Goal: Task Accomplishment & Management: Manage account settings

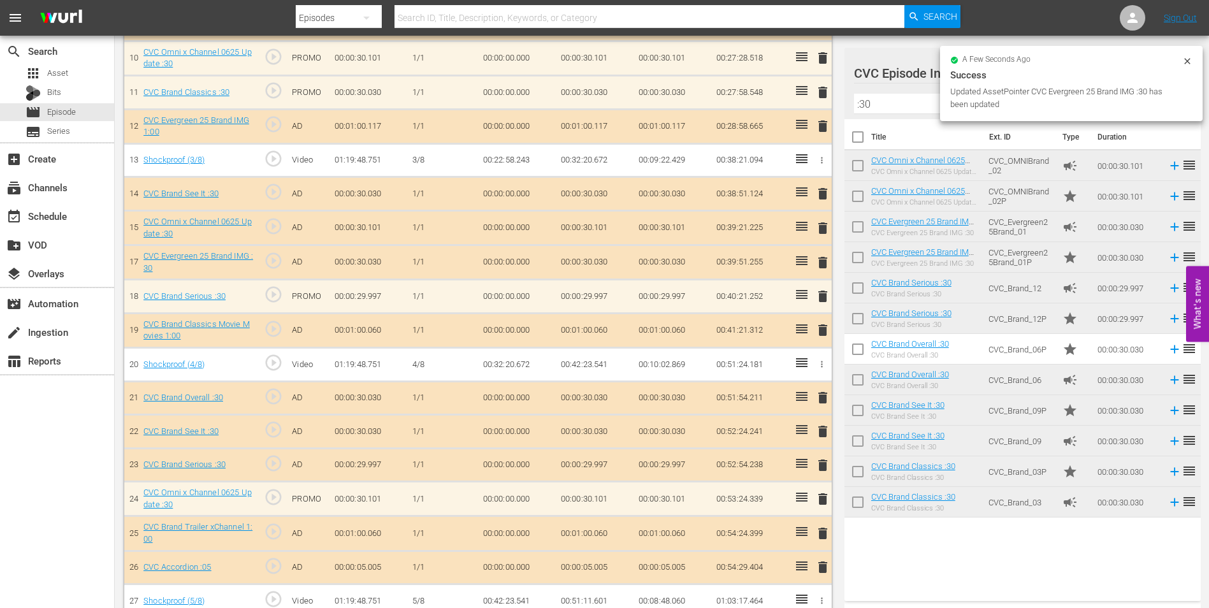
scroll to position [701, 0]
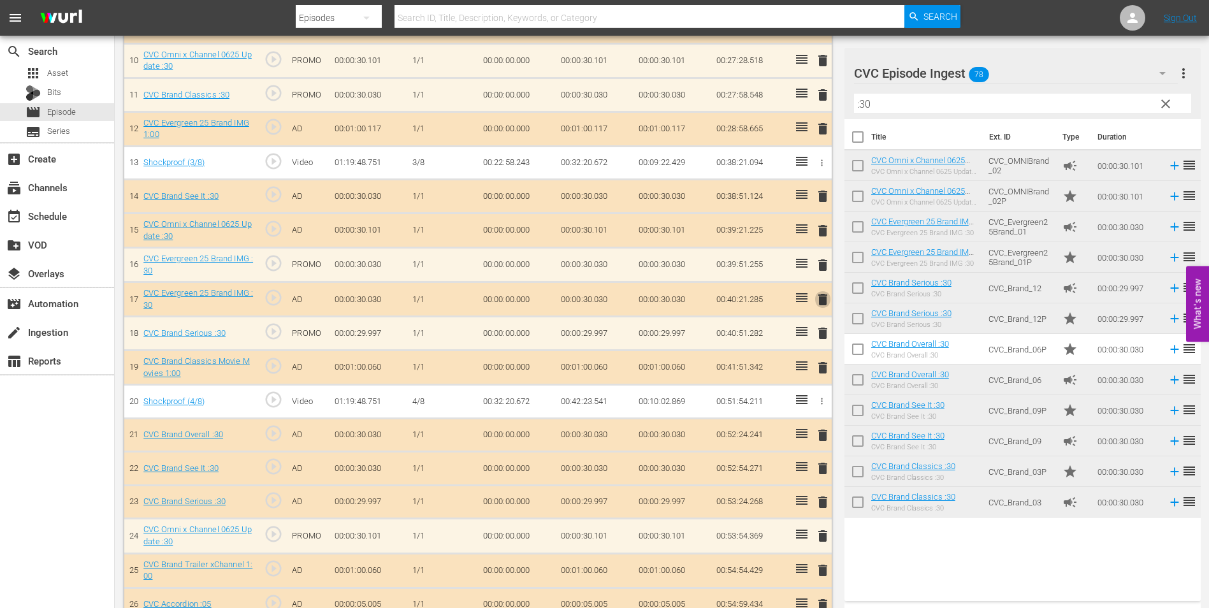
click at [822, 297] on span "delete" at bounding box center [822, 299] width 15 height 15
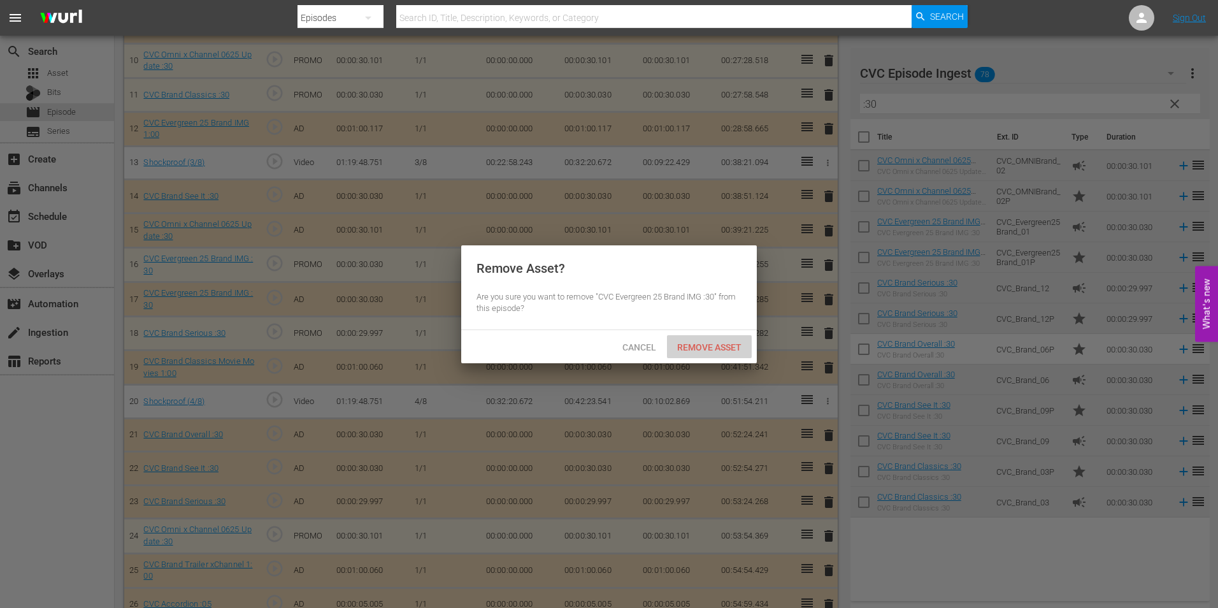
click at [735, 347] on span "Remove Asset" at bounding box center [709, 347] width 85 height 10
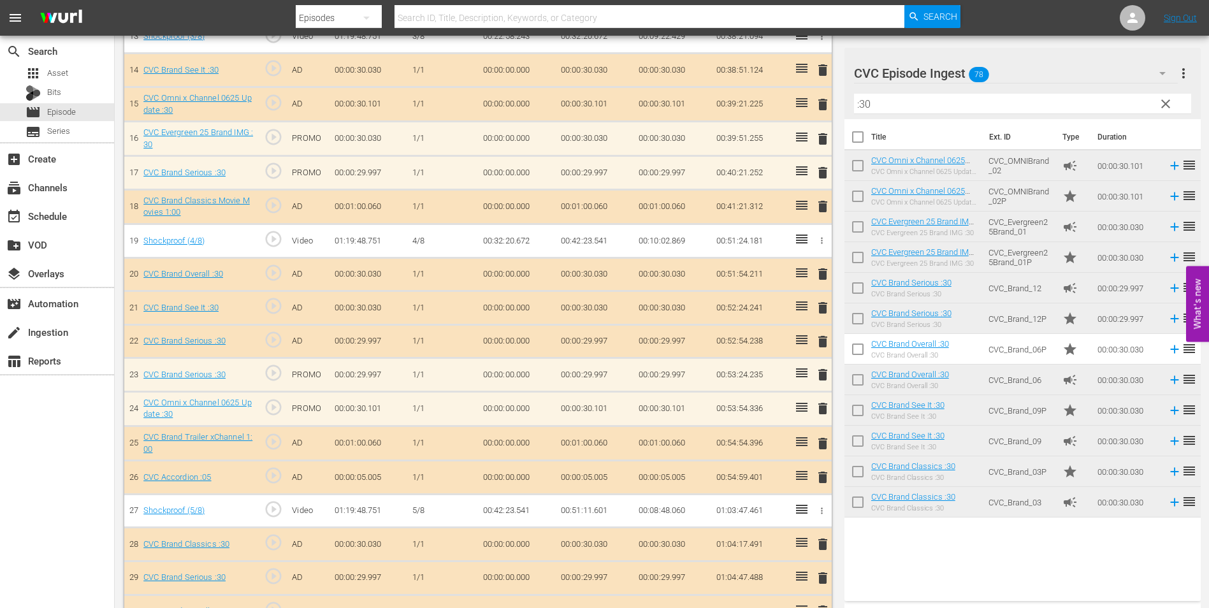
scroll to position [828, 0]
click at [824, 340] on span "delete" at bounding box center [822, 340] width 15 height 15
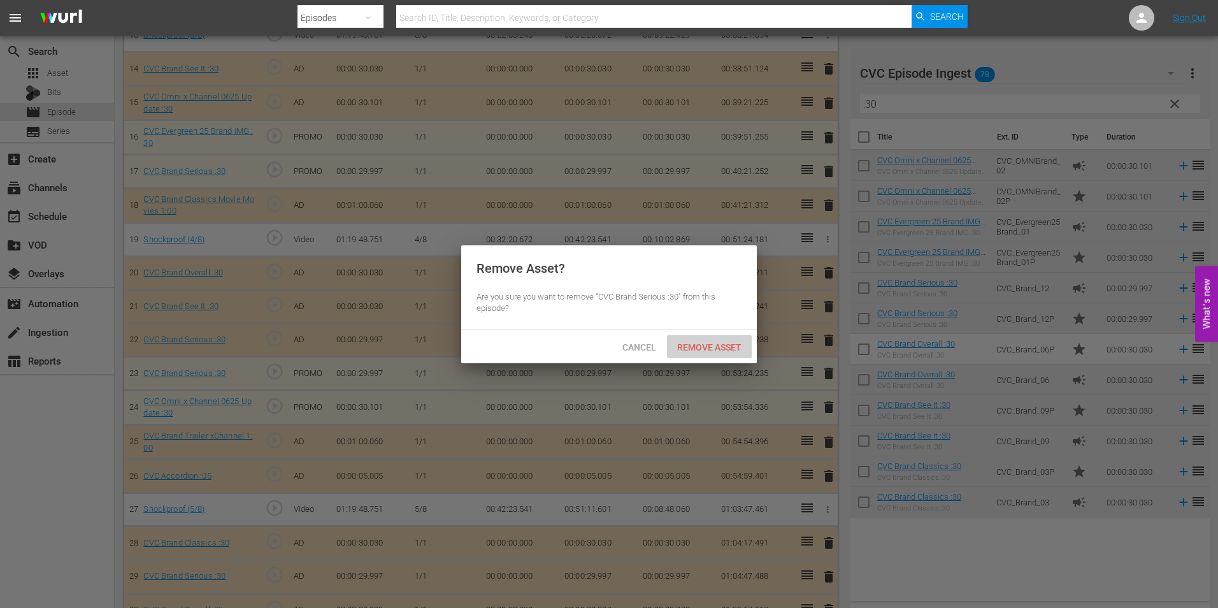
click at [697, 342] on span "Remove Asset" at bounding box center [709, 347] width 85 height 10
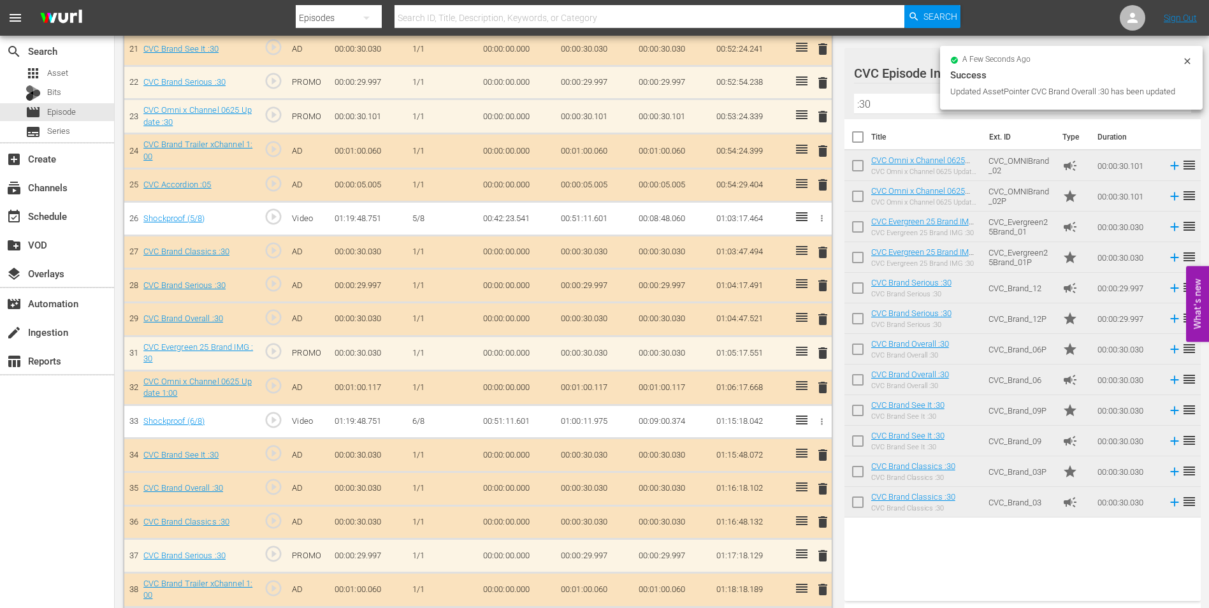
scroll to position [1083, 0]
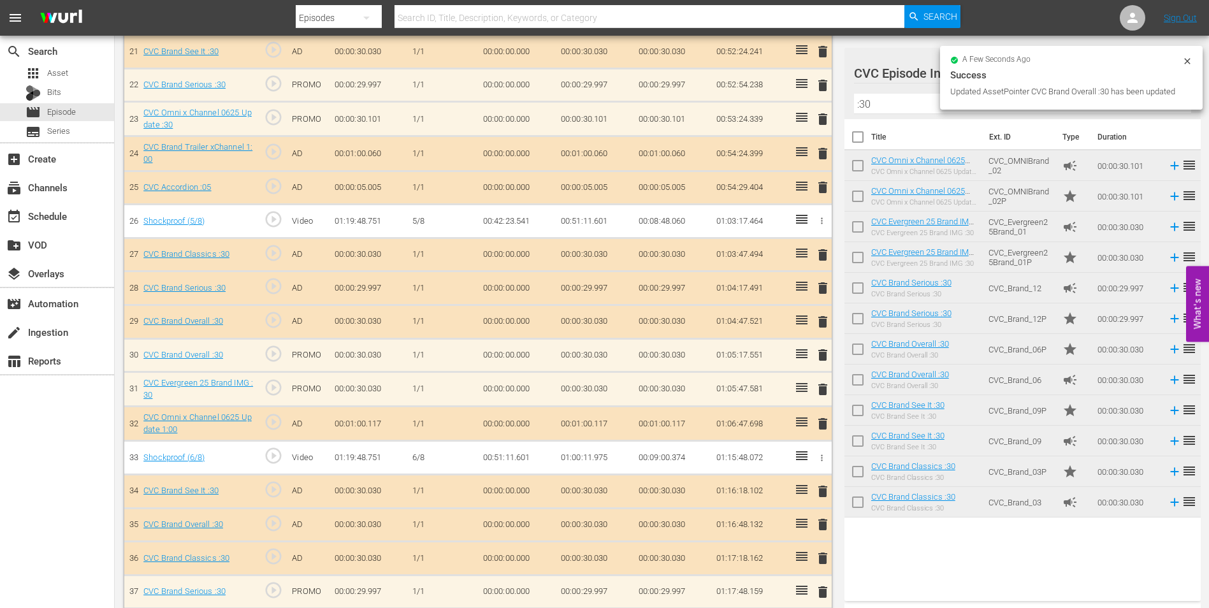
click at [819, 322] on span "delete" at bounding box center [822, 321] width 15 height 15
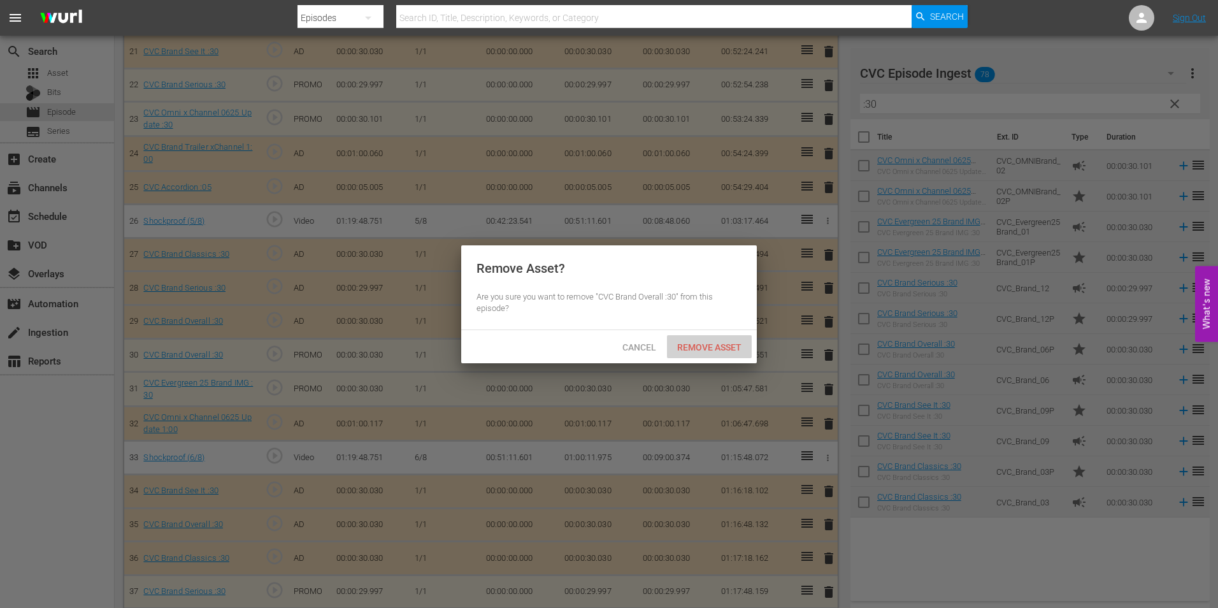
click at [711, 343] on span "Remove Asset" at bounding box center [709, 347] width 85 height 10
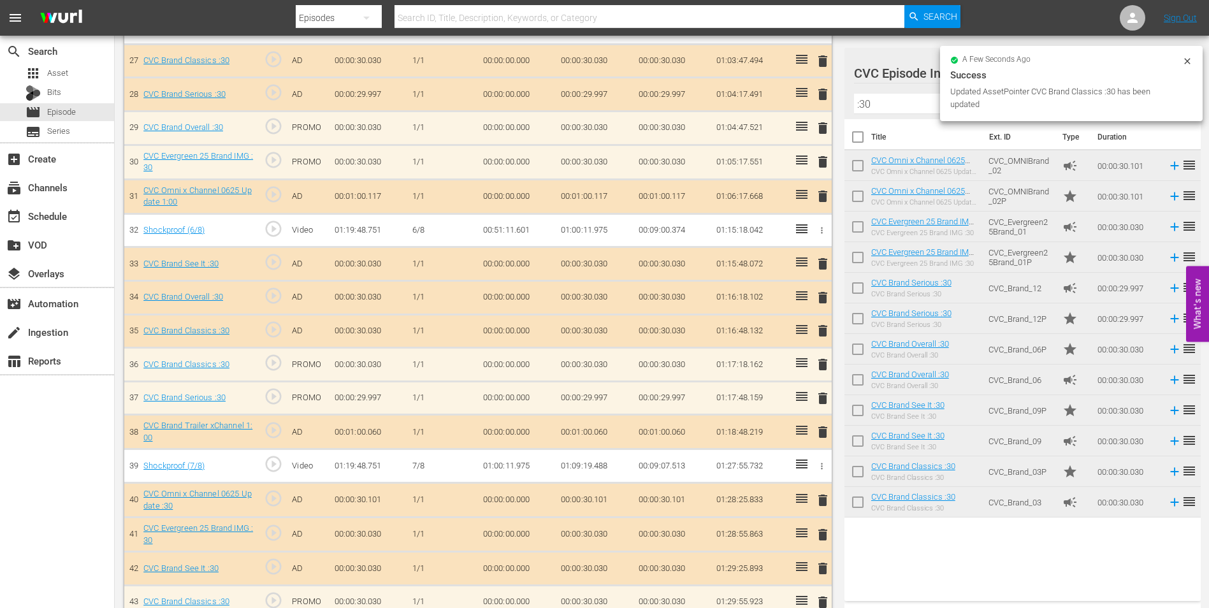
scroll to position [1274, 0]
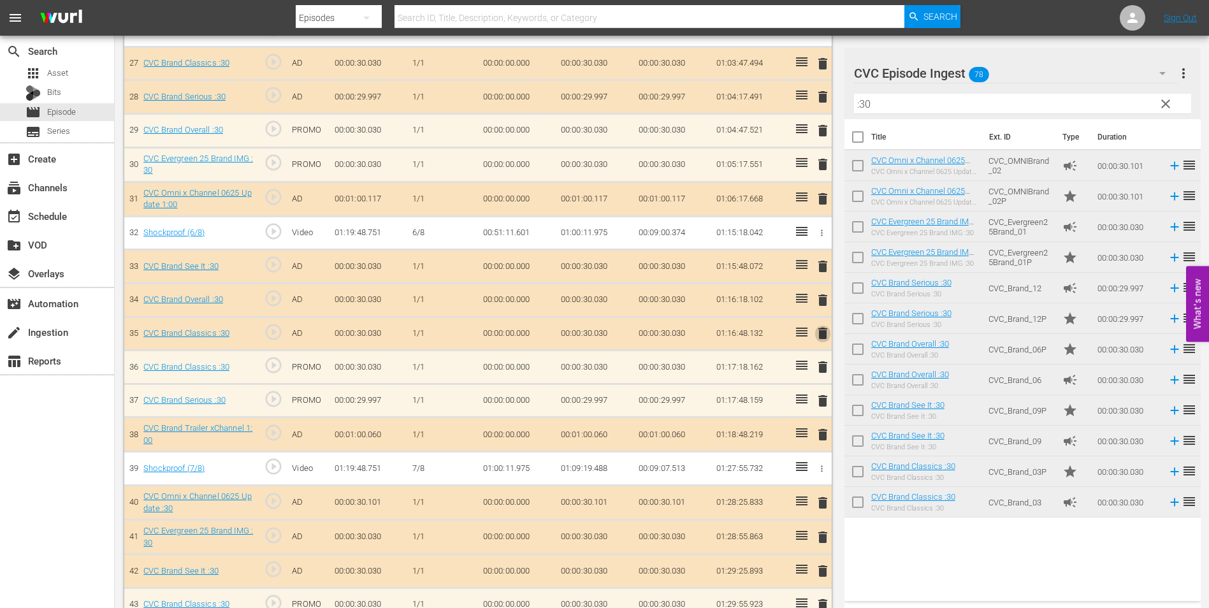
click at [826, 331] on span "delete" at bounding box center [822, 333] width 15 height 15
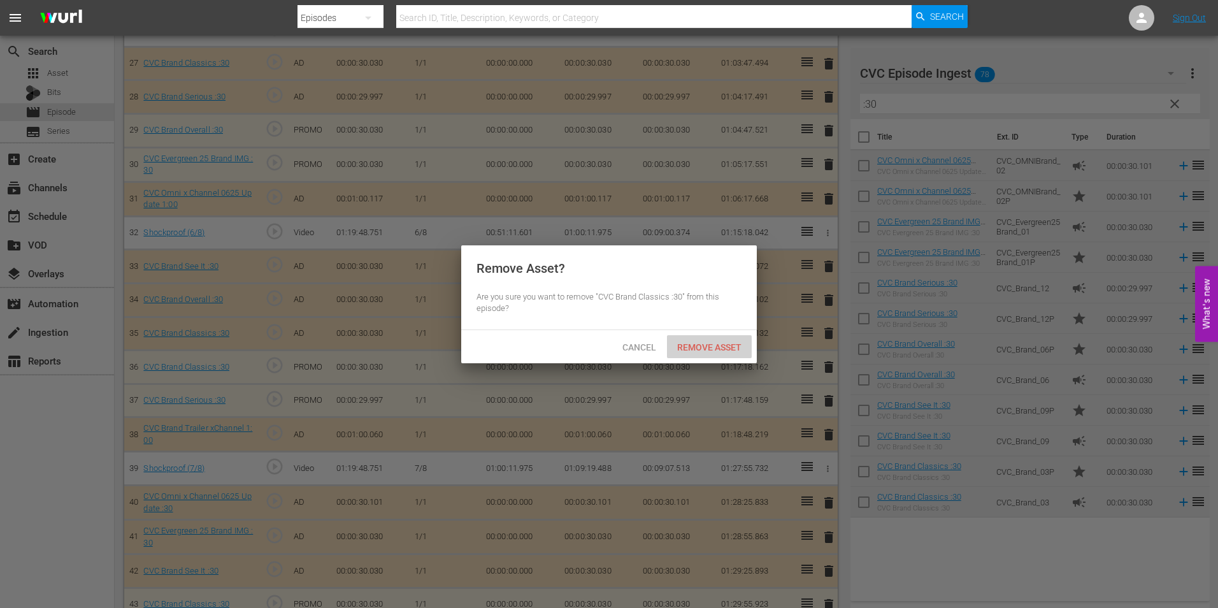
click at [712, 343] on span "Remove Asset" at bounding box center [709, 347] width 85 height 10
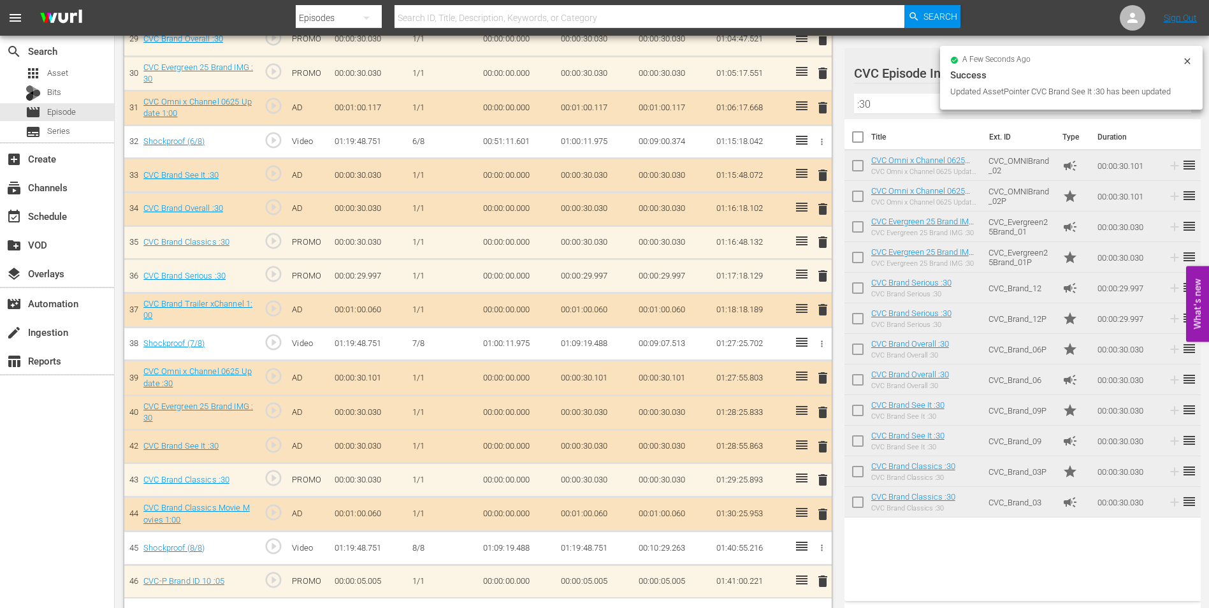
scroll to position [1366, 0]
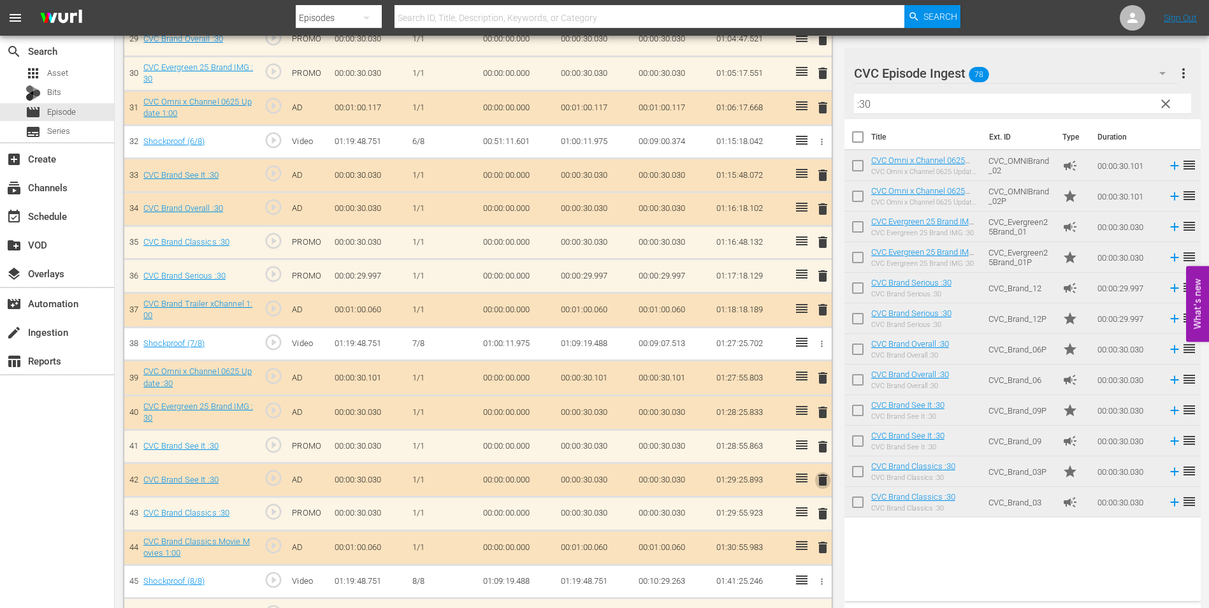
click at [824, 480] on span "delete" at bounding box center [822, 479] width 15 height 15
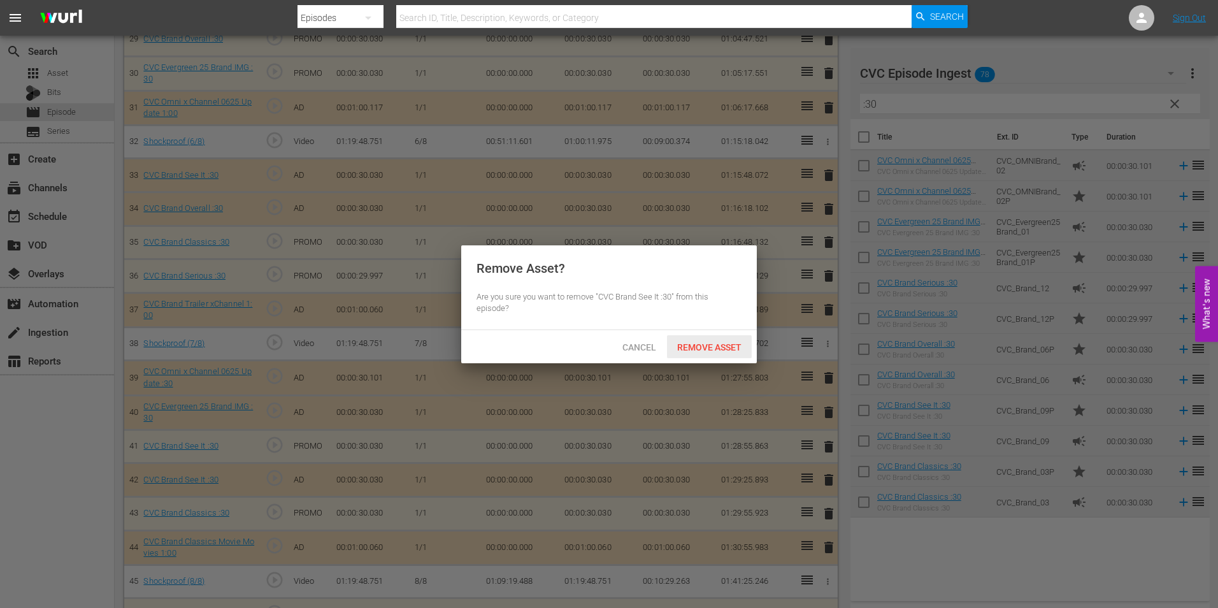
click at [739, 352] on div "Remove Asset" at bounding box center [709, 347] width 85 height 24
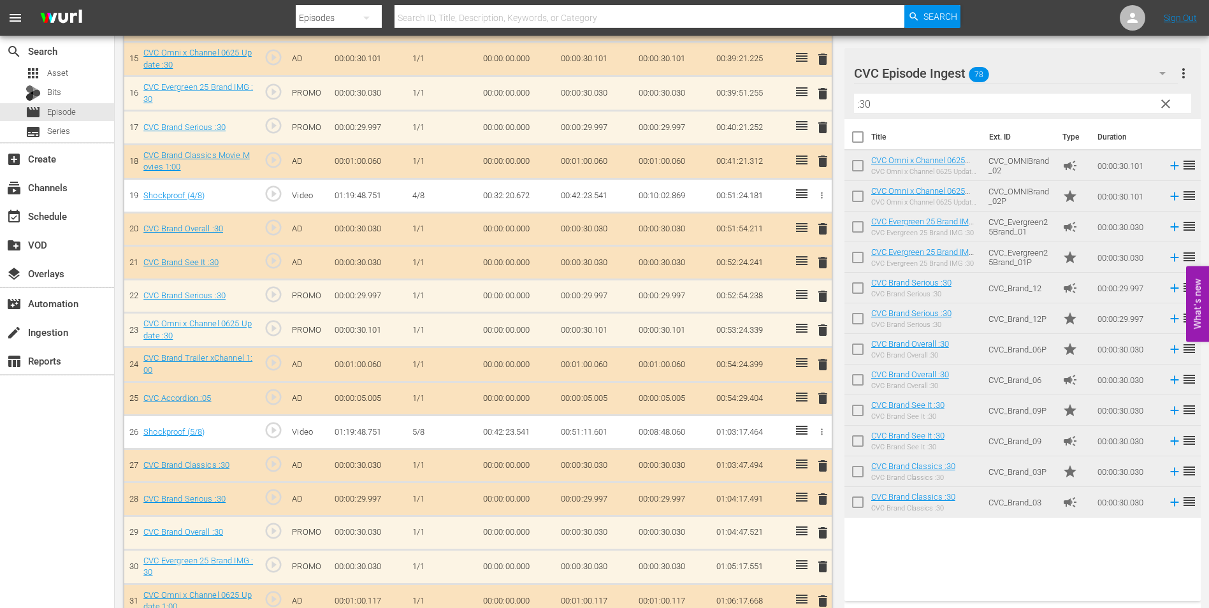
scroll to position [856, 0]
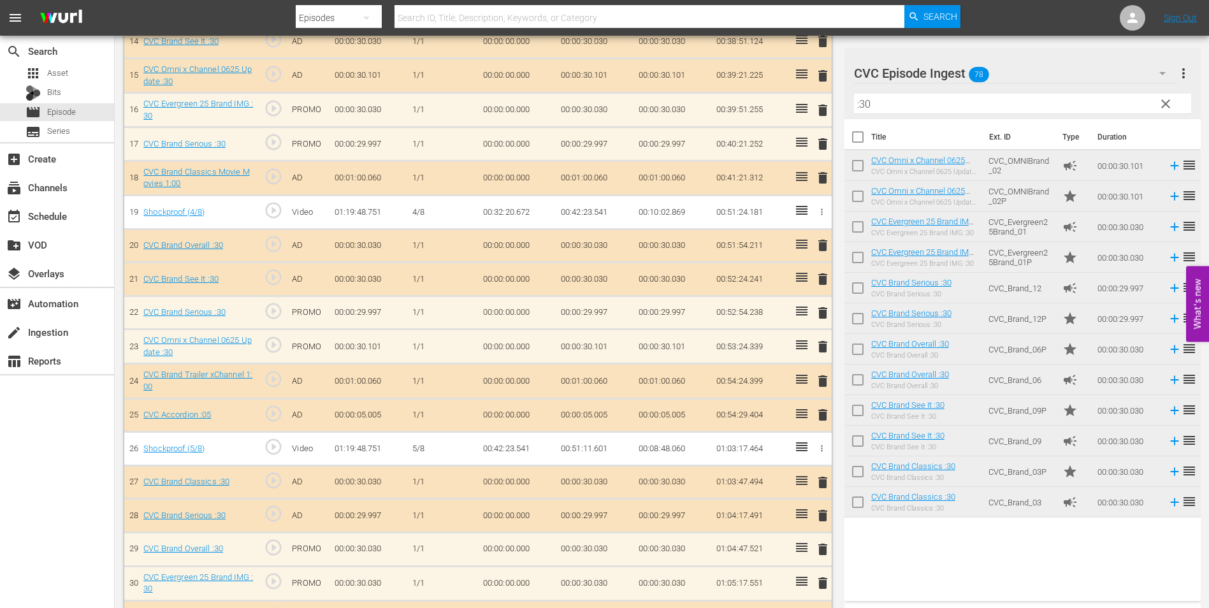
click at [892, 101] on input ":30" at bounding box center [1022, 104] width 337 height 20
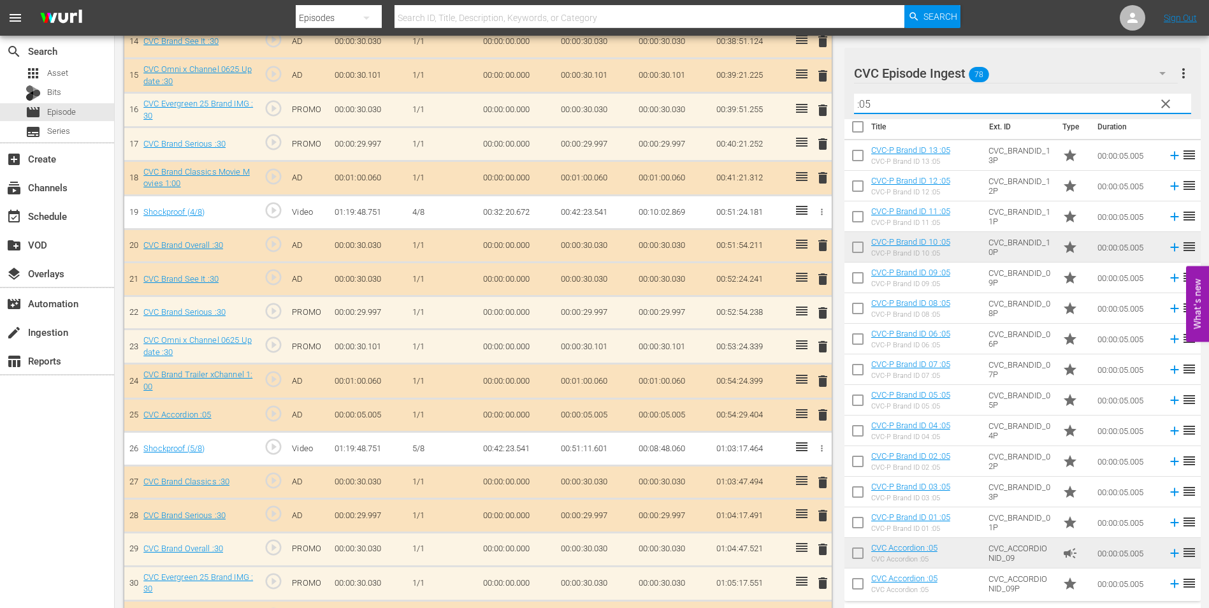
scroll to position [13, 0]
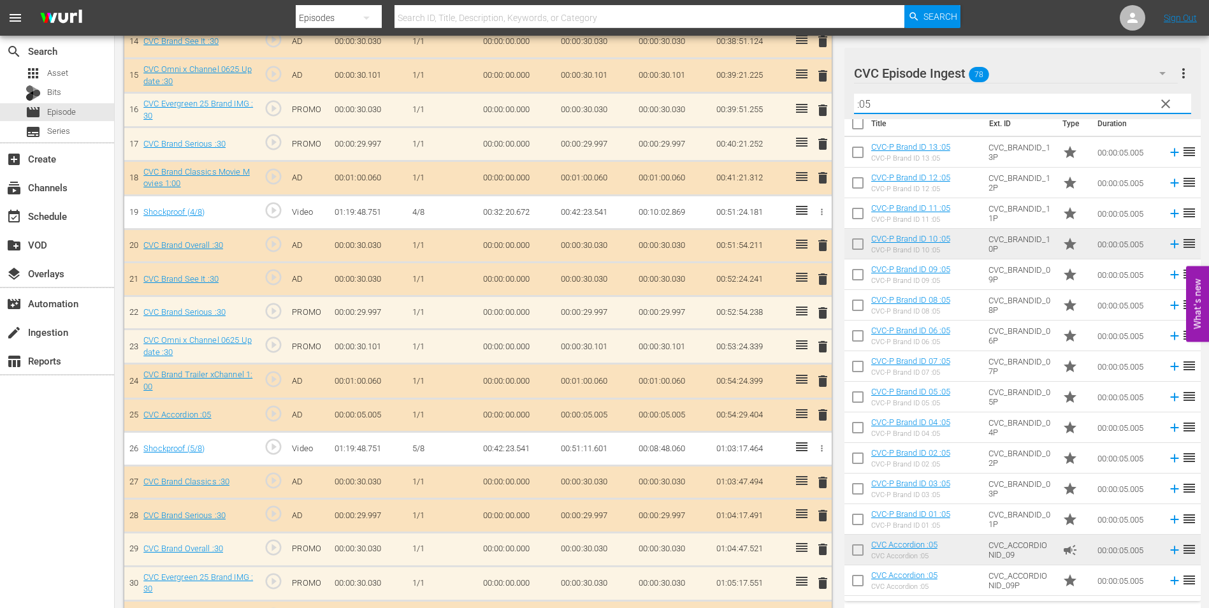
type input ":05"
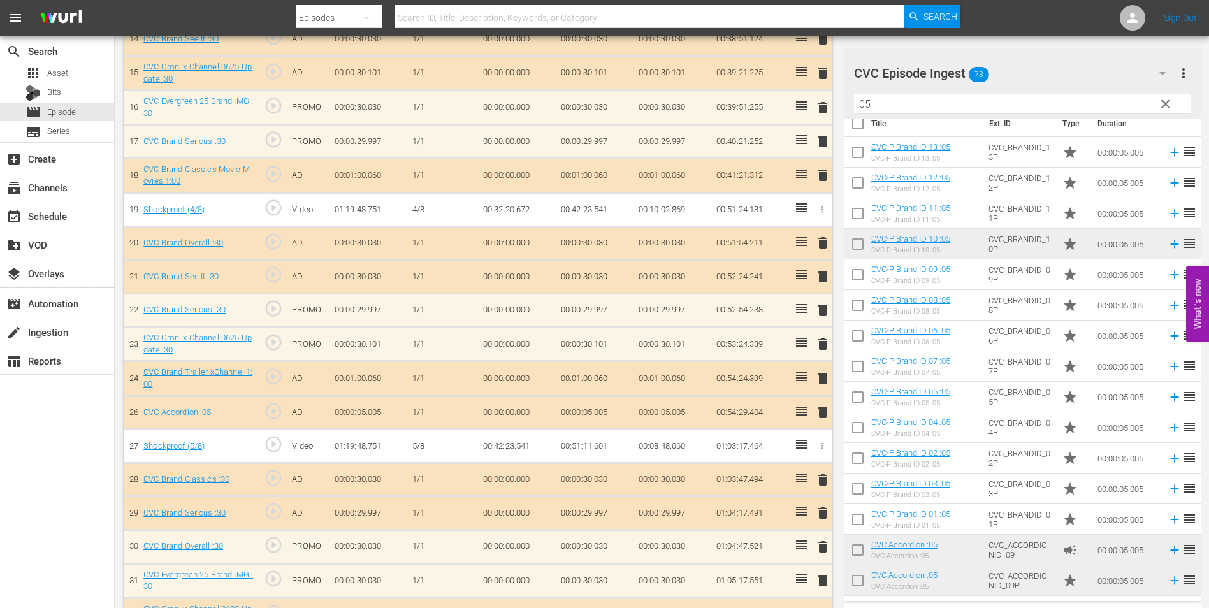
scroll to position [856, 0]
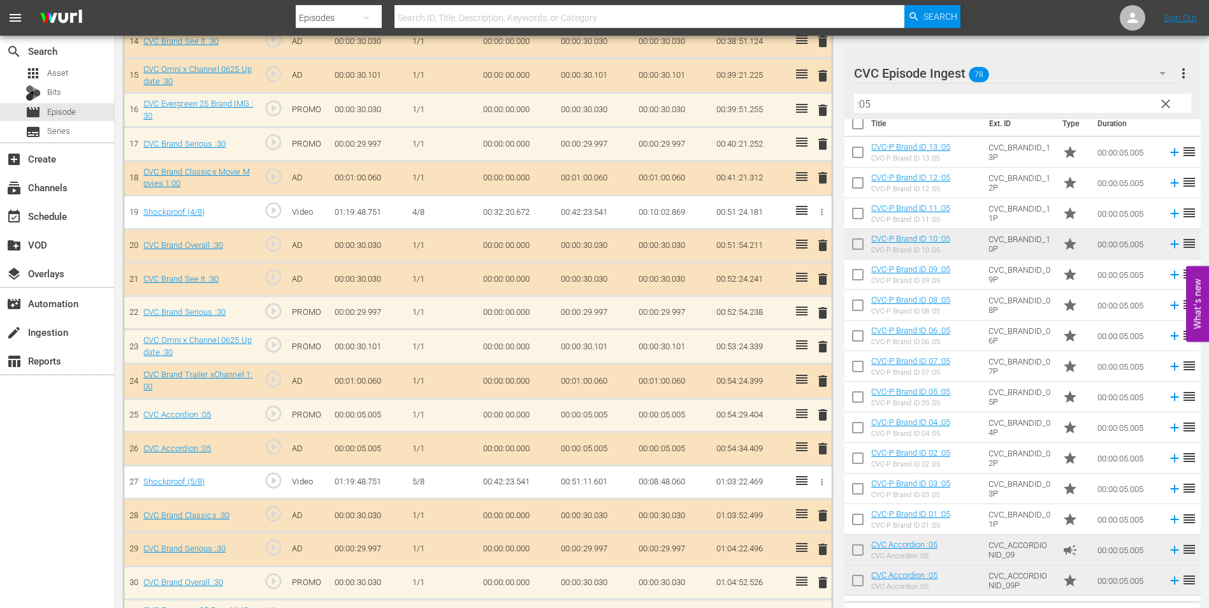
click at [820, 449] on span "delete" at bounding box center [822, 448] width 15 height 15
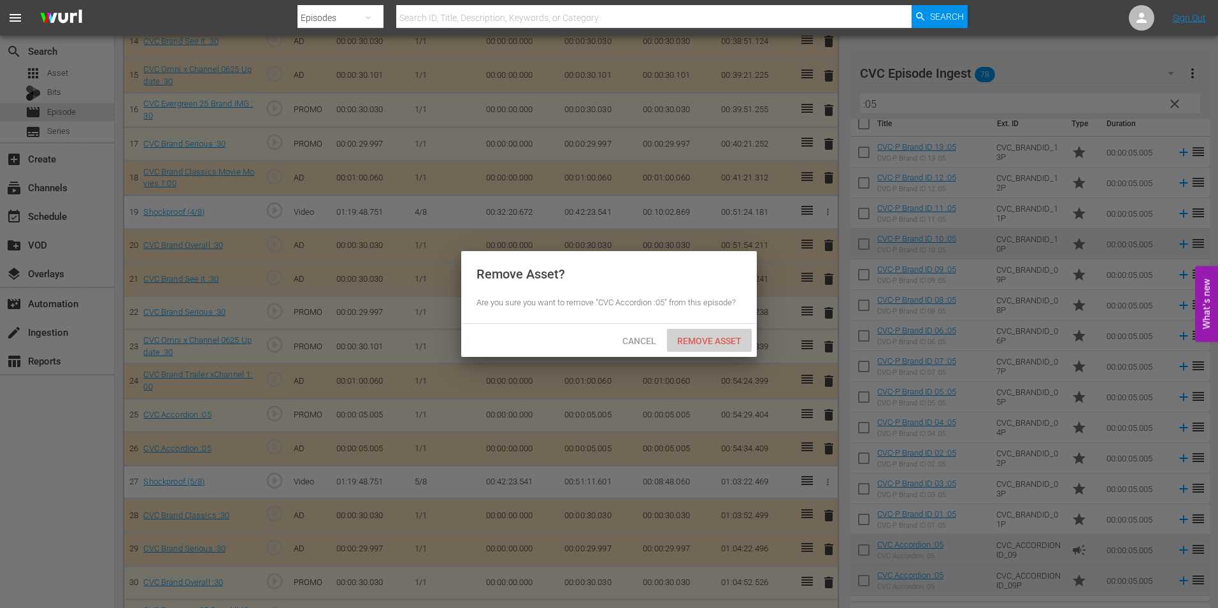
click at [713, 341] on span "Remove Asset" at bounding box center [709, 341] width 85 height 10
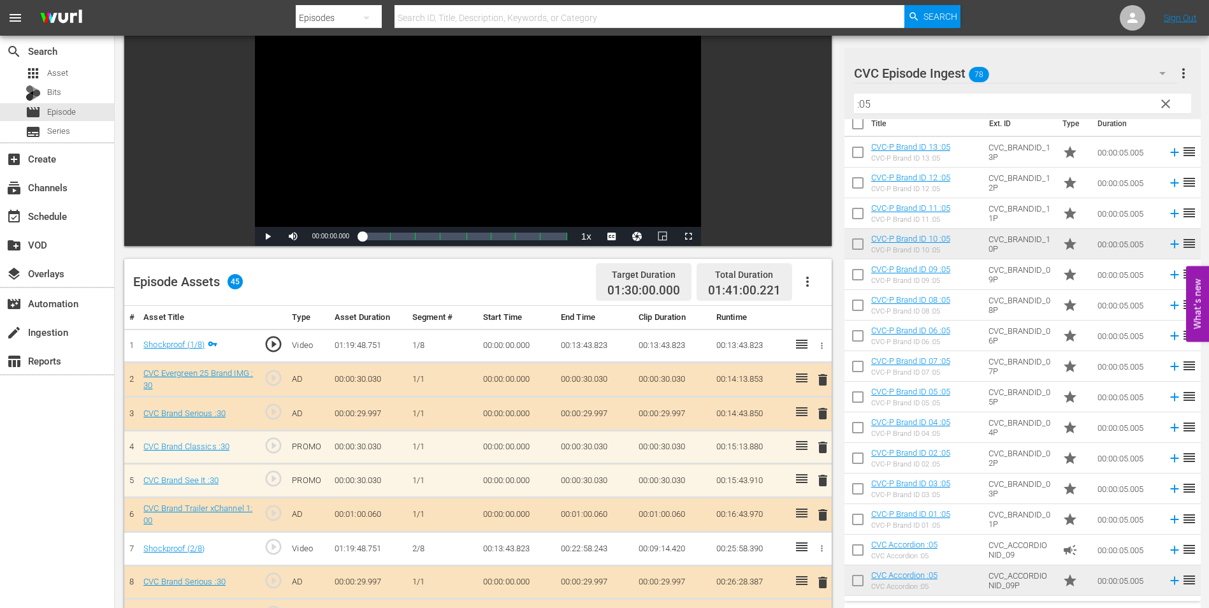
scroll to position [0, 0]
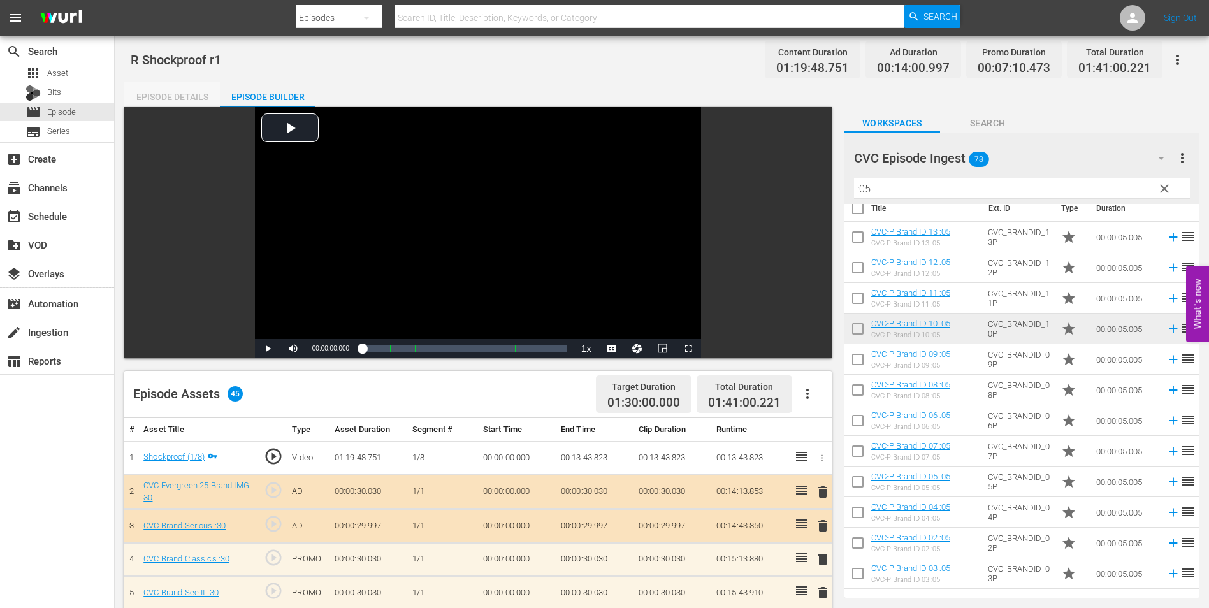
click at [202, 98] on div "Episode Details" at bounding box center [172, 97] width 96 height 31
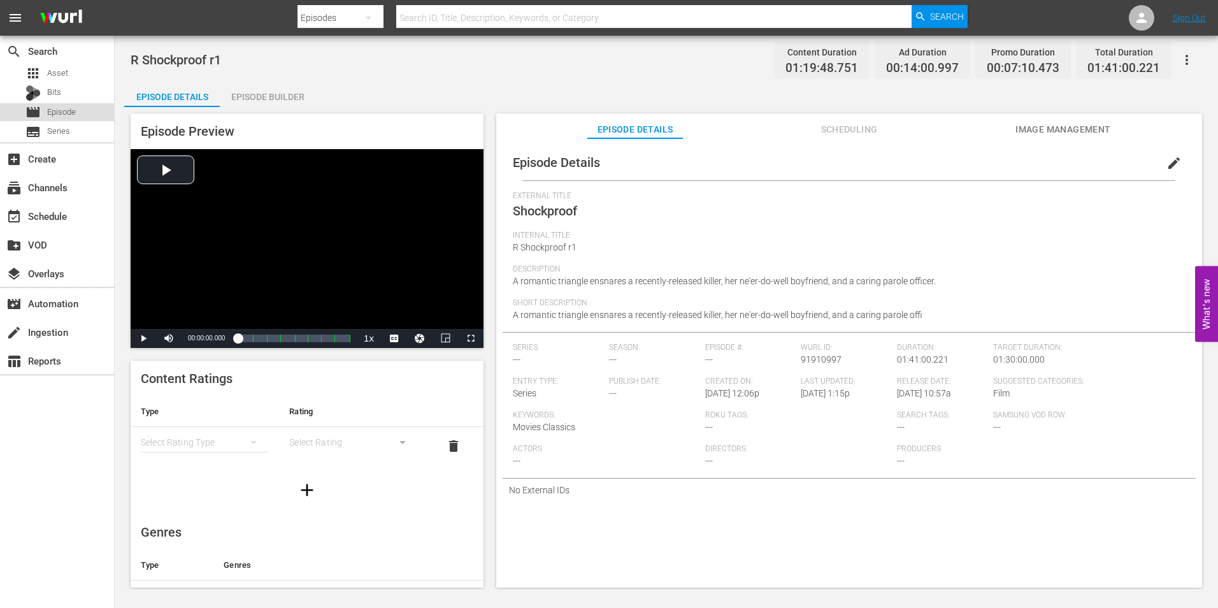
click at [81, 115] on div "movie Episode" at bounding box center [57, 112] width 114 height 18
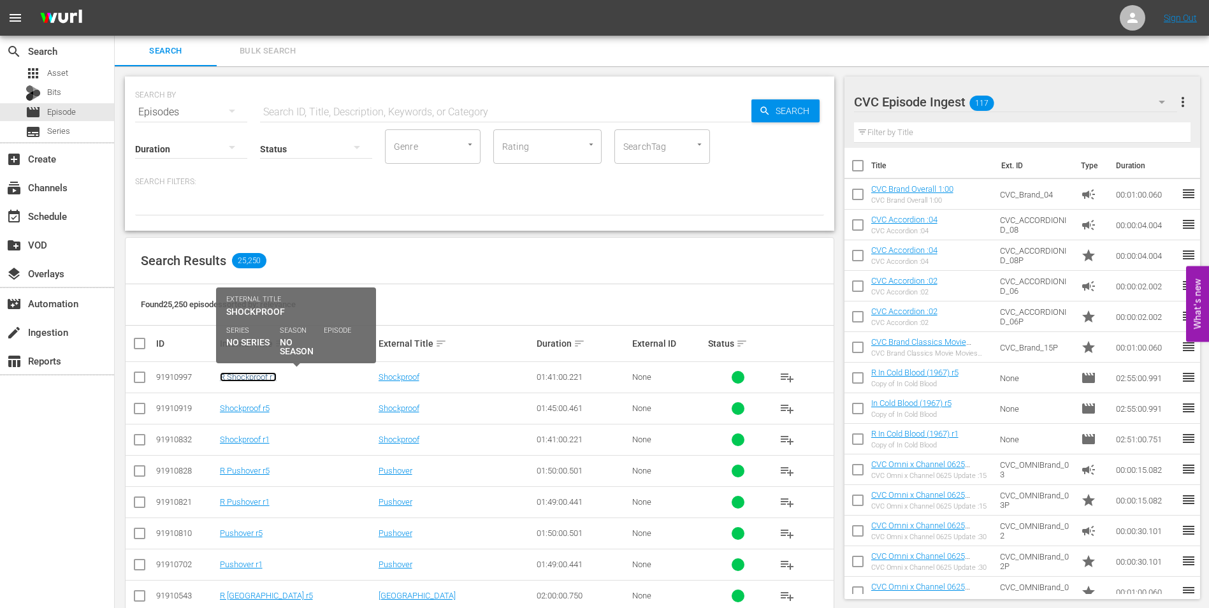
click at [252, 375] on link "R Shockproof r1" at bounding box center [248, 377] width 57 height 10
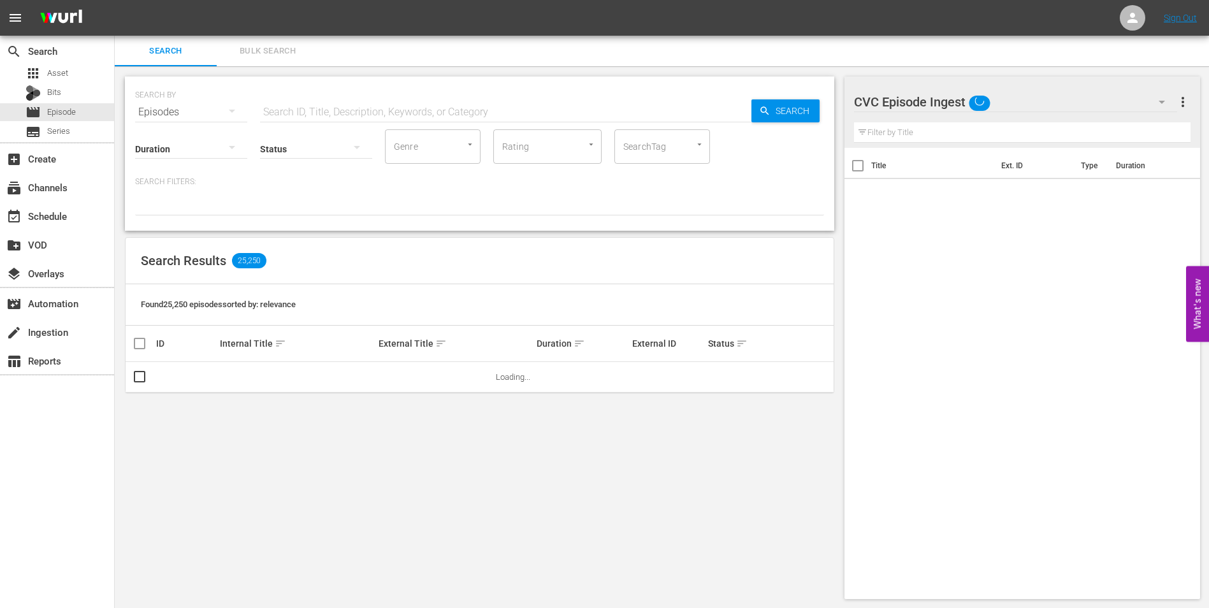
click at [1036, 100] on div "CVC Episode Ingest" at bounding box center [1016, 102] width 324 height 36
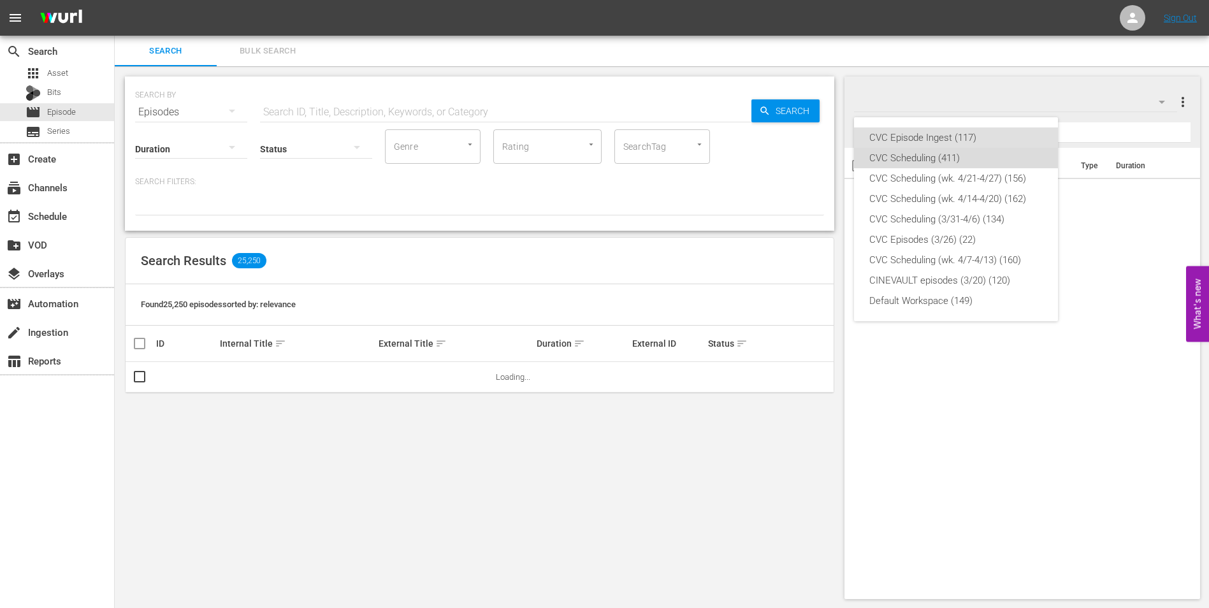
click at [985, 157] on div "CVC Scheduling (411)" at bounding box center [955, 158] width 173 height 20
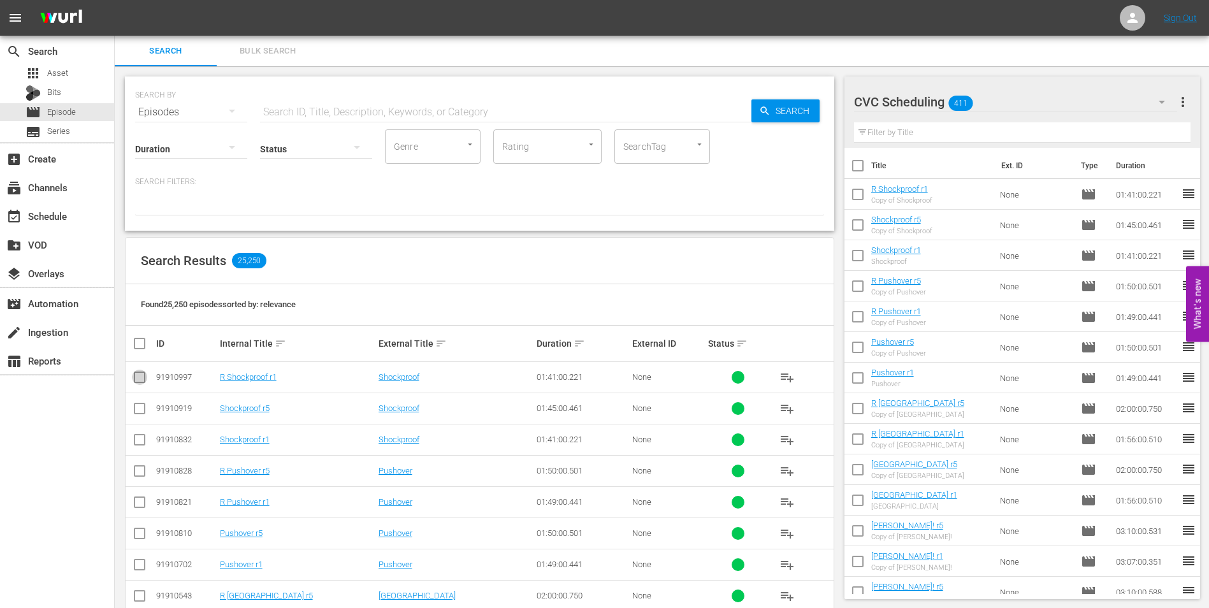
click at [134, 375] on input "checkbox" at bounding box center [139, 379] width 15 height 15
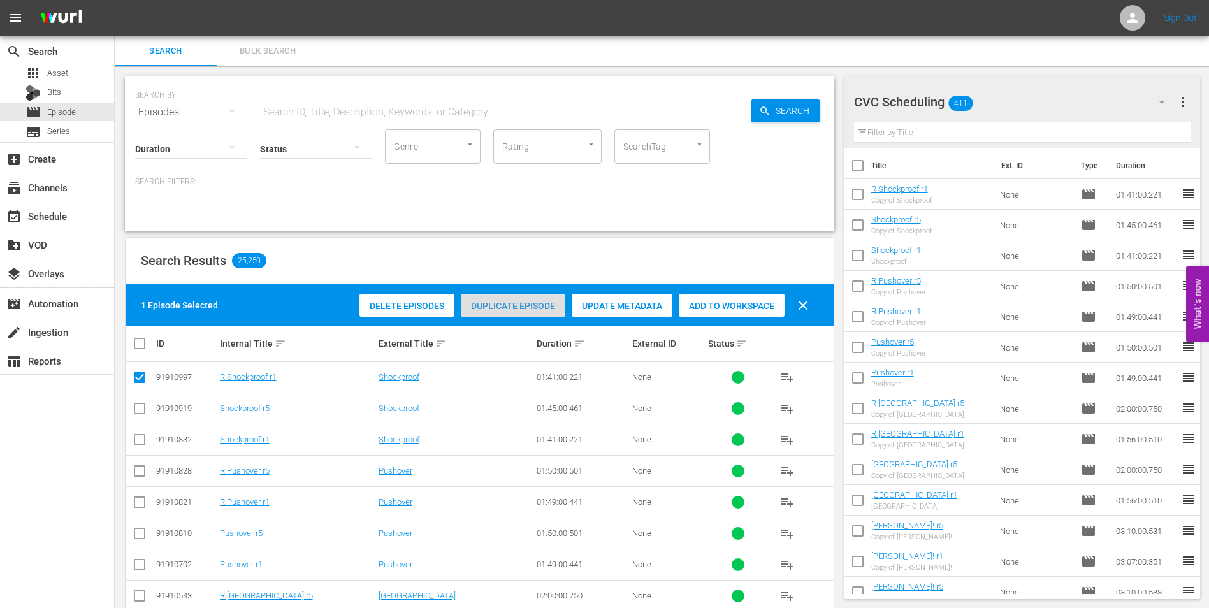
click at [504, 306] on span "Duplicate Episode" at bounding box center [513, 306] width 104 height 10
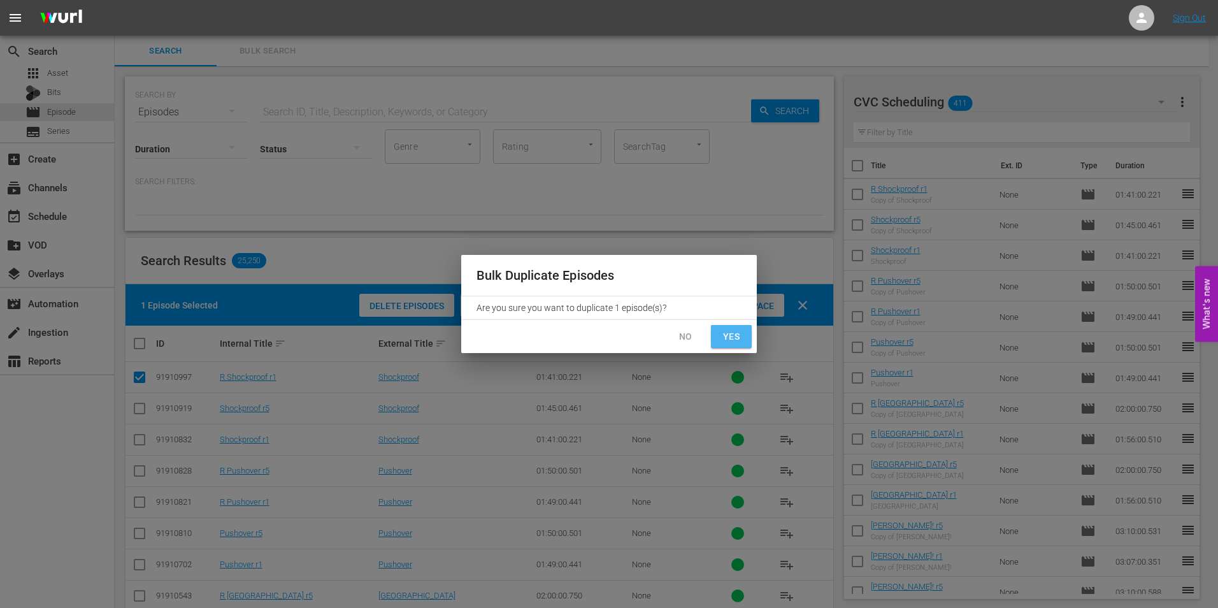
click at [726, 336] on span "Yes" at bounding box center [731, 337] width 20 height 16
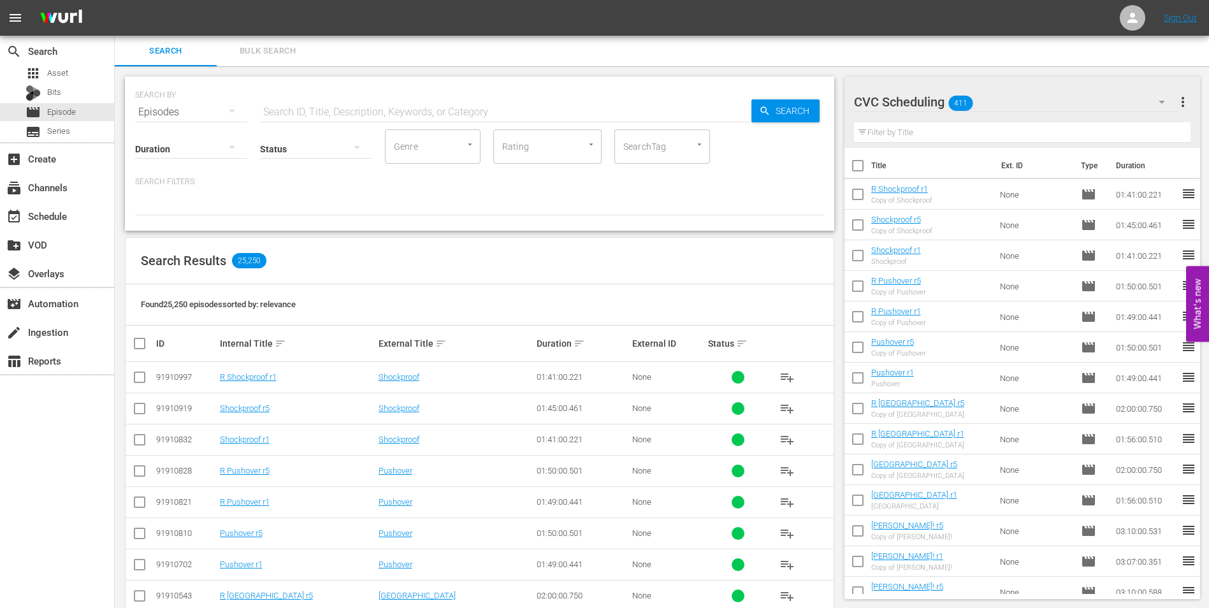
click at [540, 285] on div "Found 25,250 episodes sorted by: relevance" at bounding box center [480, 304] width 708 height 41
click at [145, 378] on input "checkbox" at bounding box center [139, 379] width 15 height 15
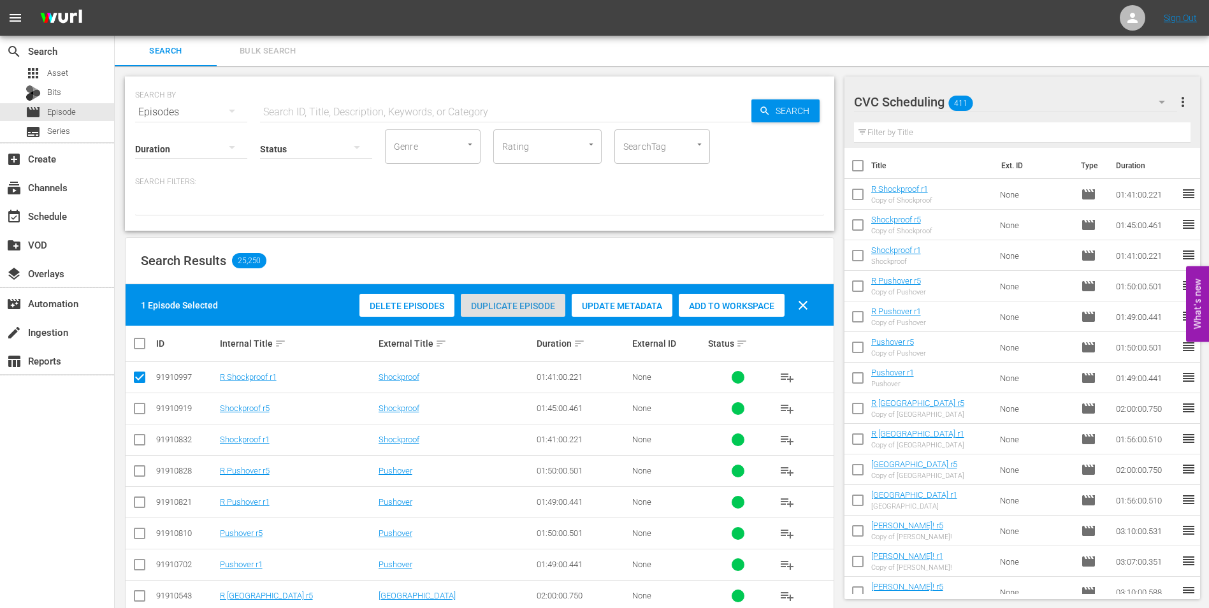
click at [521, 311] on div "Duplicate Episode" at bounding box center [513, 306] width 104 height 24
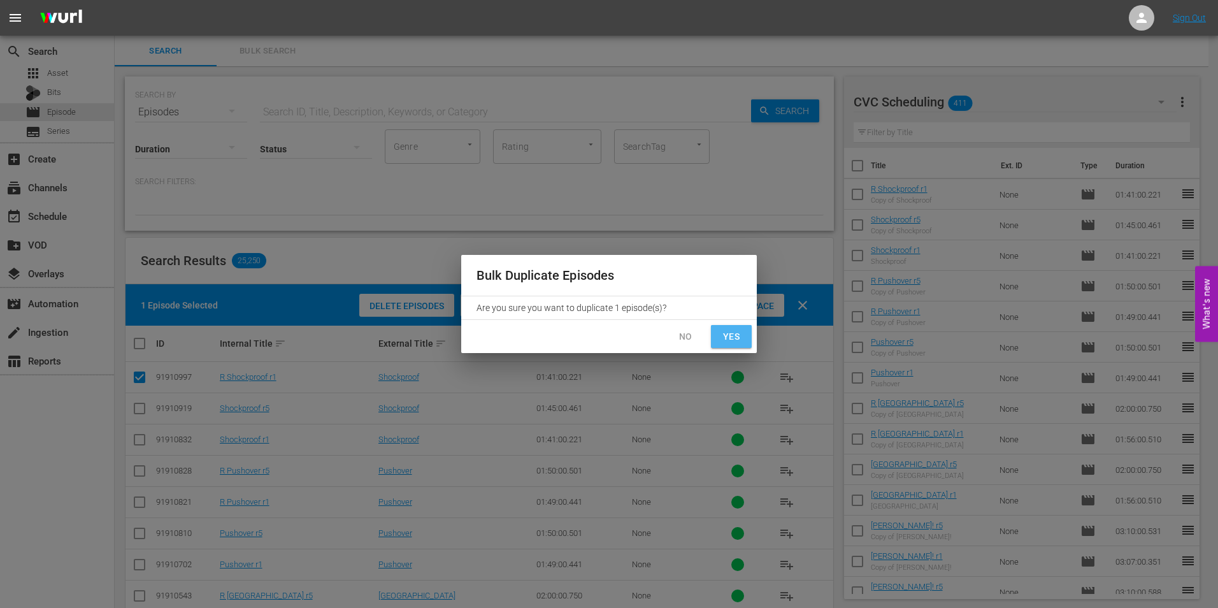
click at [727, 339] on span "Yes" at bounding box center [731, 337] width 20 height 16
checkbox input "false"
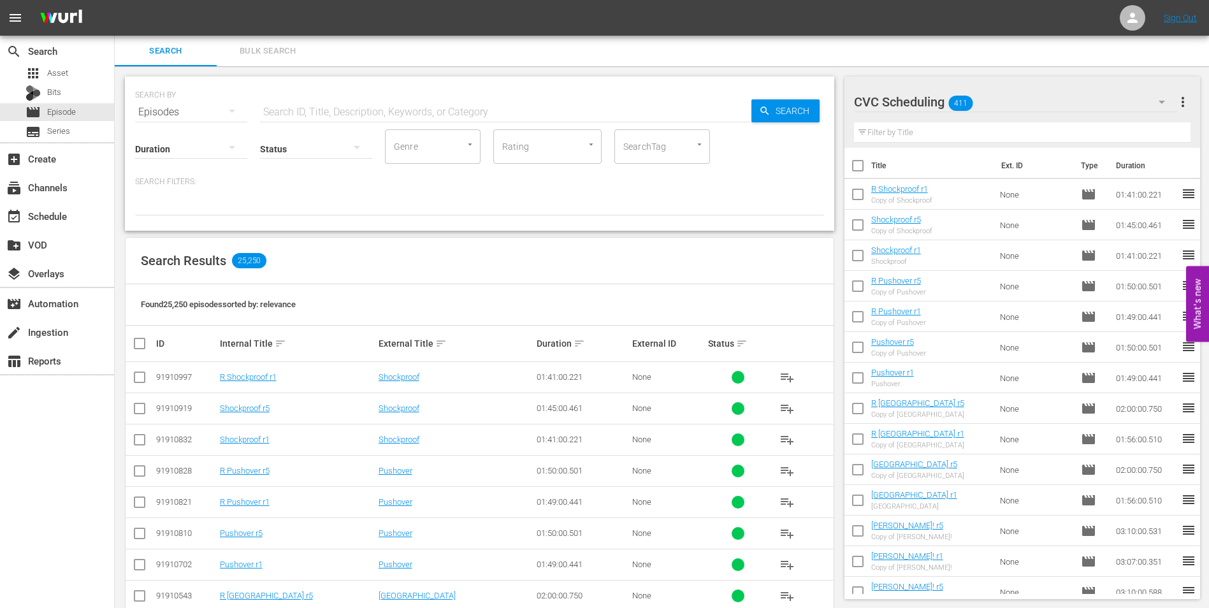
click at [508, 310] on div "Found 25,250 episodes sorted by: relevance" at bounding box center [480, 304] width 708 height 41
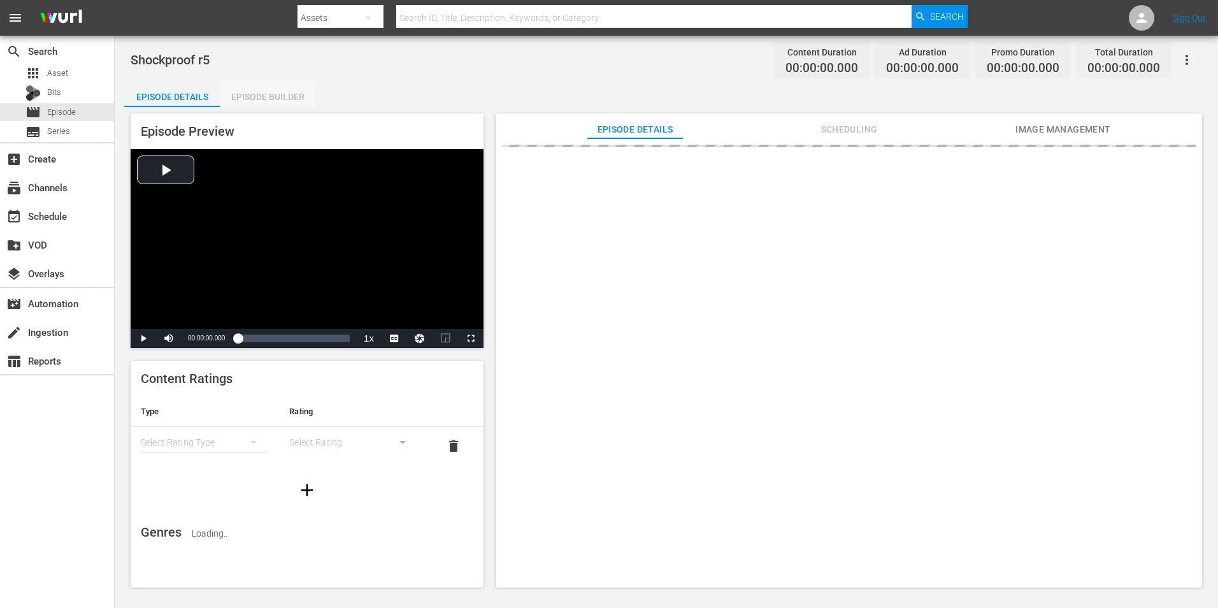
click at [272, 92] on div "Episode Builder" at bounding box center [268, 97] width 96 height 31
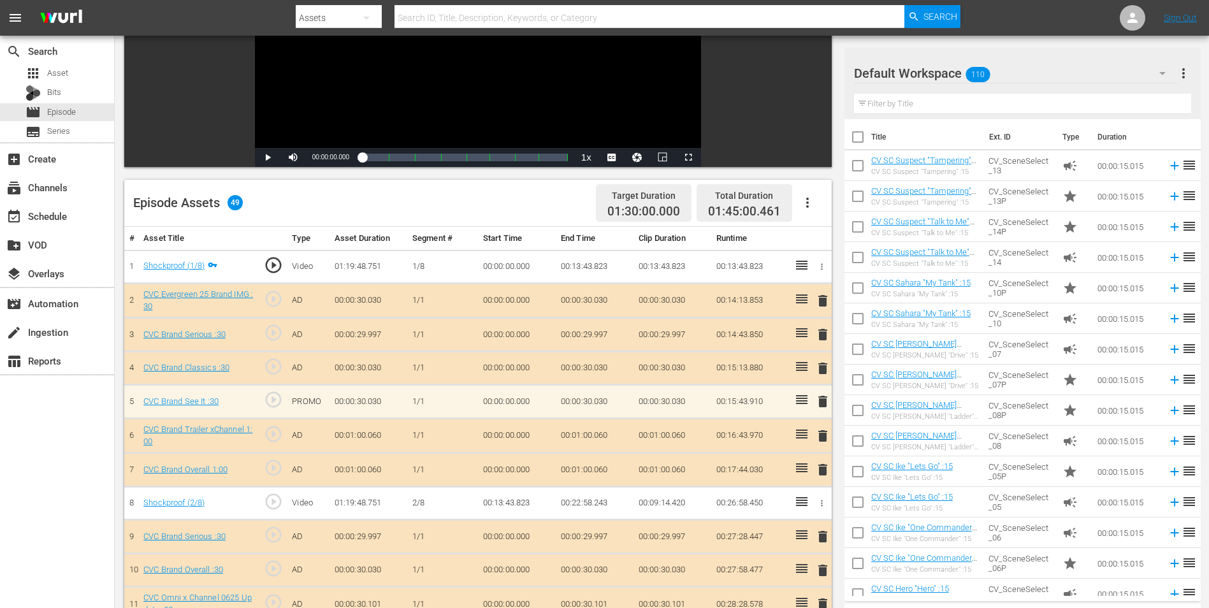
scroll to position [255, 0]
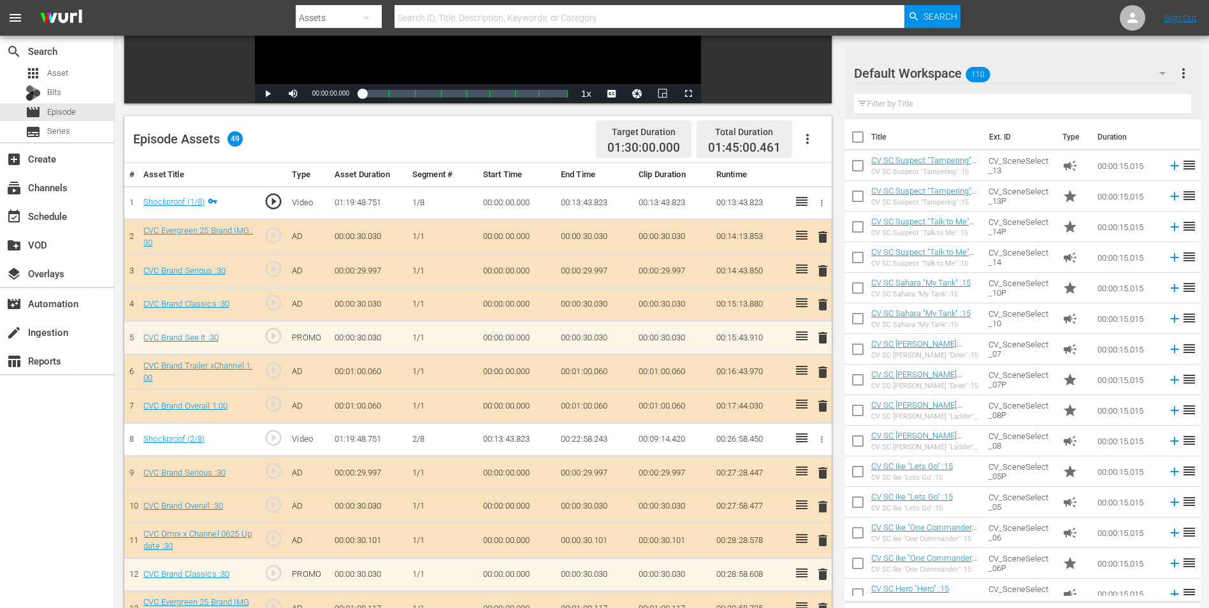
click at [923, 106] on input "text" at bounding box center [1022, 104] width 337 height 20
click at [1026, 76] on div "Default Workspace 110" at bounding box center [1016, 73] width 324 height 36
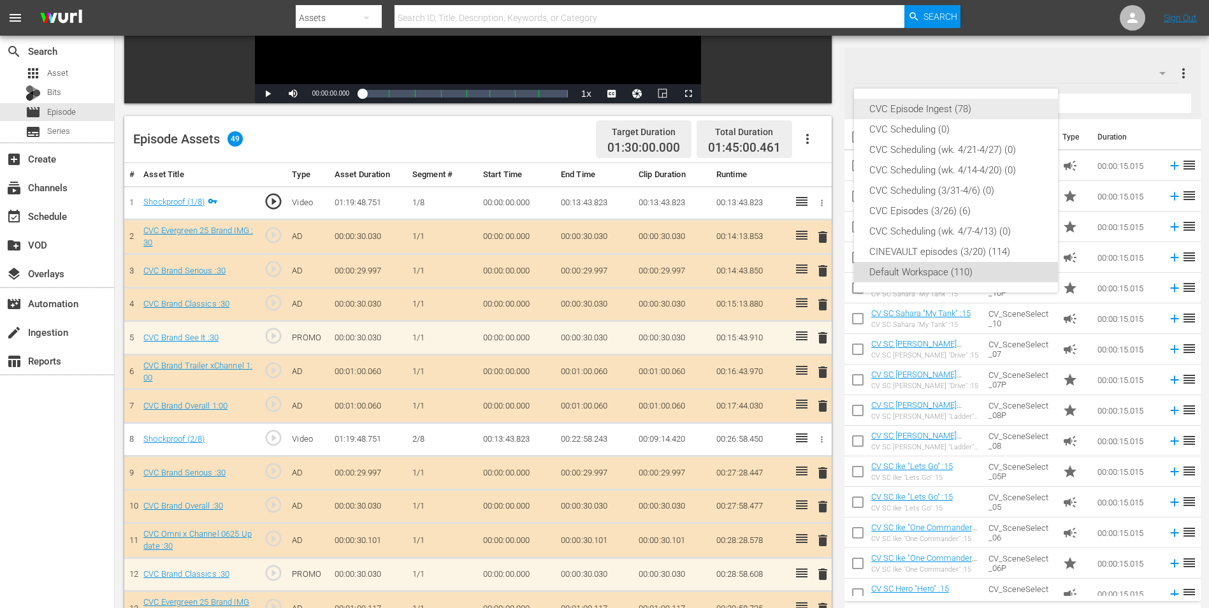
click at [967, 107] on div "CVC Episode Ingest (78)" at bounding box center [955, 109] width 173 height 20
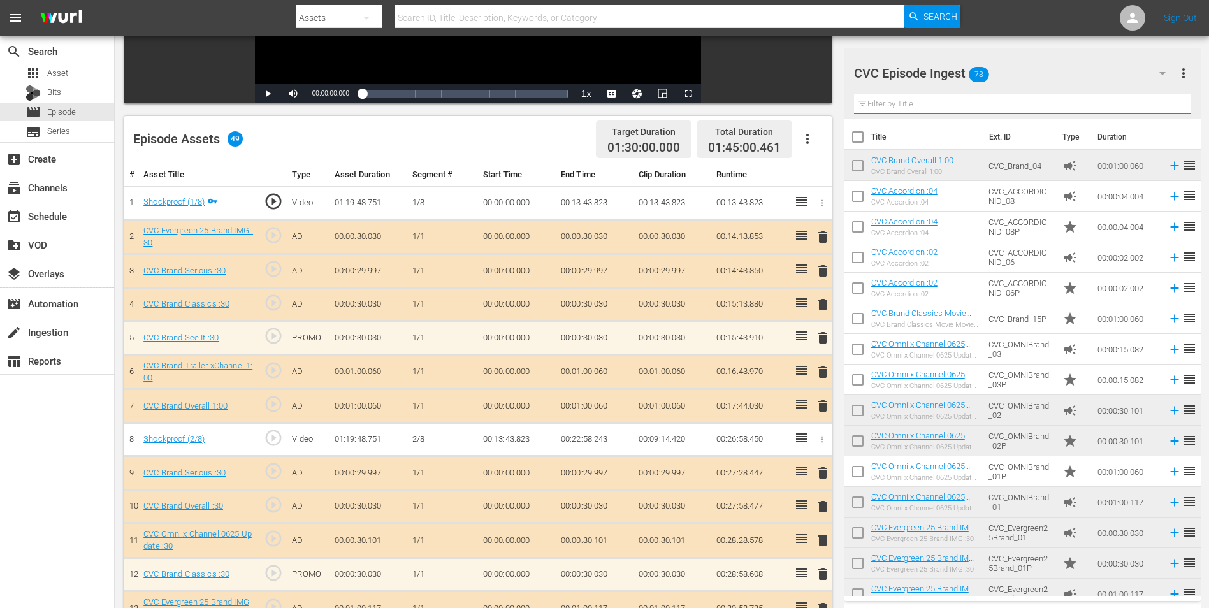
click at [903, 99] on input "text" at bounding box center [1022, 104] width 337 height 20
type input "1:00"
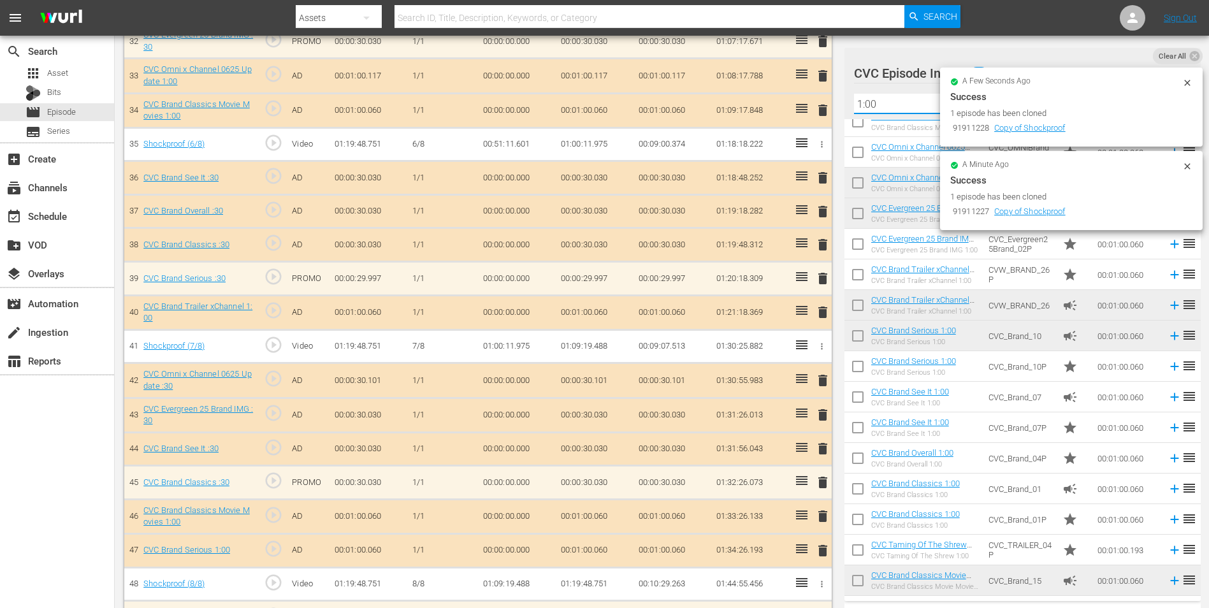
scroll to position [1502, 0]
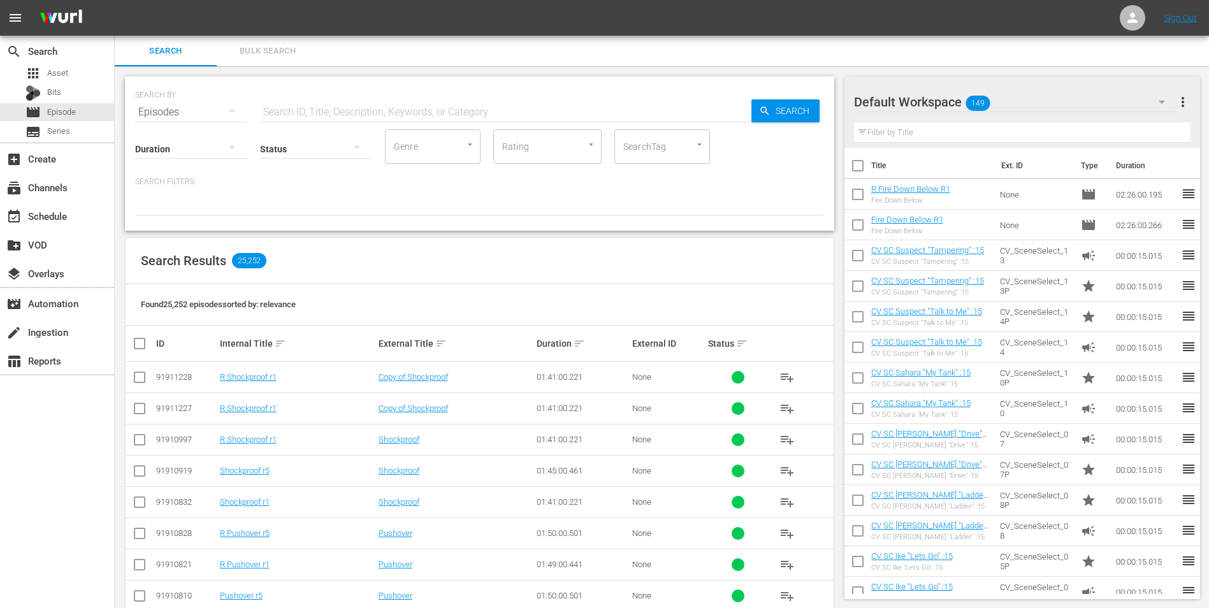
click at [140, 407] on input "checkbox" at bounding box center [139, 410] width 15 height 15
checkbox input "true"
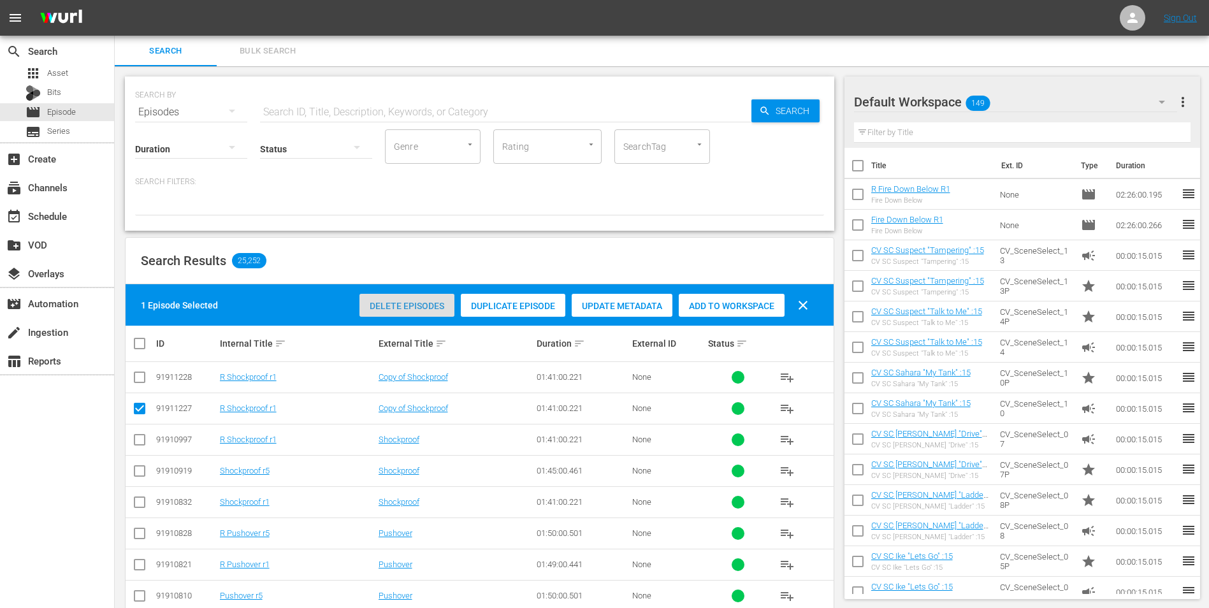
click at [401, 295] on div "Delete Episodes" at bounding box center [406, 306] width 95 height 24
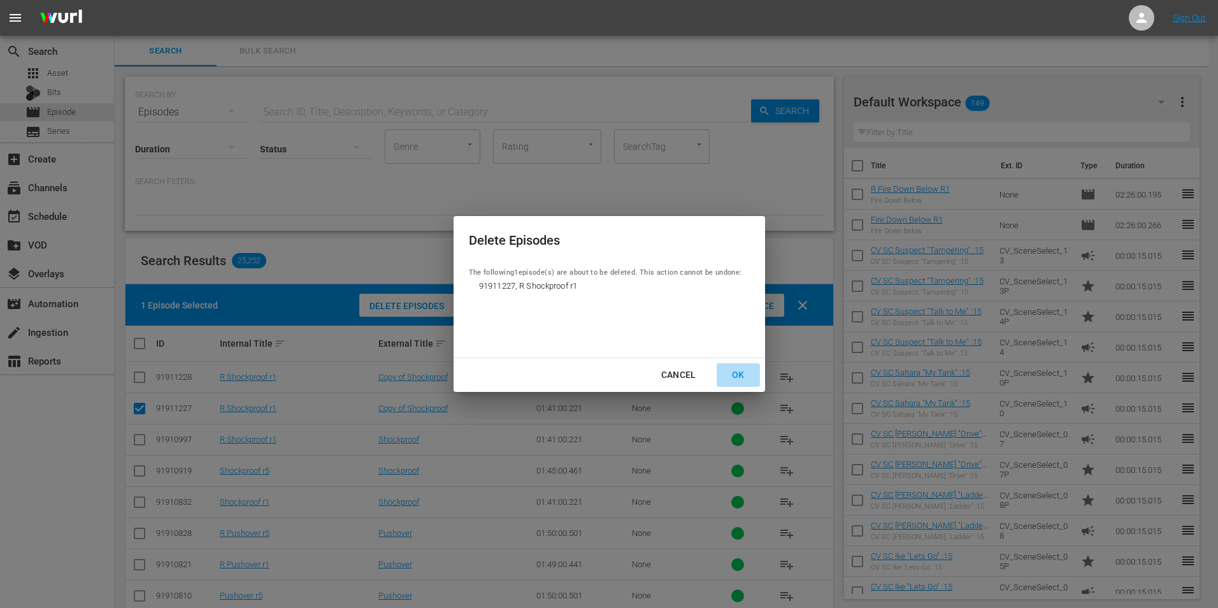
click at [743, 375] on div "OK" at bounding box center [738, 375] width 33 height 16
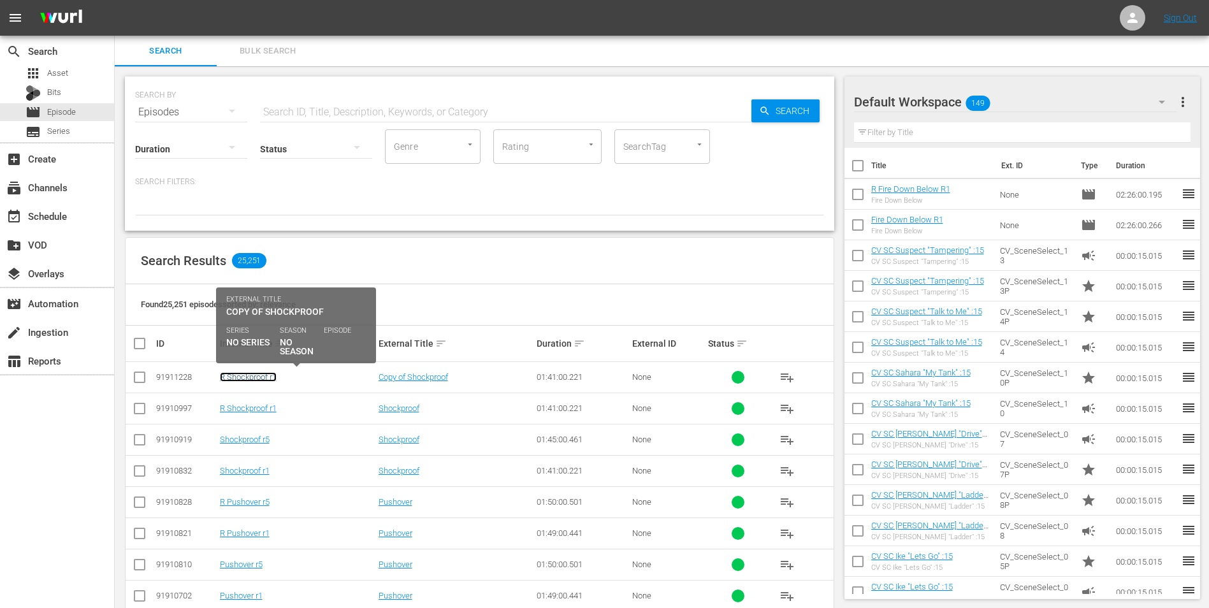
click at [264, 380] on link "R Shockproof r1" at bounding box center [248, 377] width 57 height 10
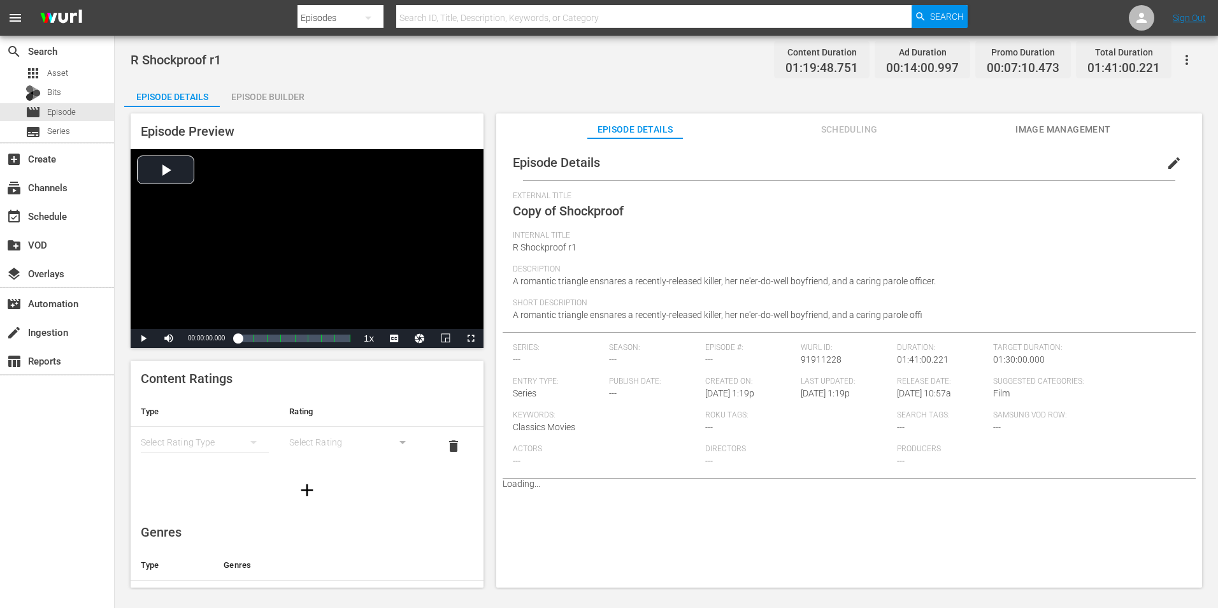
click at [1167, 154] on button "edit" at bounding box center [1174, 163] width 31 height 31
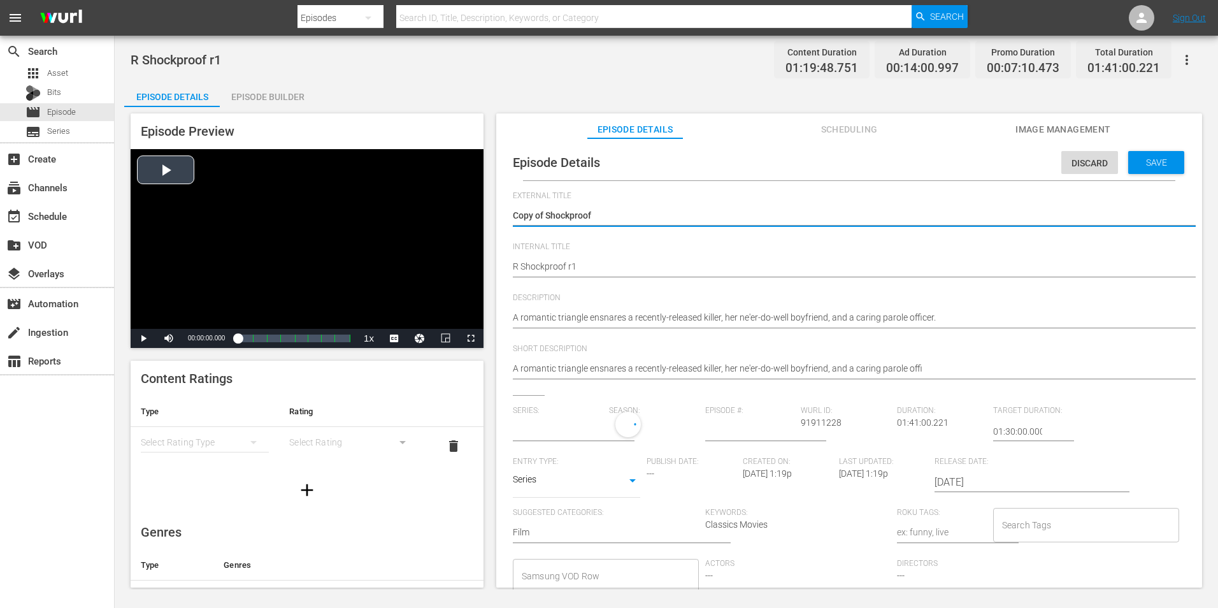
drag, startPoint x: 545, startPoint y: 214, endPoint x: 467, endPoint y: 220, distance: 78.6
click at [467, 220] on div "Episode Preview Video Player is loading. Play Video Play Mute Current Time 00:0…" at bounding box center [666, 352] width 1084 height 491
type textarea "Shockproof"
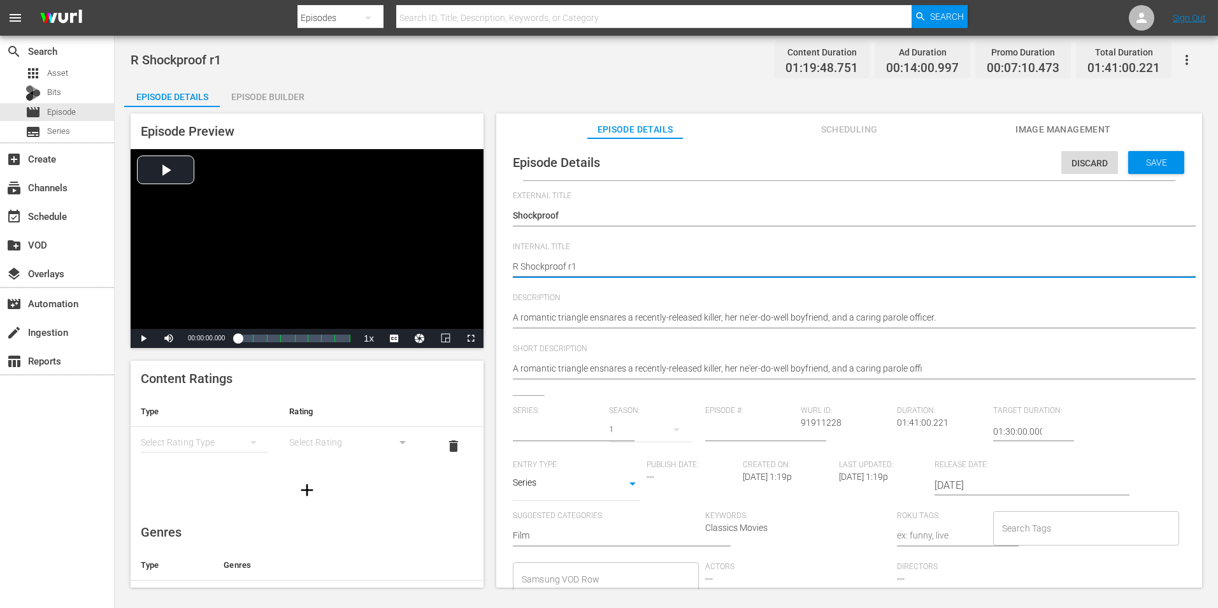
type textarea "R Shockproof r"
type input "No Series"
type textarea "R Shockproof r5"
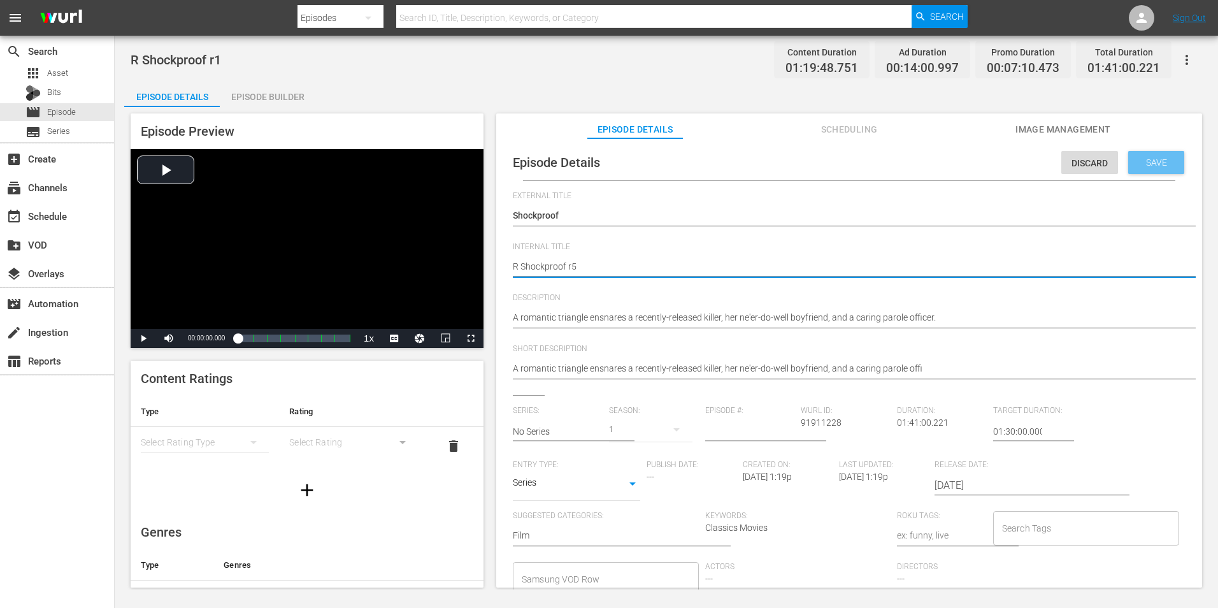
click at [1168, 164] on div "Save" at bounding box center [1156, 162] width 56 height 23
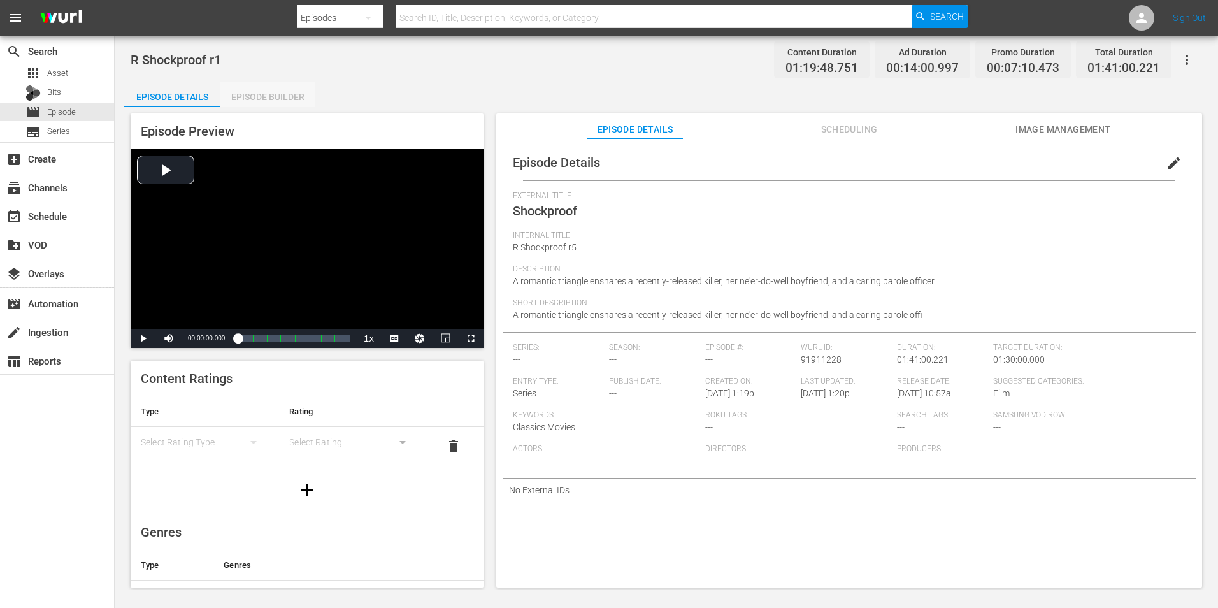
click at [257, 92] on div "Episode Builder" at bounding box center [268, 97] width 96 height 31
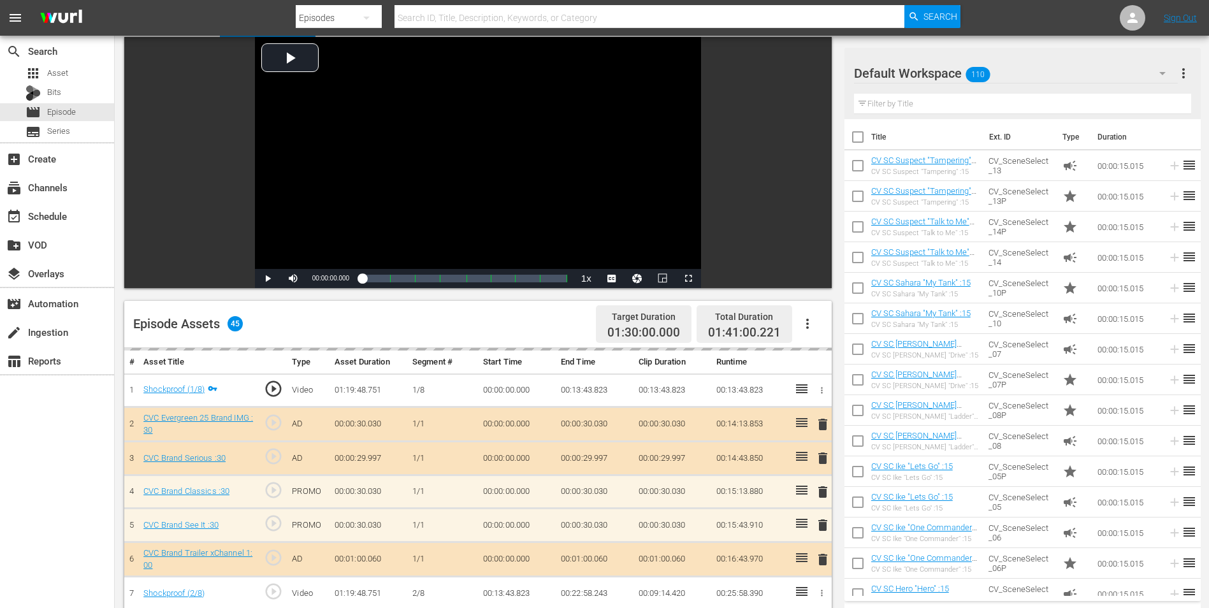
scroll to position [191, 0]
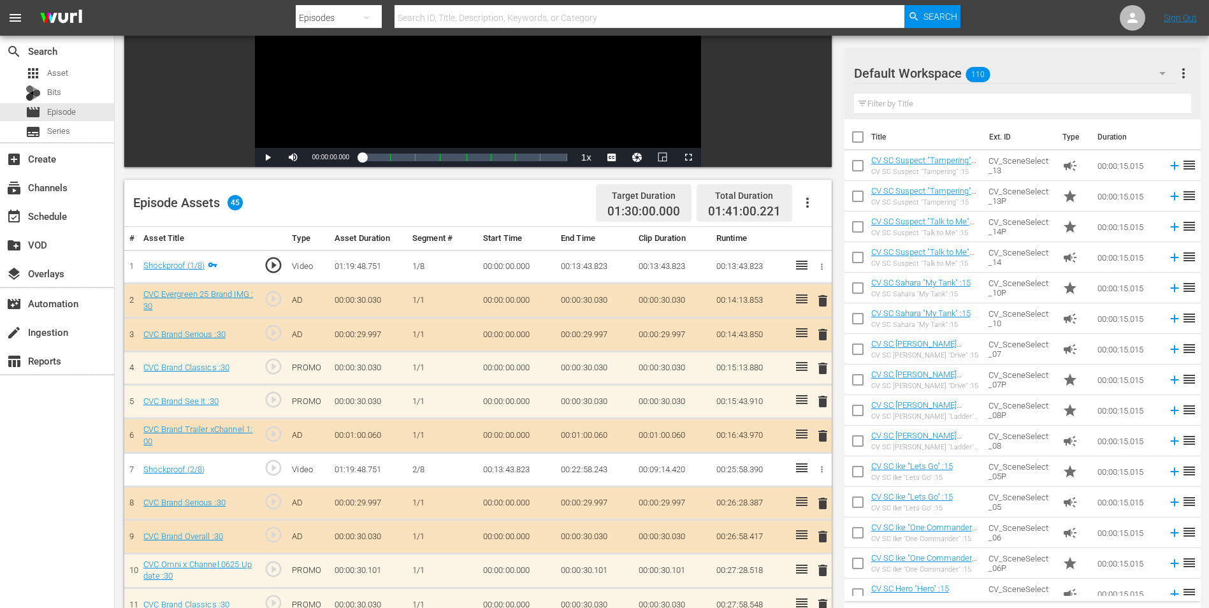
click at [955, 93] on div "Filter by Title" at bounding box center [1022, 104] width 337 height 31
click at [992, 66] on div "Default Workspace 110" at bounding box center [1016, 73] width 324 height 36
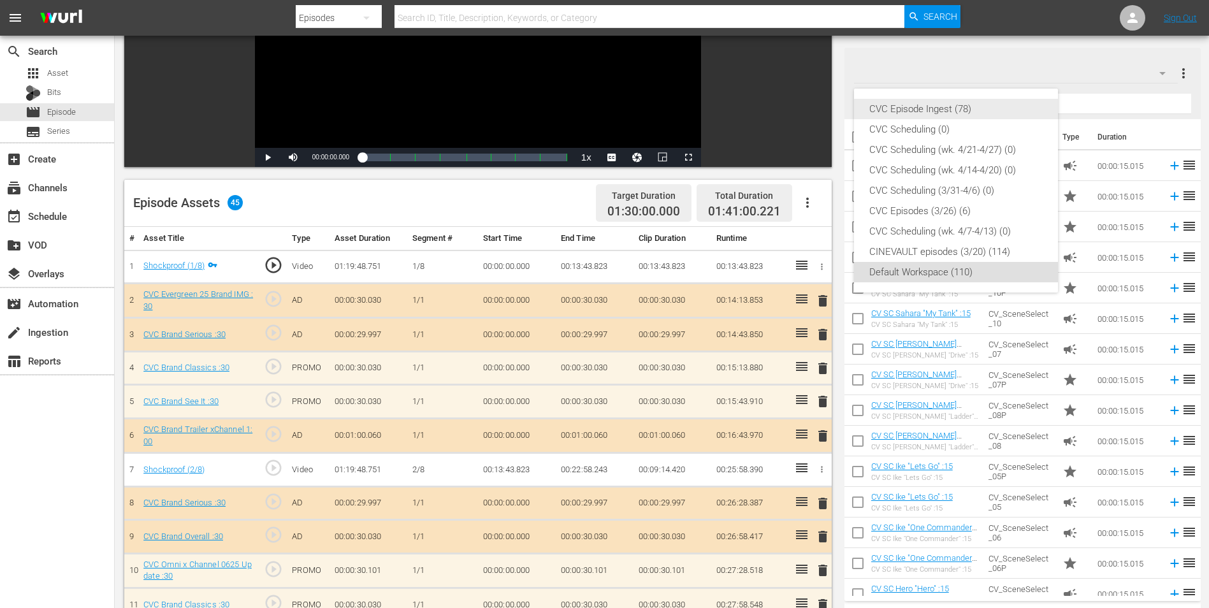
click at [955, 111] on div "CVC Episode Ingest (78)" at bounding box center [955, 109] width 173 height 20
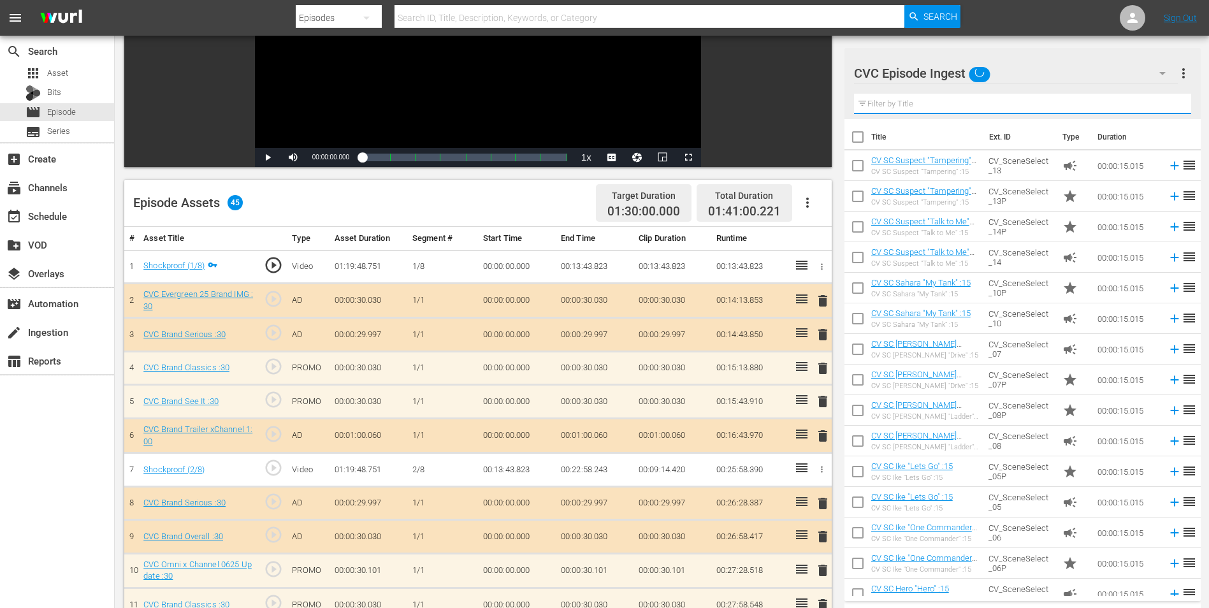
click at [958, 101] on input "text" at bounding box center [1022, 104] width 337 height 20
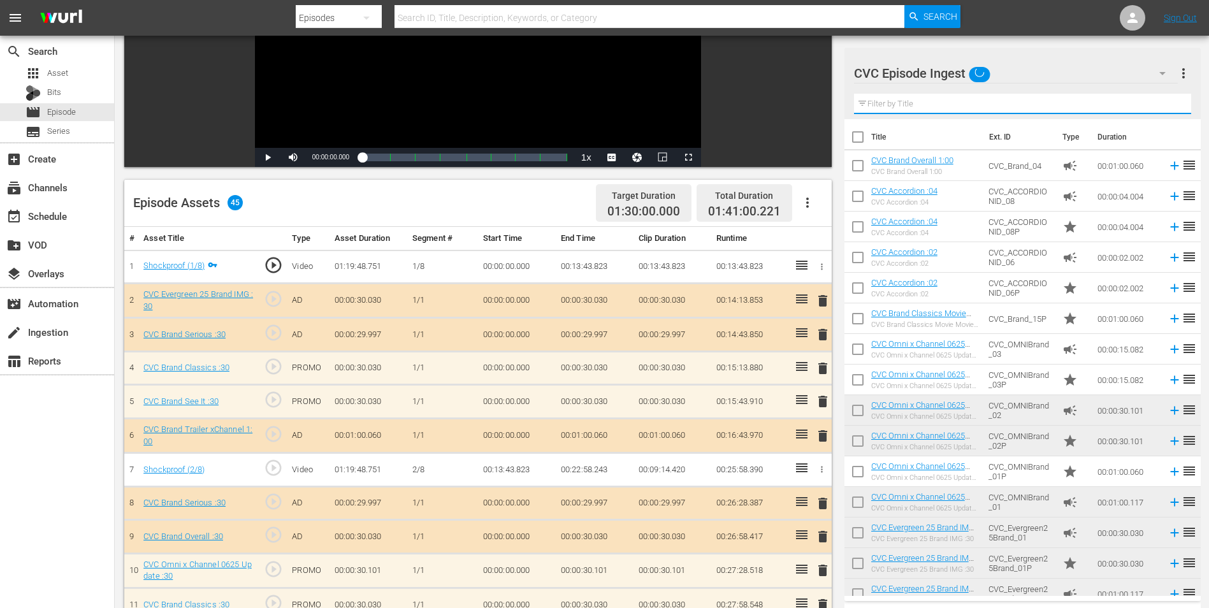
type input "1:00"
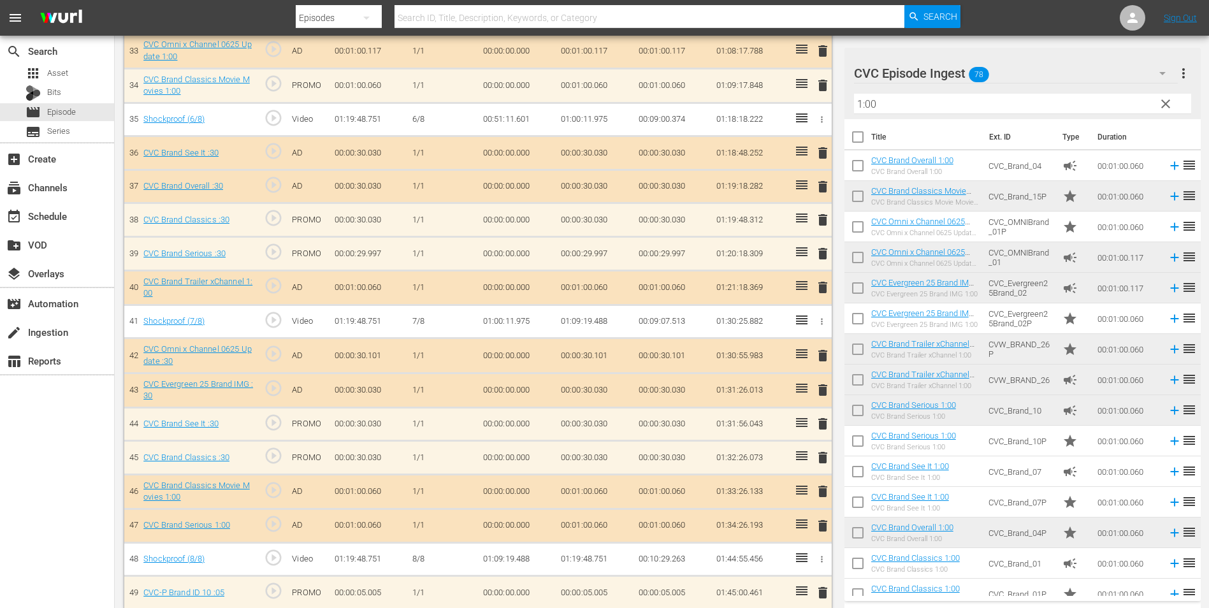
scroll to position [1502, 0]
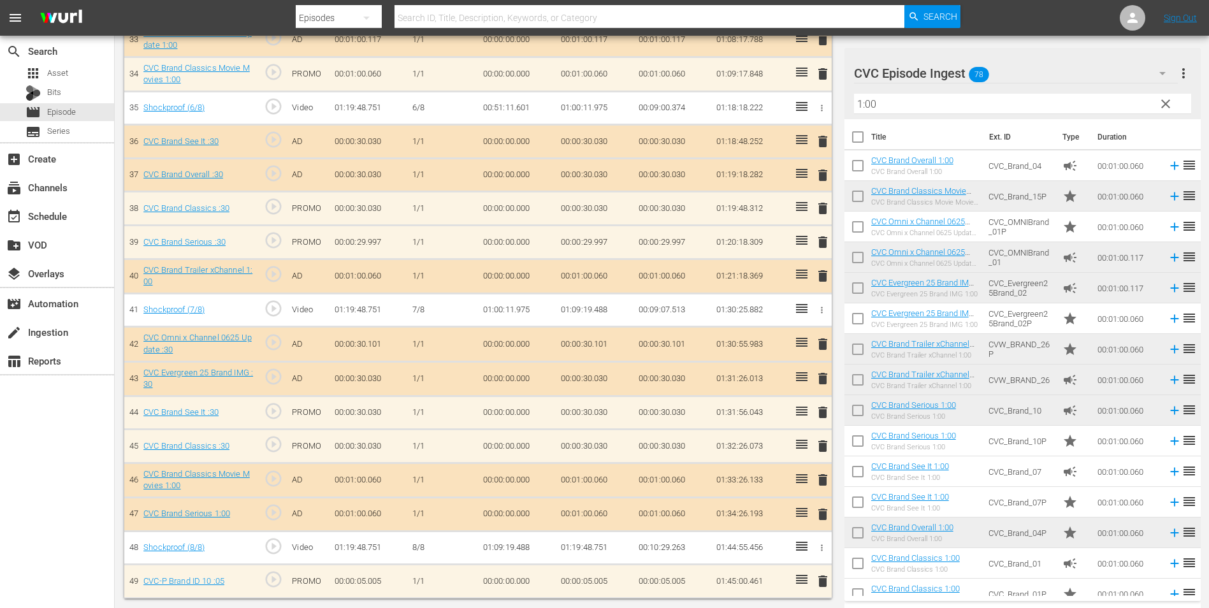
click at [824, 515] on span "delete" at bounding box center [822, 514] width 15 height 15
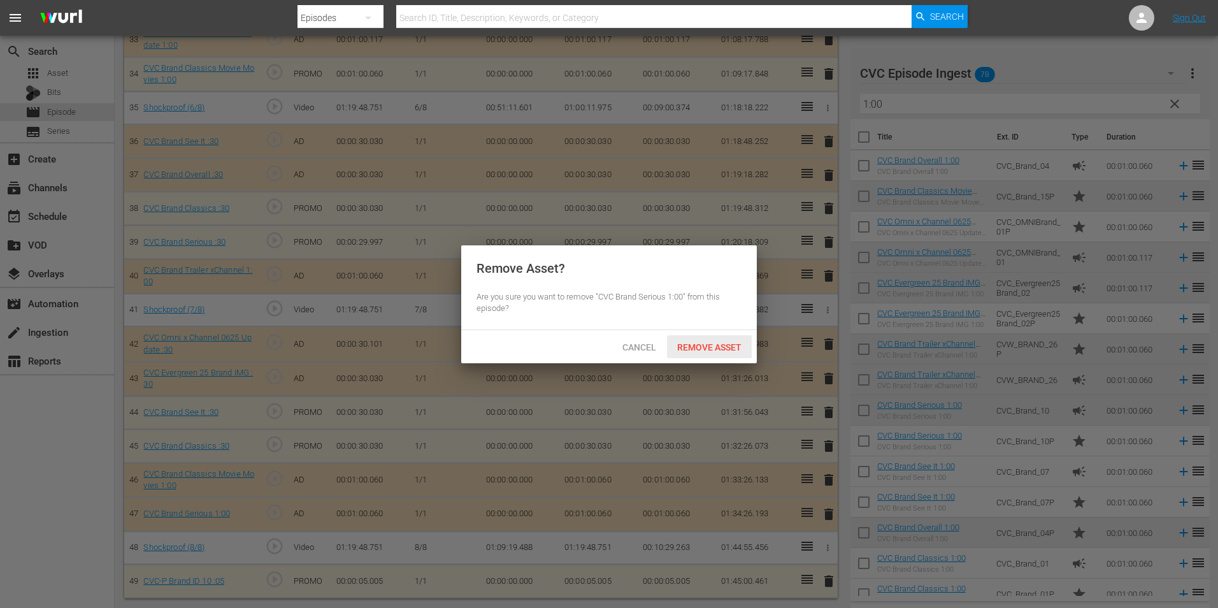
click at [719, 353] on div "Remove Asset" at bounding box center [709, 347] width 85 height 24
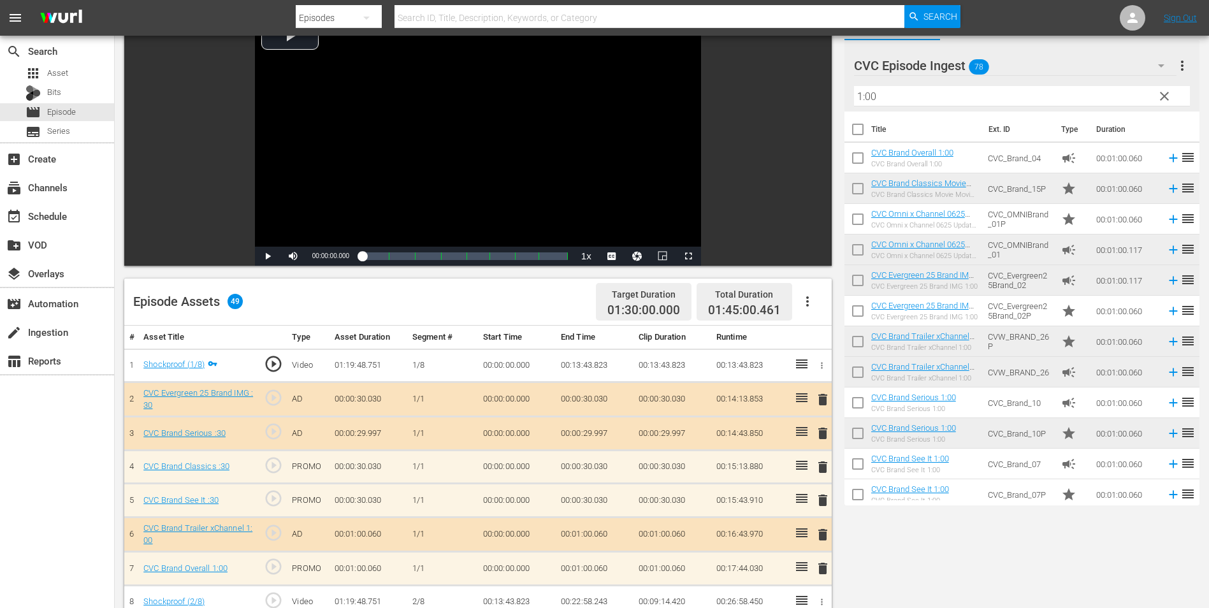
scroll to position [0, 0]
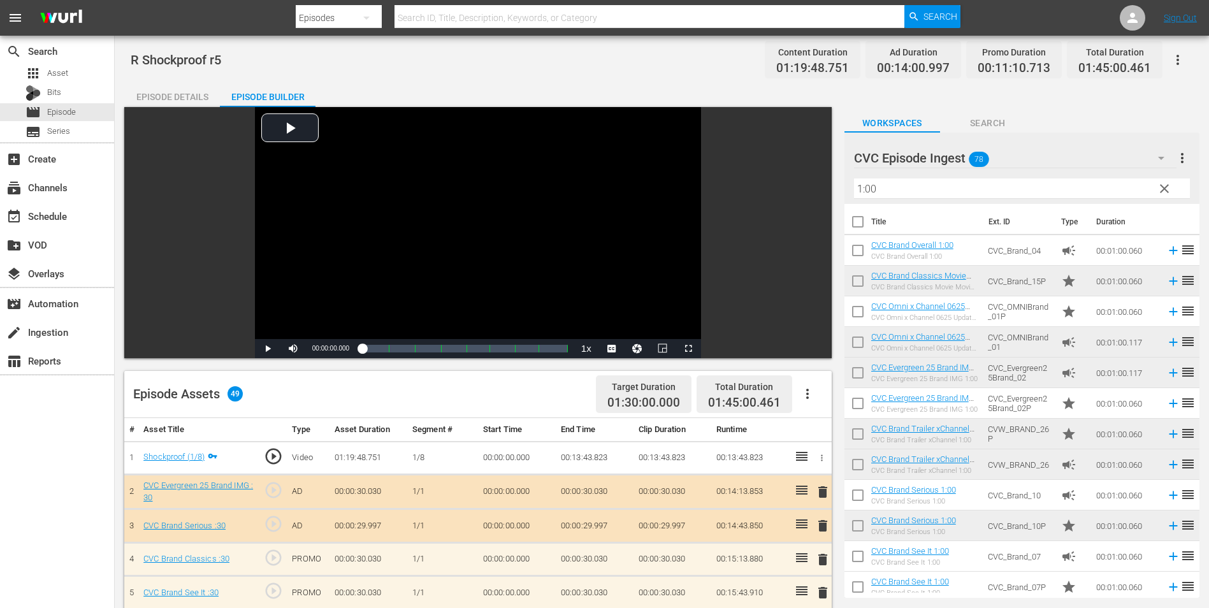
click at [158, 92] on div "Episode Details" at bounding box center [172, 97] width 96 height 31
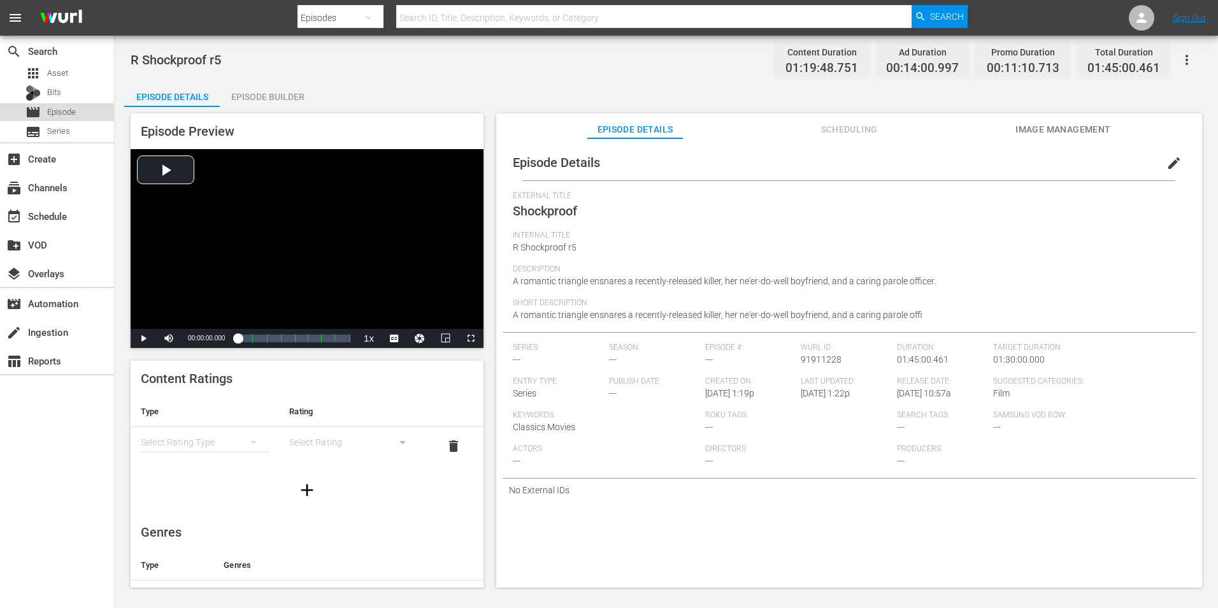
click at [71, 106] on span "Episode" at bounding box center [61, 112] width 29 height 13
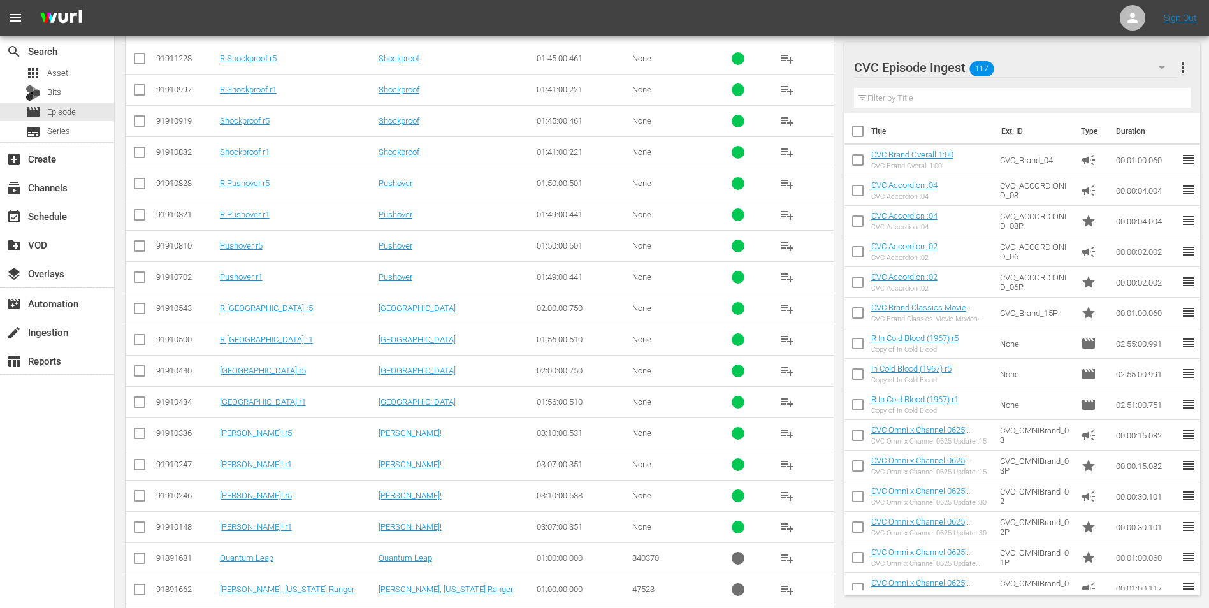
scroll to position [255, 0]
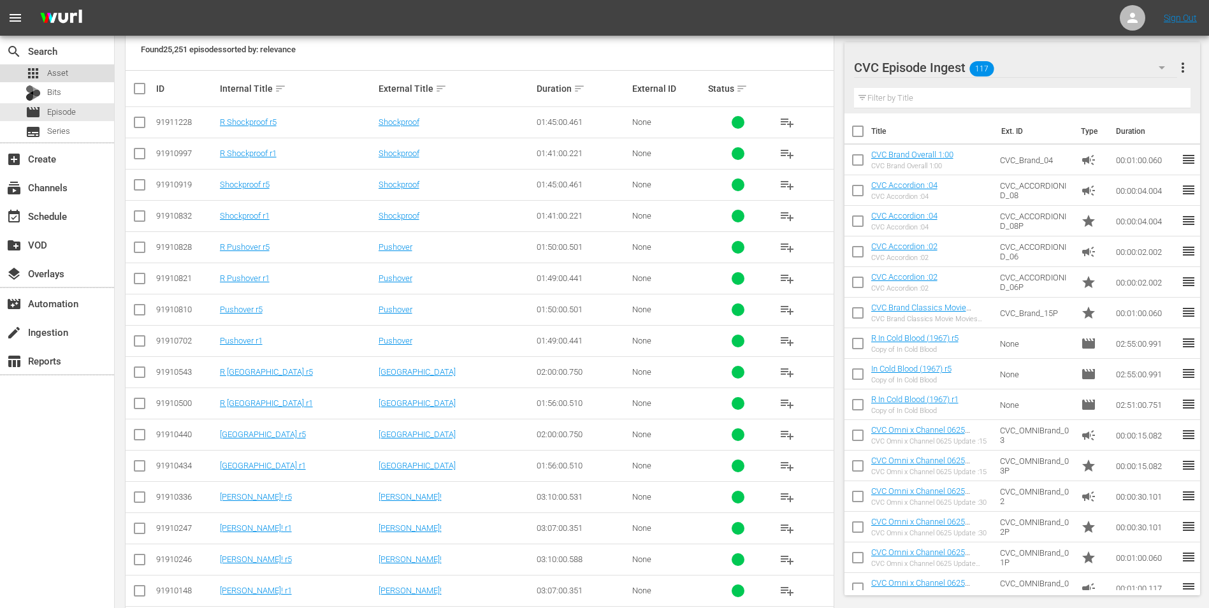
click at [69, 76] on div "apps Asset" at bounding box center [57, 73] width 114 height 18
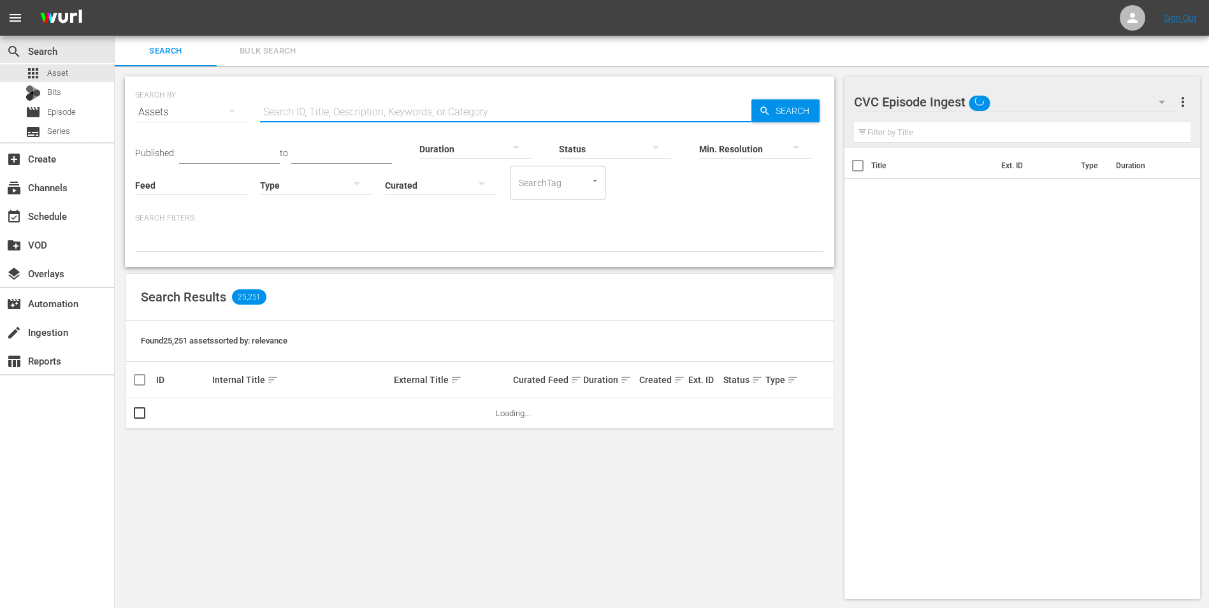
click at [322, 110] on input "text" at bounding box center [505, 112] width 491 height 31
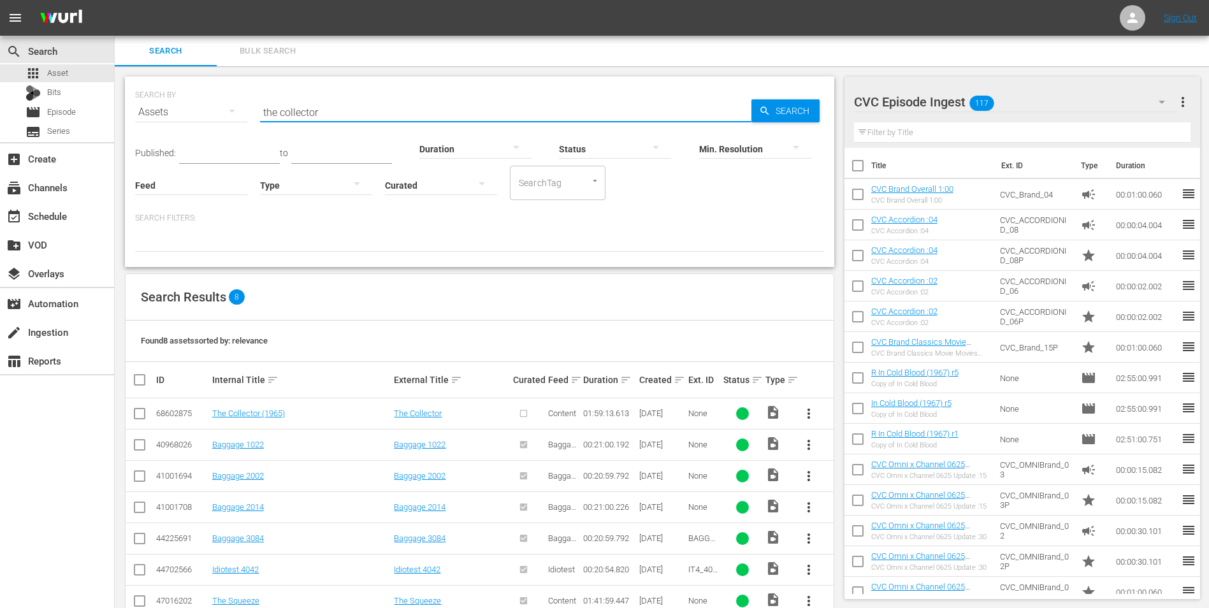
type input "the collector"
click at [140, 412] on input "checkbox" at bounding box center [139, 415] width 15 height 15
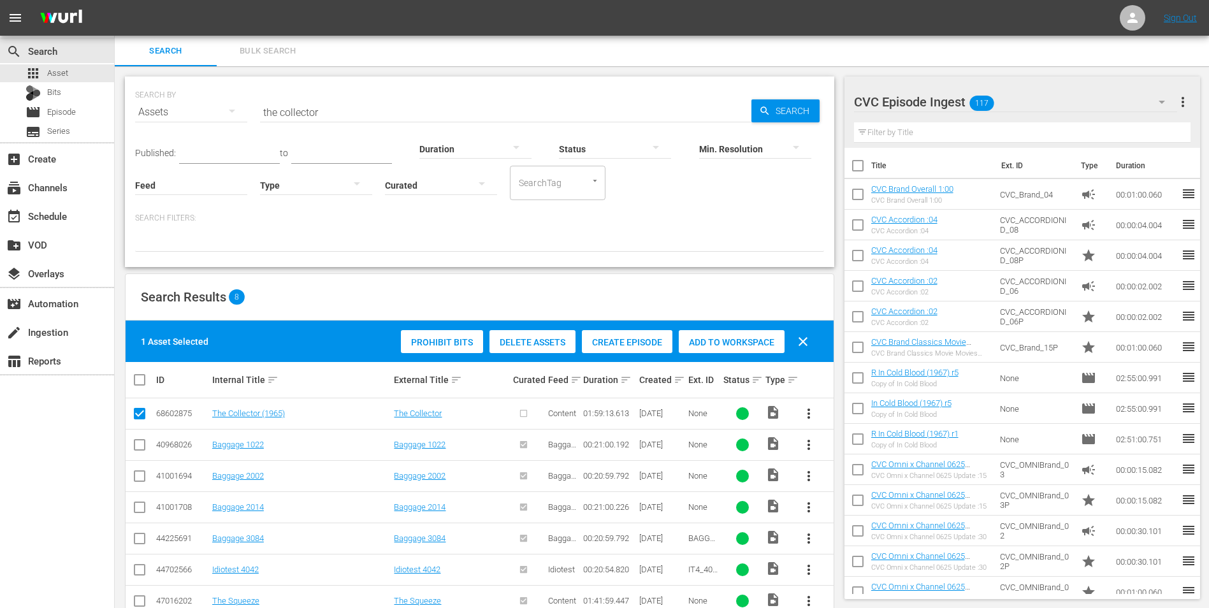
click at [1038, 92] on div "CVC Episode Ingest 117" at bounding box center [1016, 102] width 324 height 36
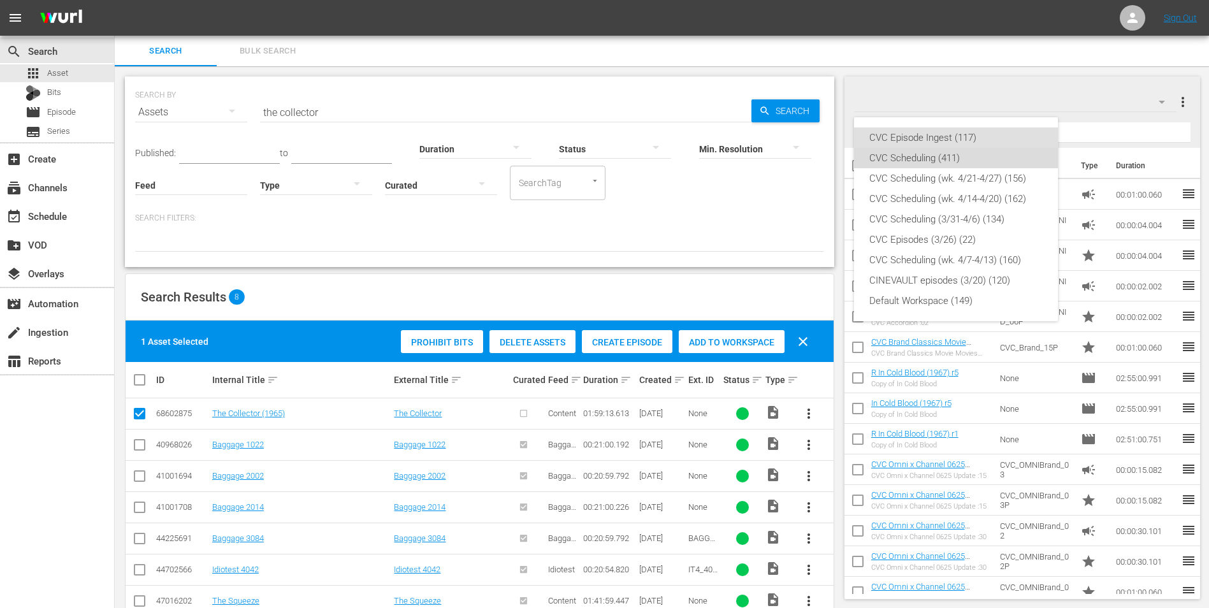
click at [970, 160] on div "CVC Scheduling (411)" at bounding box center [955, 158] width 173 height 20
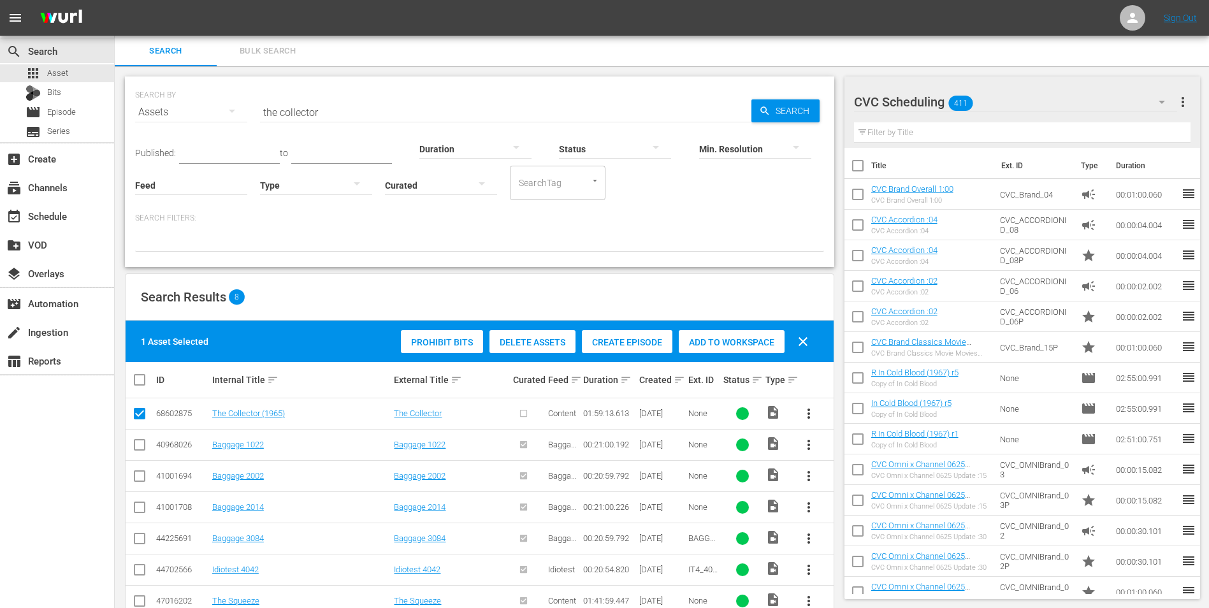
click at [627, 345] on span "Create Episode" at bounding box center [627, 342] width 90 height 10
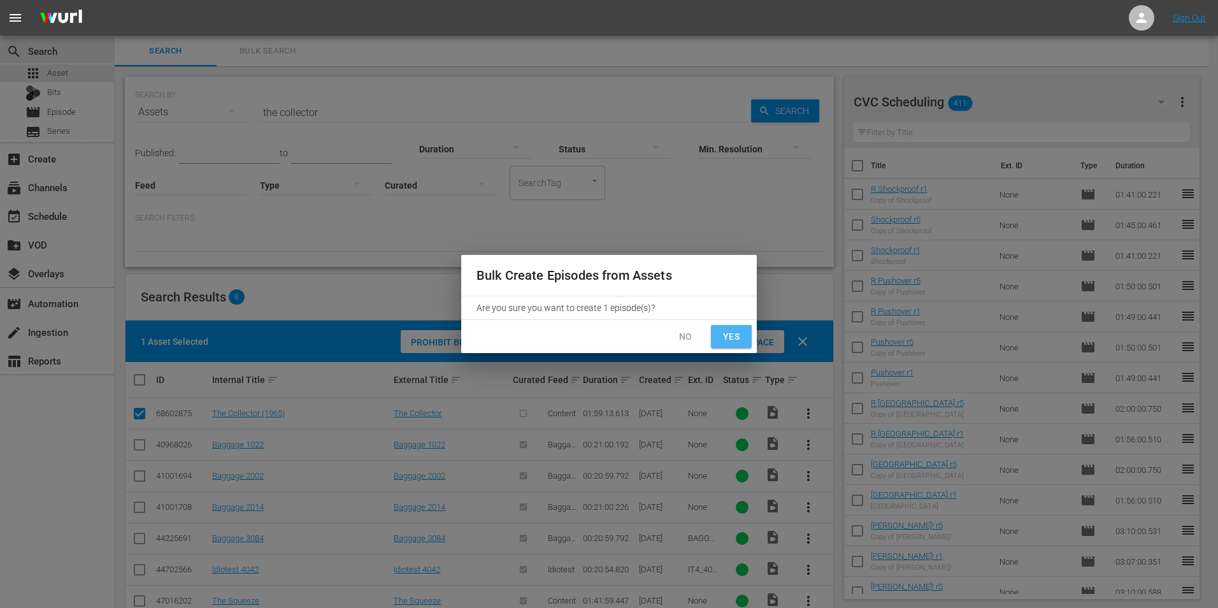
click at [735, 336] on span "Yes" at bounding box center [731, 337] width 20 height 16
checkbox input "false"
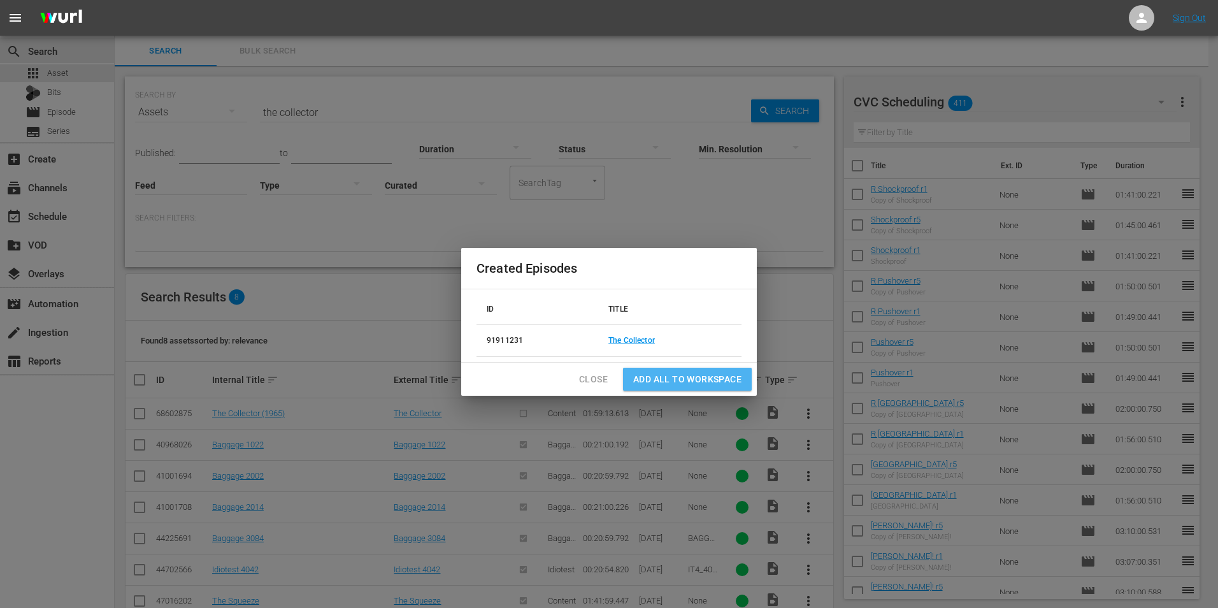
click at [707, 376] on span "Add all to Workspace" at bounding box center [687, 379] width 108 height 16
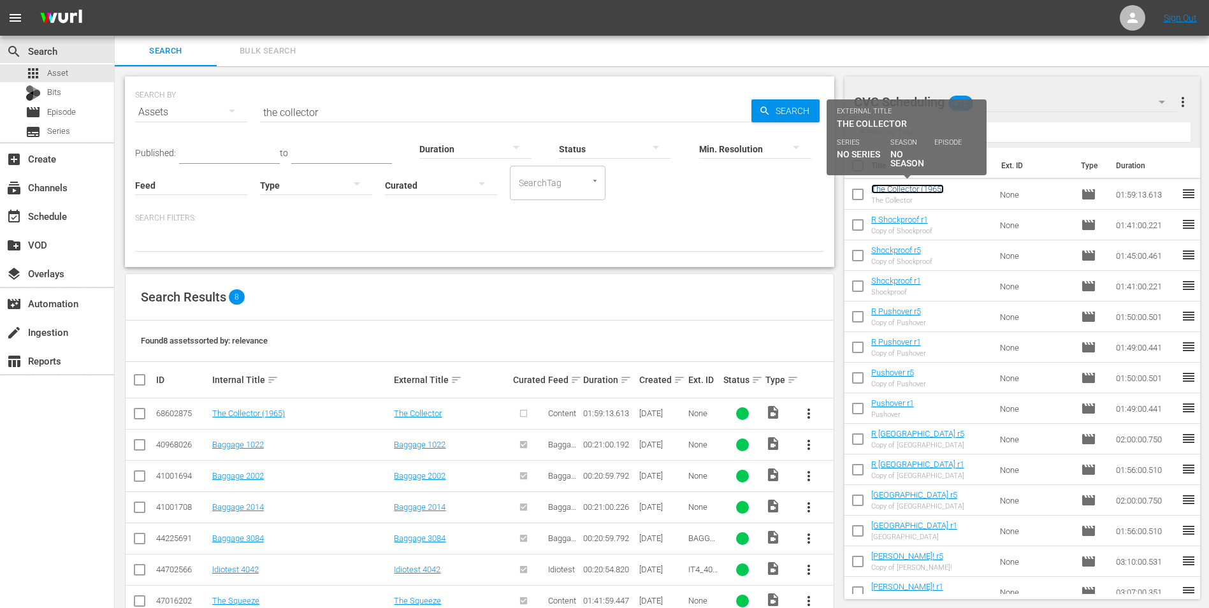
click at [929, 190] on link "The Collector (1965)" at bounding box center [907, 189] width 73 height 10
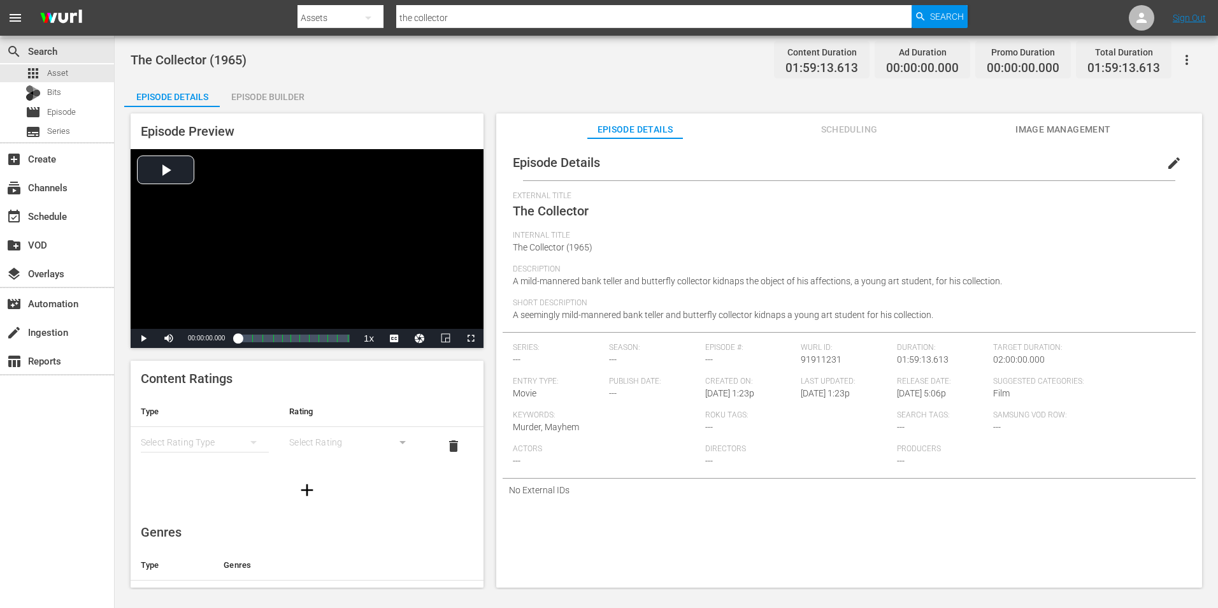
click at [1180, 165] on button "edit" at bounding box center [1174, 163] width 31 height 31
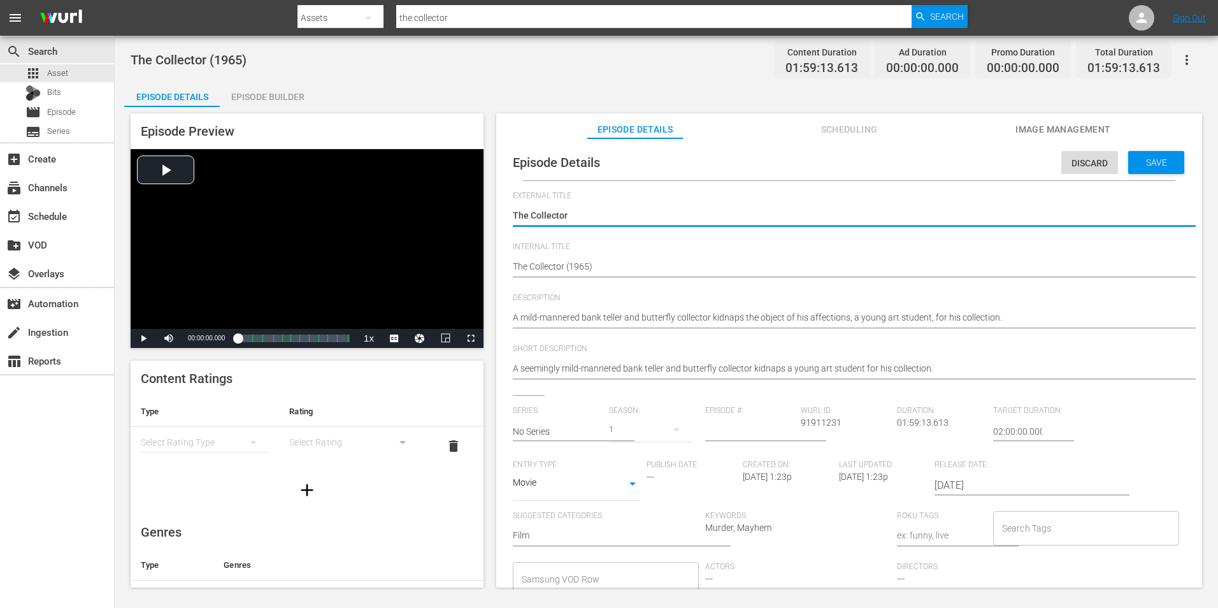
drag, startPoint x: 620, startPoint y: 263, endPoint x: 622, endPoint y: 281, distance: 18.6
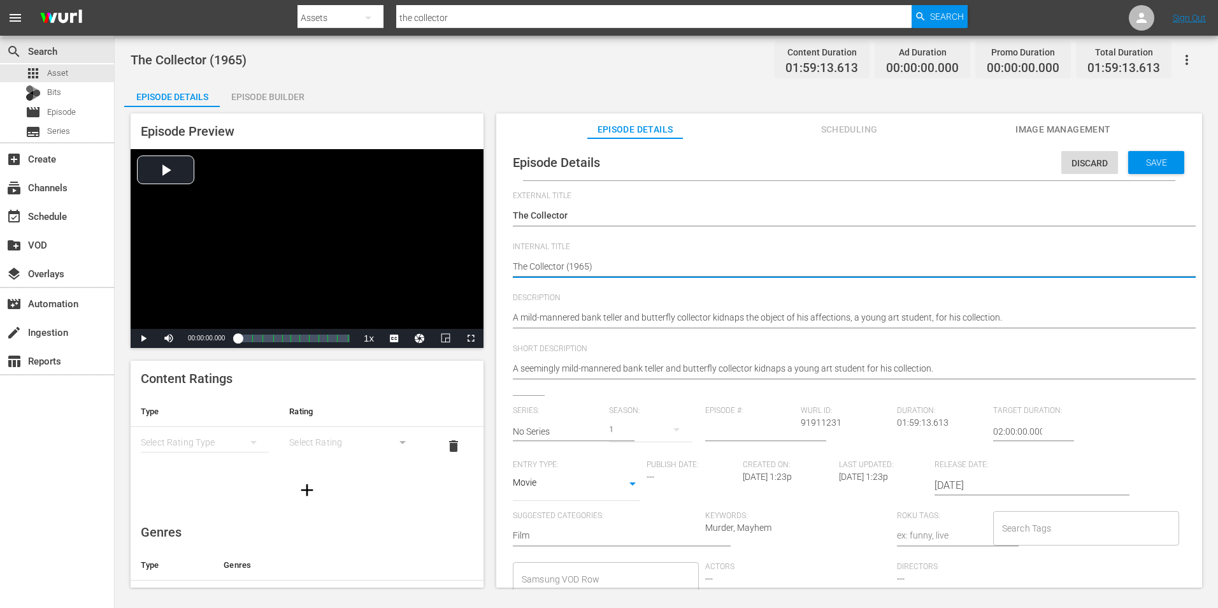
type textarea "The Collector (1965)"
type textarea "The Collector (1965) r"
type textarea "The Collector (1965) r1"
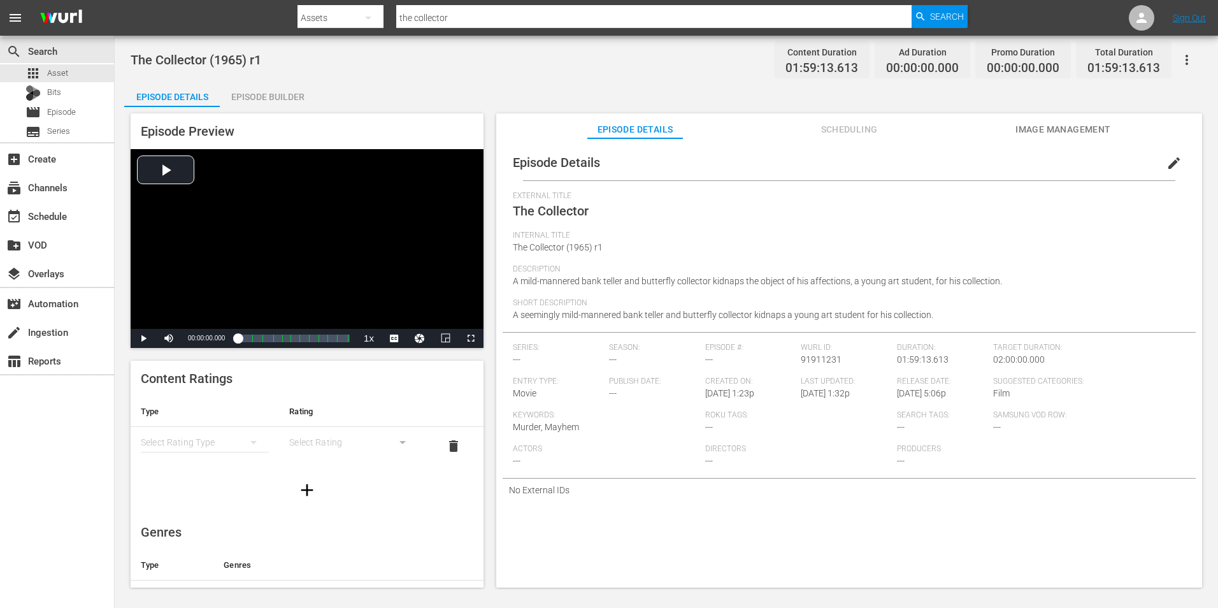
click at [274, 101] on div "Episode Builder" at bounding box center [268, 97] width 96 height 31
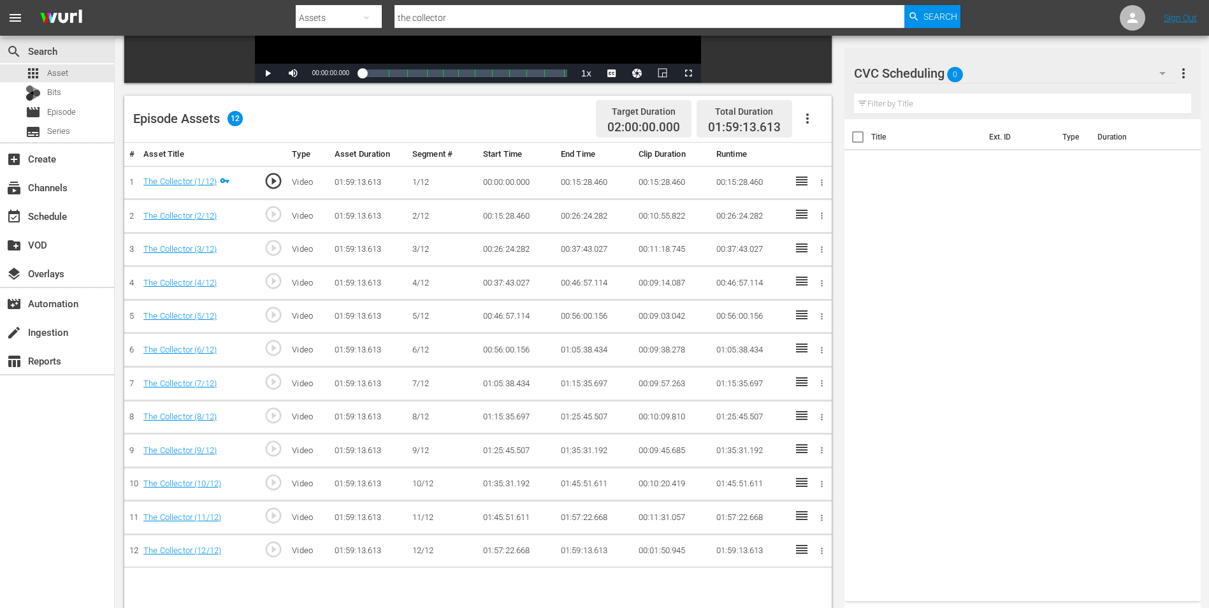
scroll to position [255, 0]
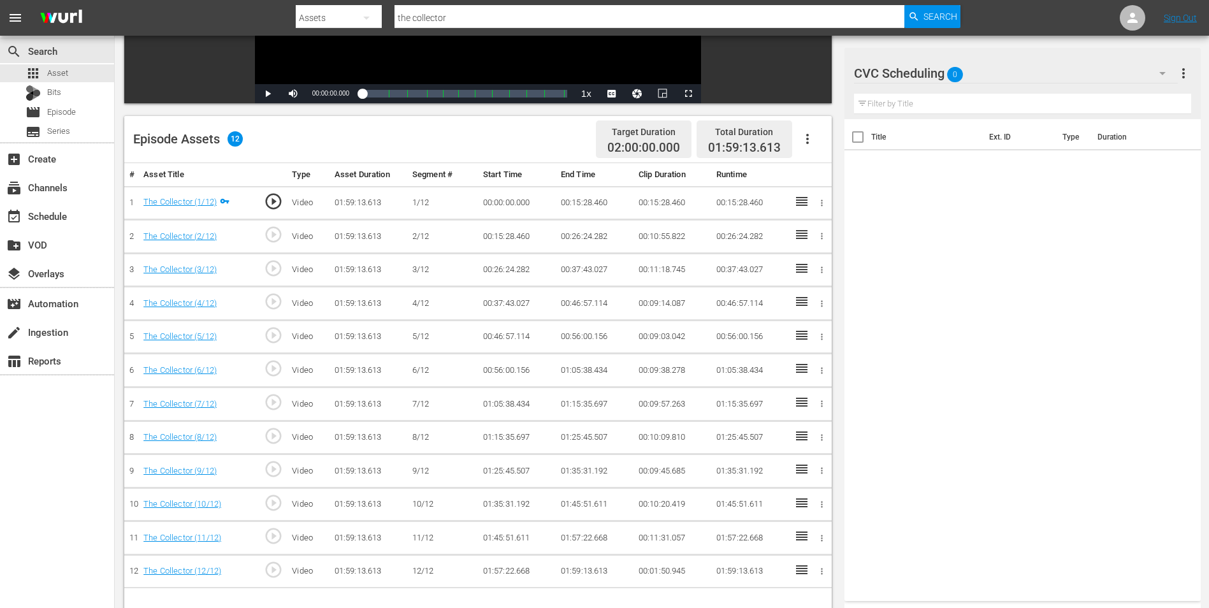
click at [1030, 76] on div "CVC Scheduling 0" at bounding box center [1016, 73] width 324 height 36
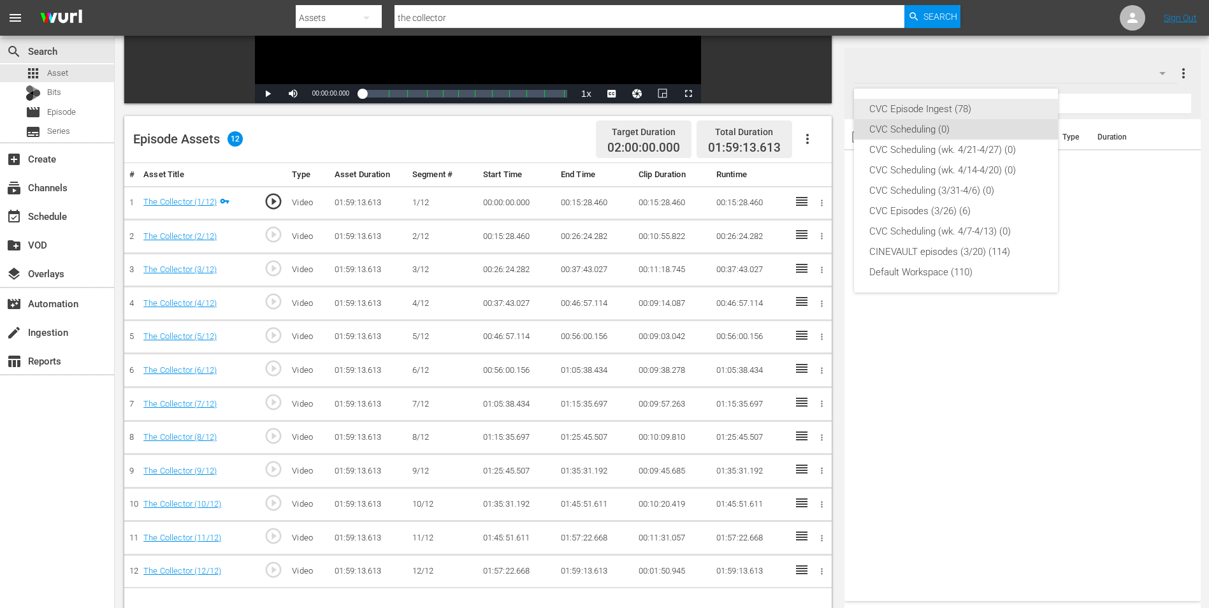
click at [967, 112] on div "CVC Episode Ingest (78)" at bounding box center [955, 109] width 173 height 20
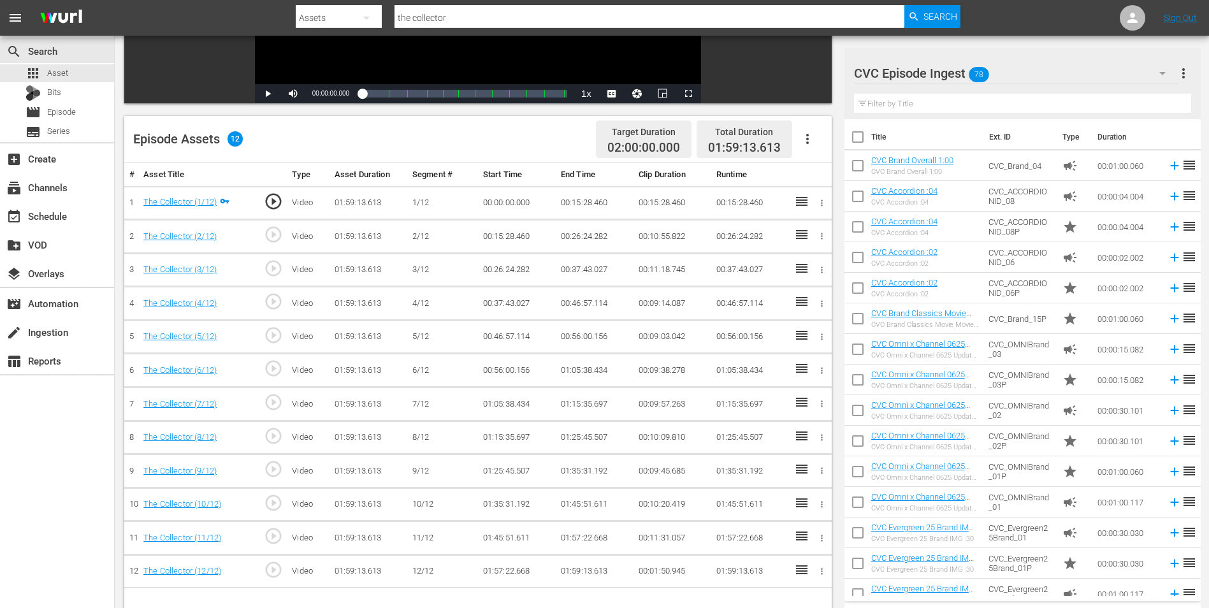
click at [1007, 100] on input "text" at bounding box center [1022, 104] width 337 height 20
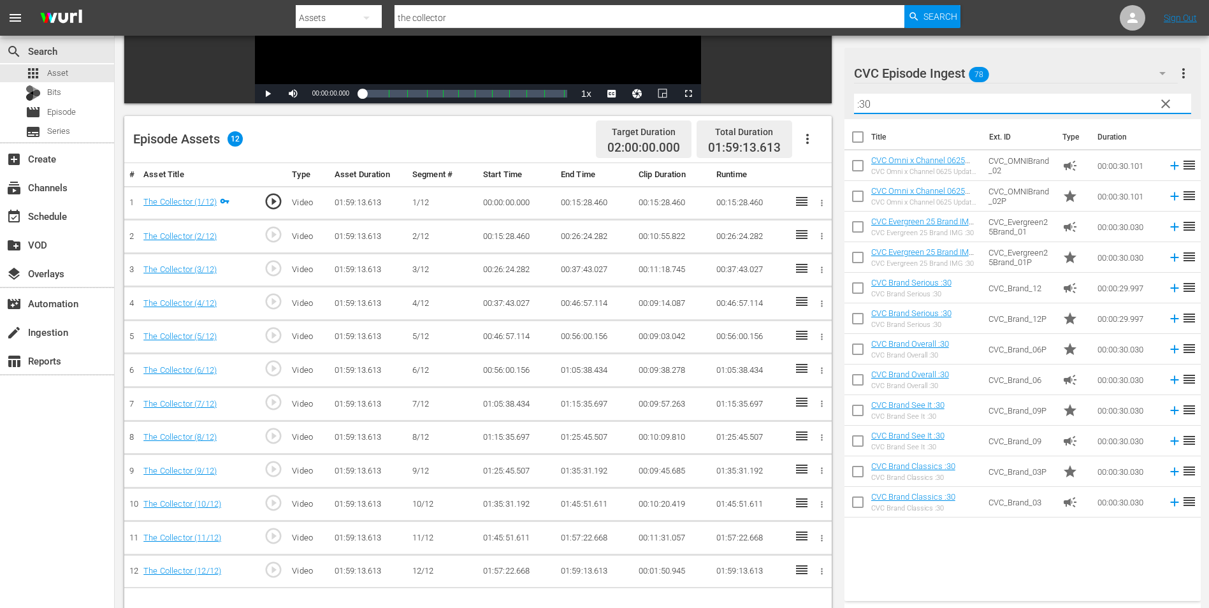
drag, startPoint x: 929, startPoint y: 103, endPoint x: 782, endPoint y: 104, distance: 146.6
click at [782, 104] on div "Video Player is loading. Play Video Play Mute Current Time 00:00:00.000 / Durat…" at bounding box center [661, 263] width 1075 height 823
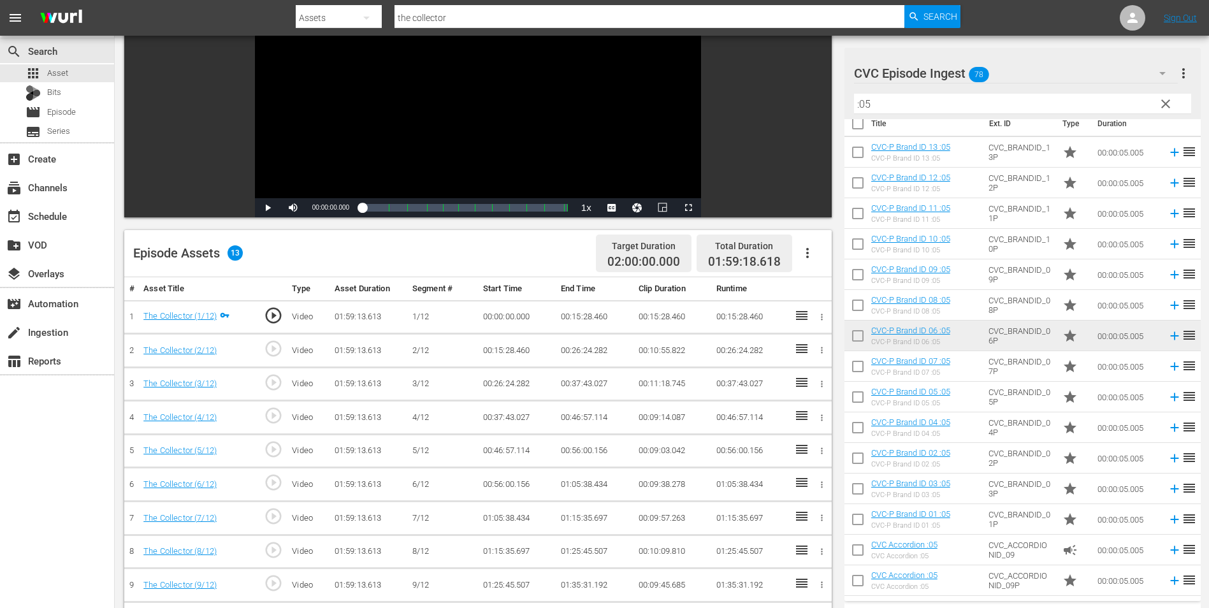
scroll to position [268, 0]
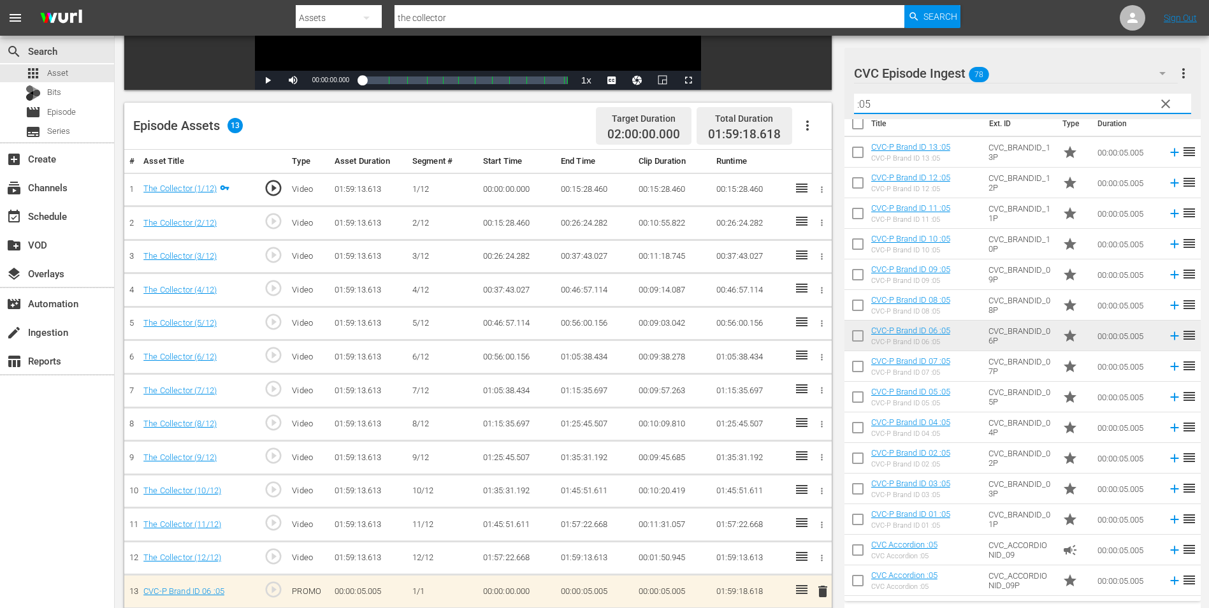
drag, startPoint x: 925, startPoint y: 108, endPoint x: 814, endPoint y: 104, distance: 111.6
click at [814, 104] on div "Video Player is loading. Play Video Play Mute Current Time 00:00:00.000 / Durat…" at bounding box center [661, 250] width 1075 height 823
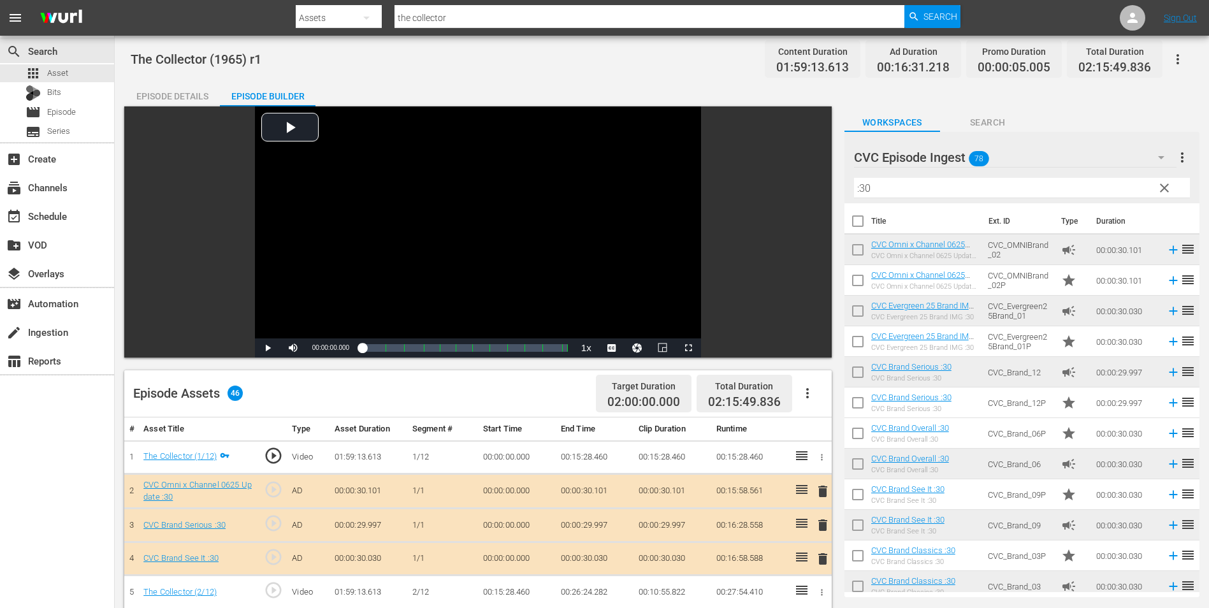
scroll to position [0, 0]
click at [960, 185] on input ":30" at bounding box center [1022, 188] width 336 height 20
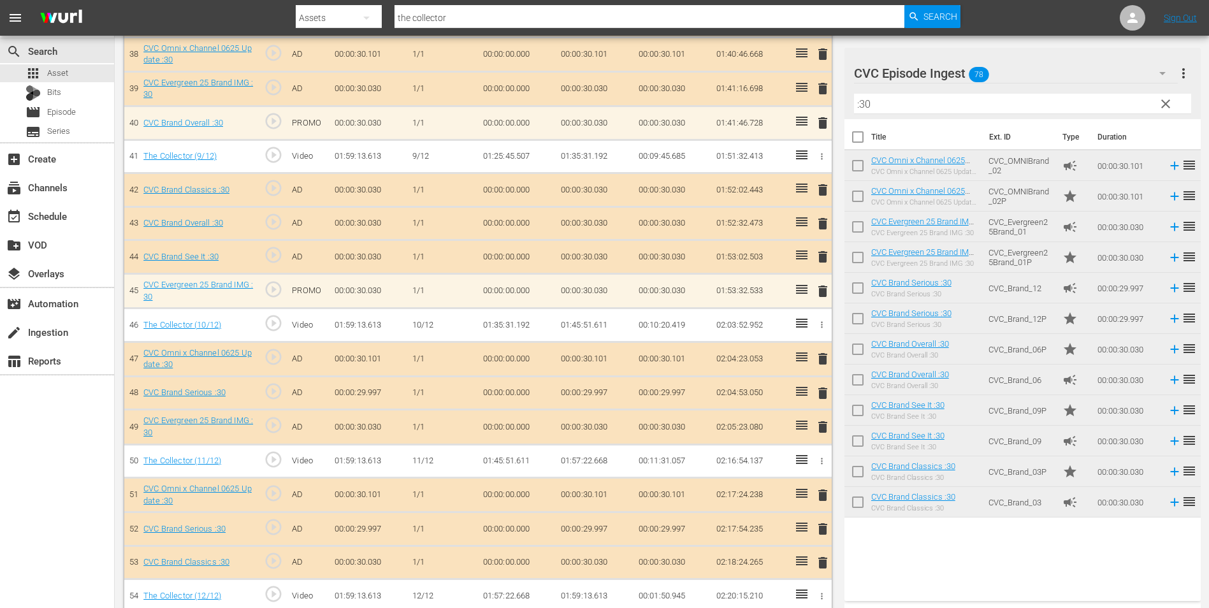
scroll to position [1654, 0]
click at [824, 294] on span "delete" at bounding box center [822, 290] width 15 height 15
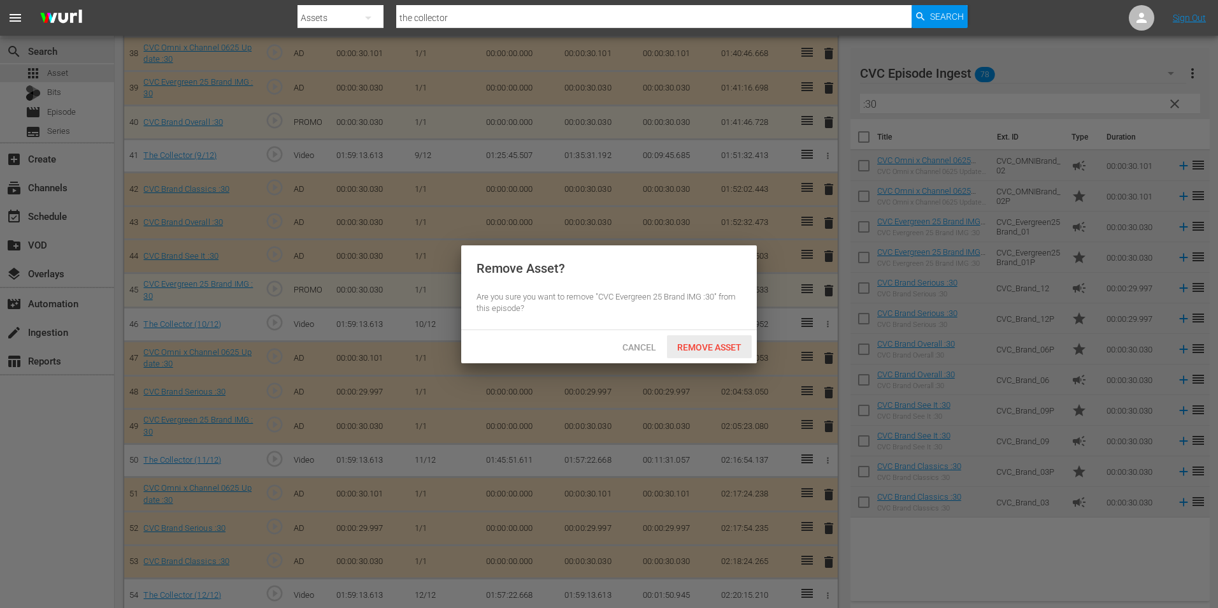
click at [710, 342] on span "Remove Asset" at bounding box center [709, 347] width 85 height 10
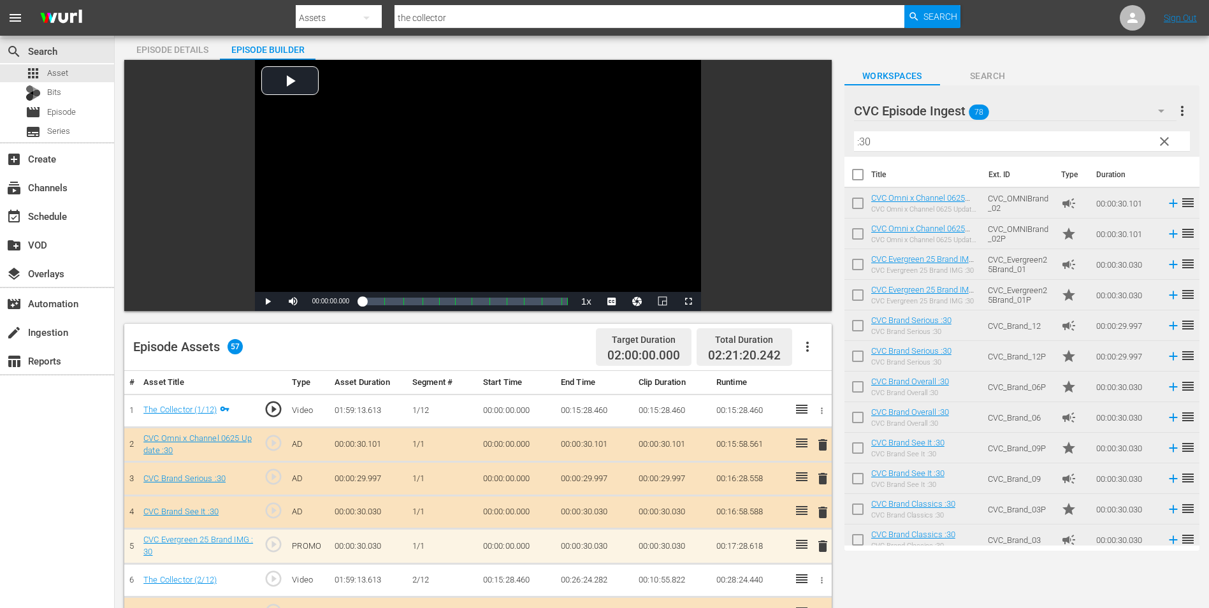
scroll to position [175, 0]
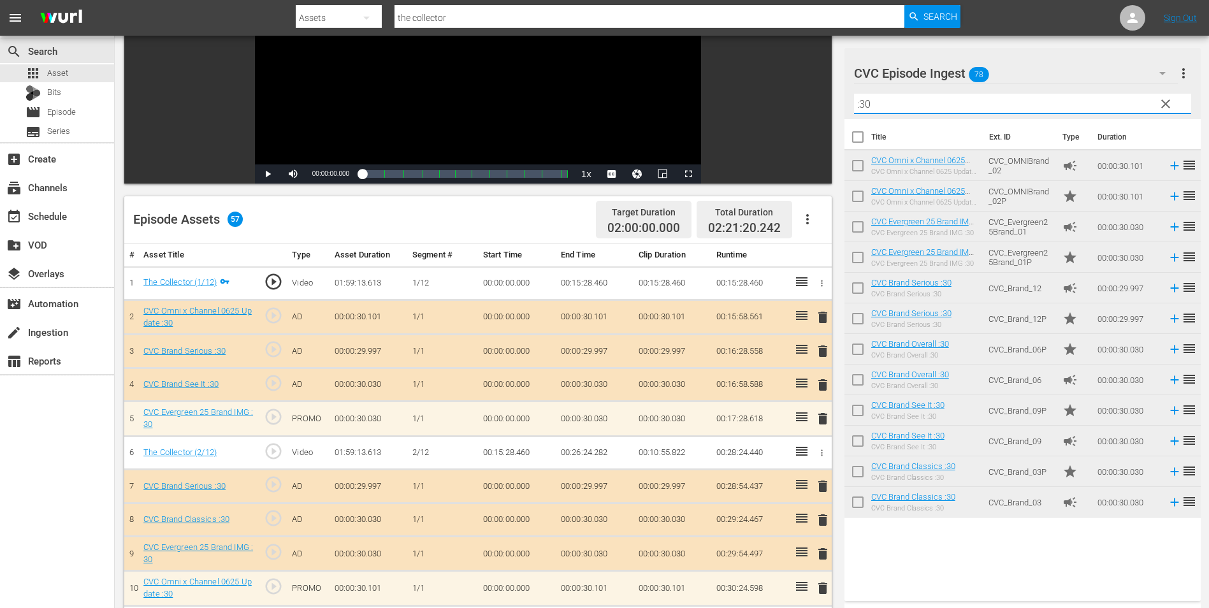
click at [949, 103] on input ":30" at bounding box center [1022, 104] width 337 height 20
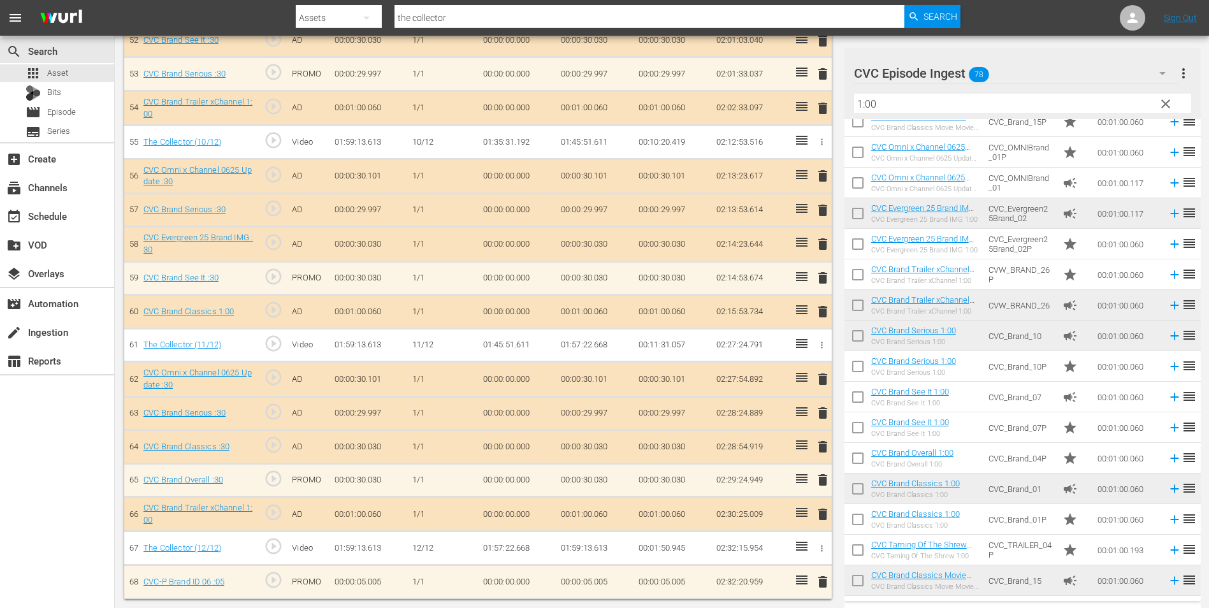
scroll to position [2144, 0]
click at [830, 517] on span "delete" at bounding box center [822, 513] width 15 height 15
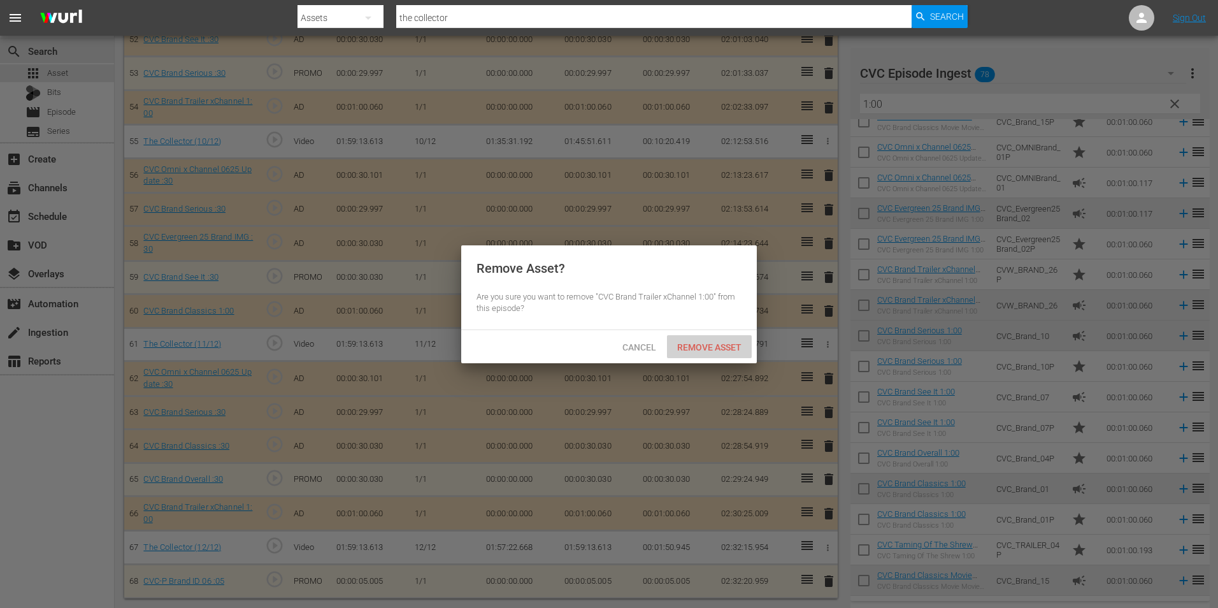
click at [716, 349] on span "Remove Asset" at bounding box center [709, 347] width 85 height 10
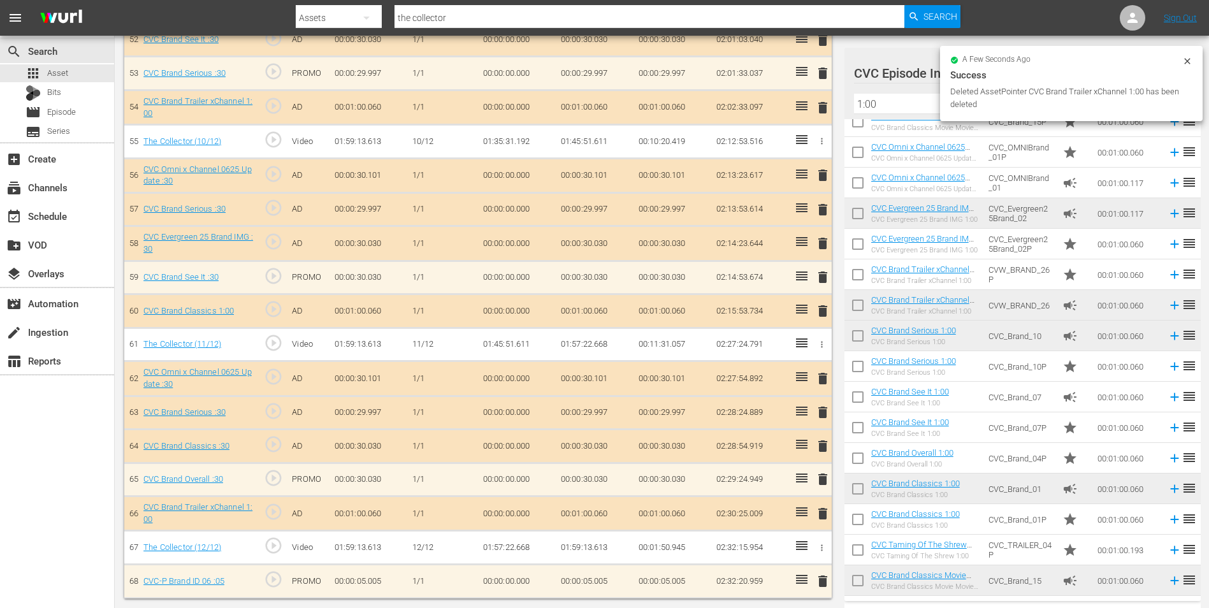
scroll to position [2108, 0]
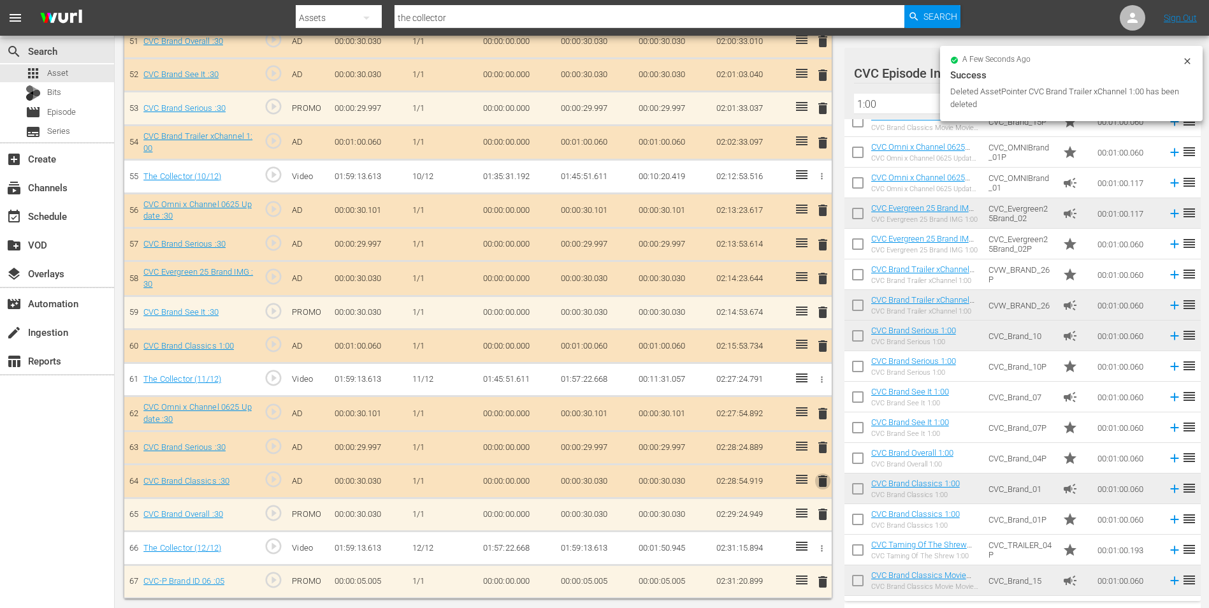
click at [823, 484] on span "delete" at bounding box center [822, 480] width 15 height 15
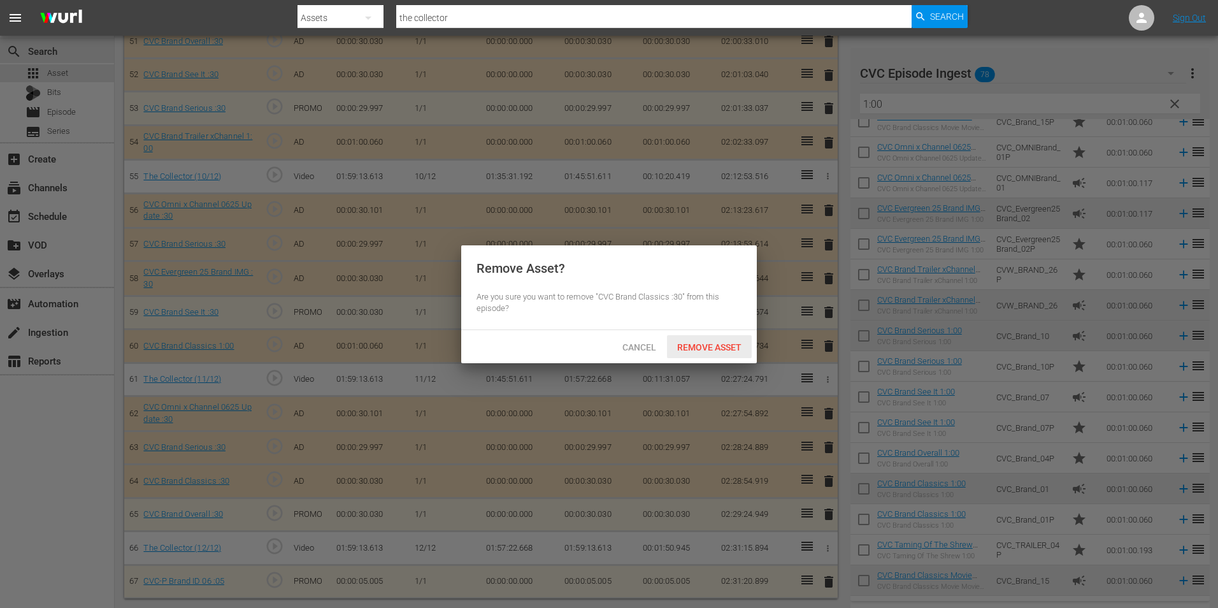
click at [733, 342] on span "Remove Asset" at bounding box center [709, 347] width 85 height 10
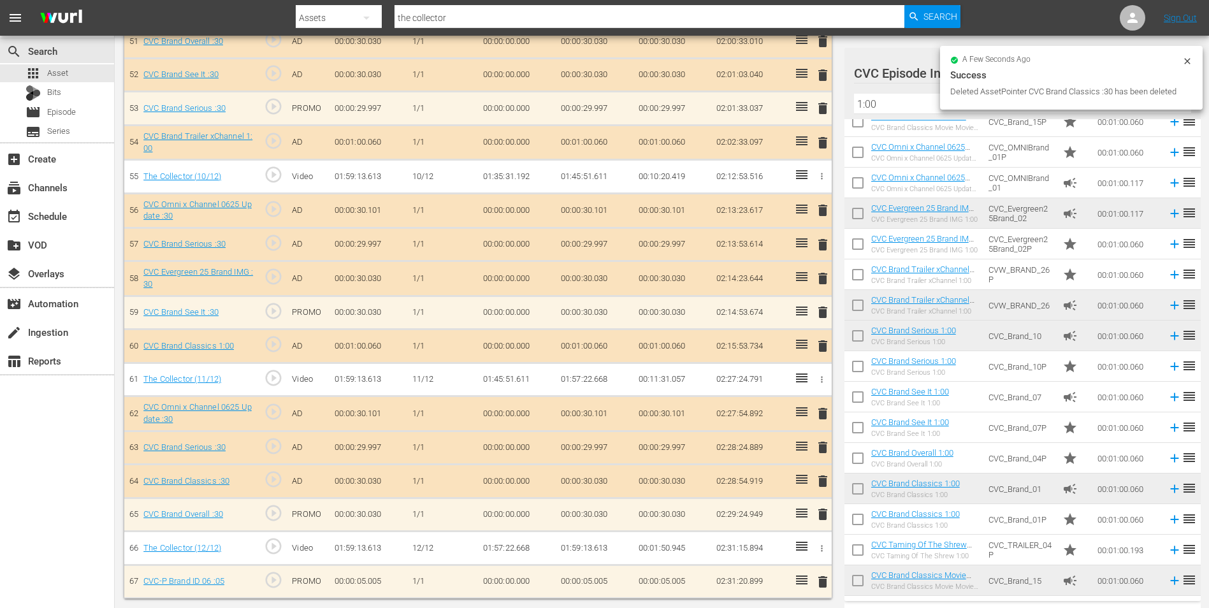
scroll to position [2075, 0]
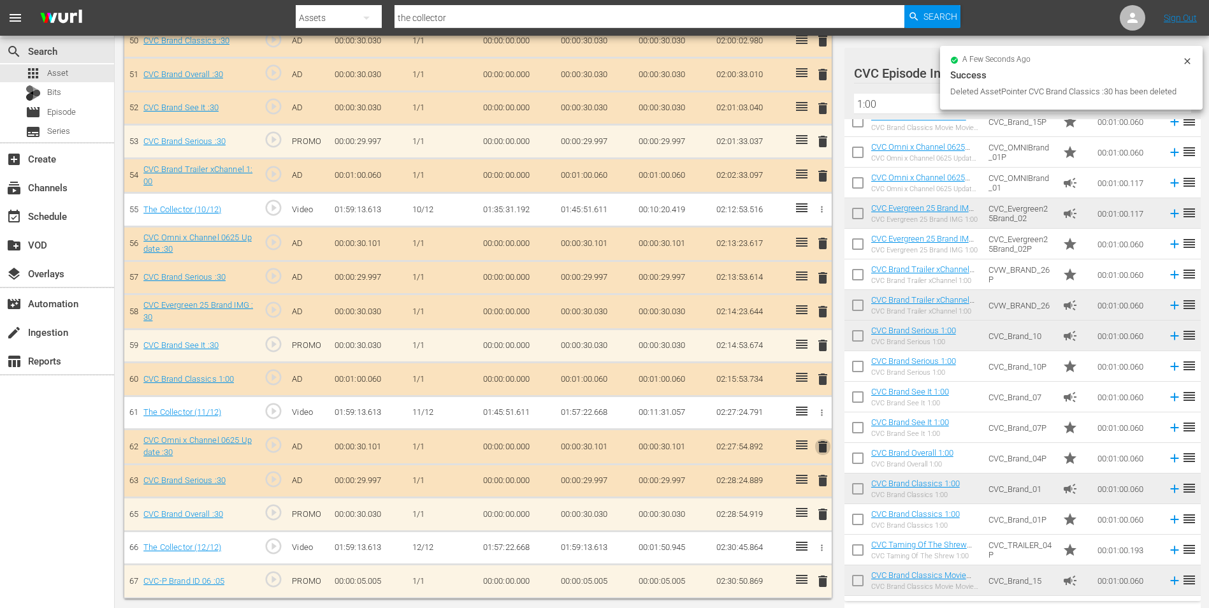
click at [821, 451] on span "delete" at bounding box center [822, 446] width 15 height 15
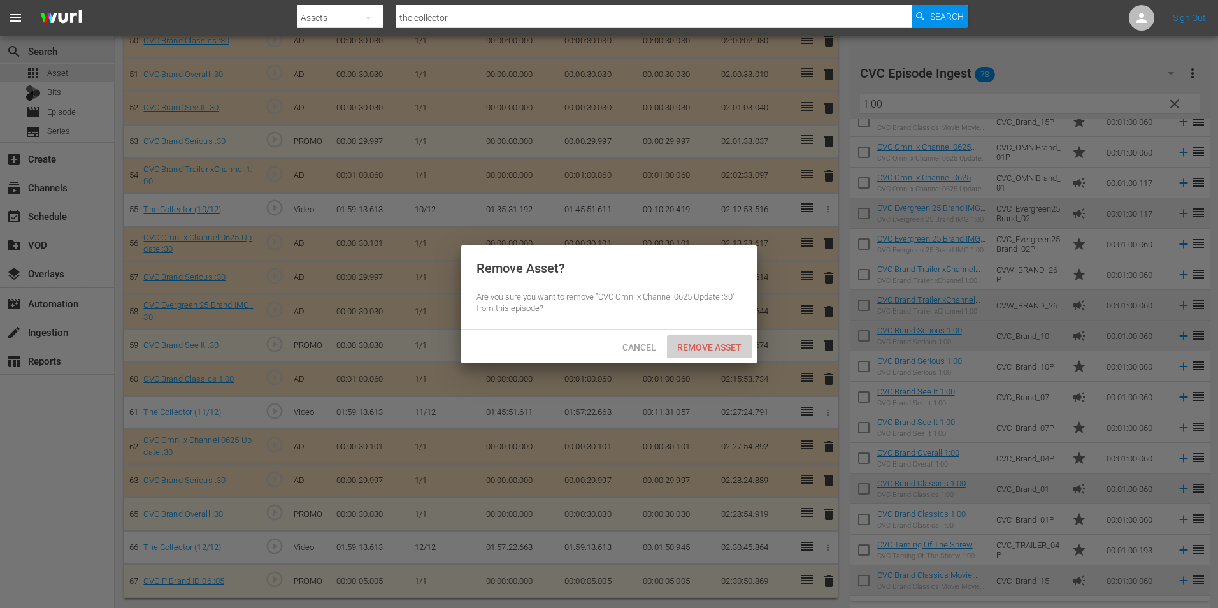
click at [693, 342] on span "Remove Asset" at bounding box center [709, 347] width 85 height 10
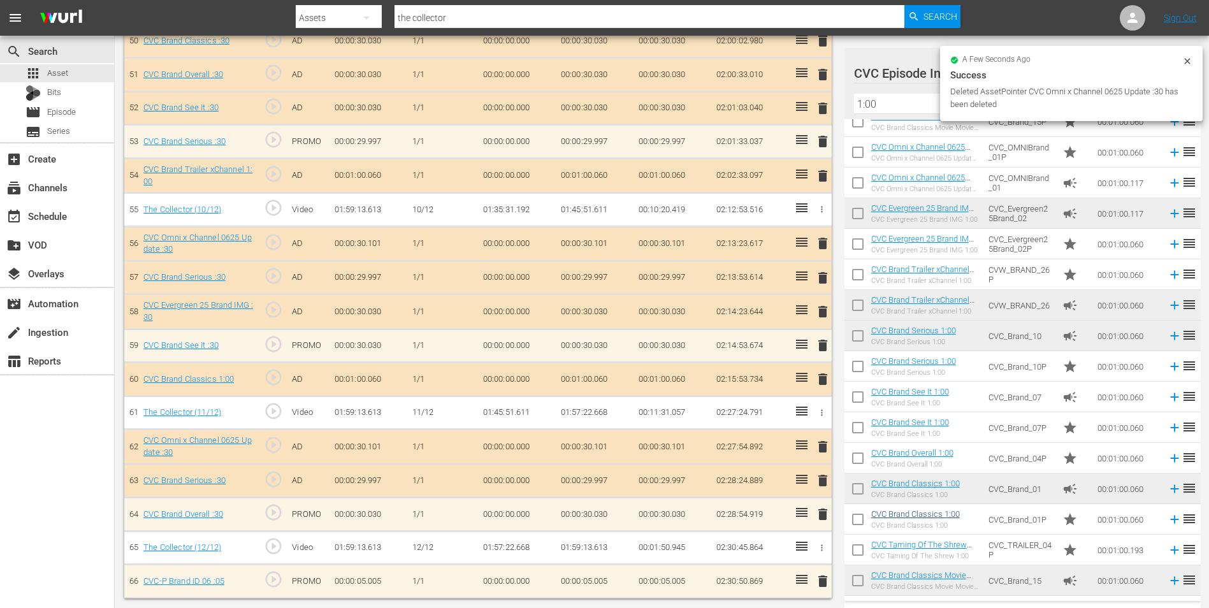
scroll to position [2041, 0]
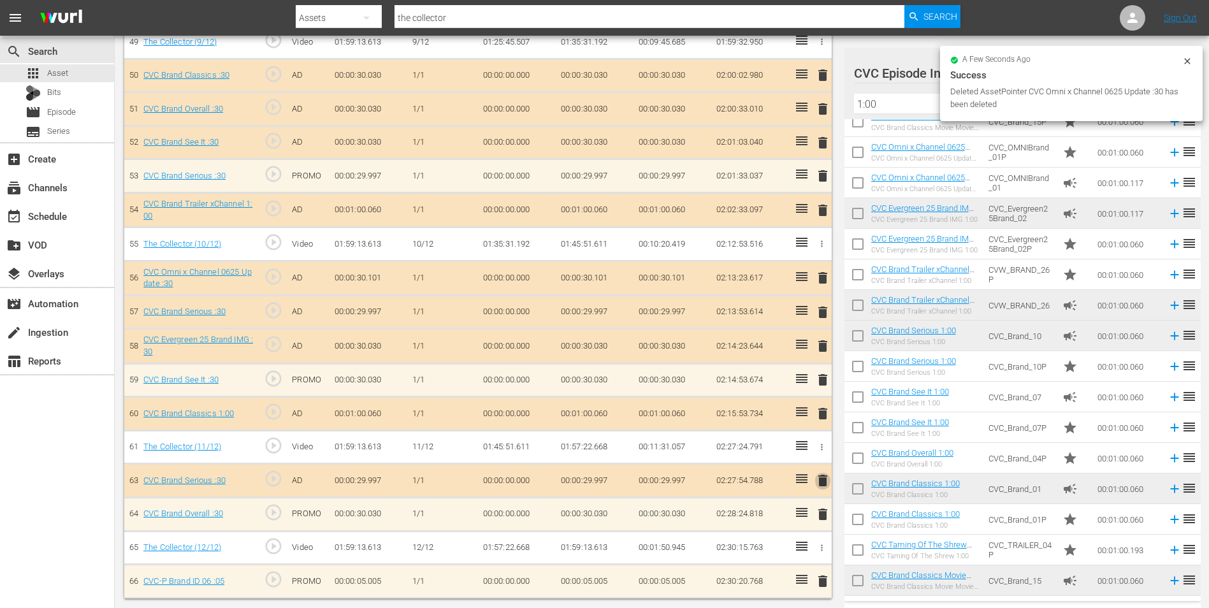
click at [819, 482] on span "delete" at bounding box center [822, 480] width 15 height 15
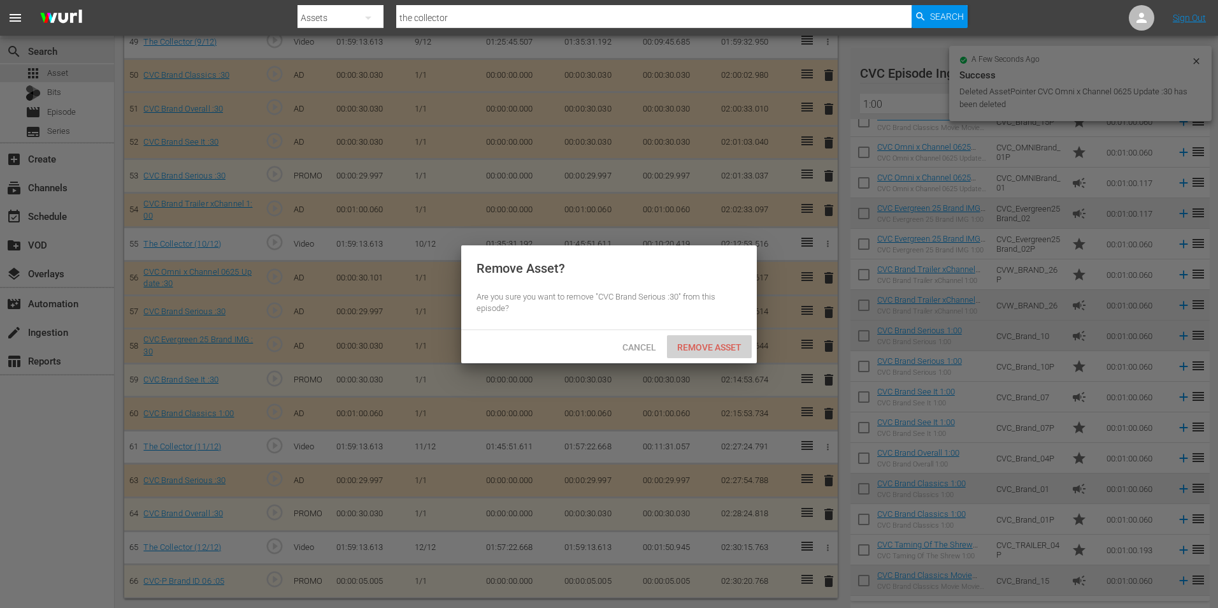
click at [716, 349] on span "Remove Asset" at bounding box center [709, 347] width 85 height 10
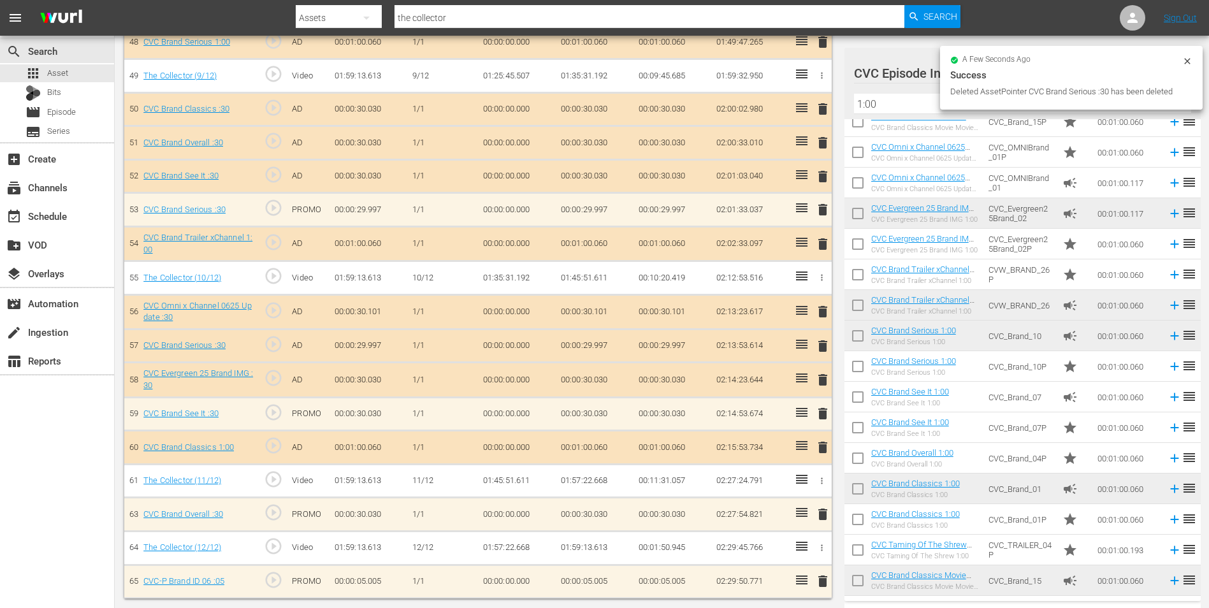
scroll to position [2007, 0]
click at [826, 521] on span "delete" at bounding box center [822, 514] width 15 height 15
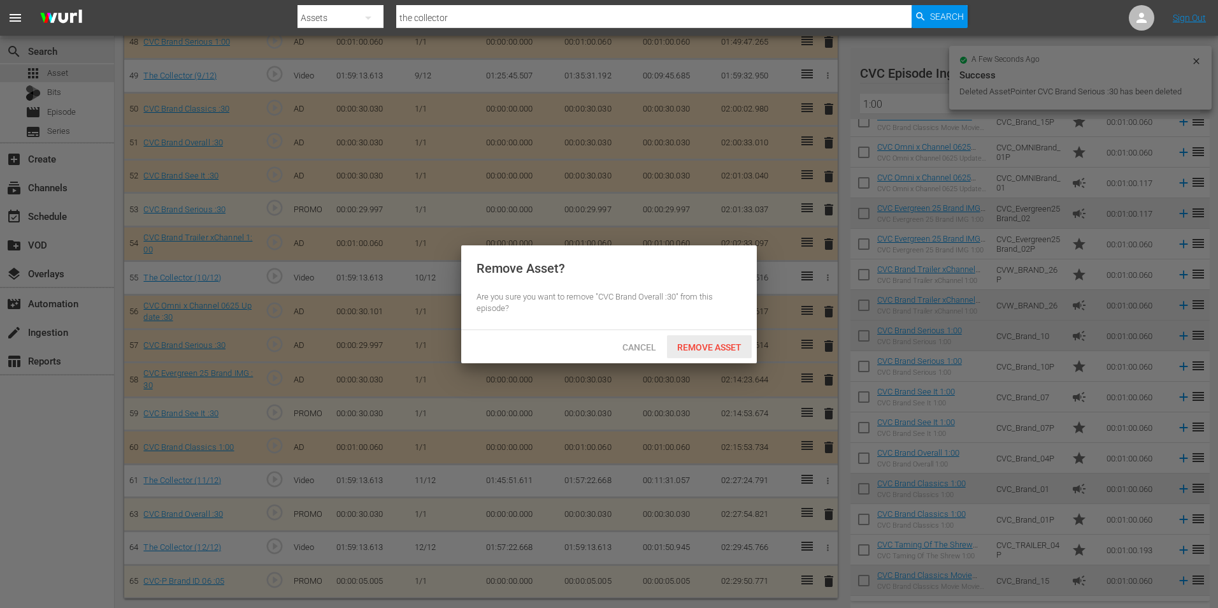
click at [715, 350] on span "Remove Asset" at bounding box center [709, 347] width 85 height 10
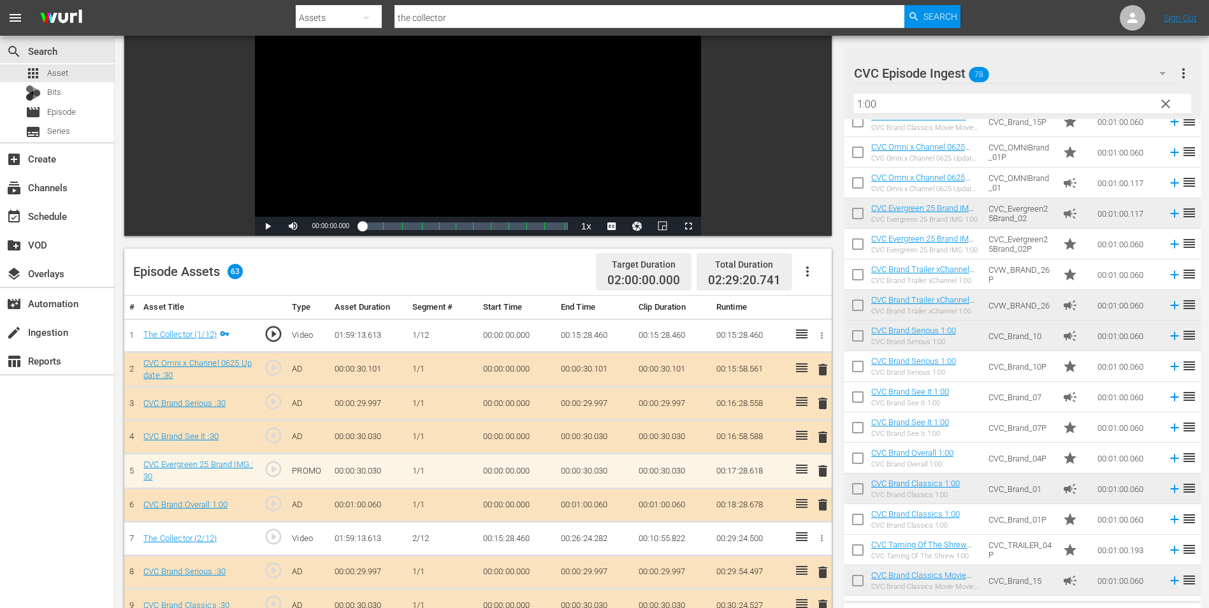
scroll to position [127, 0]
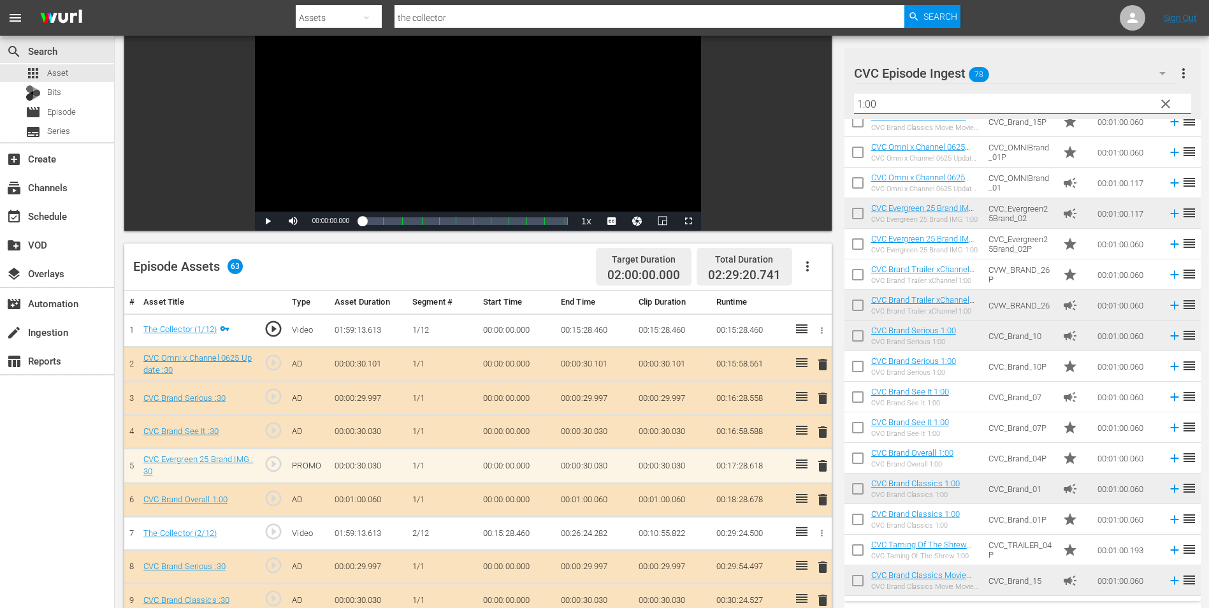
drag, startPoint x: 930, startPoint y: 101, endPoint x: 693, endPoint y: 99, distance: 237.0
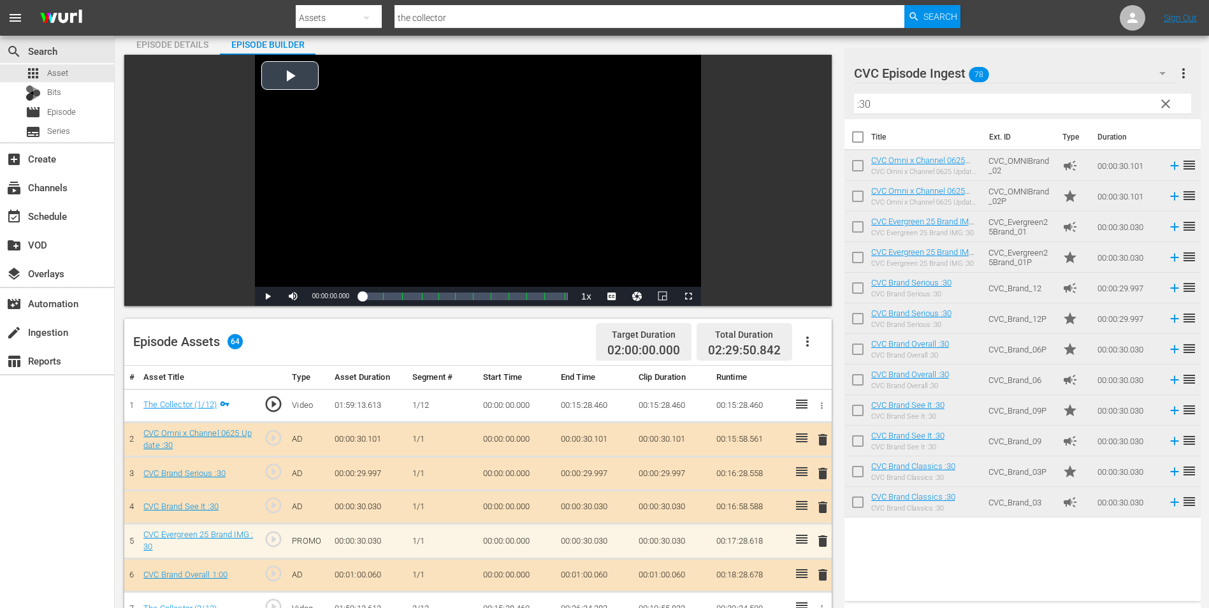
scroll to position [0, 0]
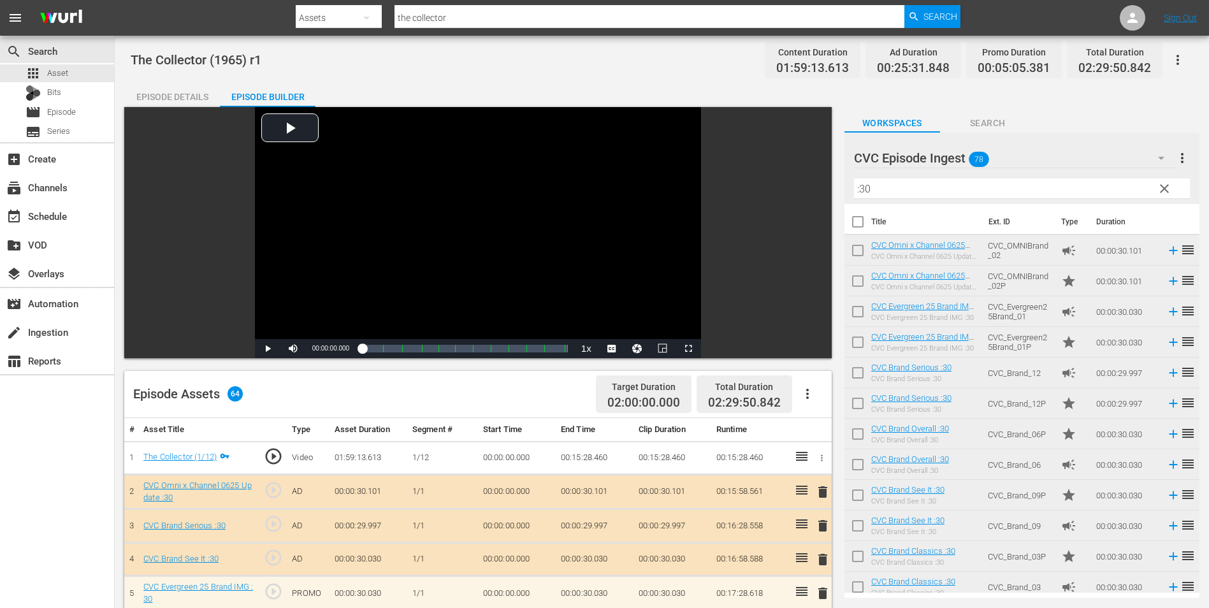
click at [865, 188] on input ":30" at bounding box center [1022, 188] width 336 height 20
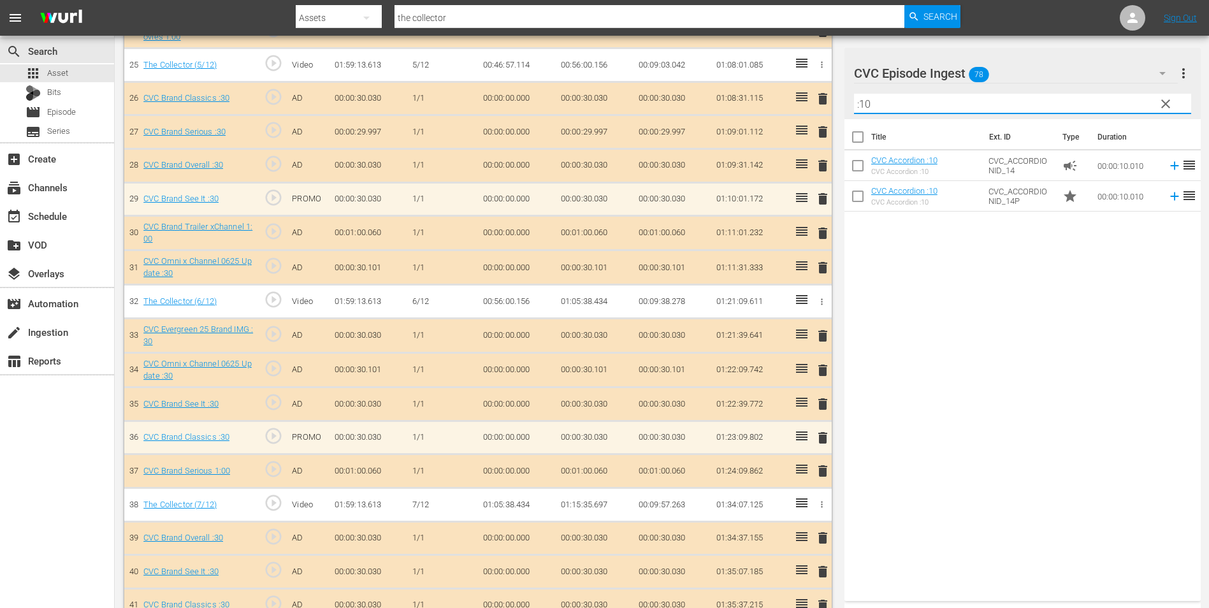
scroll to position [1274, 0]
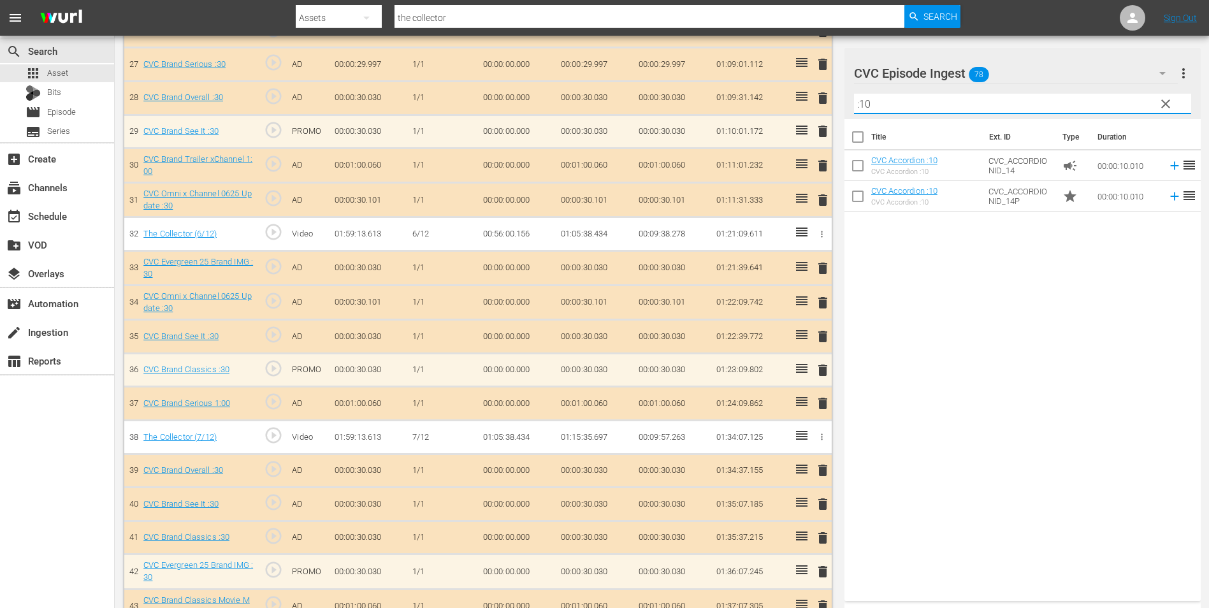
type input ":10"
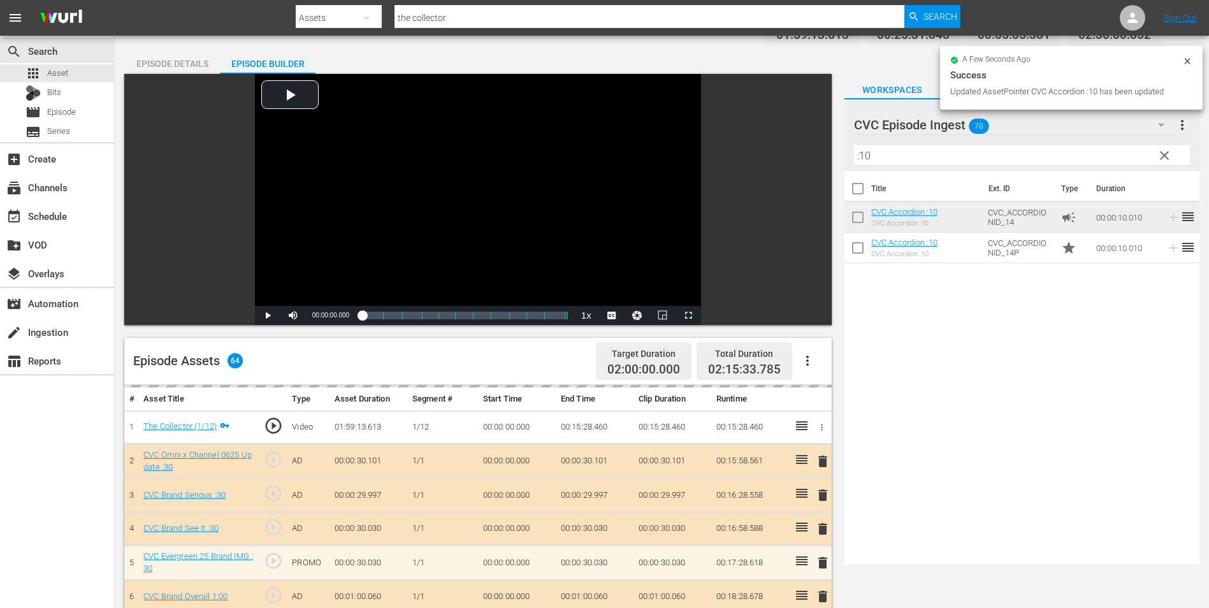
scroll to position [0, 0]
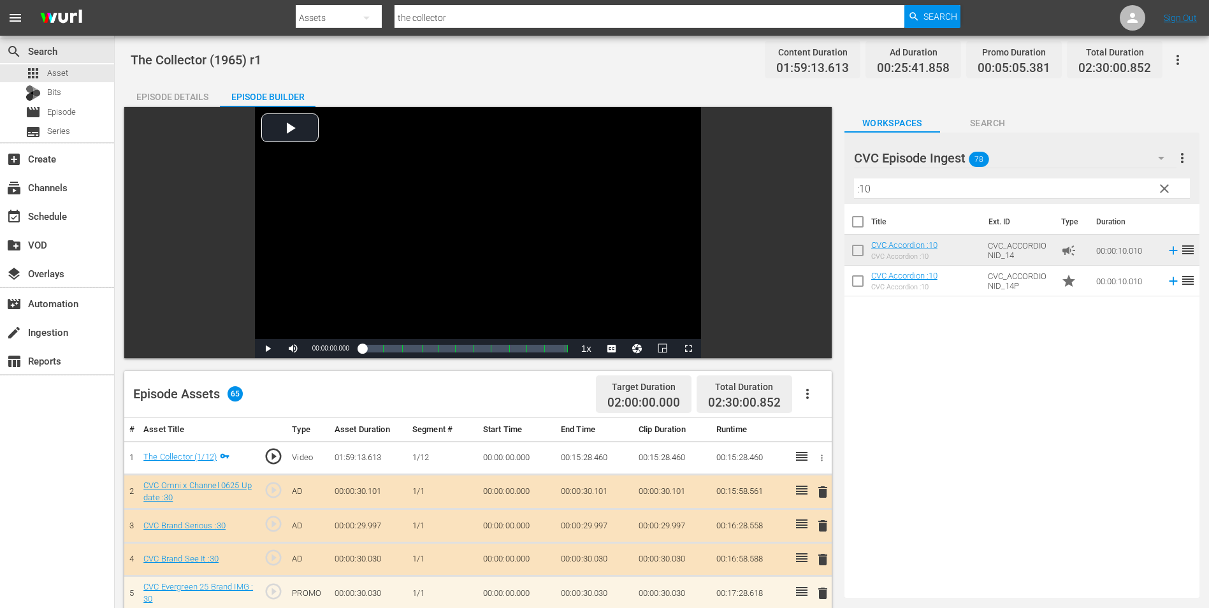
click at [166, 94] on div "Episode Details" at bounding box center [172, 97] width 96 height 31
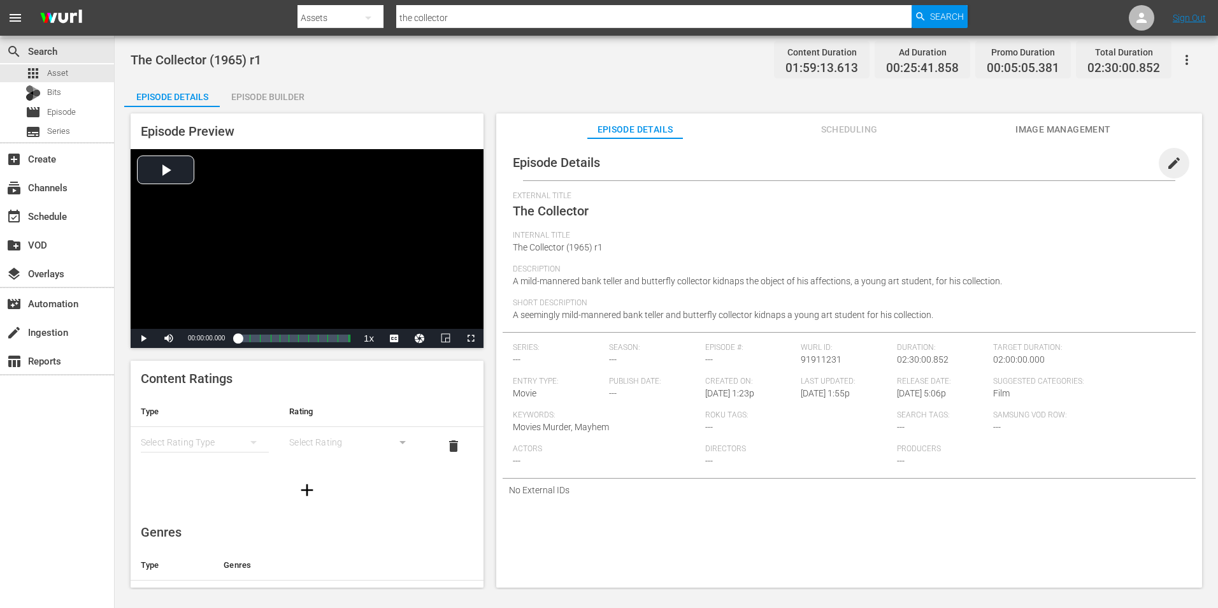
click at [1167, 161] on span "edit" at bounding box center [1174, 162] width 15 height 15
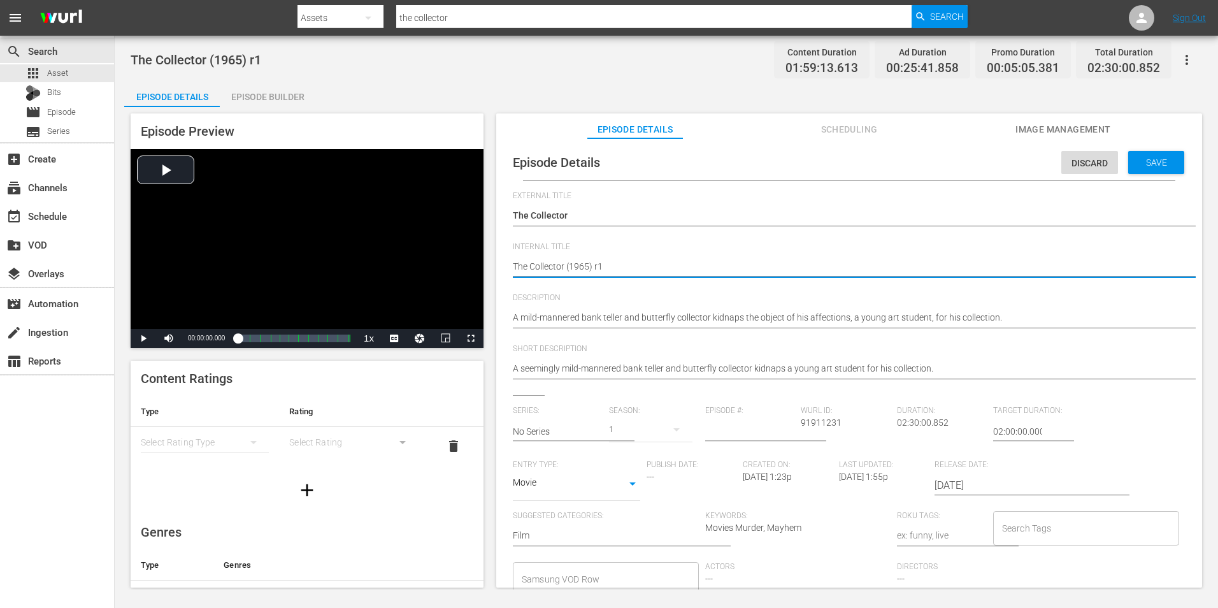
type textarea "The Collector (1965) r1/"
type textarea "The Collector (1965) r1/r"
type textarea "The Collector (1965) r1/r5"
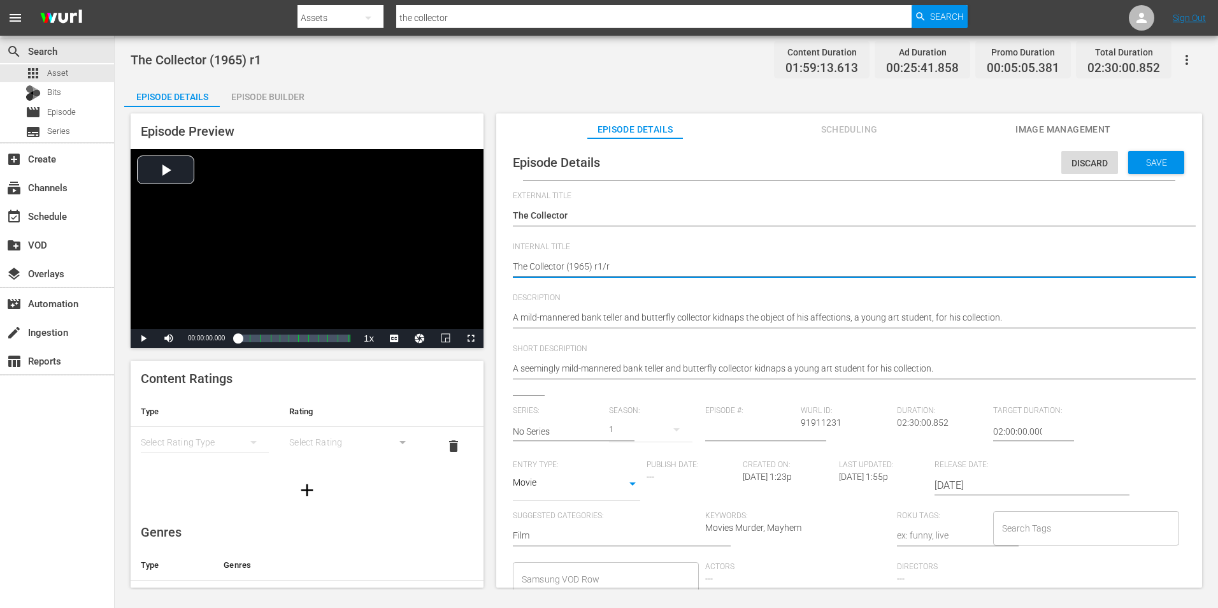
type textarea "The Collector (1965) r1/r5"
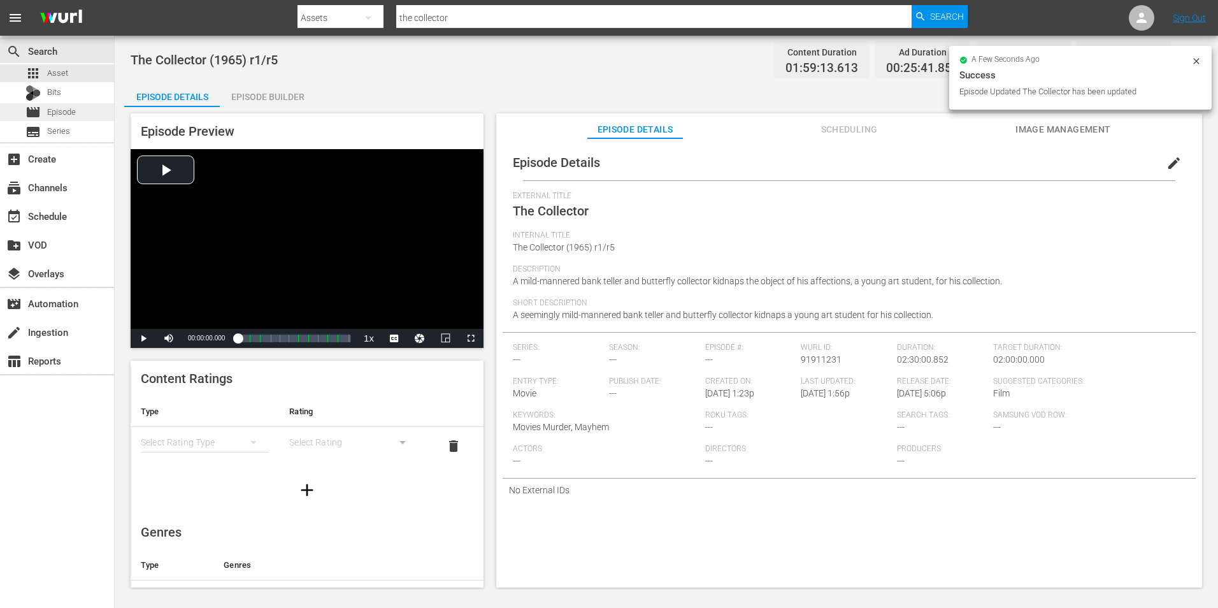
click at [67, 112] on span "Episode" at bounding box center [61, 112] width 29 height 13
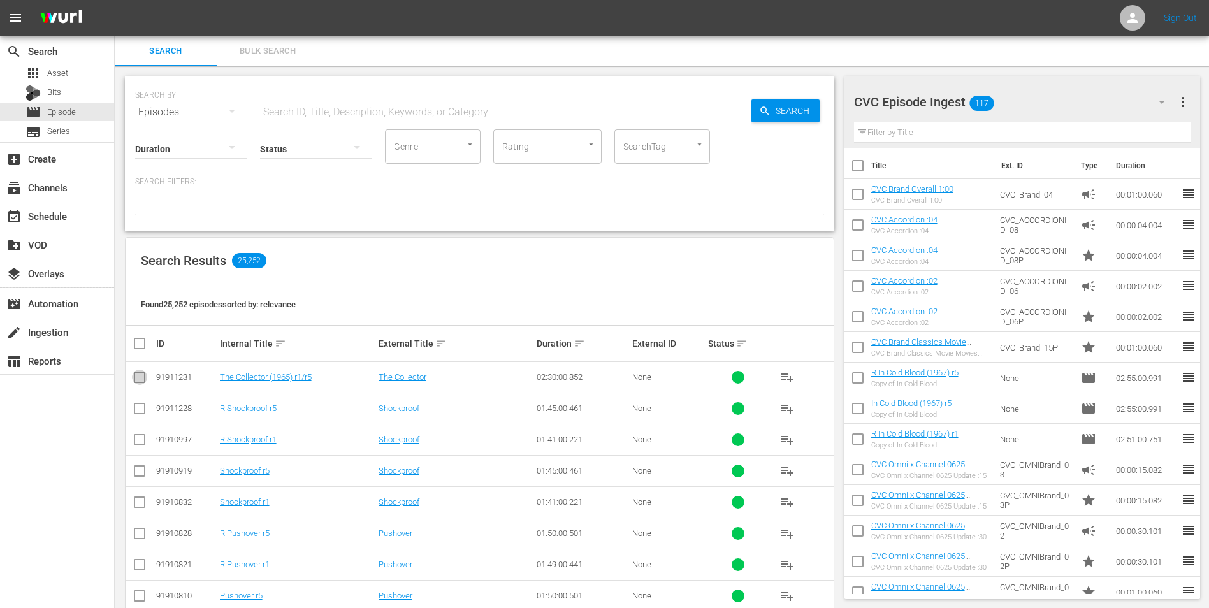
click at [140, 373] on input "checkbox" at bounding box center [139, 379] width 15 height 15
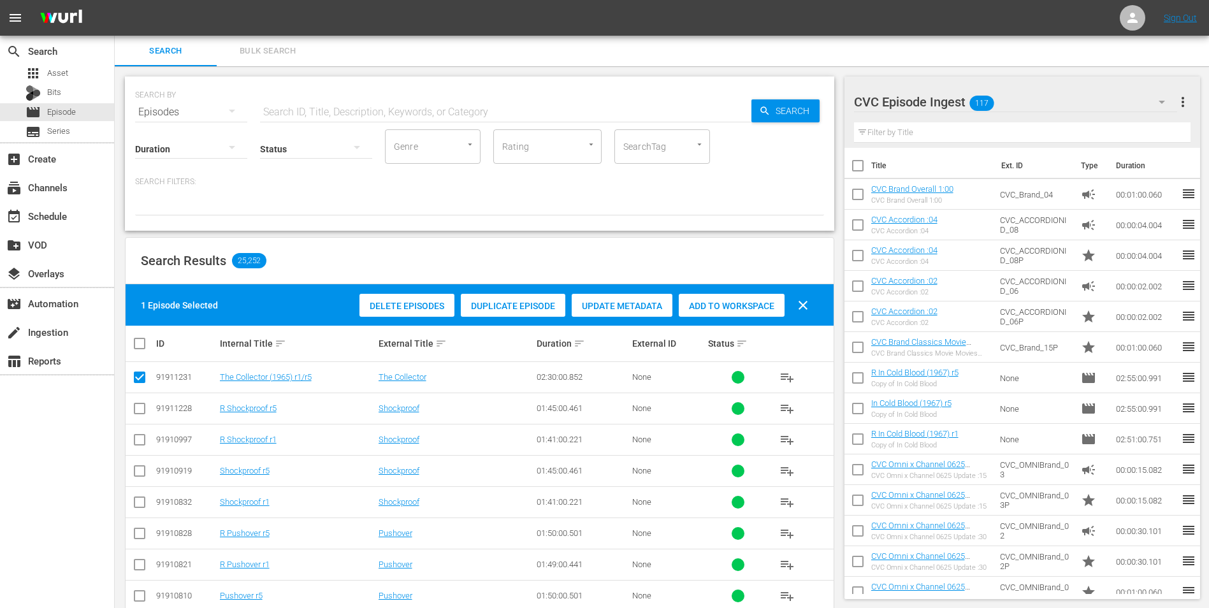
click at [1052, 110] on div "CVC Episode Ingest 117" at bounding box center [1016, 102] width 324 height 36
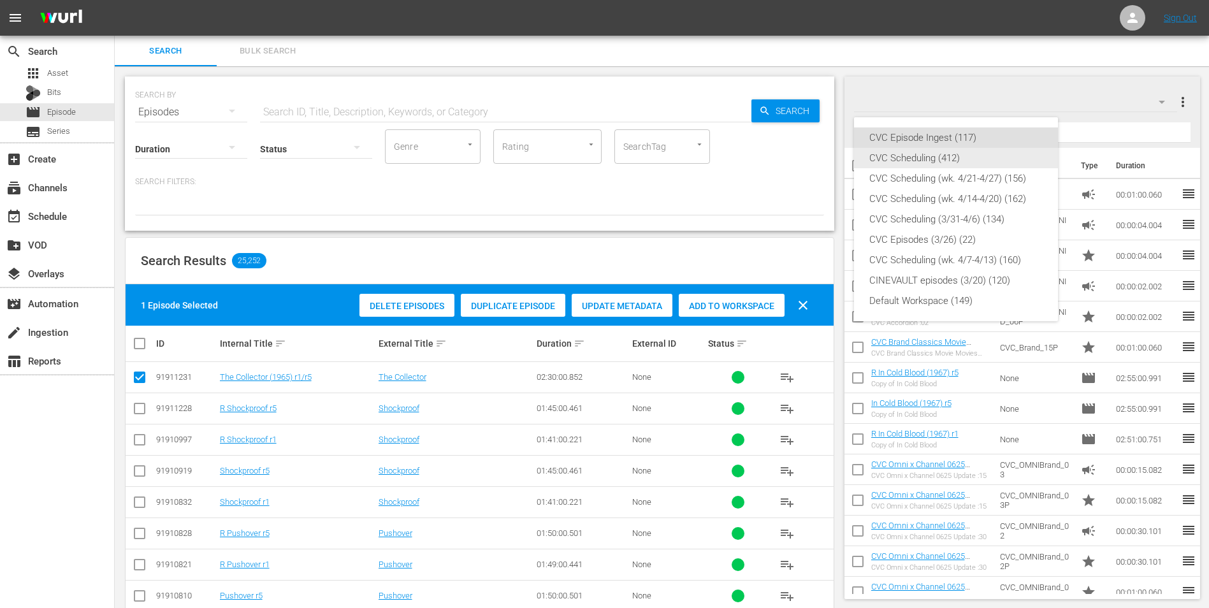
click at [963, 159] on div "CVC Scheduling (412)" at bounding box center [955, 158] width 173 height 20
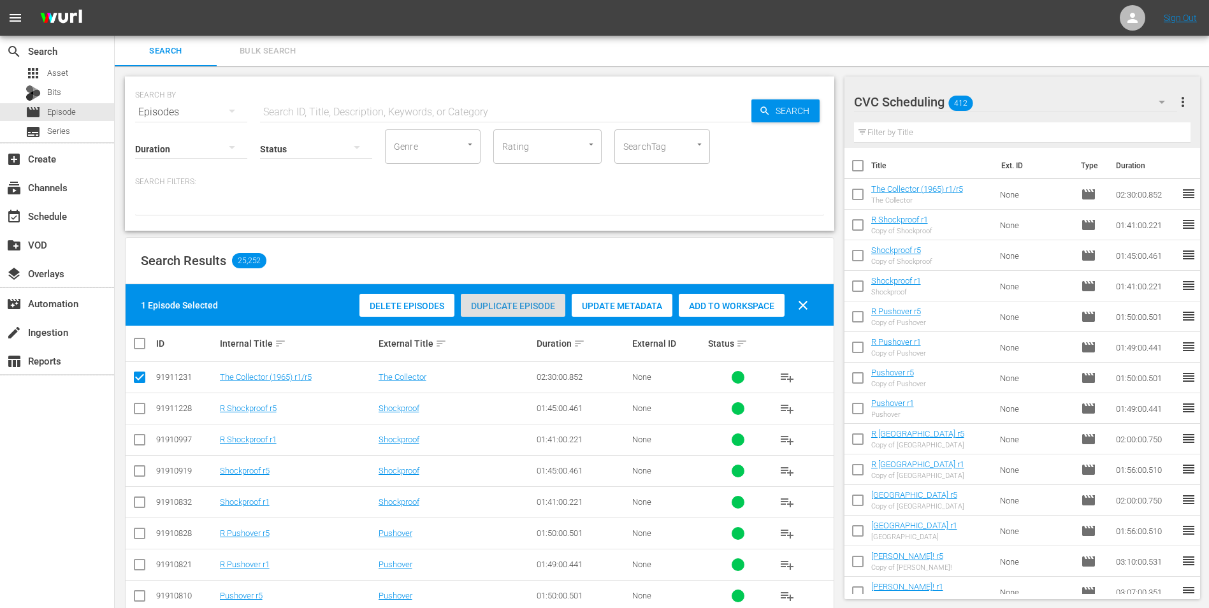
click at [518, 298] on div "Duplicate Episode" at bounding box center [513, 306] width 104 height 24
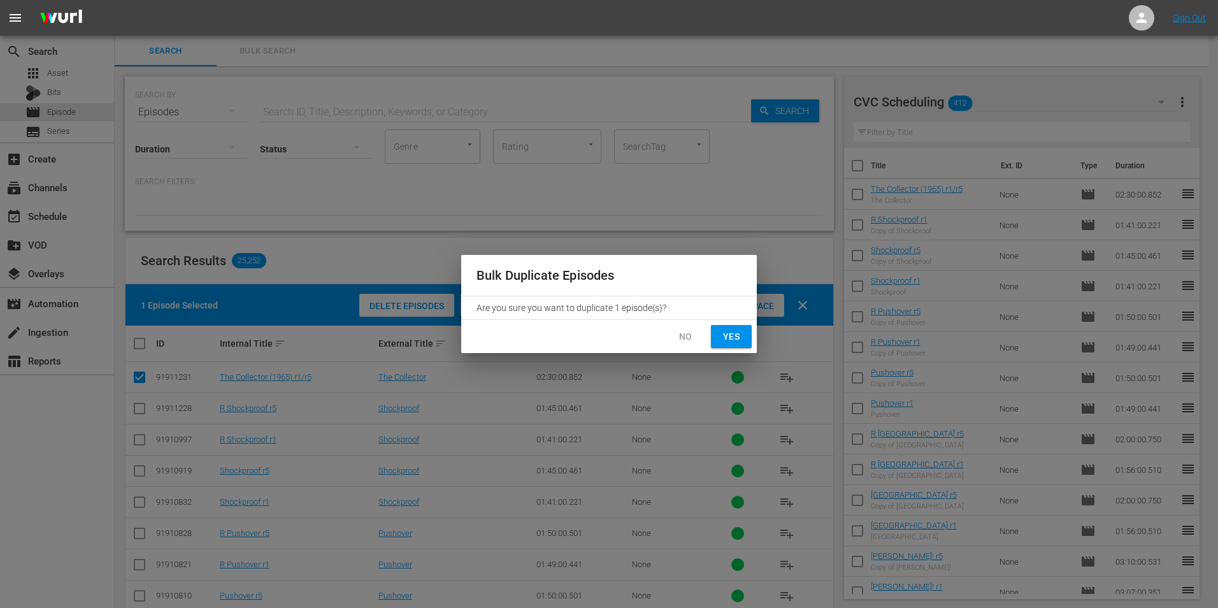
click at [738, 331] on span "Yes" at bounding box center [731, 337] width 20 height 16
checkbox input "false"
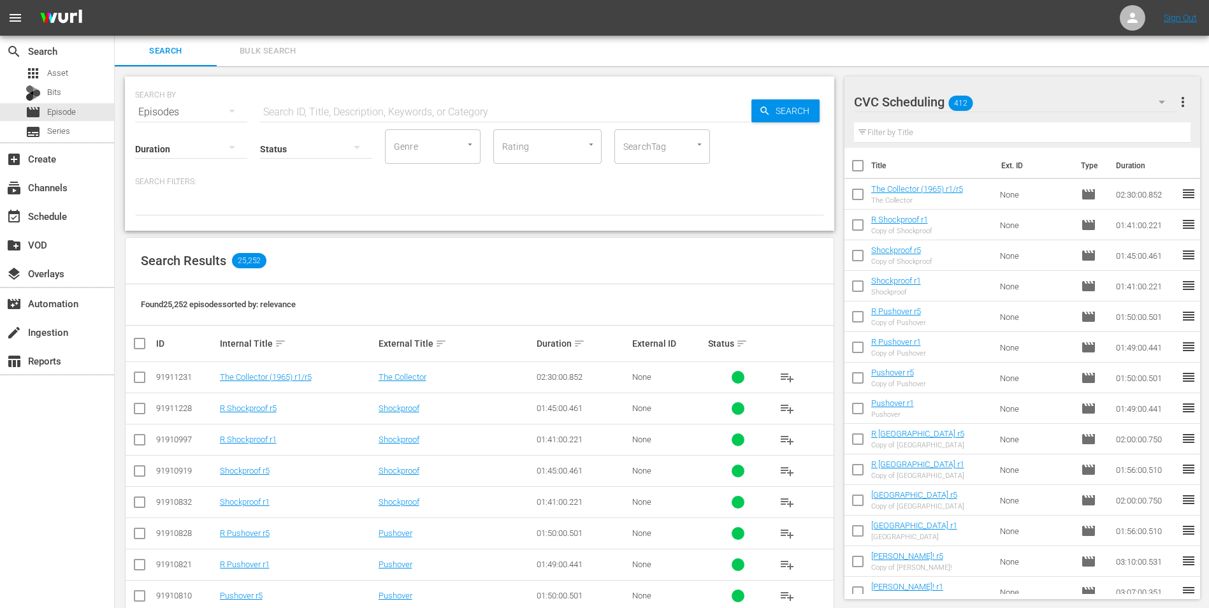
click at [442, 311] on body "menu Sign Out search Search apps Asset Bits movie Episode subtitles Series add_…" at bounding box center [604, 304] width 1209 height 608
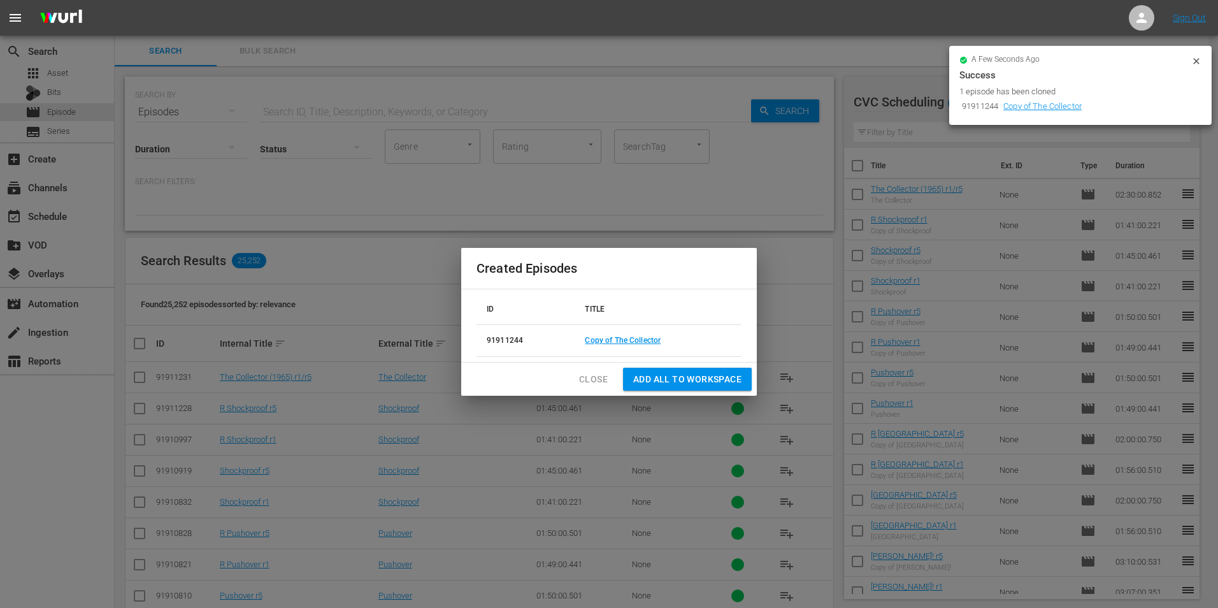
click at [716, 377] on span "Add all to Workspace" at bounding box center [687, 379] width 108 height 16
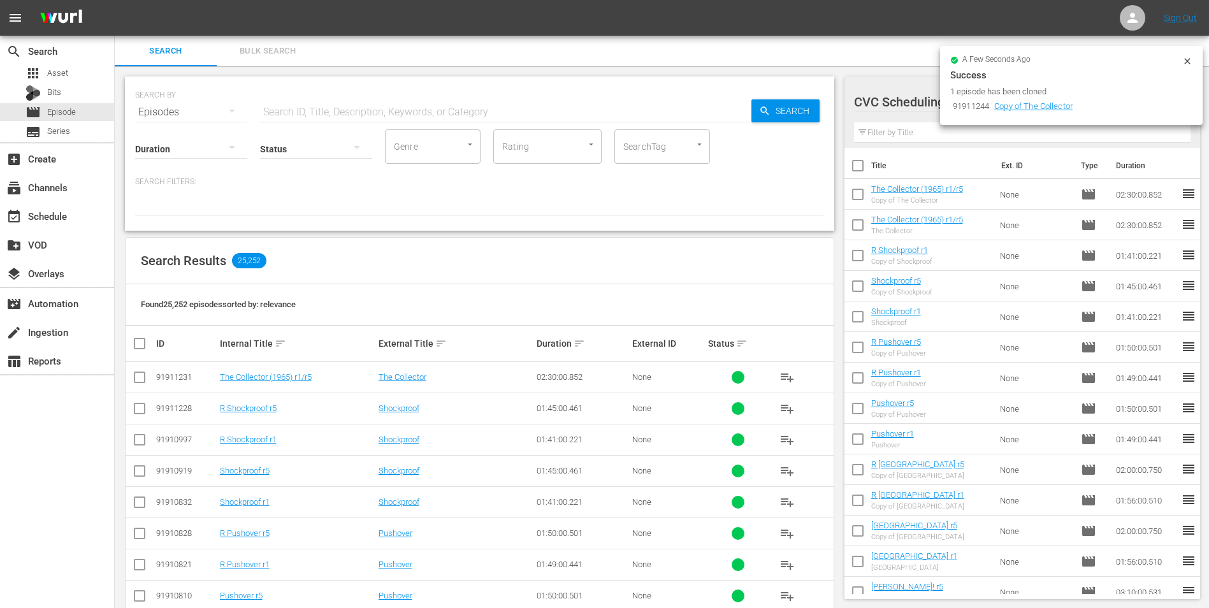
click at [930, 198] on div "Copy of The Collector" at bounding box center [917, 200] width 92 height 8
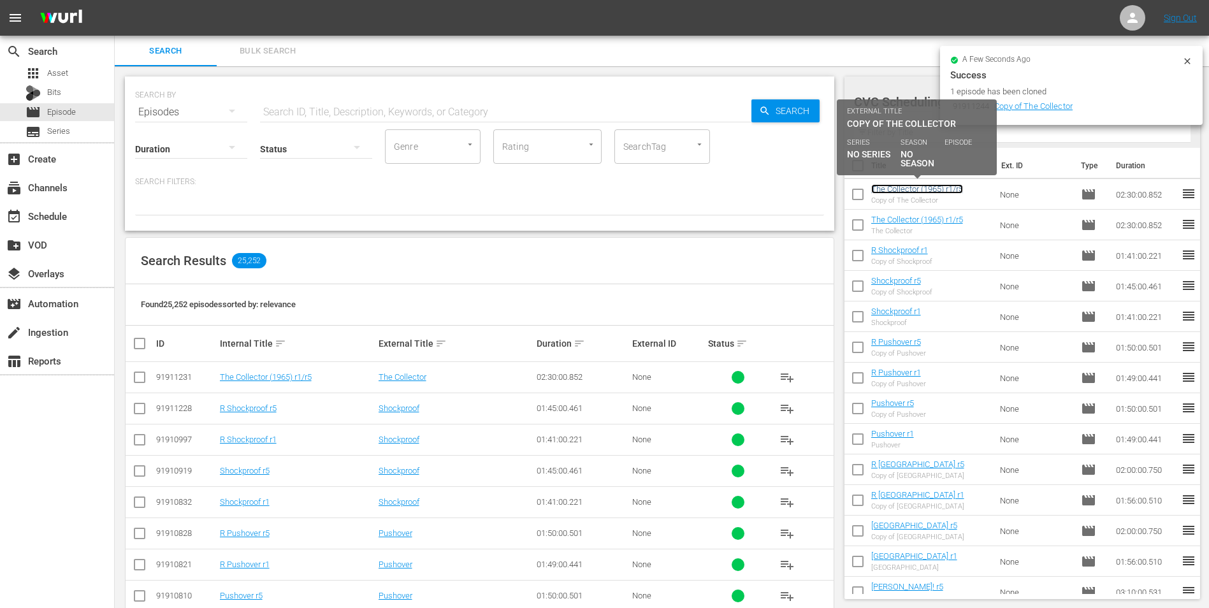
click at [944, 191] on link "The Collector (1965) r1/r5" at bounding box center [917, 189] width 92 height 10
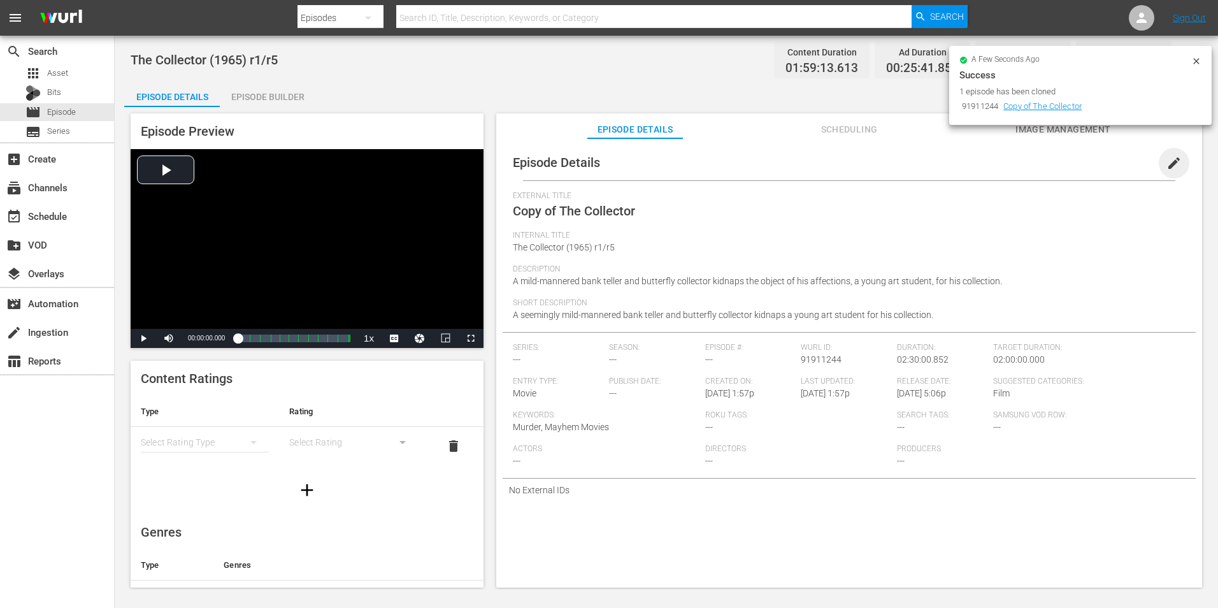
click at [1167, 164] on span "edit" at bounding box center [1174, 162] width 15 height 15
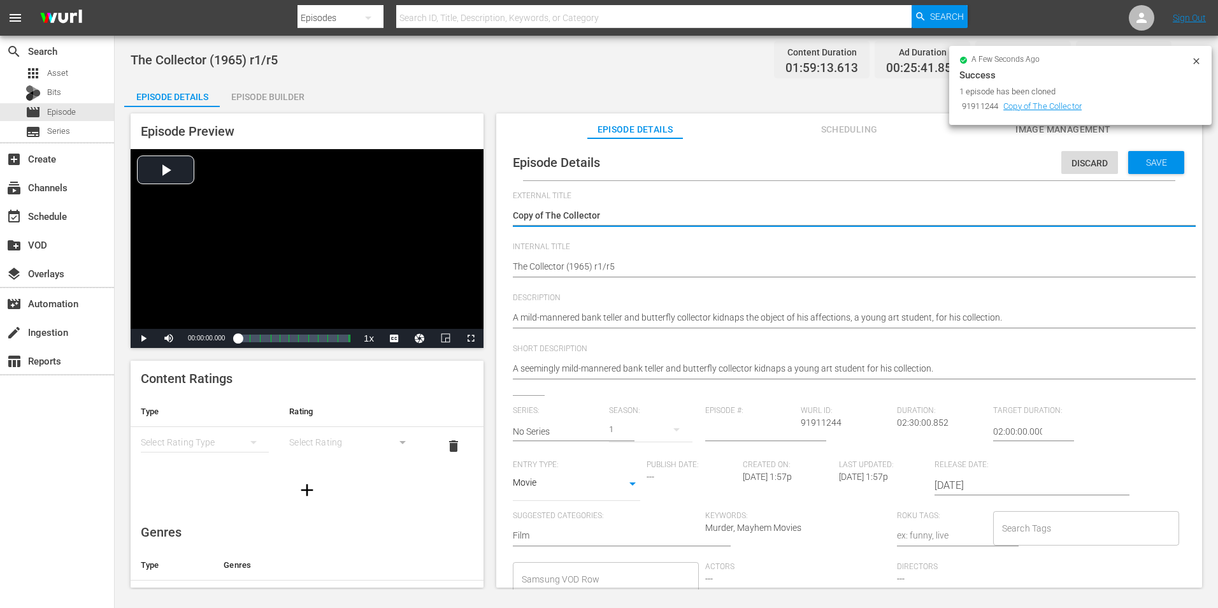
click at [548, 212] on textarea "Copy of The Collector" at bounding box center [846, 216] width 667 height 15
type textarea "Copy ofThe Collector"
type textarea "Copy oThe Collector"
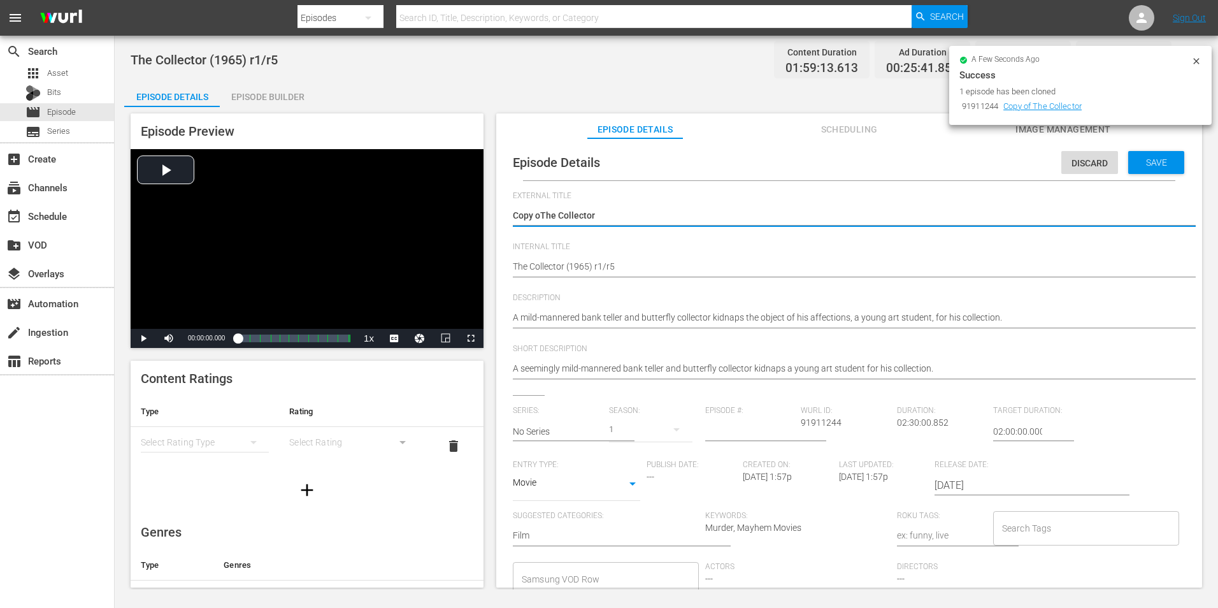
type textarea "Copy The Collector"
type textarea "CopyThe Collector"
type textarea "CopThe Collector"
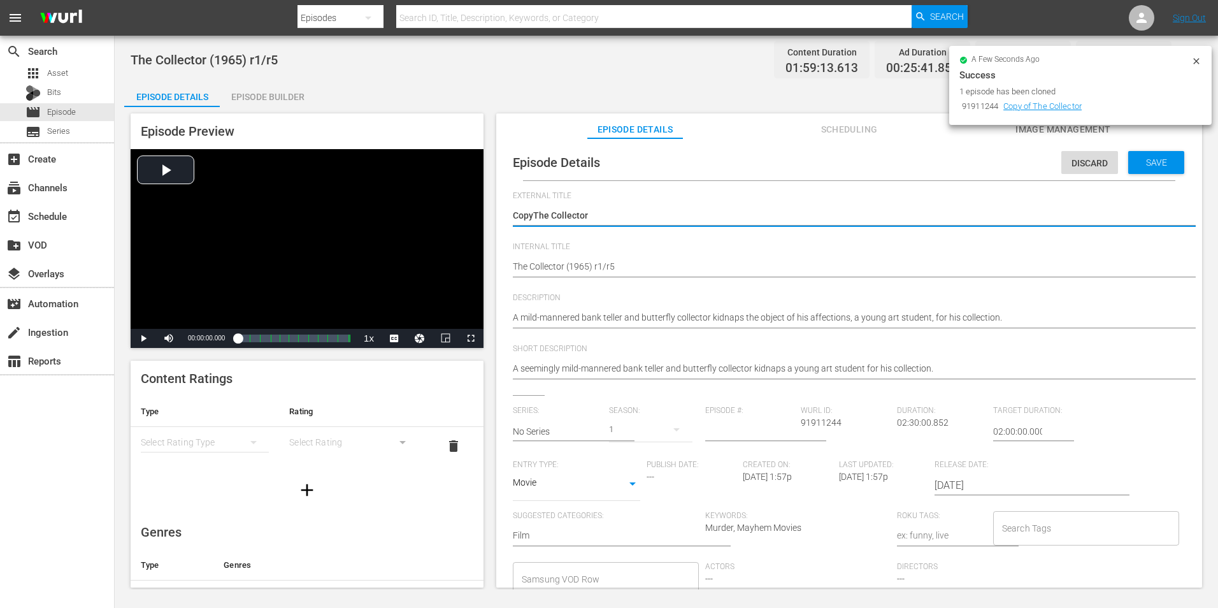
type textarea "CopThe Collector"
type textarea "CoThe Collector"
type textarea "CThe Collector"
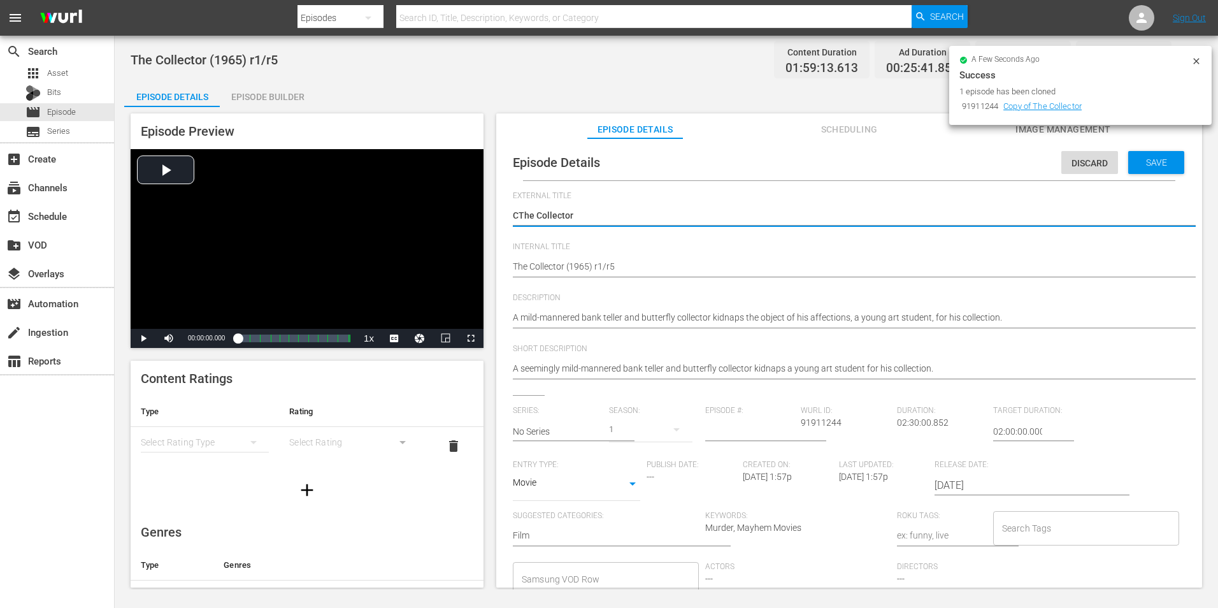
type textarea "The Collector"
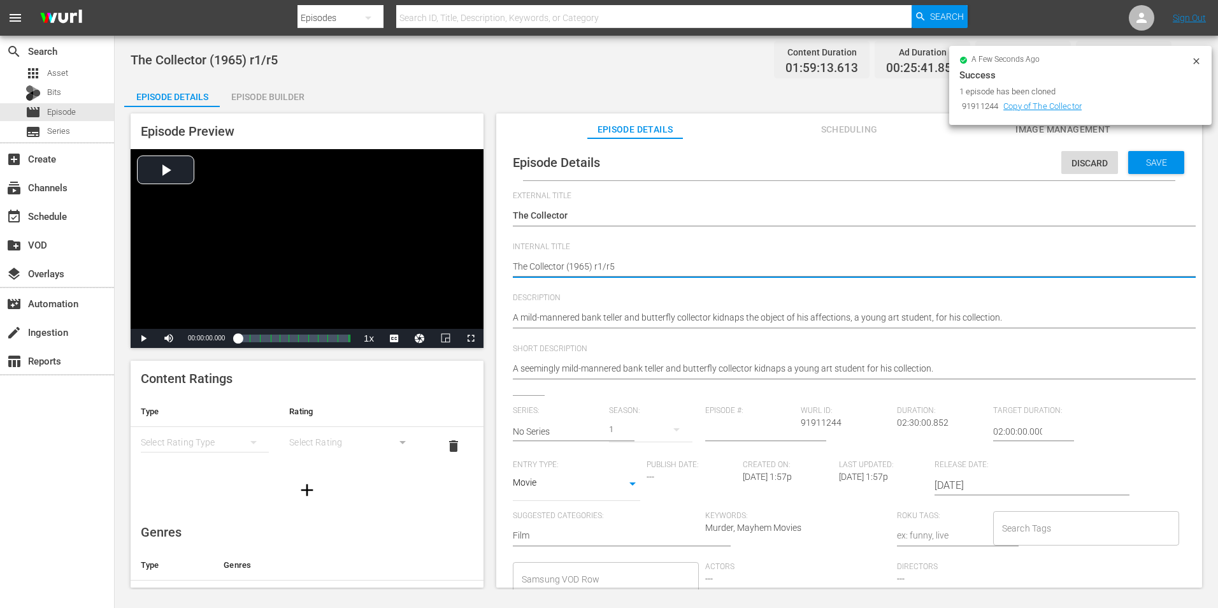
click at [514, 268] on textarea "The Collector (1965) r1/r5" at bounding box center [846, 267] width 667 height 15
type textarea "RThe Collector (1965) r1/r5"
type textarea "R The Collector (1965) r1/r5"
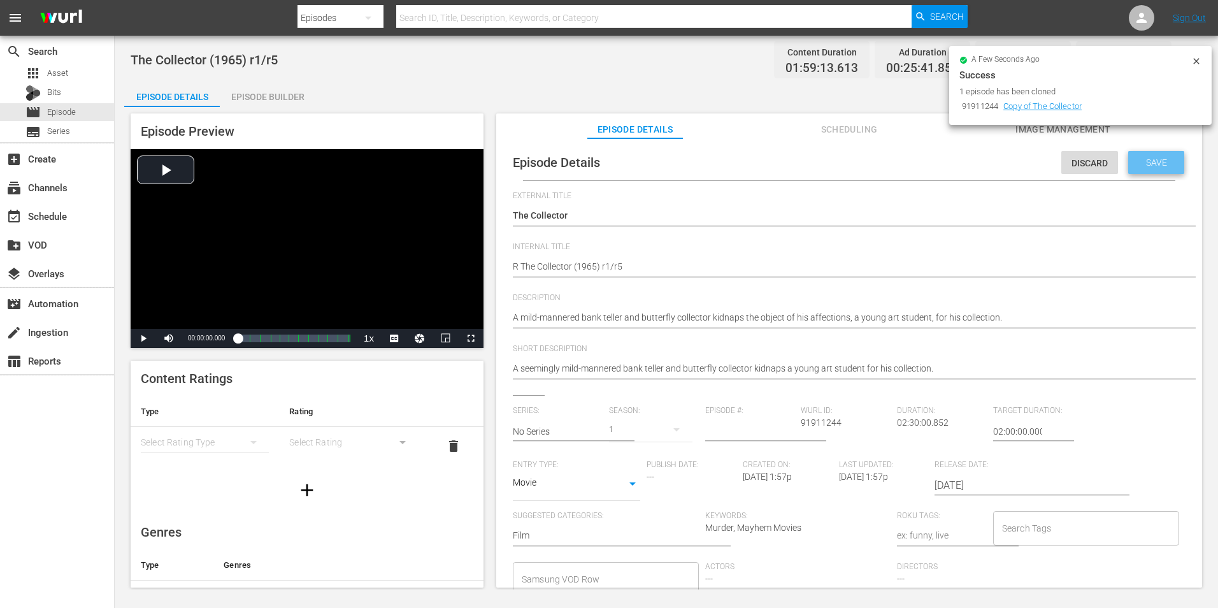
click at [1154, 160] on span "Save" at bounding box center [1156, 162] width 41 height 10
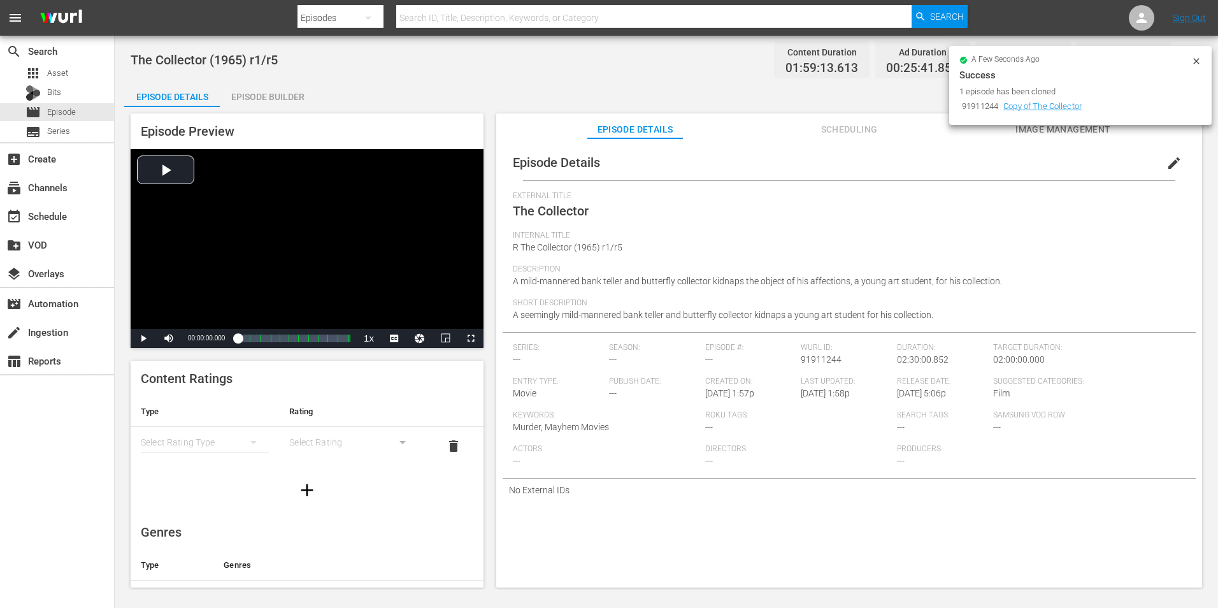
click at [250, 88] on div "Episode Builder" at bounding box center [268, 97] width 96 height 31
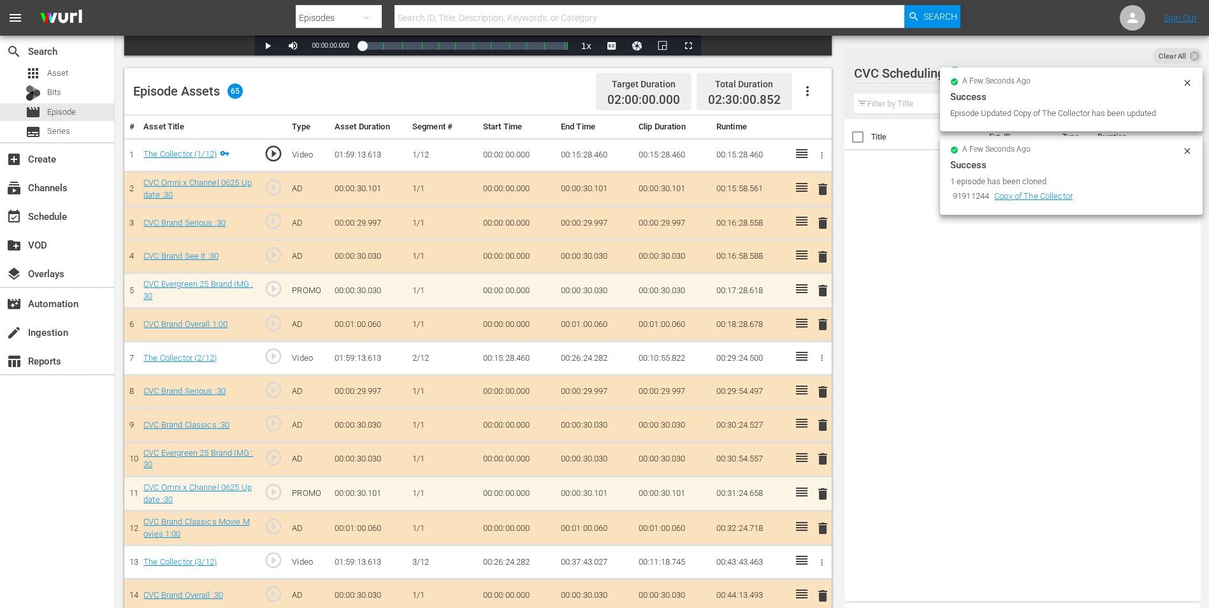
scroll to position [319, 0]
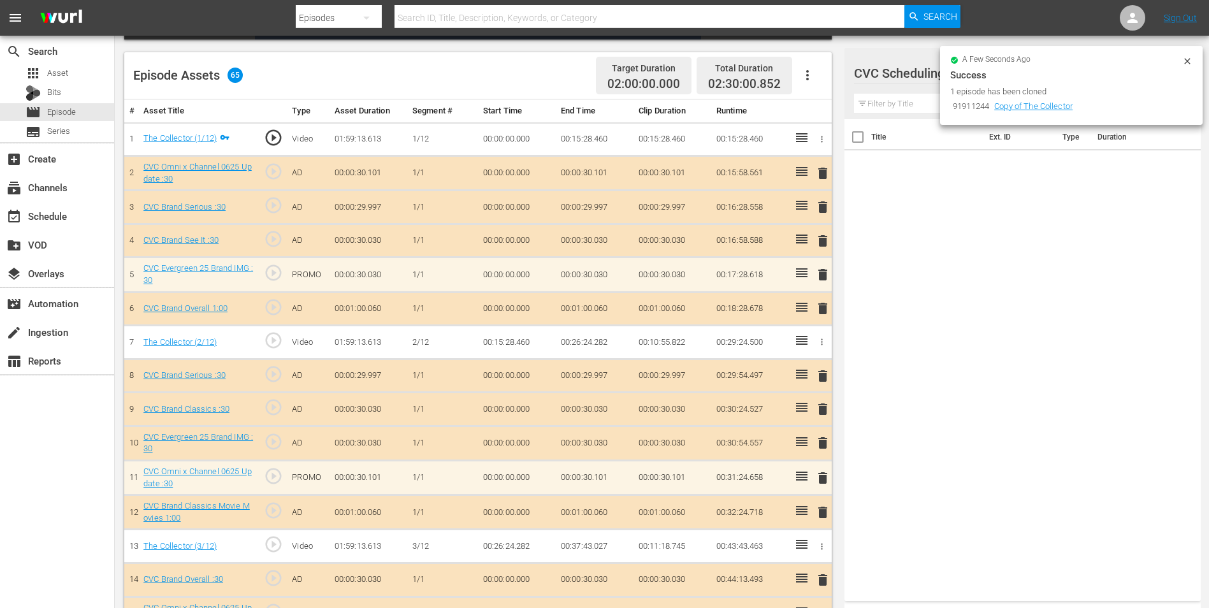
click at [925, 79] on div at bounding box center [917, 74] width 126 height 32
click at [1185, 61] on icon at bounding box center [1187, 61] width 10 height 10
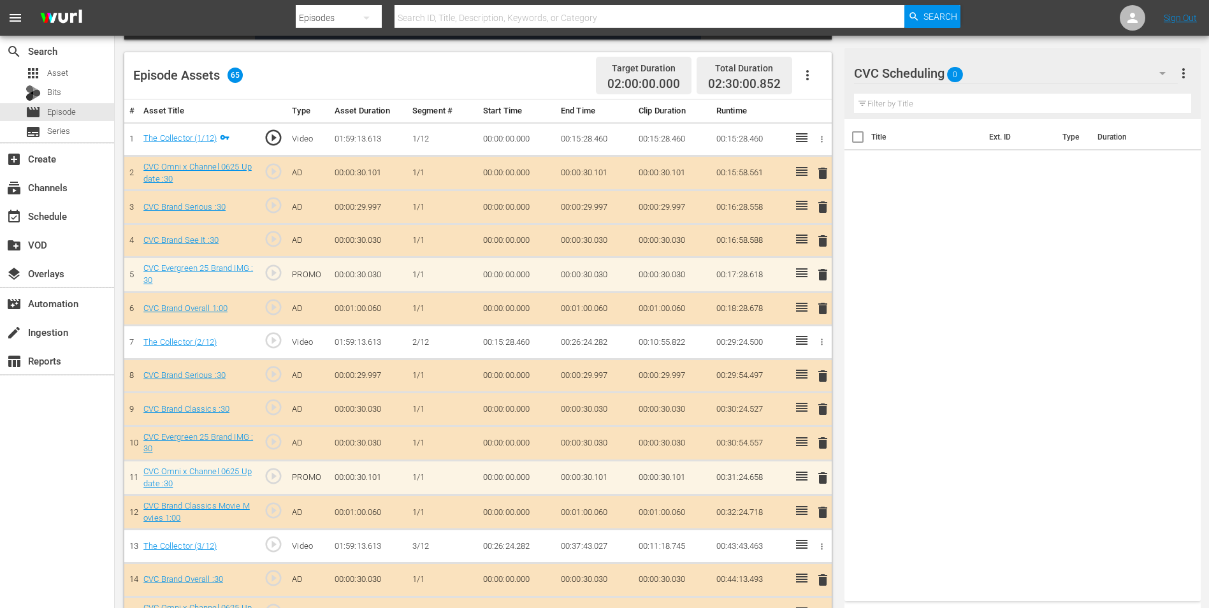
click at [1139, 75] on div "CVC Scheduling 0" at bounding box center [1016, 73] width 324 height 36
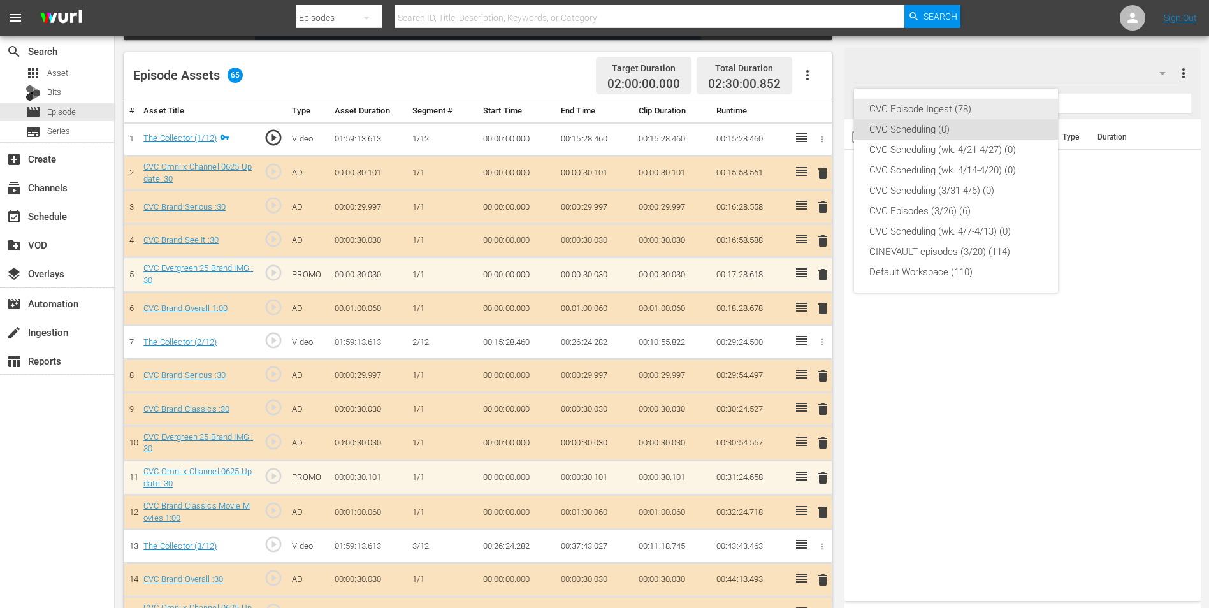
click at [989, 108] on div "CVC Episode Ingest (78)" at bounding box center [955, 109] width 173 height 20
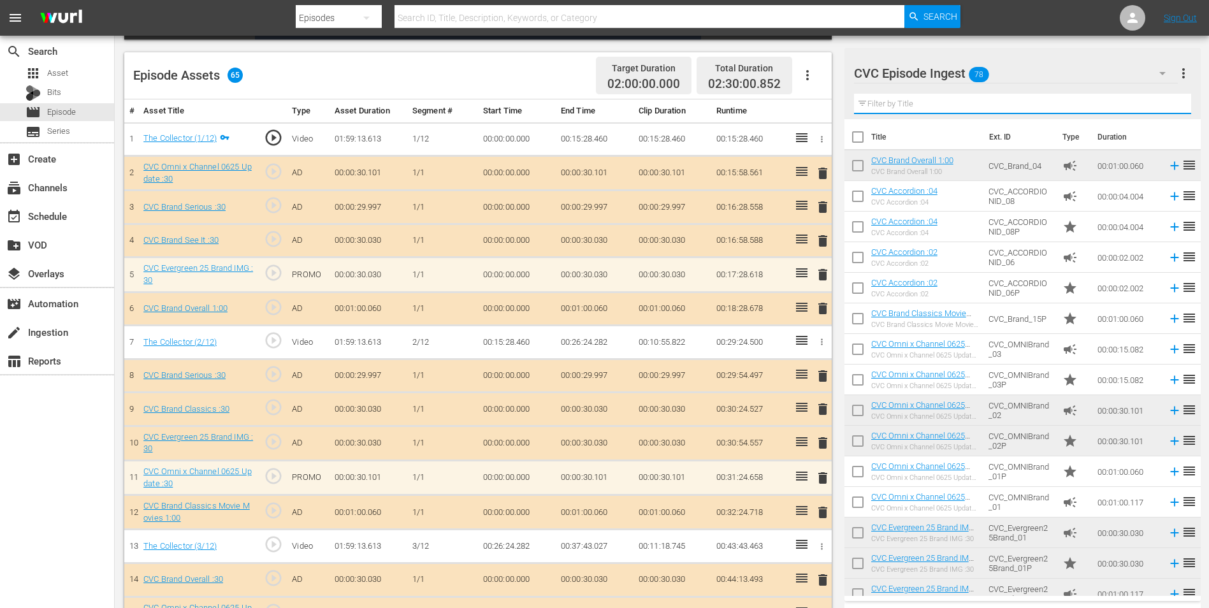
click at [966, 98] on input "text" at bounding box center [1022, 104] width 337 height 20
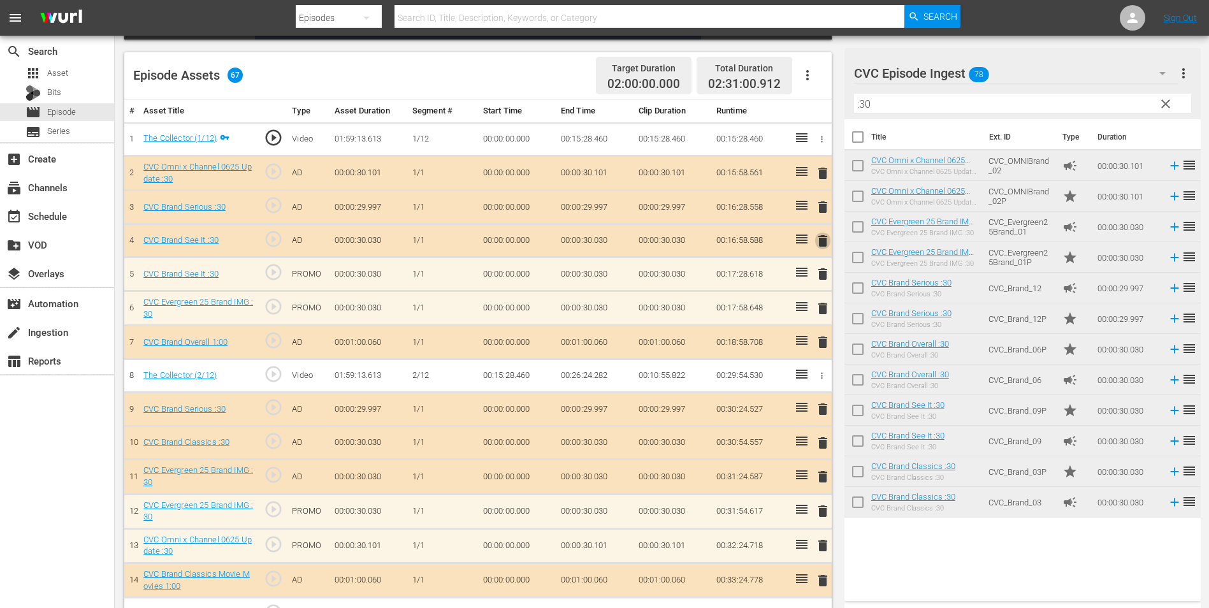
click at [824, 243] on span "delete" at bounding box center [822, 240] width 15 height 15
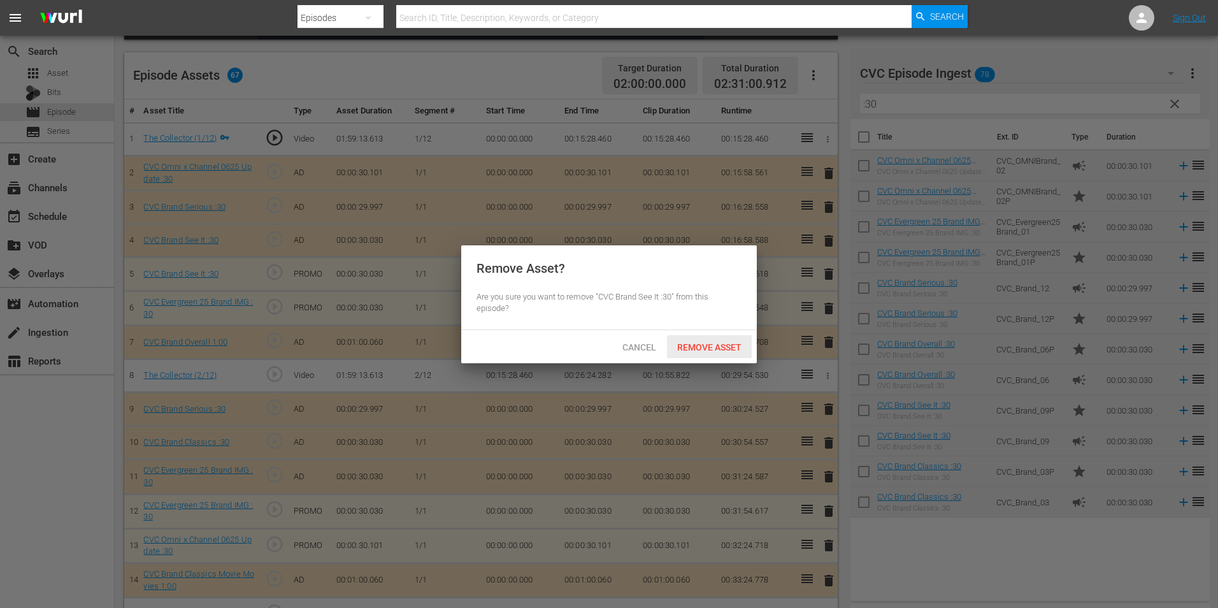
click at [721, 344] on span "Remove Asset" at bounding box center [709, 347] width 85 height 10
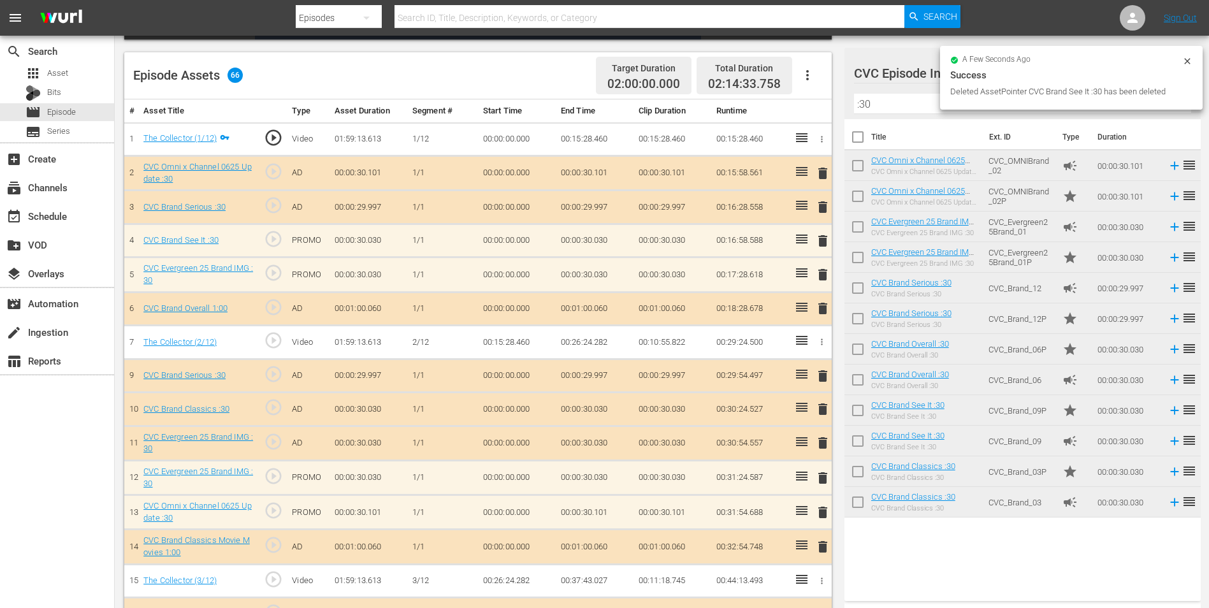
click at [825, 439] on span "delete" at bounding box center [822, 442] width 15 height 15
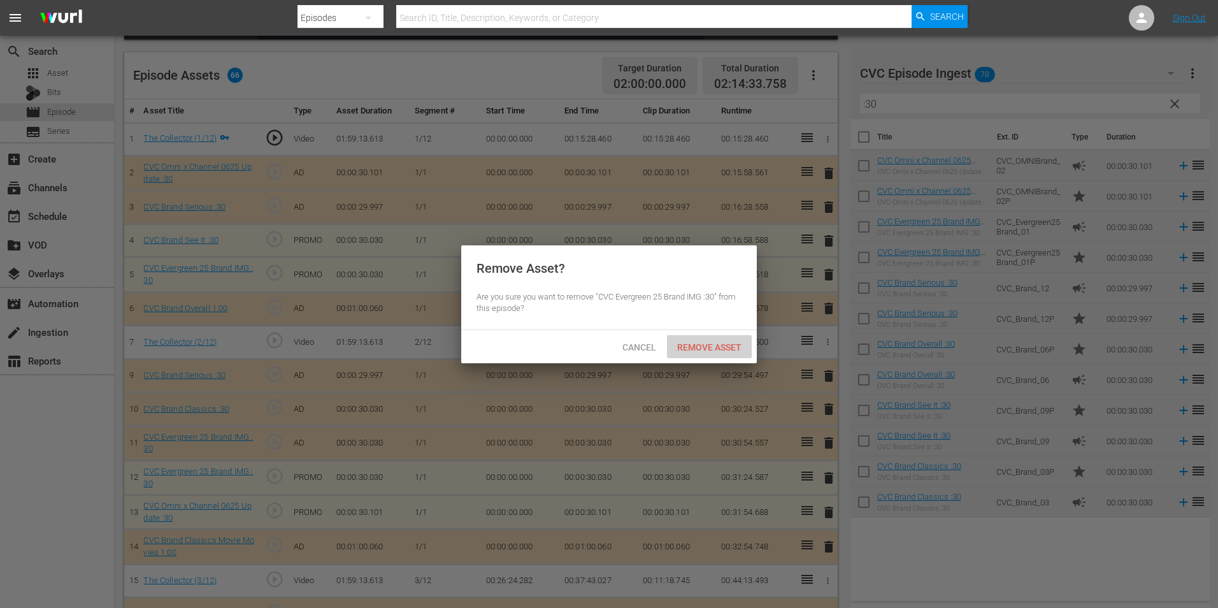
click at [724, 345] on span "Remove Asset" at bounding box center [709, 347] width 85 height 10
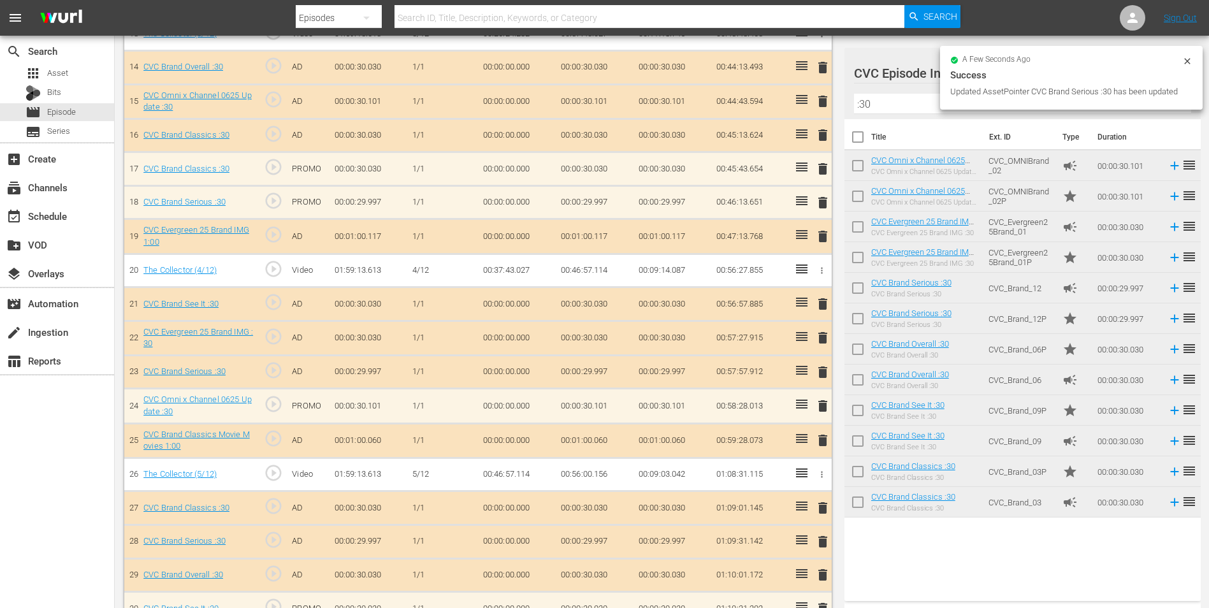
scroll to position [828, 0]
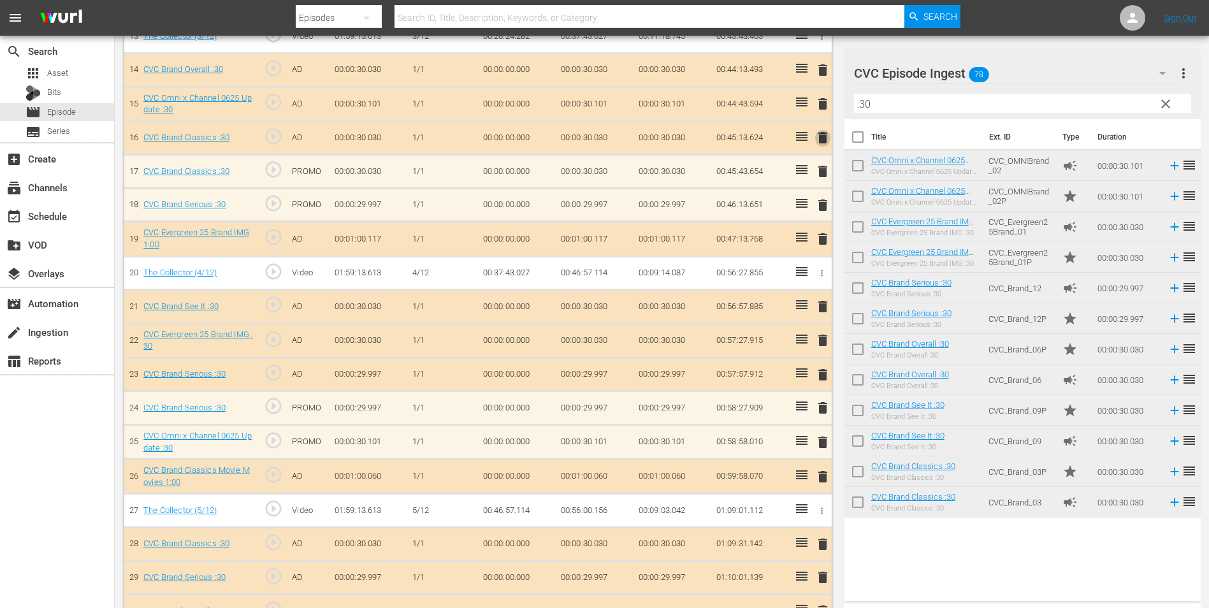
click at [824, 139] on span "delete" at bounding box center [822, 137] width 15 height 15
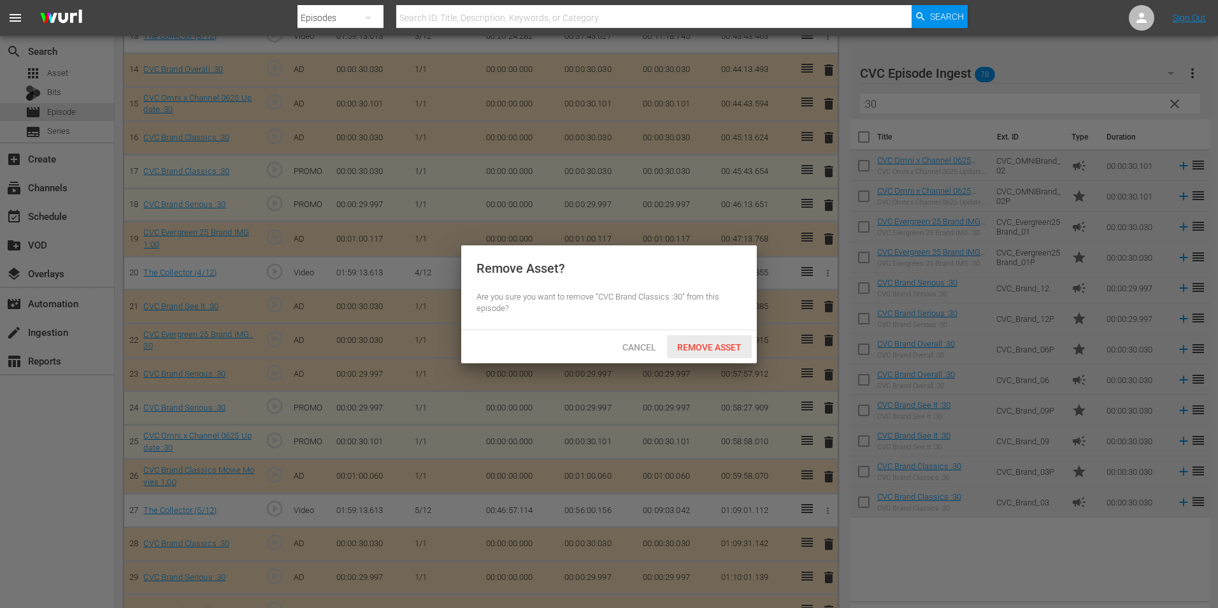
click at [710, 346] on span "Remove Asset" at bounding box center [709, 347] width 85 height 10
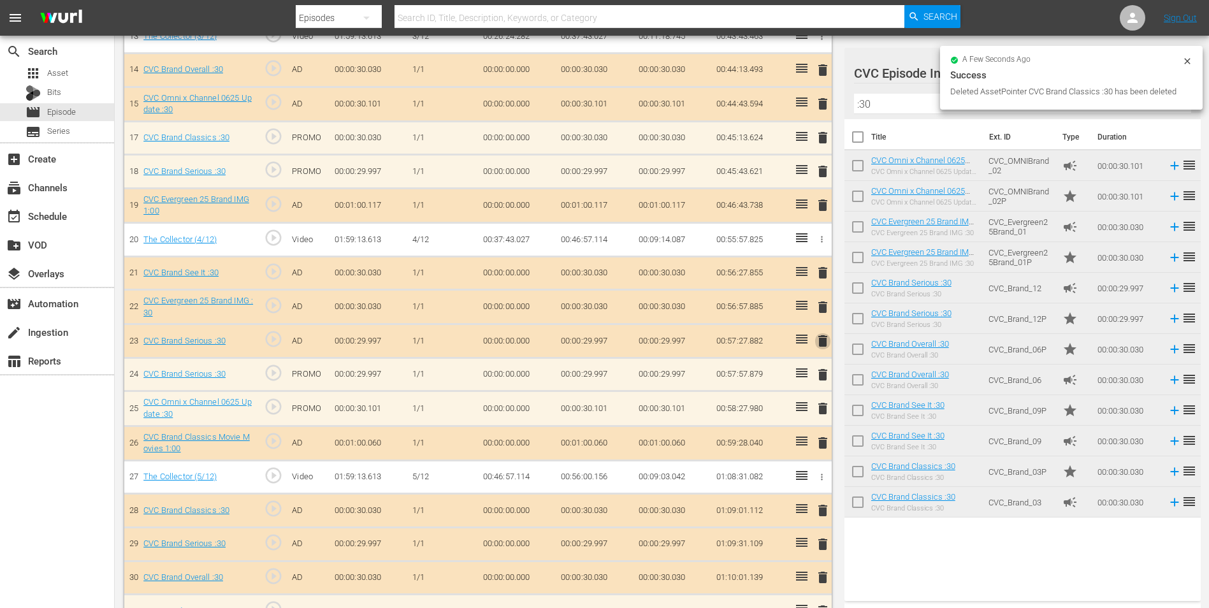
click at [824, 340] on span "delete" at bounding box center [822, 340] width 15 height 15
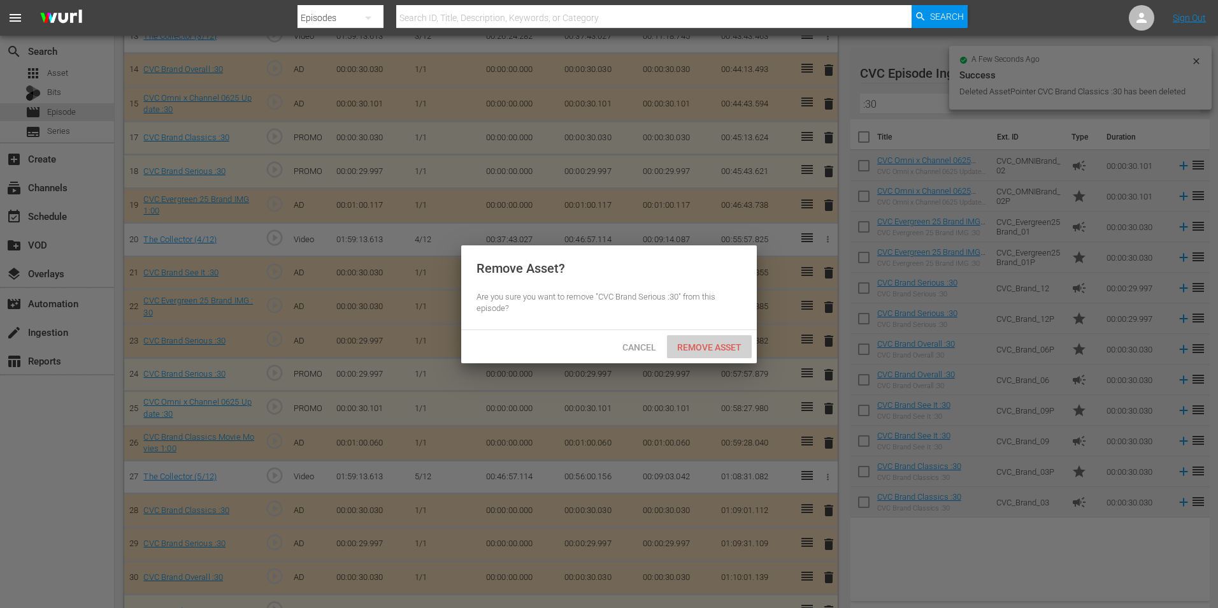
click at [687, 346] on span "Remove Asset" at bounding box center [709, 347] width 85 height 10
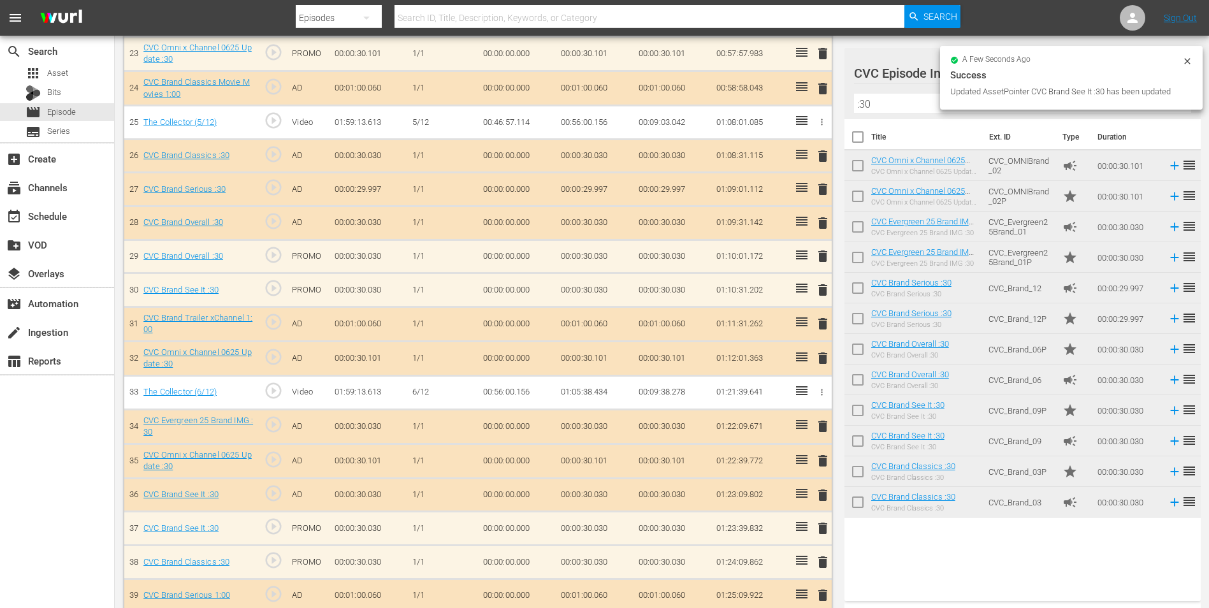
scroll to position [1147, 0]
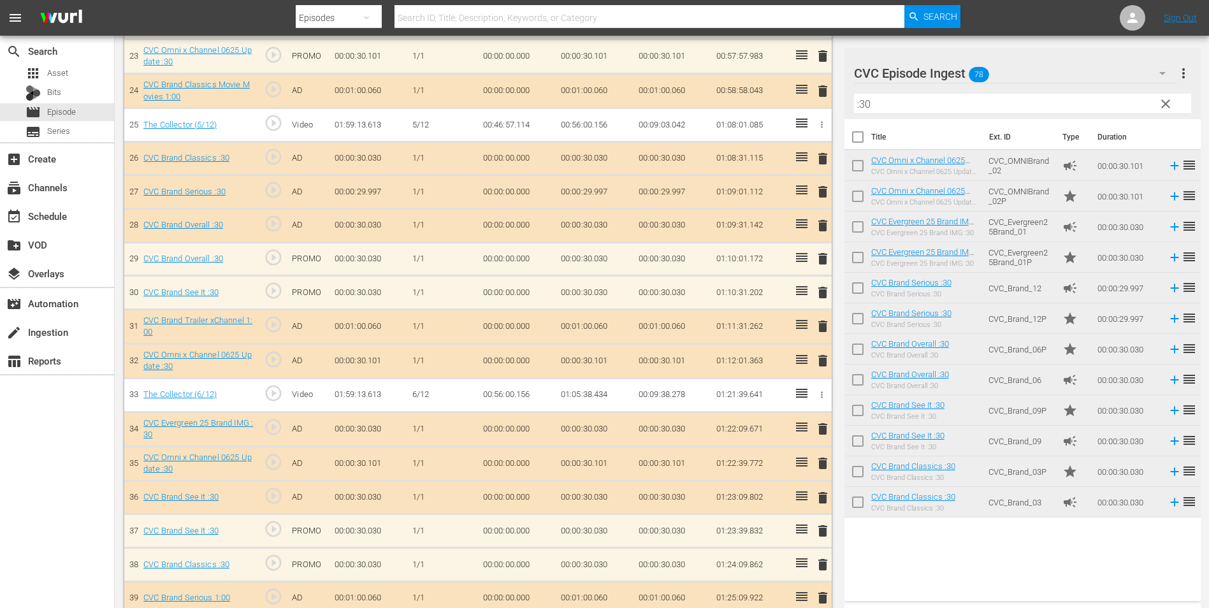
click at [822, 227] on span "delete" at bounding box center [822, 225] width 15 height 15
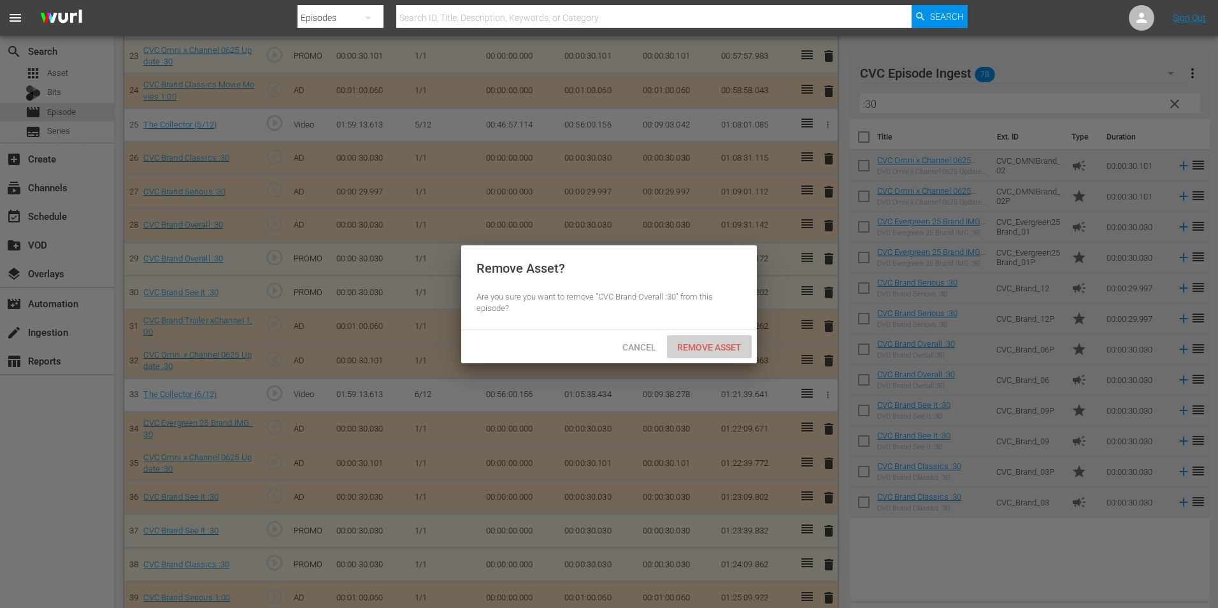
click at [703, 357] on div "Remove Asset" at bounding box center [709, 347] width 85 height 24
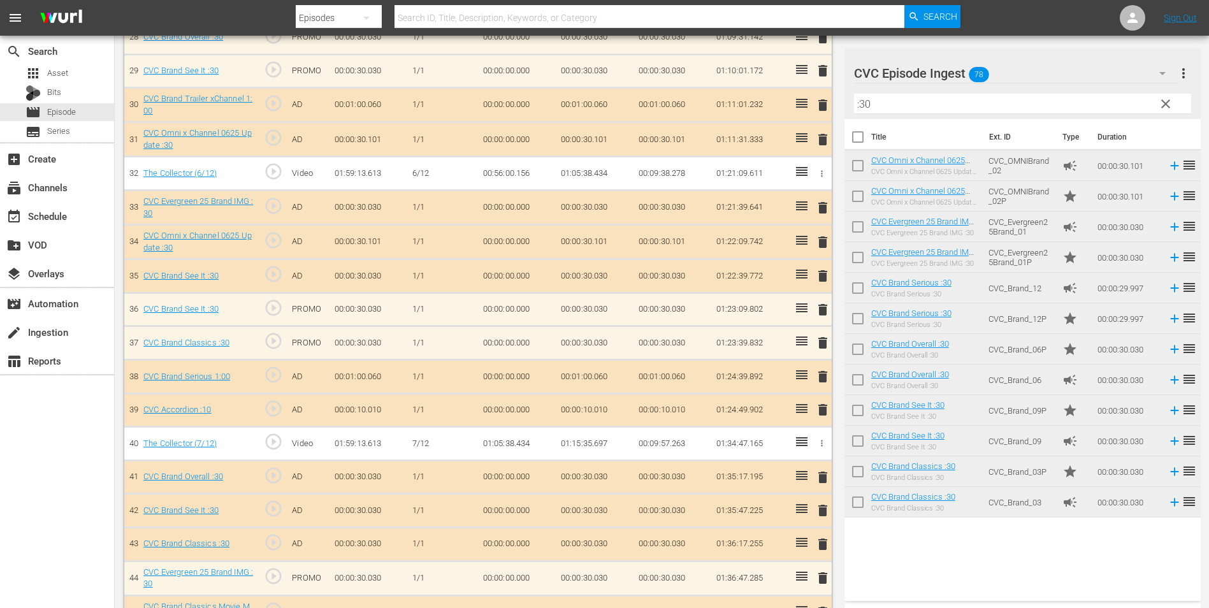
scroll to position [1402, 0]
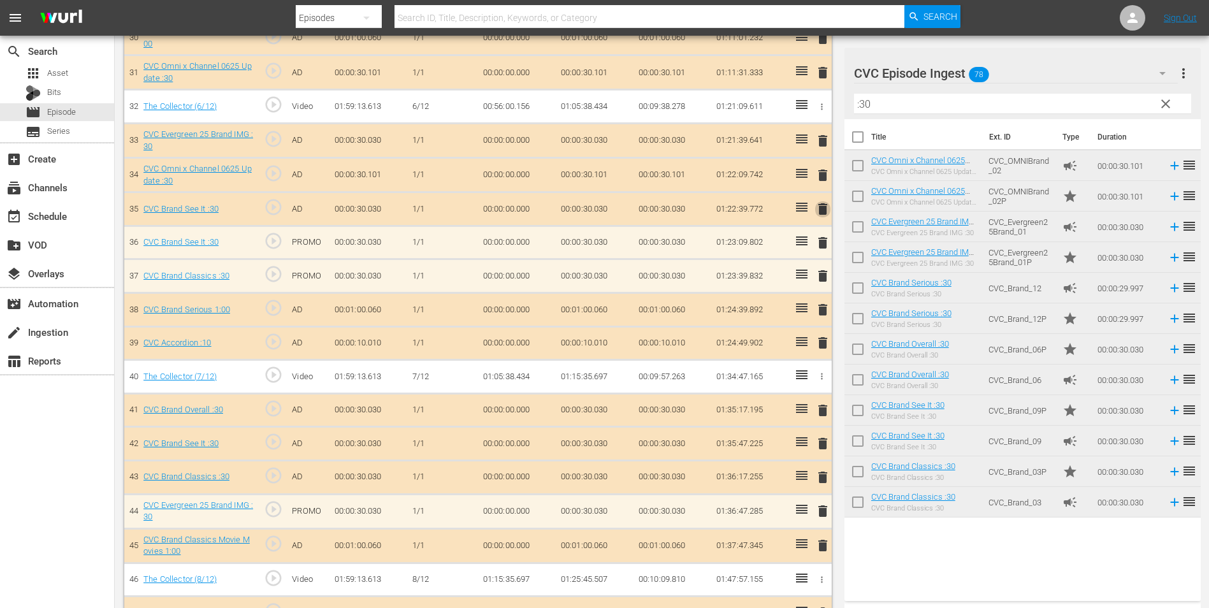
click at [823, 212] on span "delete" at bounding box center [822, 208] width 15 height 15
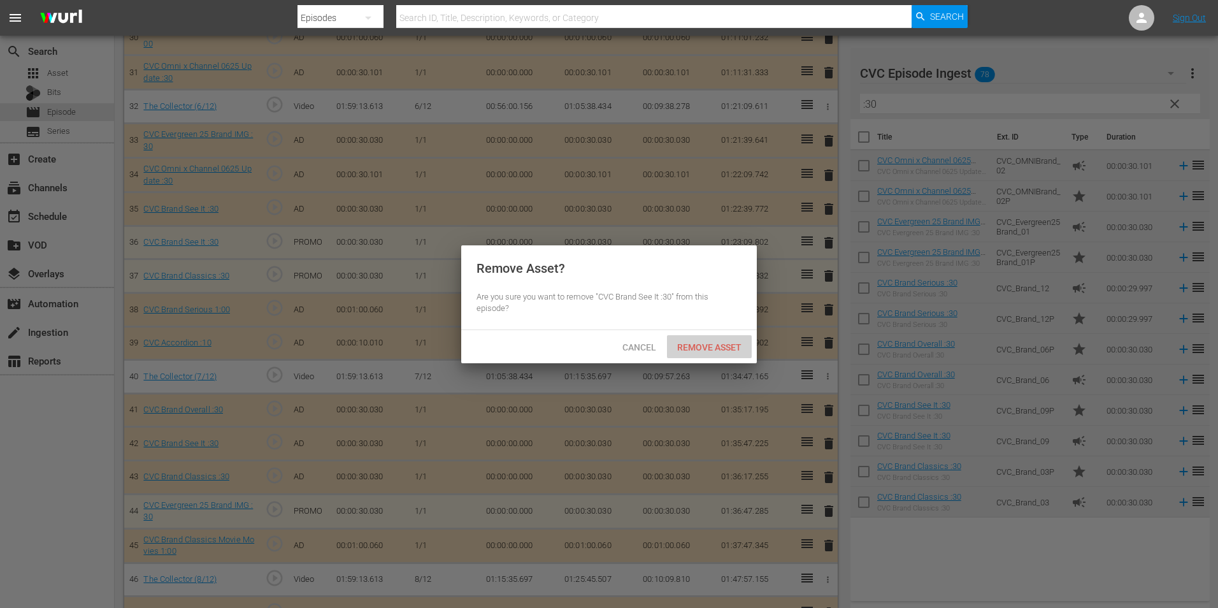
click at [718, 349] on span "Remove Asset" at bounding box center [709, 347] width 85 height 10
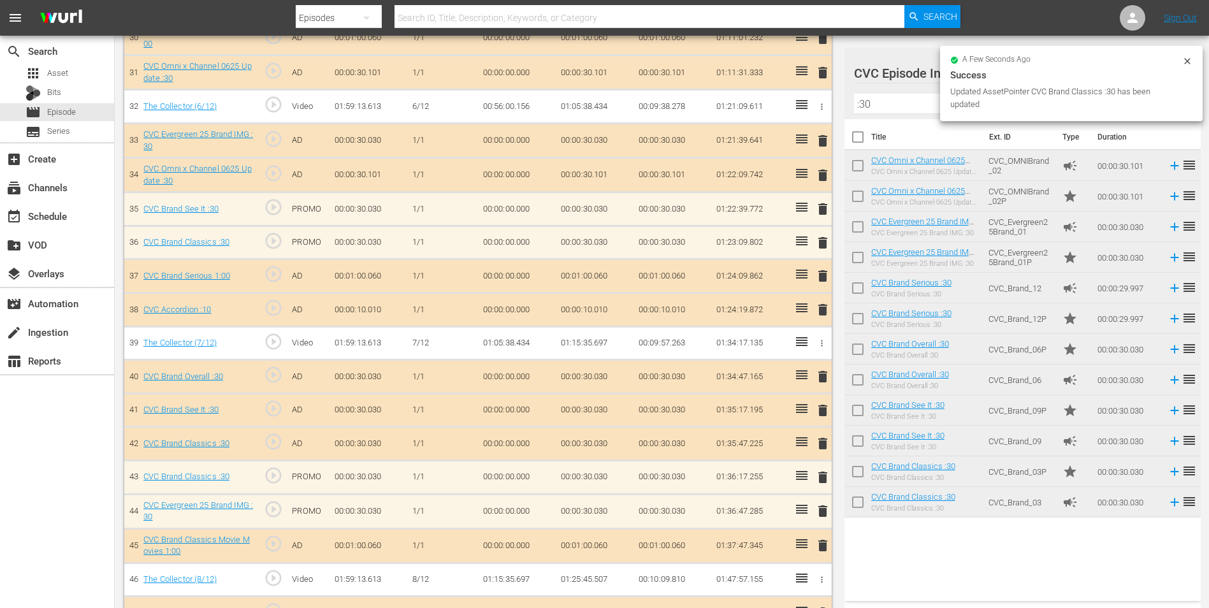
click at [823, 442] on span "delete" at bounding box center [822, 443] width 15 height 15
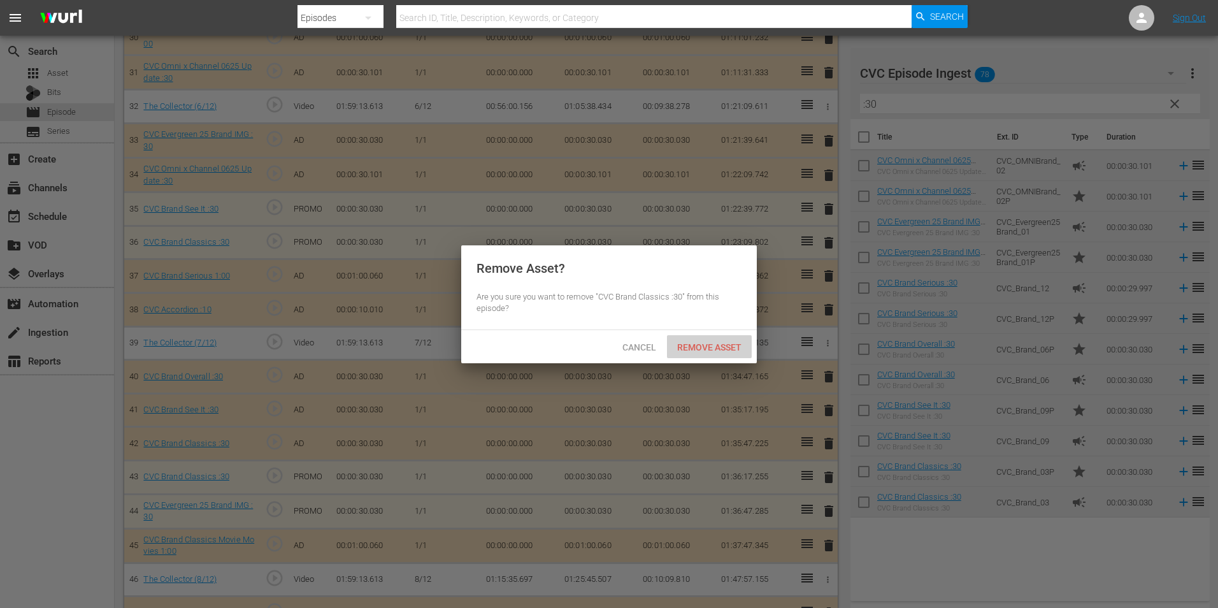
click at [706, 339] on div "Remove Asset" at bounding box center [709, 347] width 85 height 24
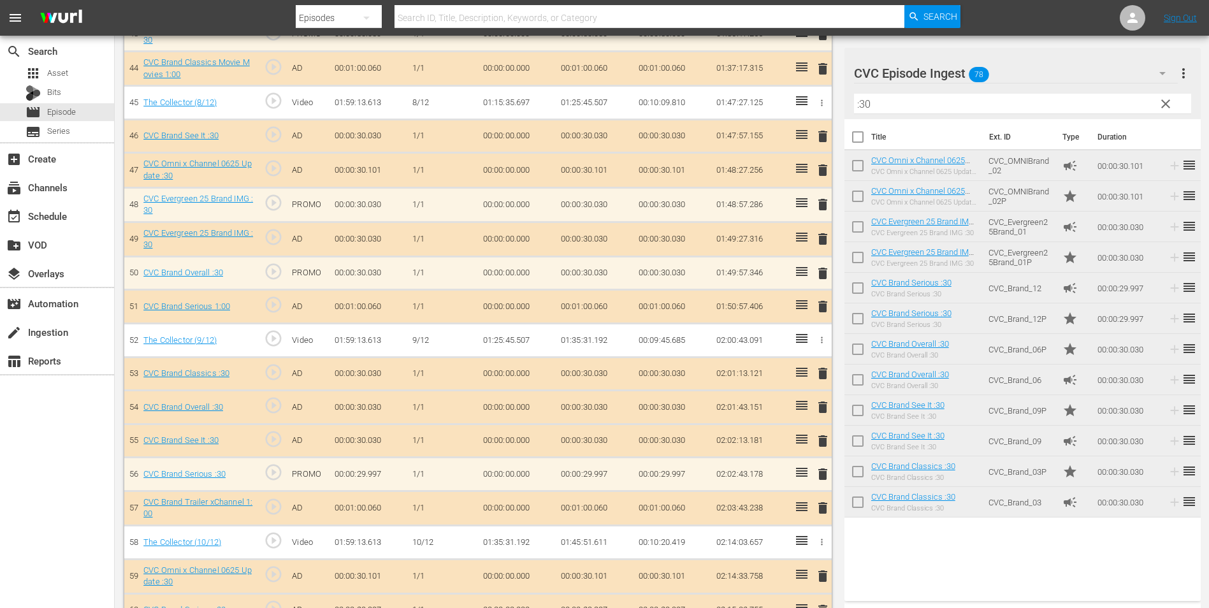
scroll to position [1850, 0]
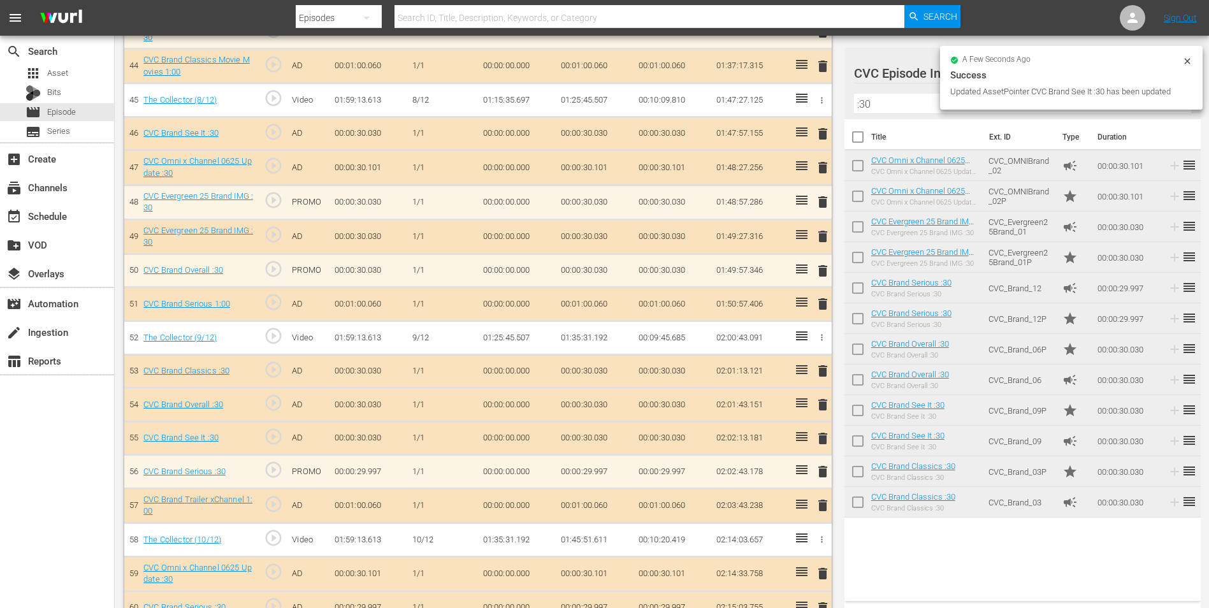
click at [821, 241] on div "delete" at bounding box center [820, 236] width 11 height 18
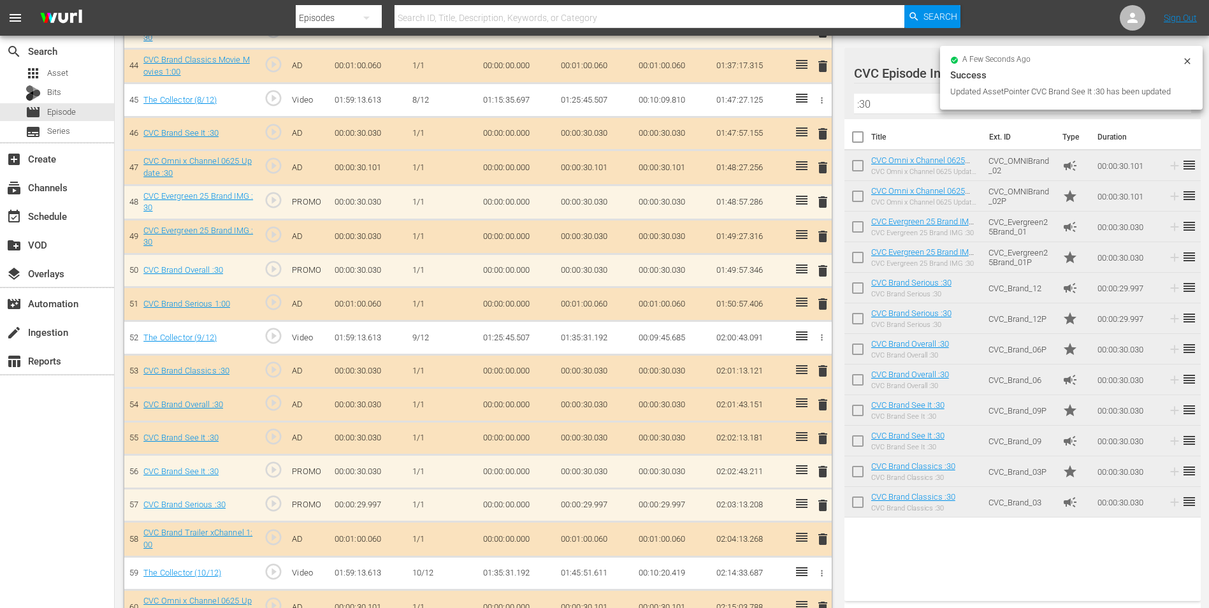
scroll to position [1848, 0]
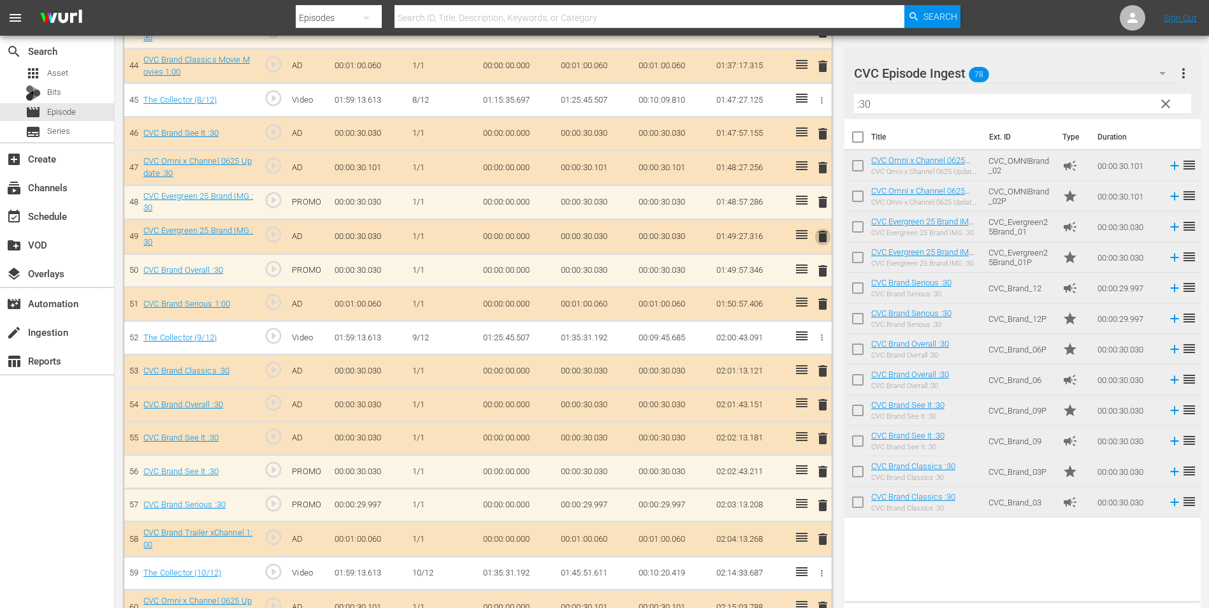
click at [823, 234] on span "delete" at bounding box center [822, 236] width 15 height 15
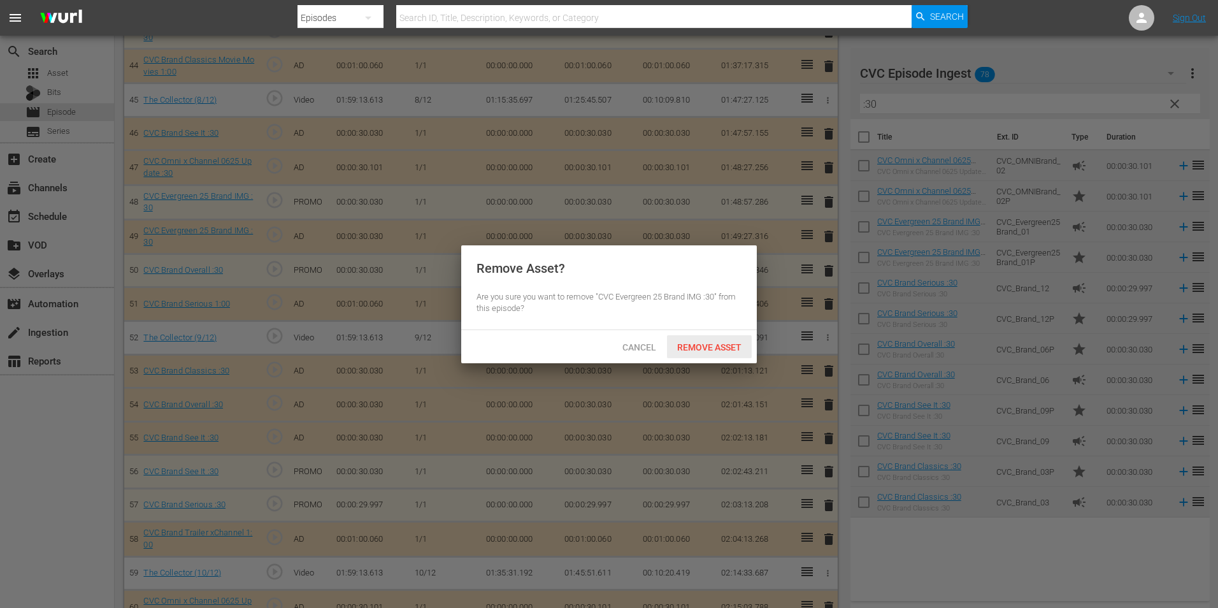
click at [727, 343] on span "Remove Asset" at bounding box center [709, 347] width 85 height 10
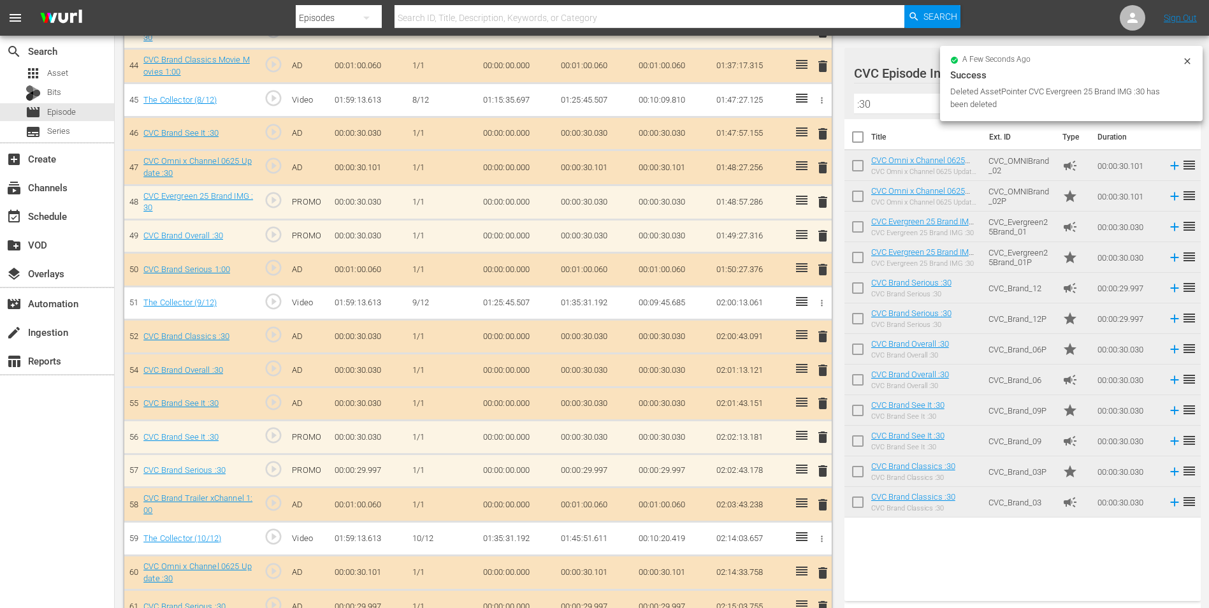
click at [829, 401] on span "delete" at bounding box center [822, 403] width 15 height 15
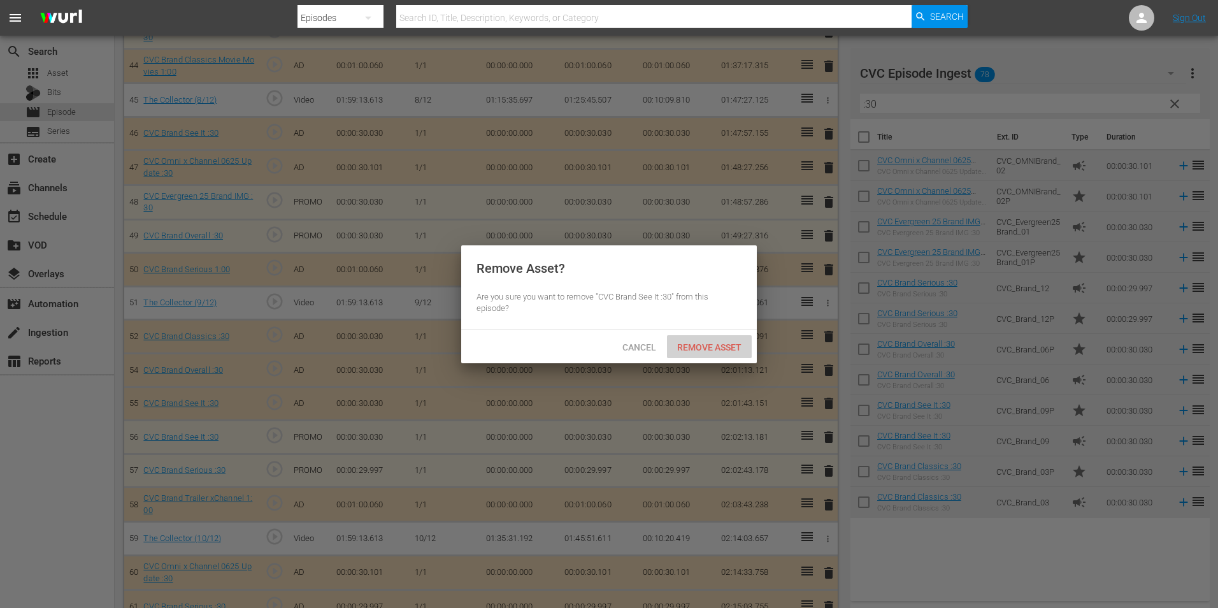
click at [716, 345] on span "Remove Asset" at bounding box center [709, 347] width 85 height 10
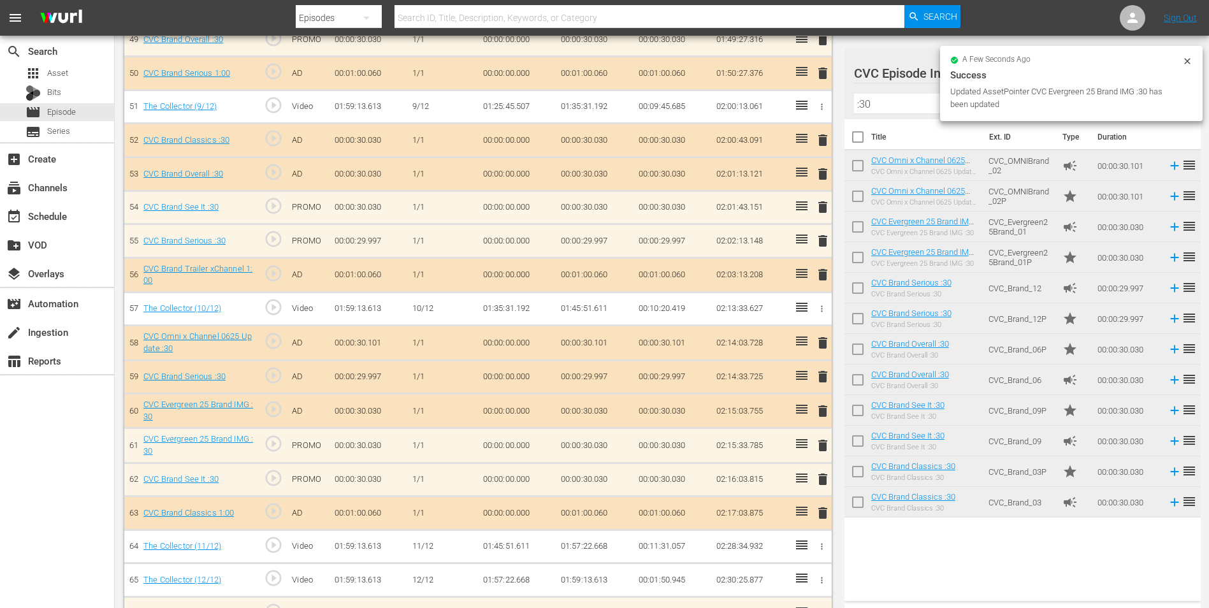
scroll to position [2042, 0]
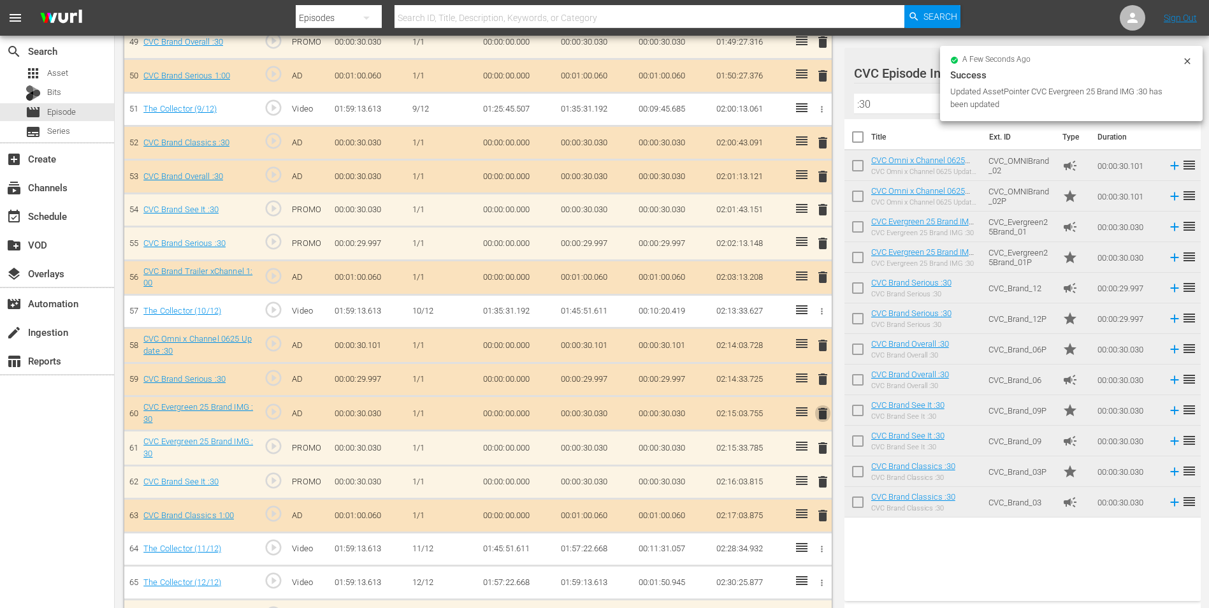
click at [817, 406] on span "delete" at bounding box center [822, 413] width 15 height 15
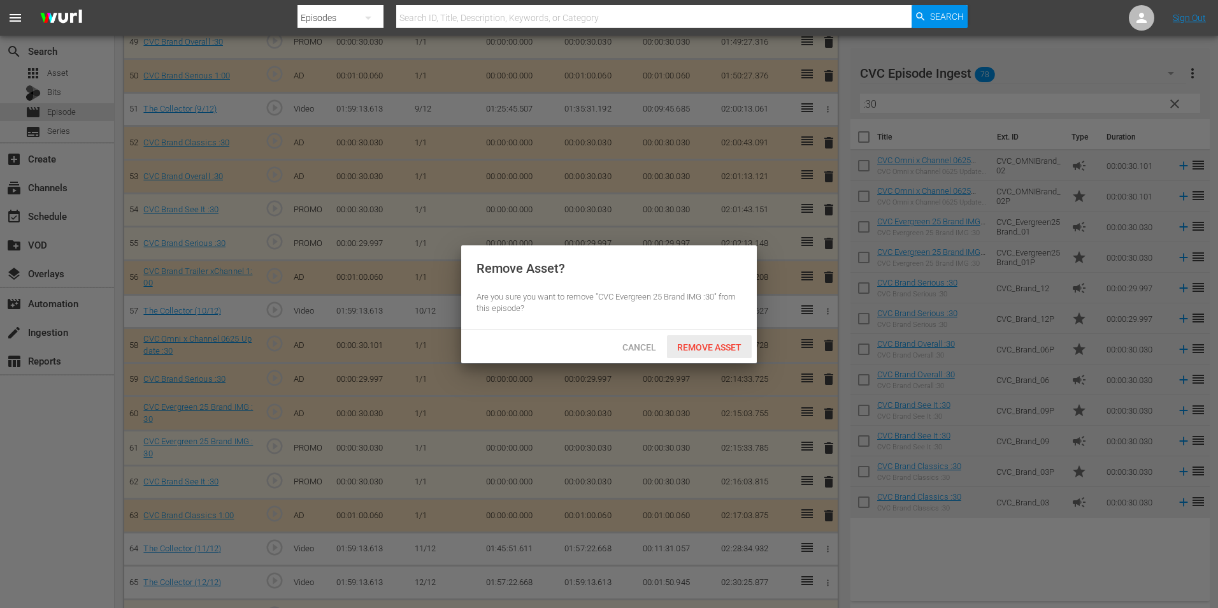
click at [724, 348] on span "Remove Asset" at bounding box center [709, 347] width 85 height 10
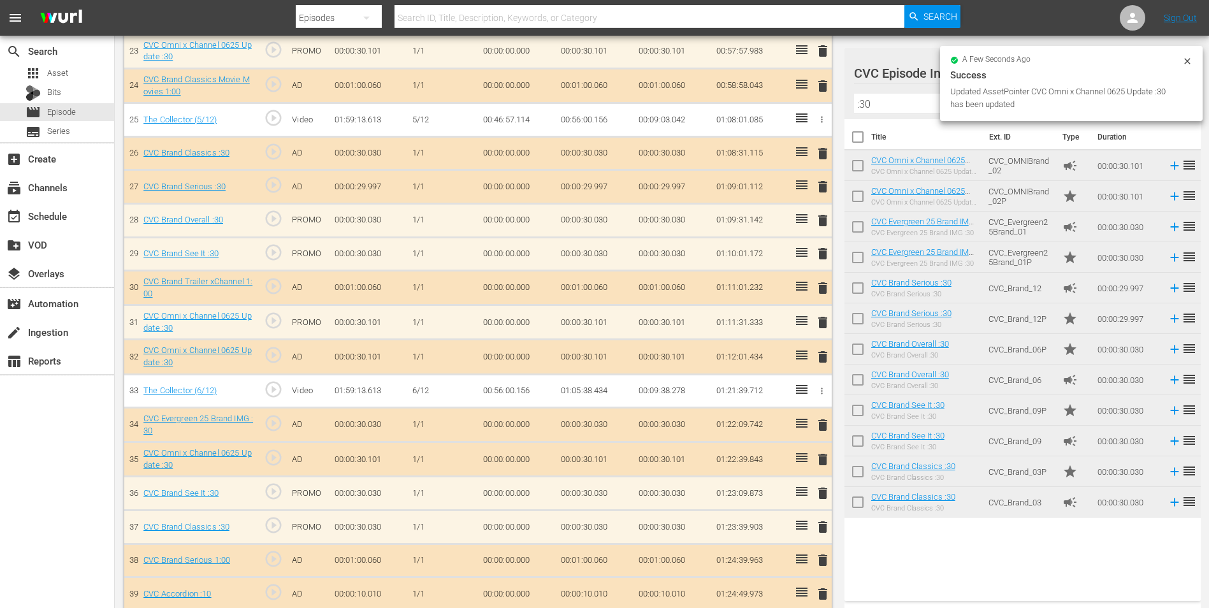
scroll to position [1149, 0]
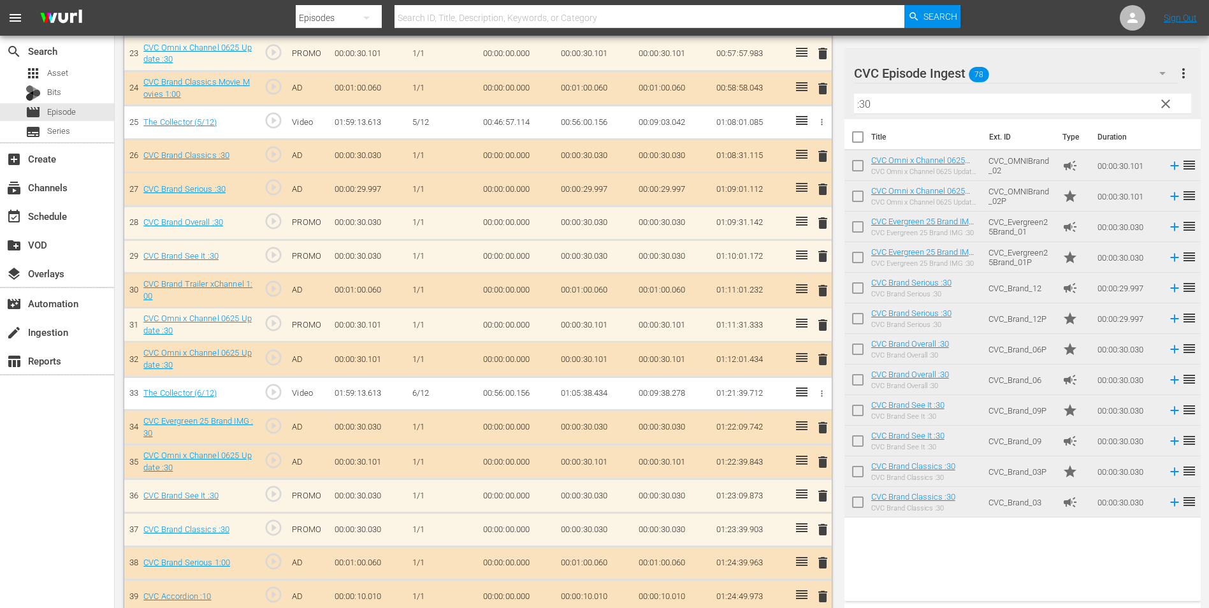
click at [821, 359] on span "delete" at bounding box center [822, 359] width 15 height 15
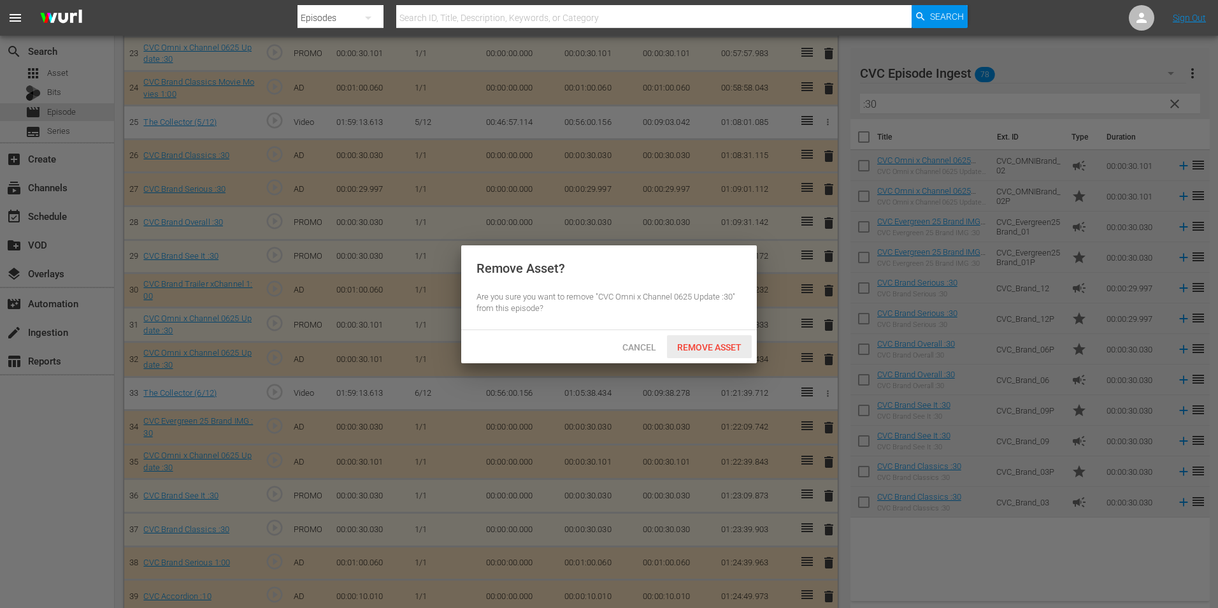
drag, startPoint x: 725, startPoint y: 347, endPoint x: 724, endPoint y: 336, distance: 10.3
click at [726, 347] on span "Remove Asset" at bounding box center [709, 347] width 85 height 10
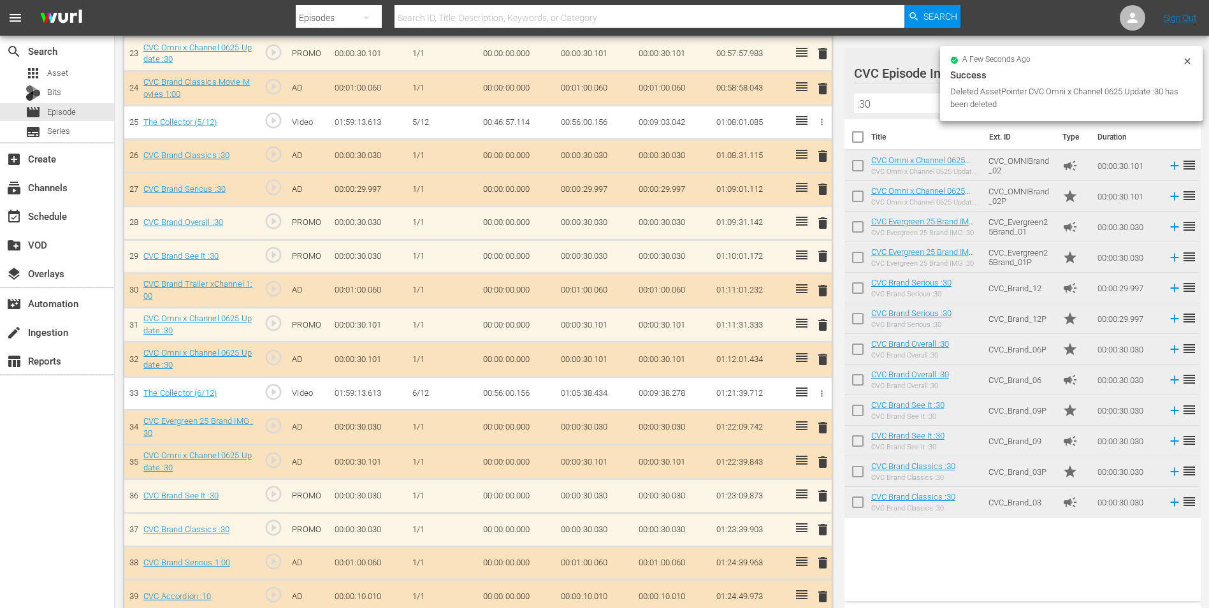
click at [865, 103] on input ":30" at bounding box center [1022, 104] width 337 height 20
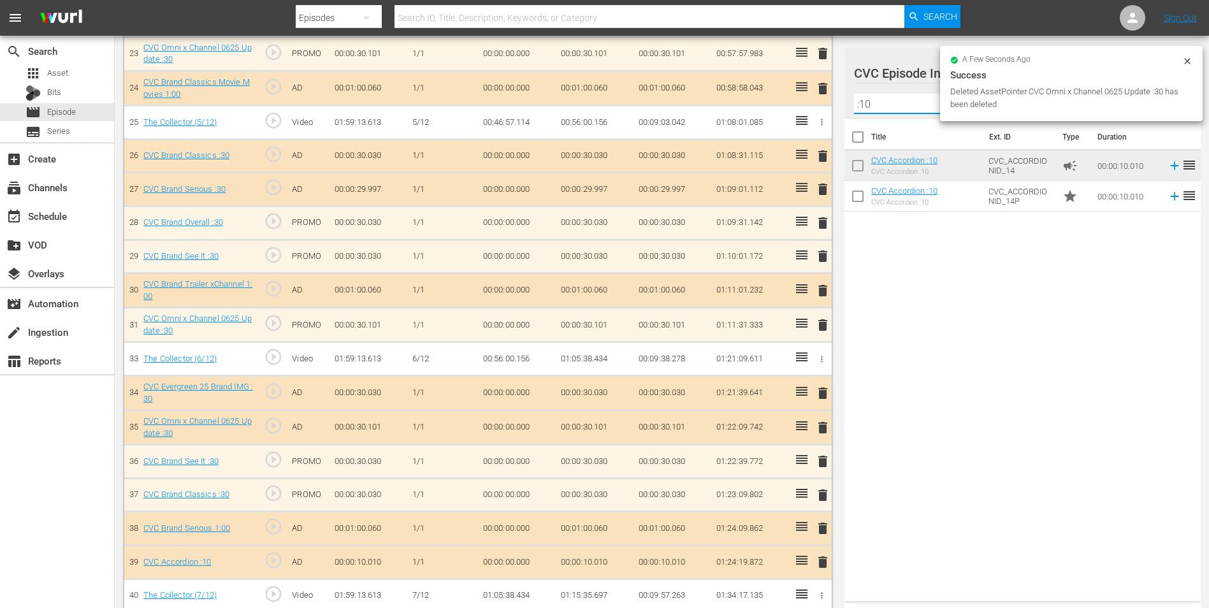
type input ":10"
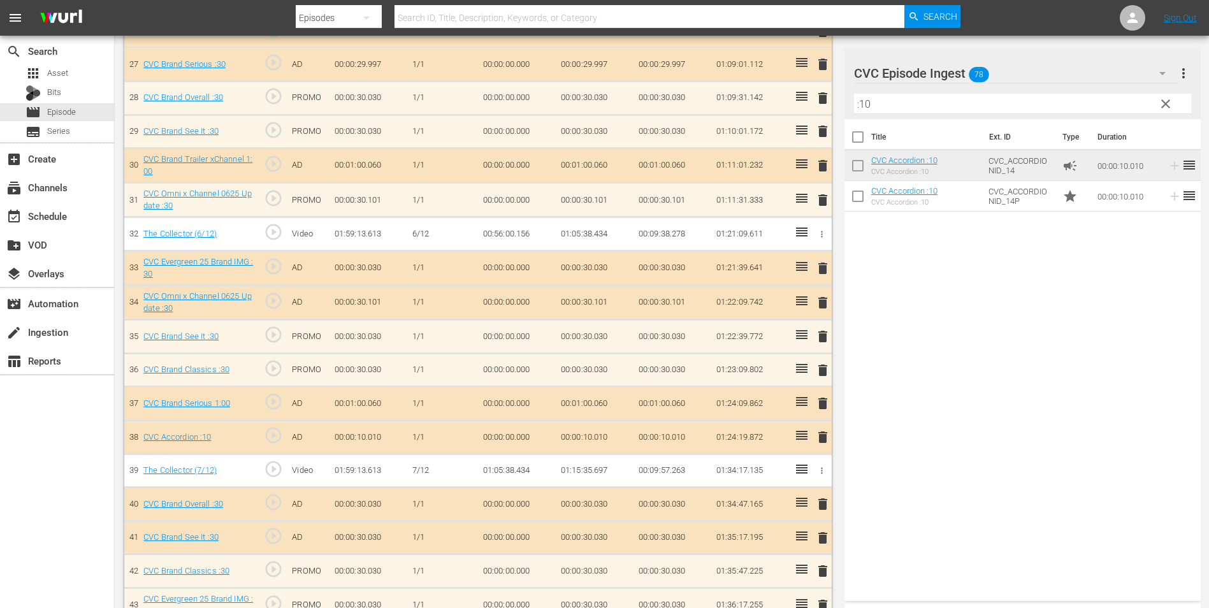
scroll to position [1279, 0]
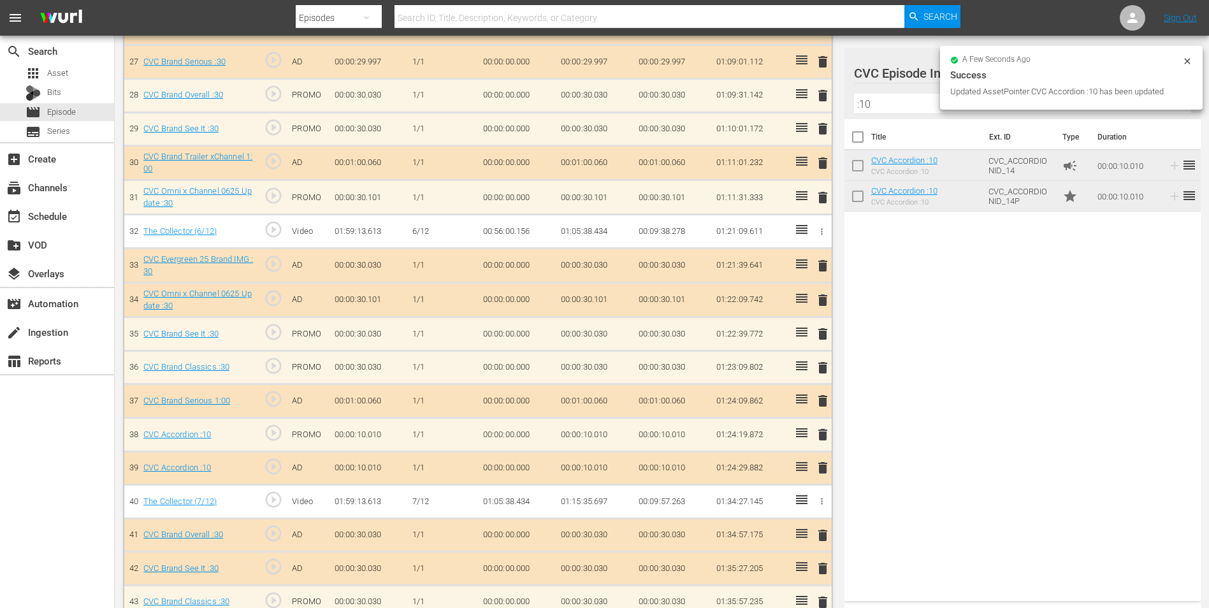
click at [821, 463] on div "delete" at bounding box center [820, 468] width 11 height 18
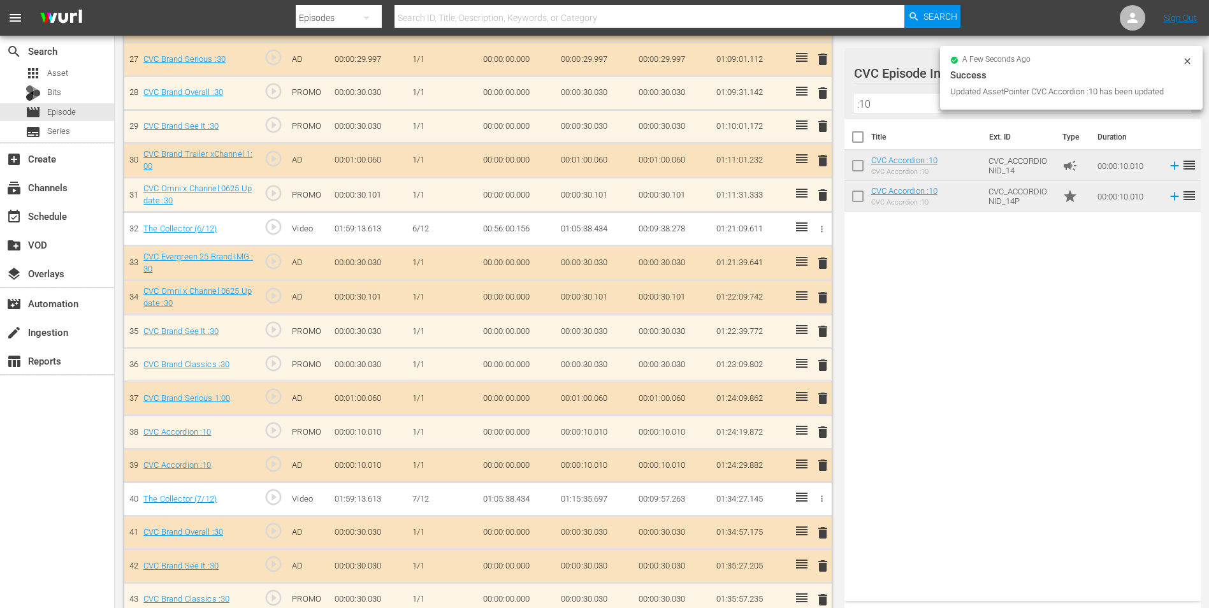
scroll to position [1277, 0]
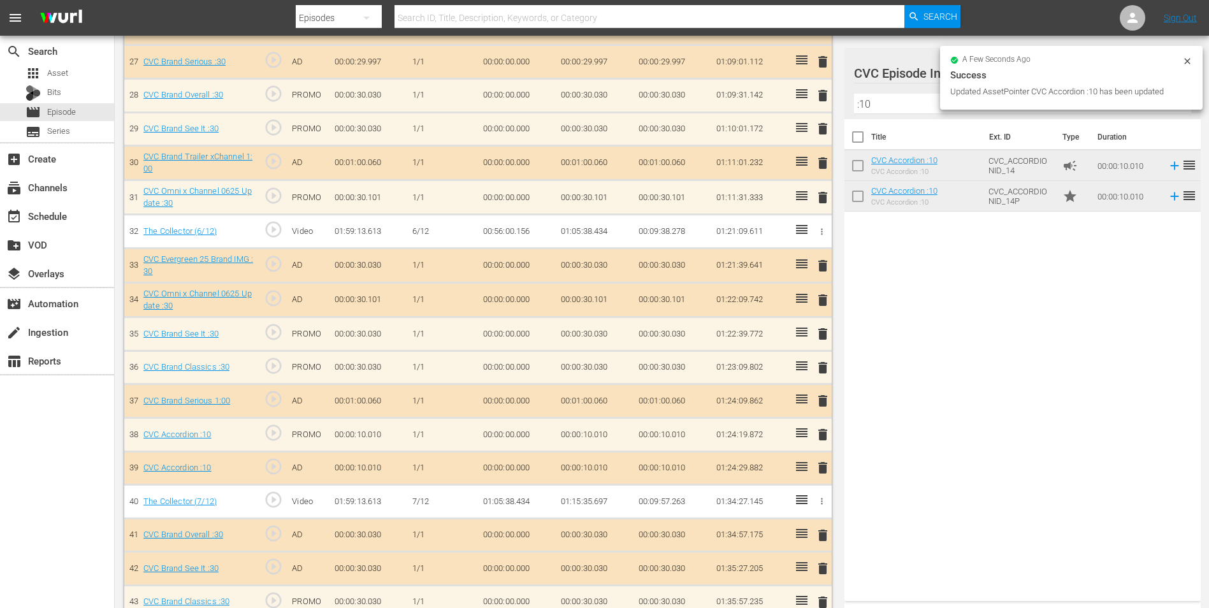
click at [823, 469] on span "delete" at bounding box center [822, 467] width 15 height 15
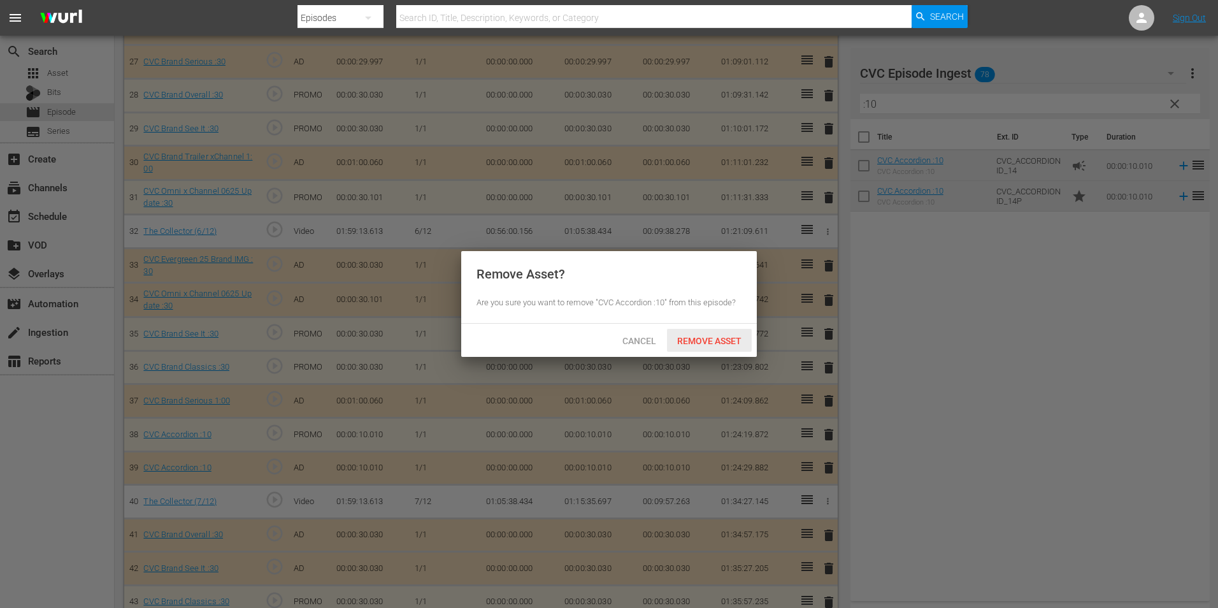
click at [733, 339] on span "Remove Asset" at bounding box center [709, 341] width 85 height 10
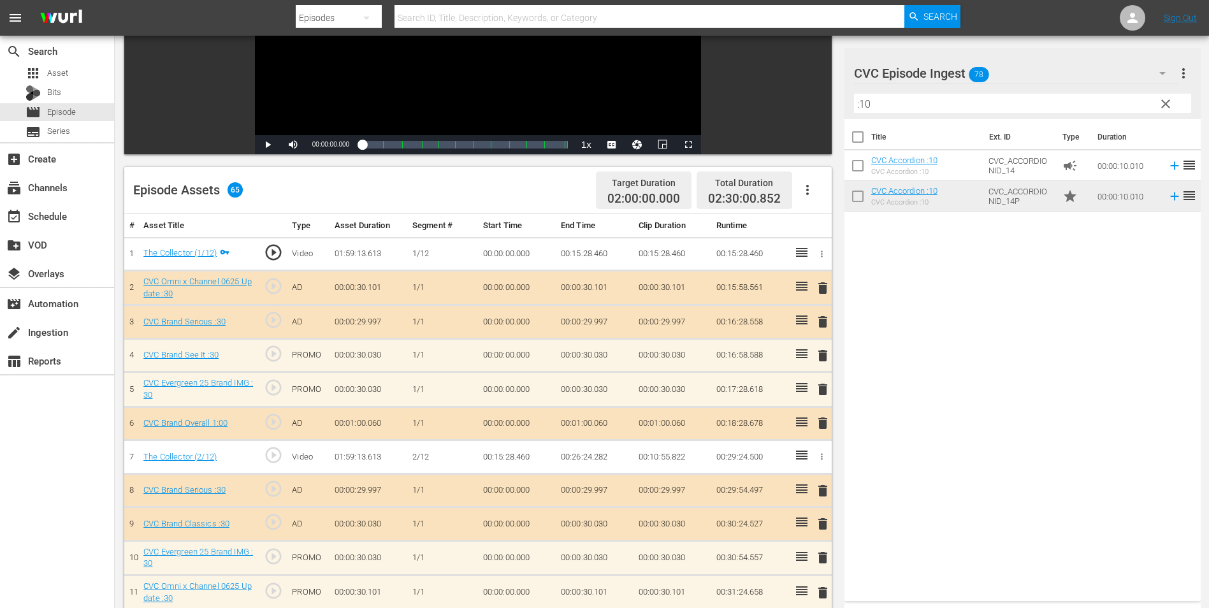
scroll to position [194, 0]
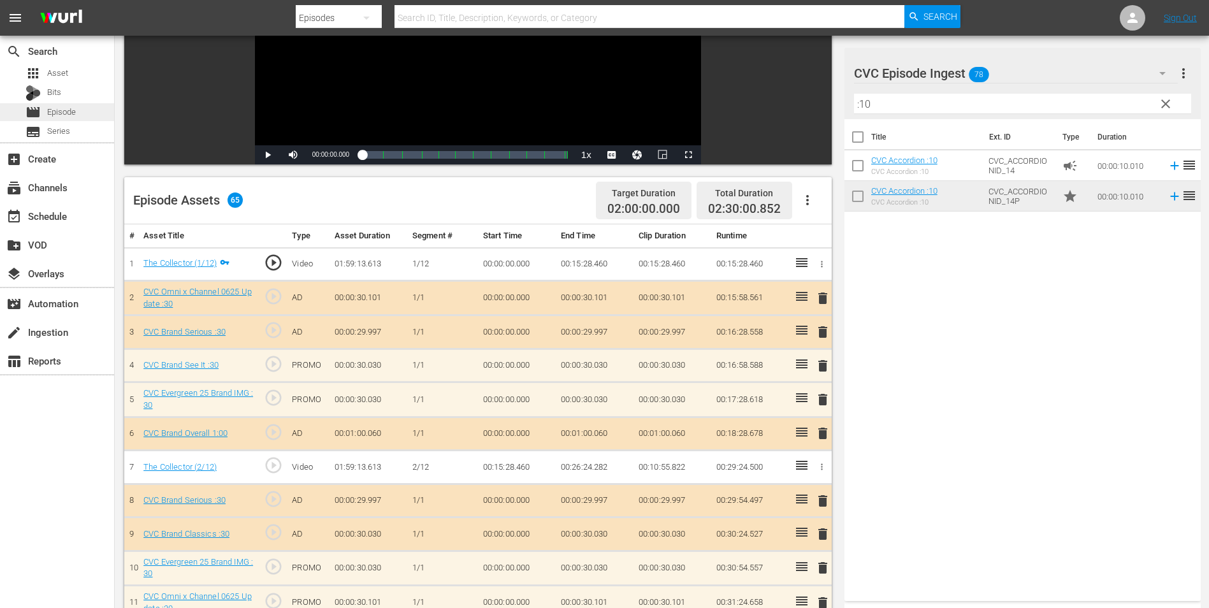
click at [73, 115] on span "Episode" at bounding box center [61, 112] width 29 height 13
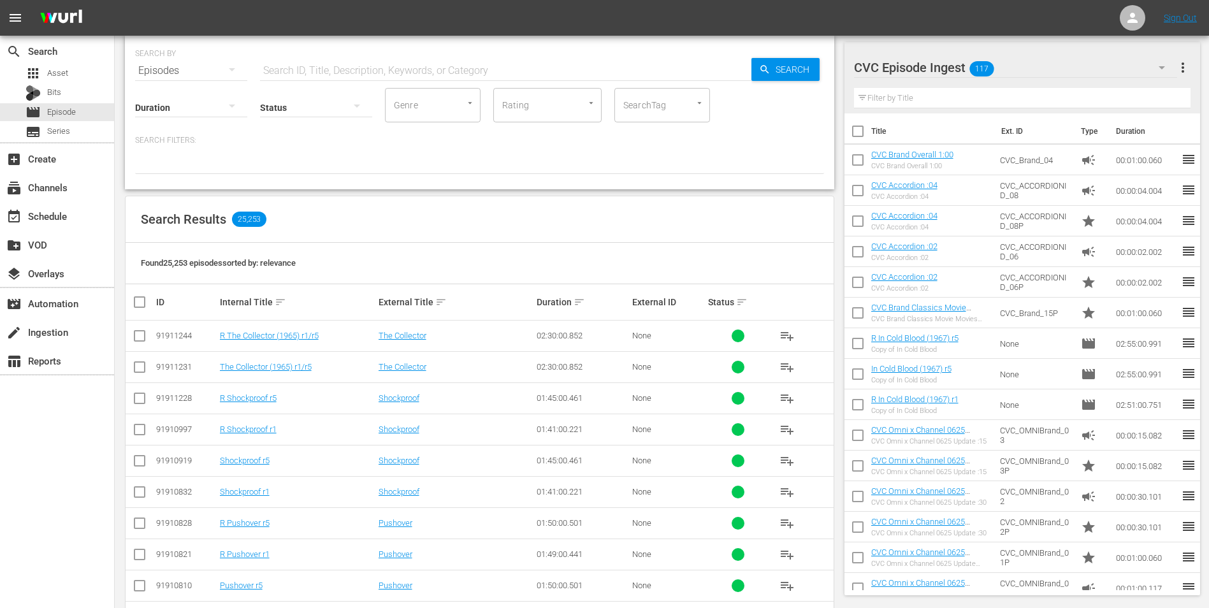
scroll to position [64, 0]
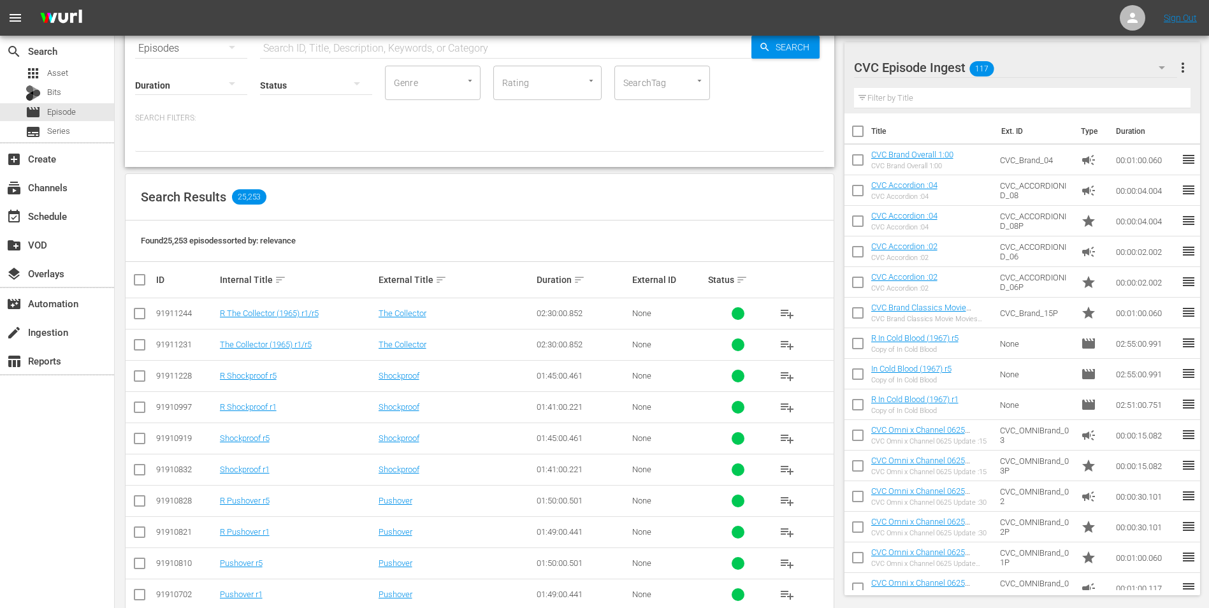
click at [1035, 66] on div "CVC Episode Ingest 117" at bounding box center [1016, 68] width 324 height 36
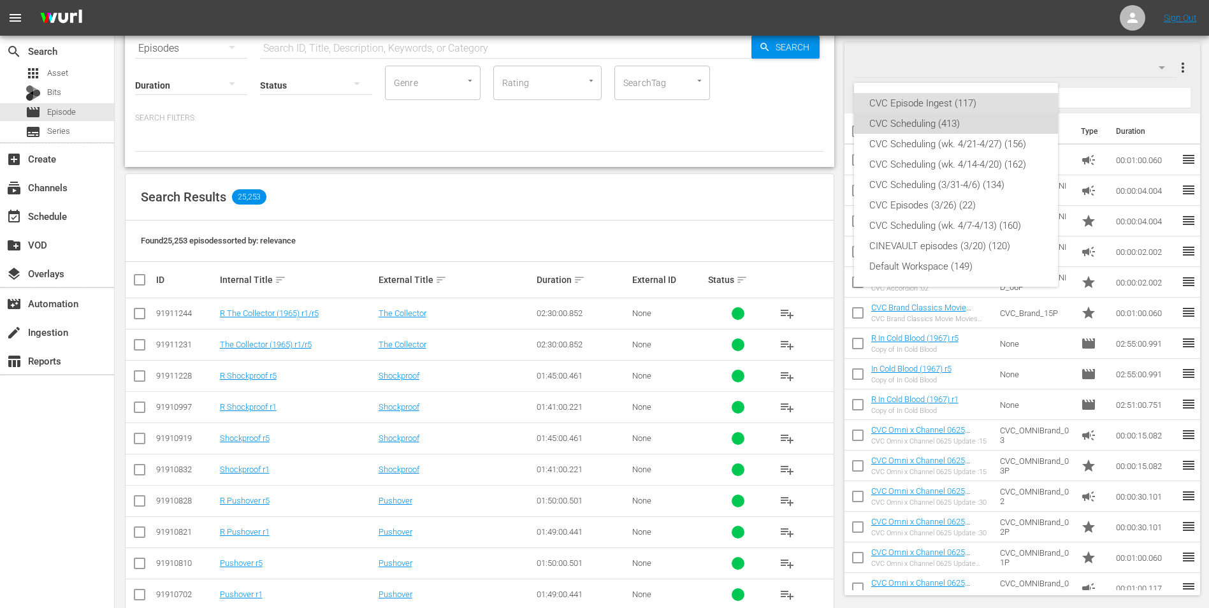
click at [946, 127] on div "CVC Scheduling (413)" at bounding box center [955, 123] width 173 height 20
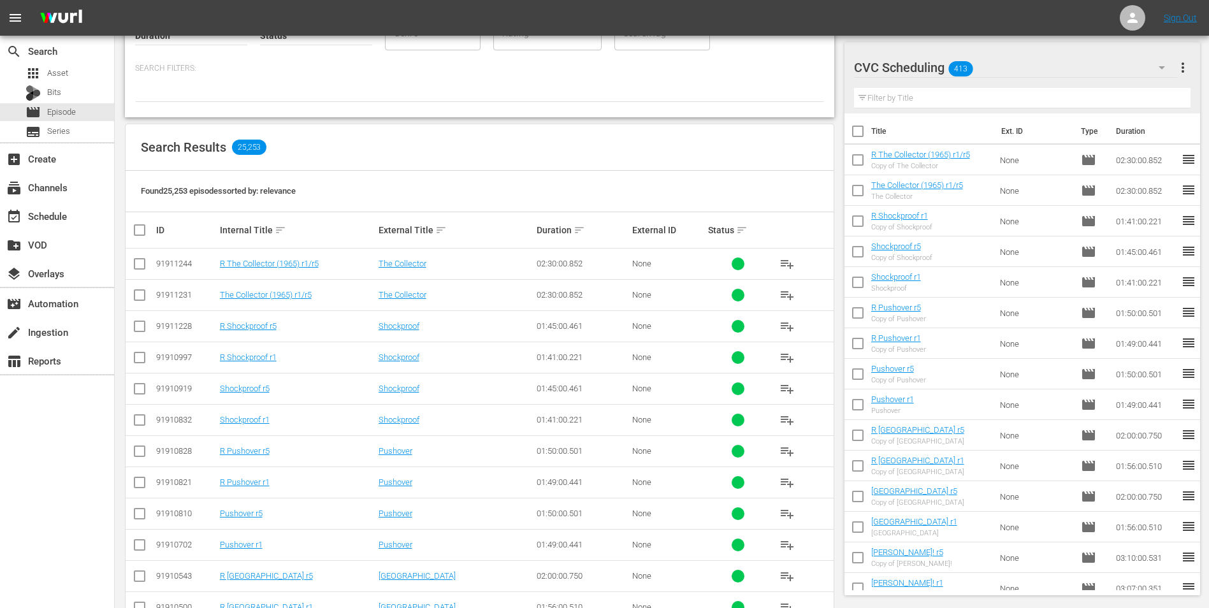
scroll to position [127, 0]
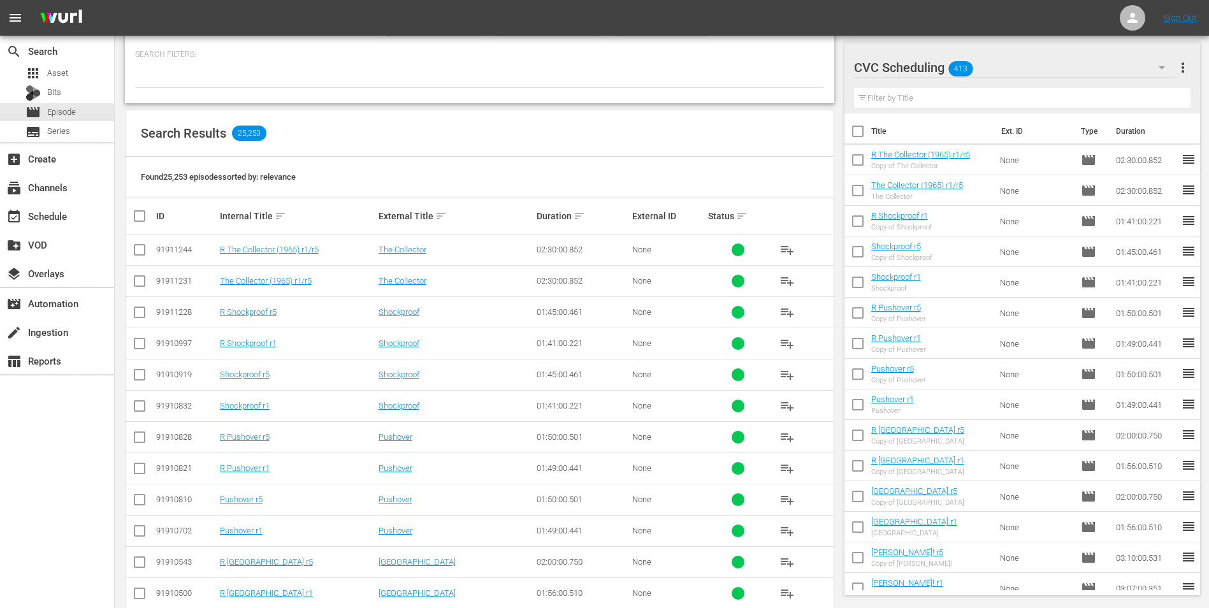
click at [965, 98] on input "text" at bounding box center [1022, 98] width 337 height 20
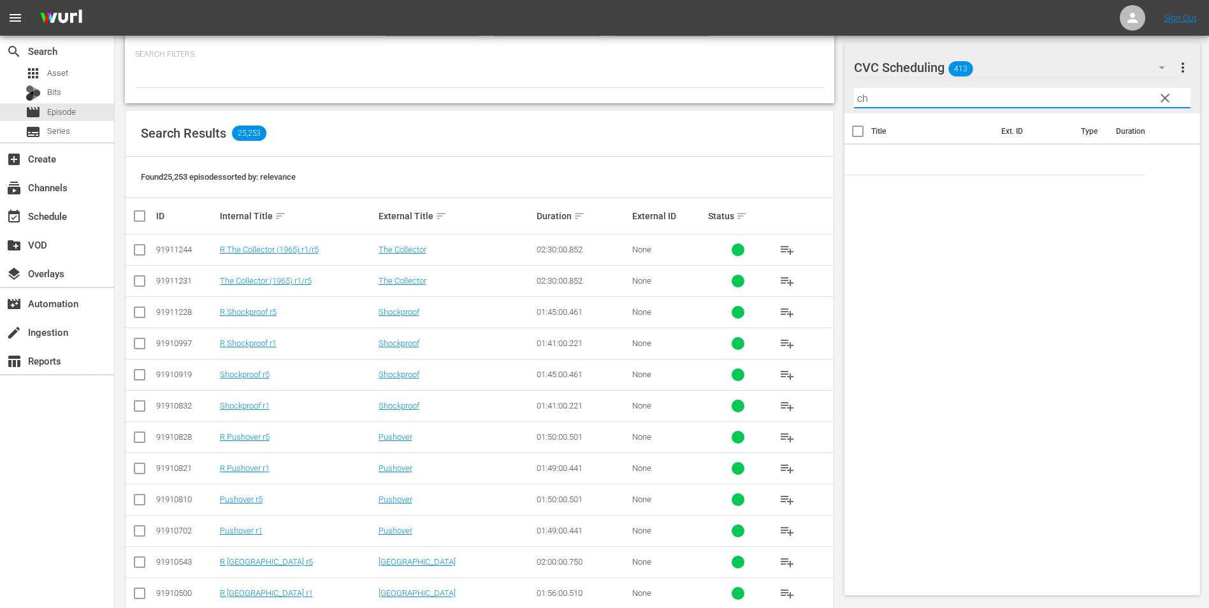
type input "c"
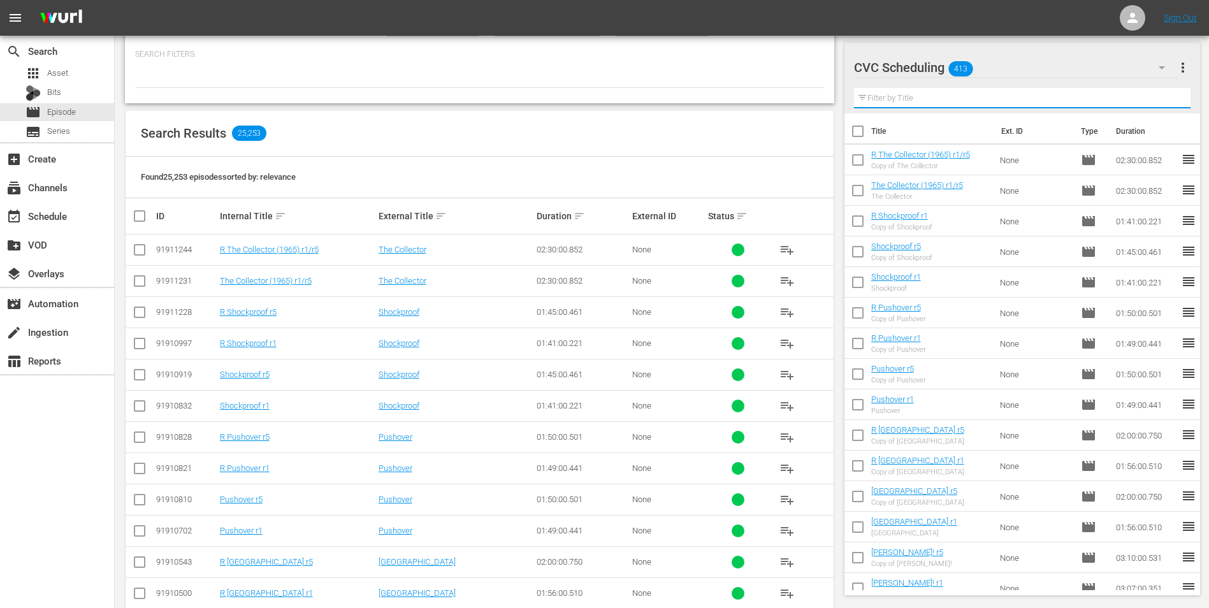
type input "h"
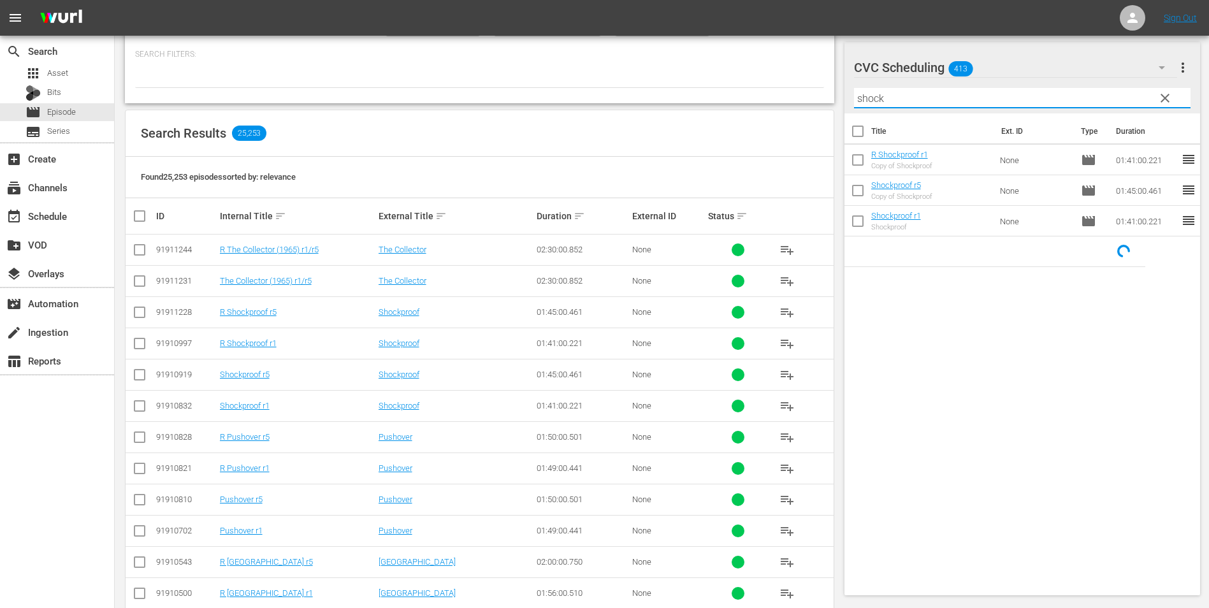
type input "shock"
click at [137, 309] on input "checkbox" at bounding box center [139, 314] width 15 height 15
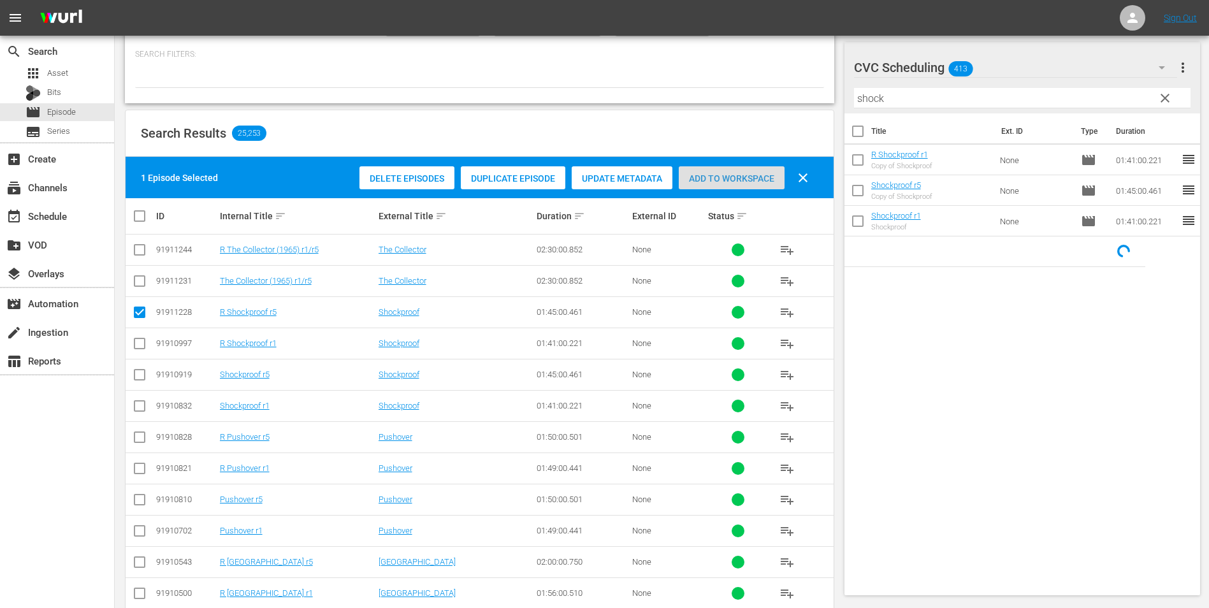
click at [737, 171] on div "Add to Workspace" at bounding box center [732, 178] width 106 height 24
click at [1185, 58] on button "more_vert" at bounding box center [1182, 67] width 15 height 31
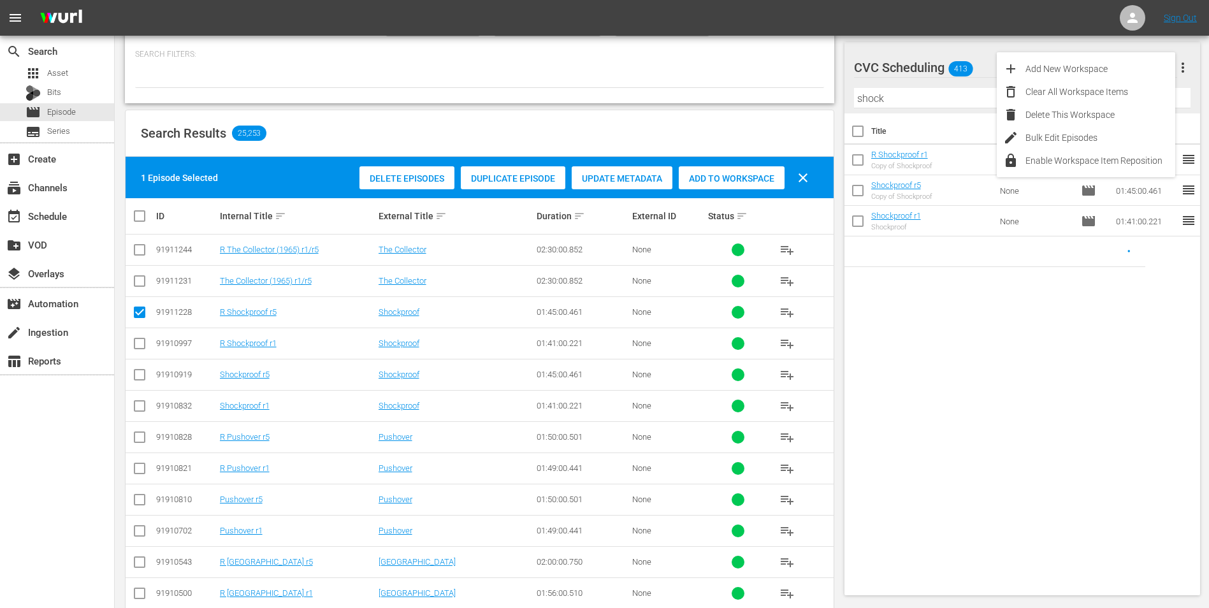
click at [1090, 361] on div "Title Ext. ID Type Duration R Shockproof r1 Copy of Shockproof None movie 01:41…" at bounding box center [1022, 351] width 356 height 477
click at [141, 308] on input "checkbox" at bounding box center [139, 314] width 15 height 15
checkbox input "false"
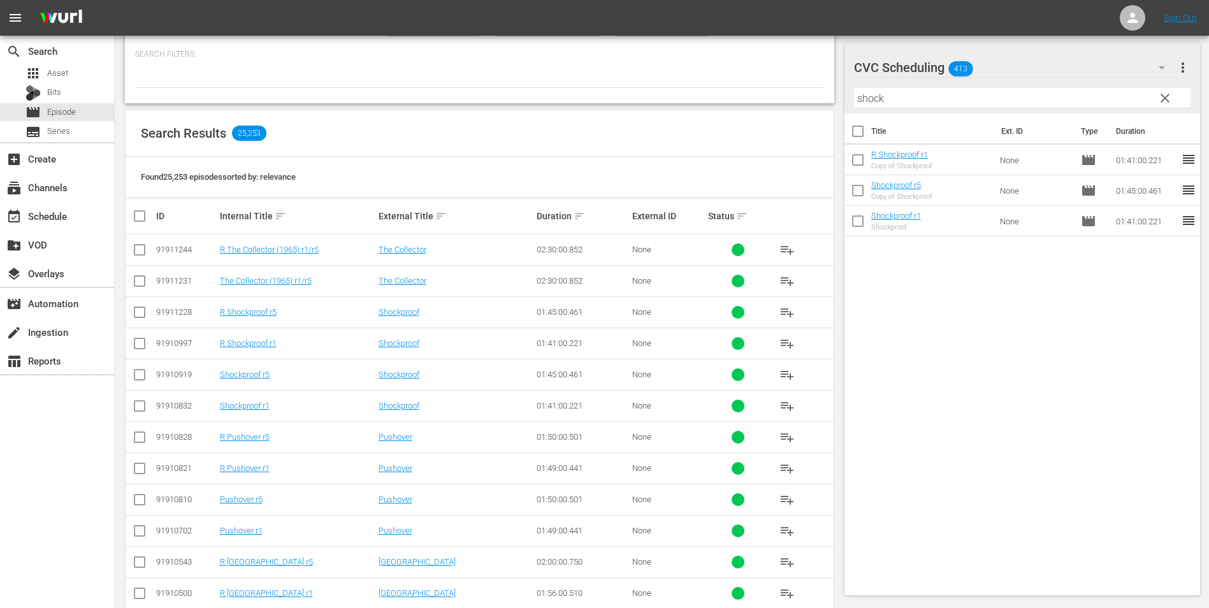
click at [1042, 66] on div "CVC Scheduling 413" at bounding box center [1016, 68] width 324 height 36
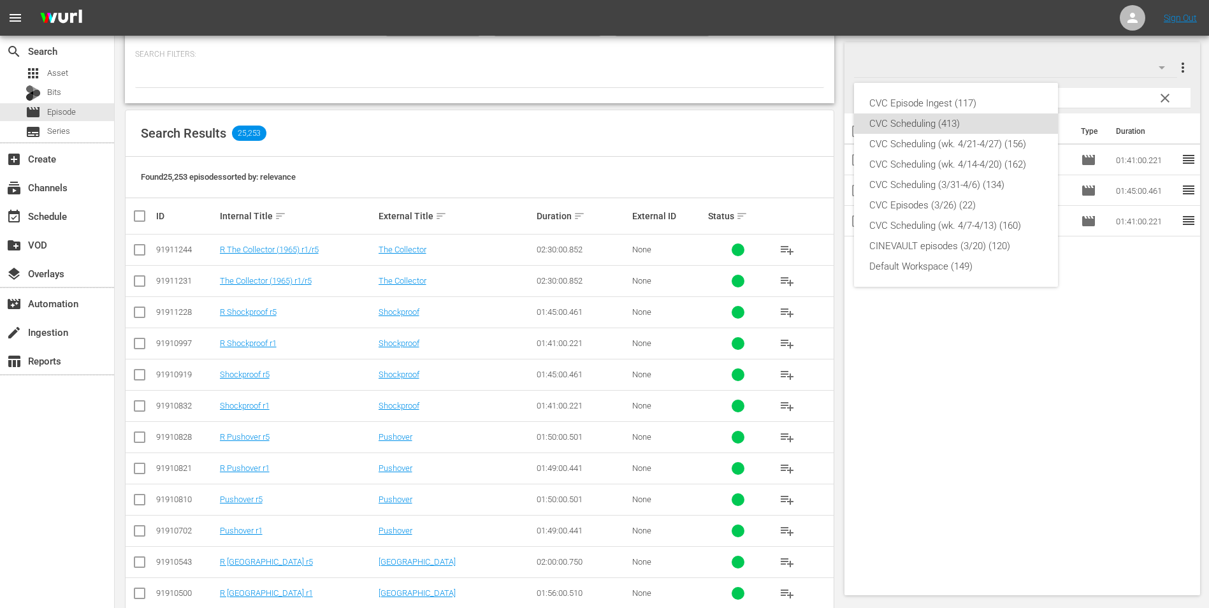
click at [1160, 97] on div "CVC Episode Ingest (117) CVC Scheduling (413) CVC Scheduling (wk. 4/21-4/27) (1…" at bounding box center [604, 304] width 1209 height 608
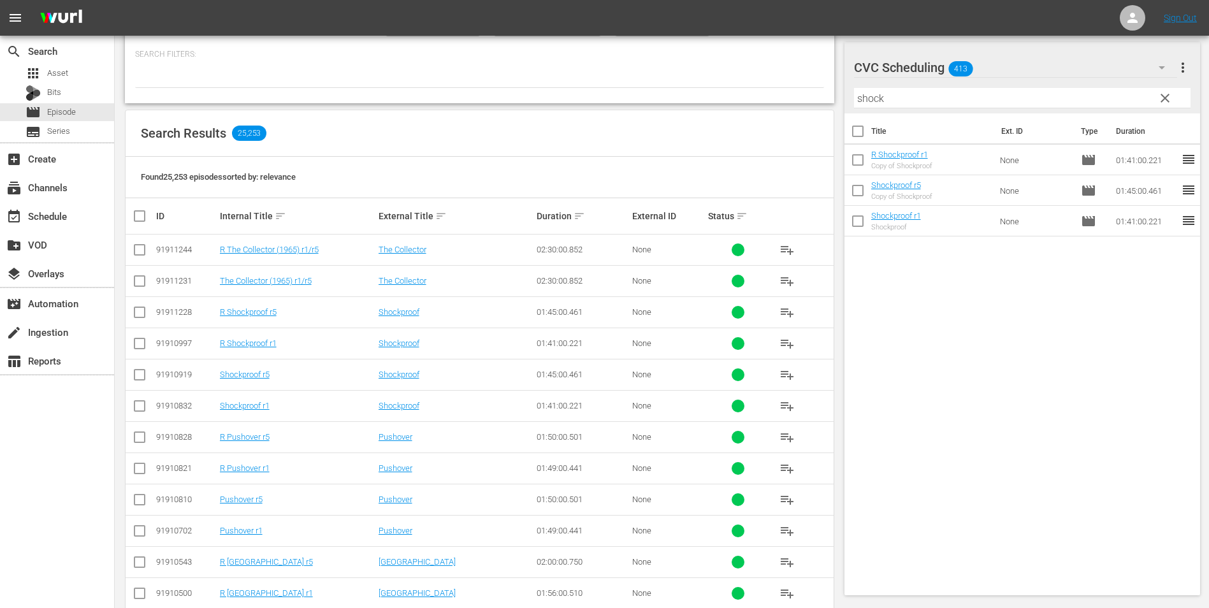
click at [1165, 97] on div "CVC Episode Ingest (117) CVC Scheduling (413) CVC Scheduling (wk. 4/21-4/27) (1…" at bounding box center [604, 304] width 1209 height 608
click at [1165, 103] on span "clear" at bounding box center [1164, 97] width 15 height 15
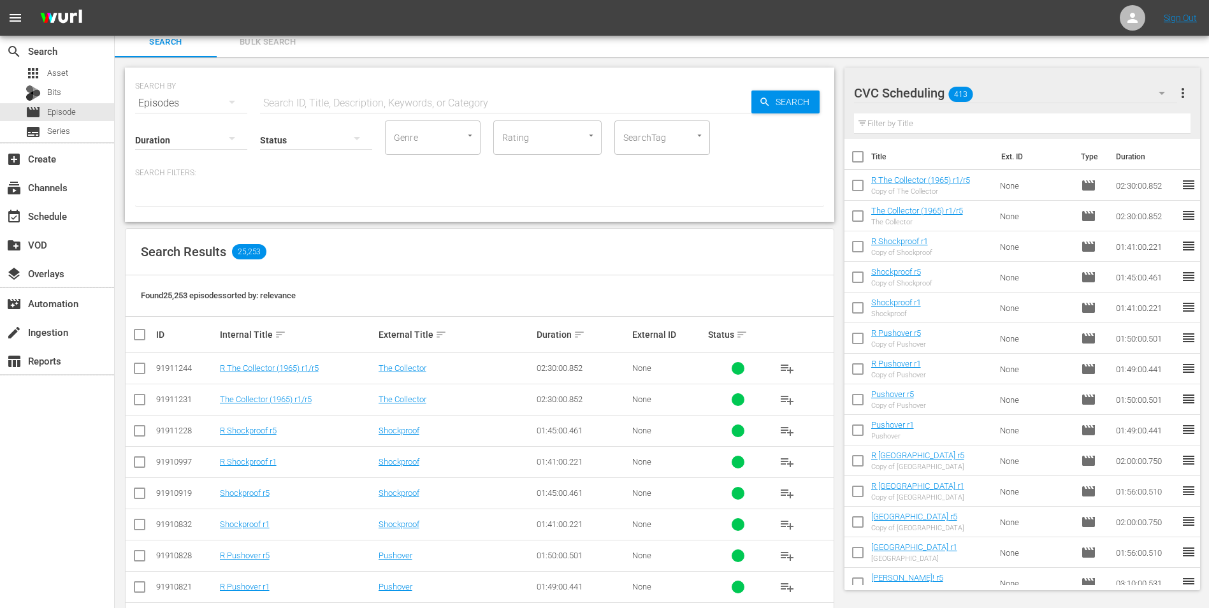
scroll to position [0, 0]
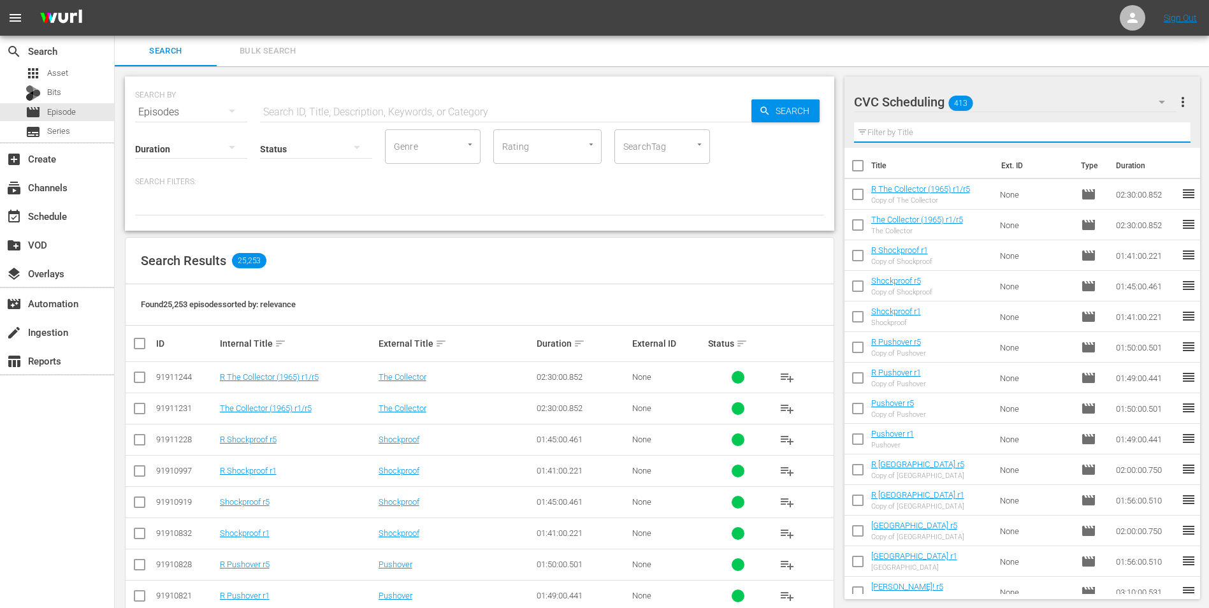
click at [924, 136] on input "text" at bounding box center [1022, 132] width 337 height 20
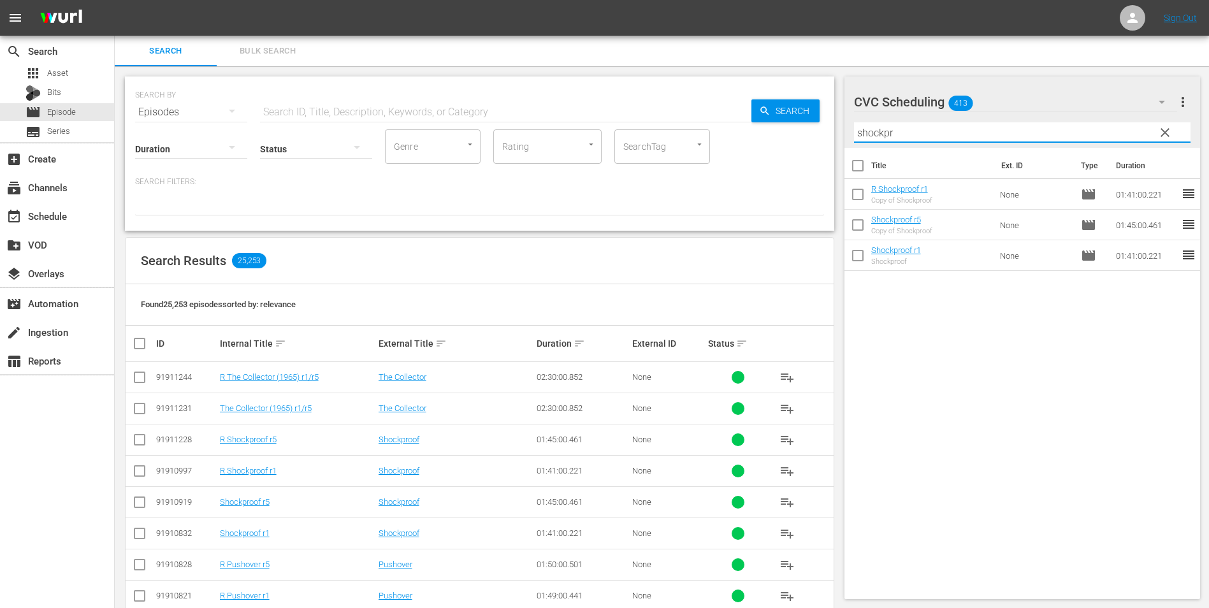
type input "shockpr"
click at [142, 440] on input "checkbox" at bounding box center [139, 442] width 15 height 15
checkbox input "true"
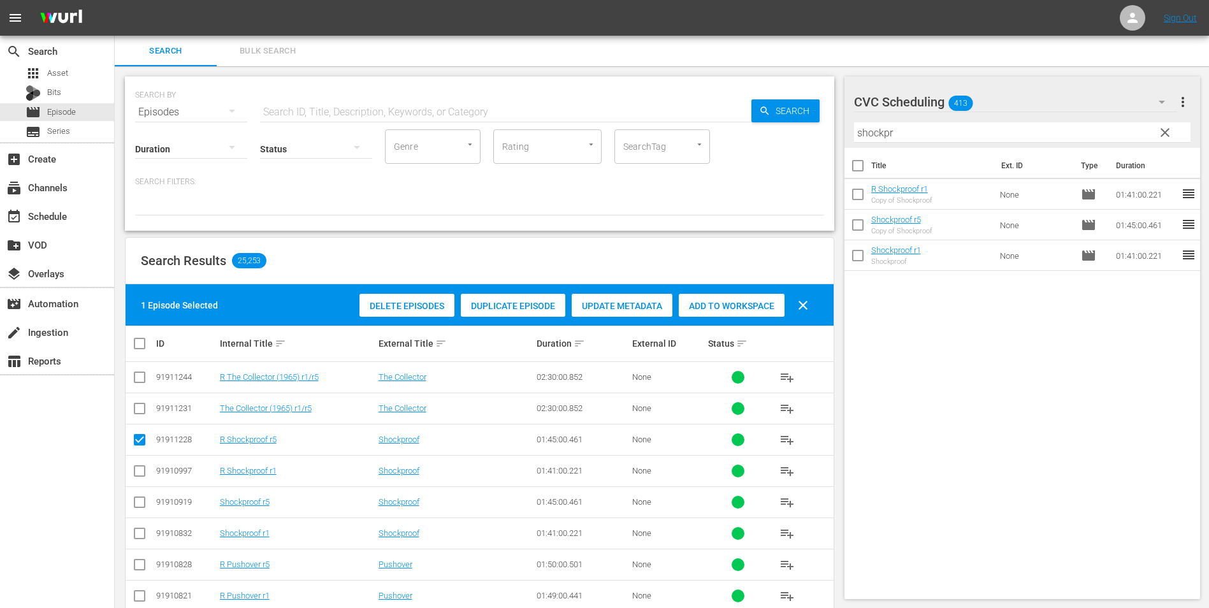
click at [714, 296] on div "Add to Workspace" at bounding box center [732, 306] width 106 height 24
click at [977, 333] on div "Title Ext. ID Type Duration R Shockproof r1 Copy of Shockproof None movie 01:41…" at bounding box center [1022, 371] width 356 height 446
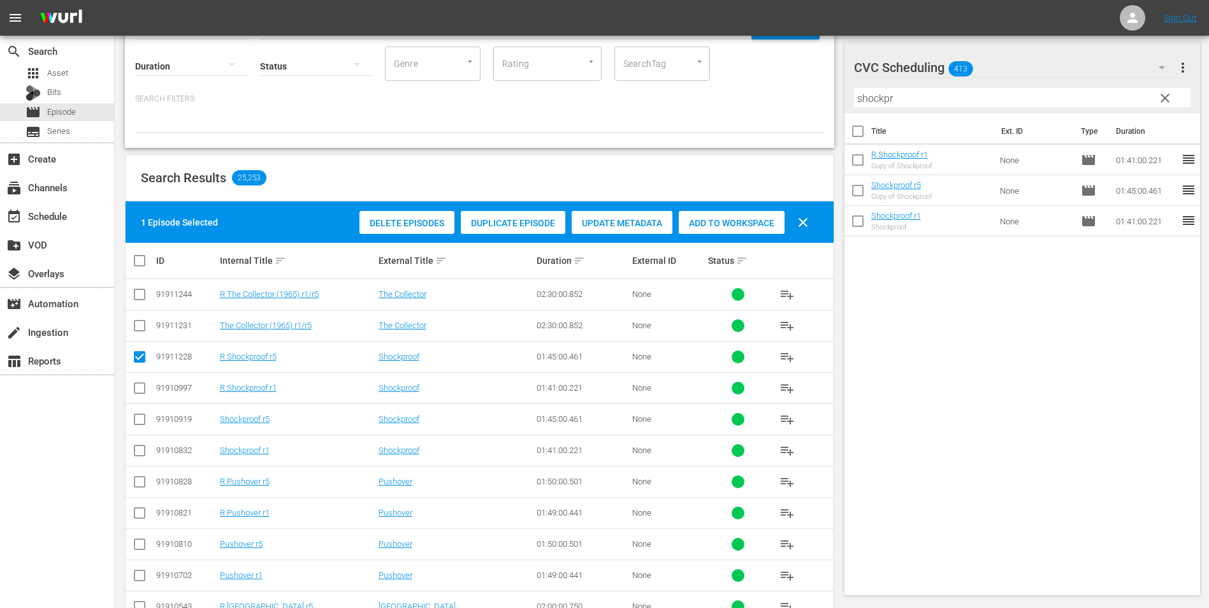
scroll to position [255, 0]
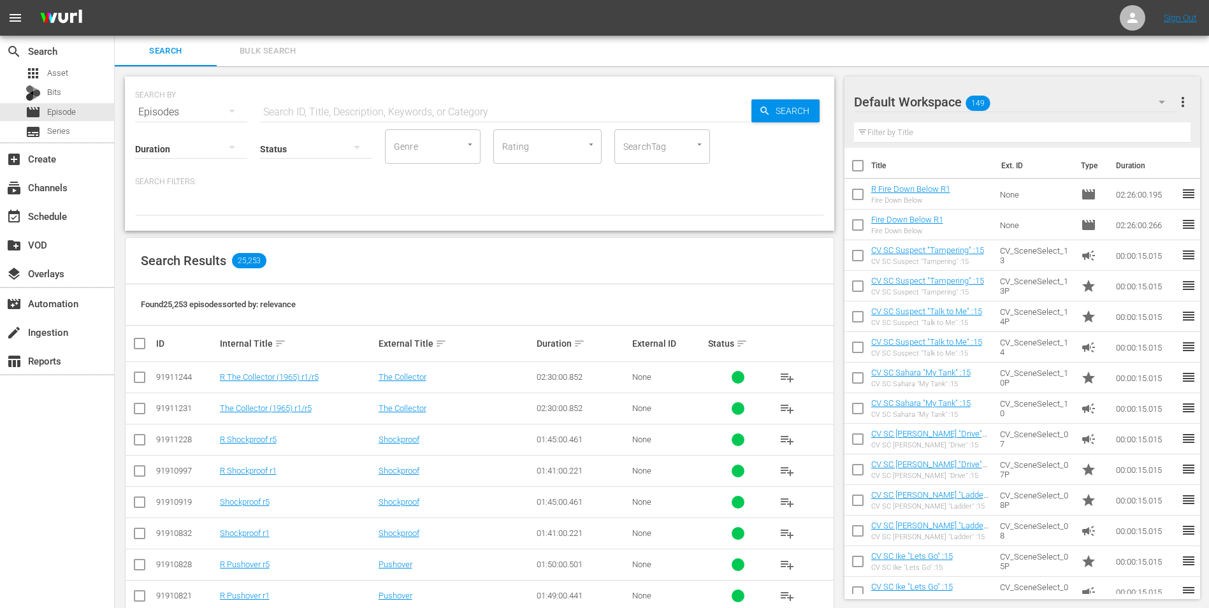
click at [1016, 92] on div "Default Workspace 149" at bounding box center [1016, 102] width 324 height 36
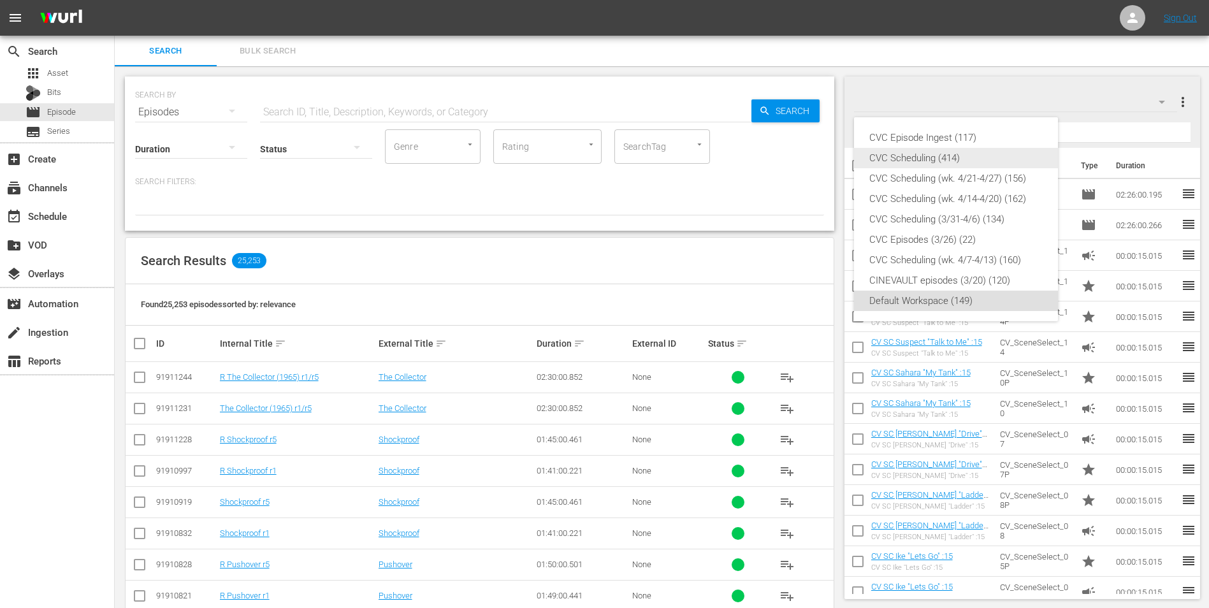
click at [970, 154] on div "CVC Scheduling (414)" at bounding box center [955, 158] width 173 height 20
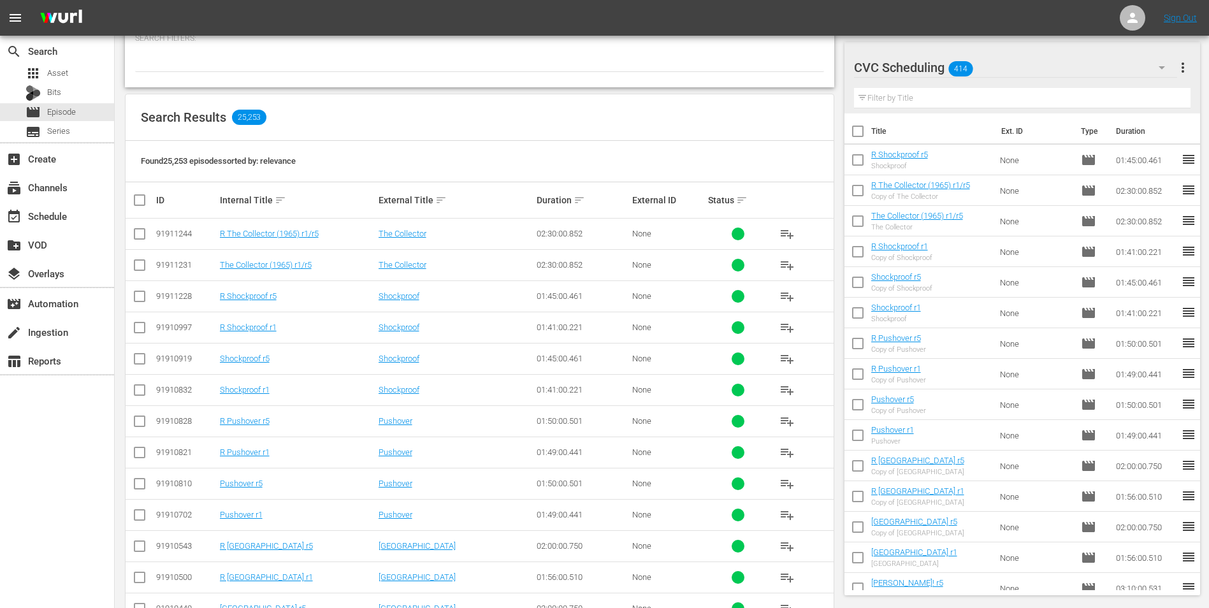
scroll to position [191, 0]
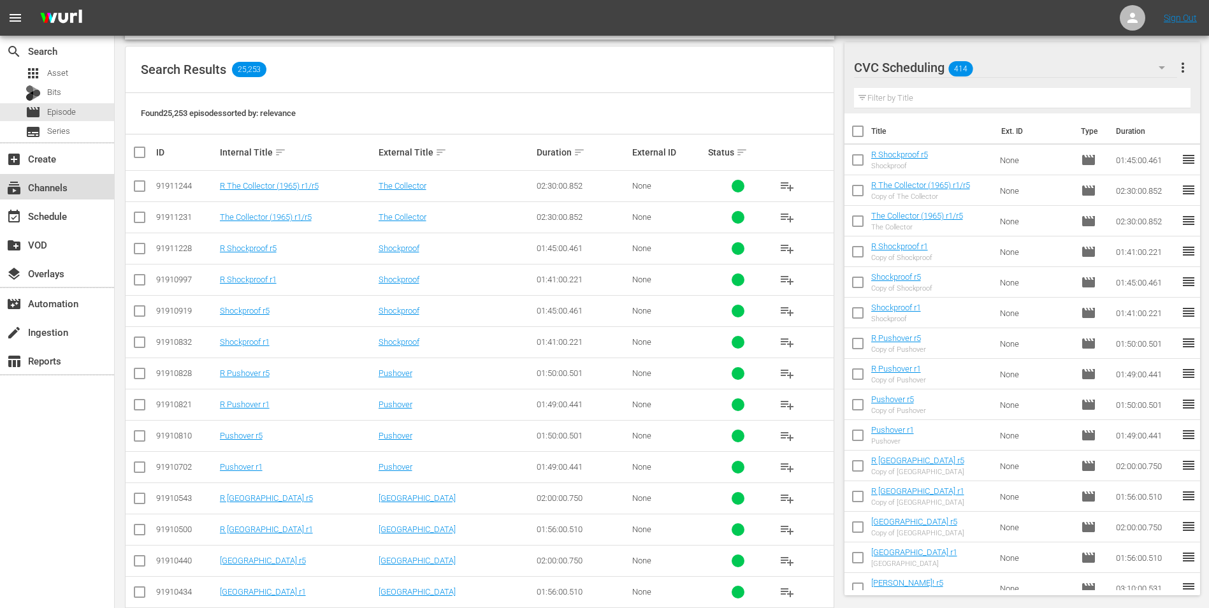
click at [80, 182] on div "subscriptions Channels" at bounding box center [57, 186] width 114 height 25
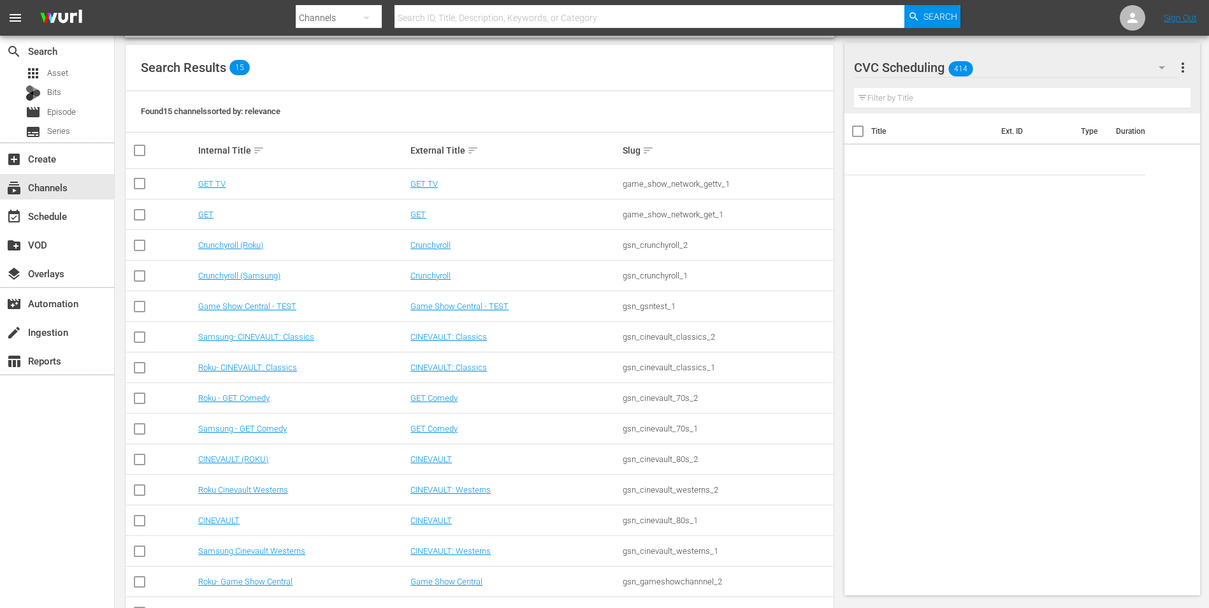
scroll to position [127, 0]
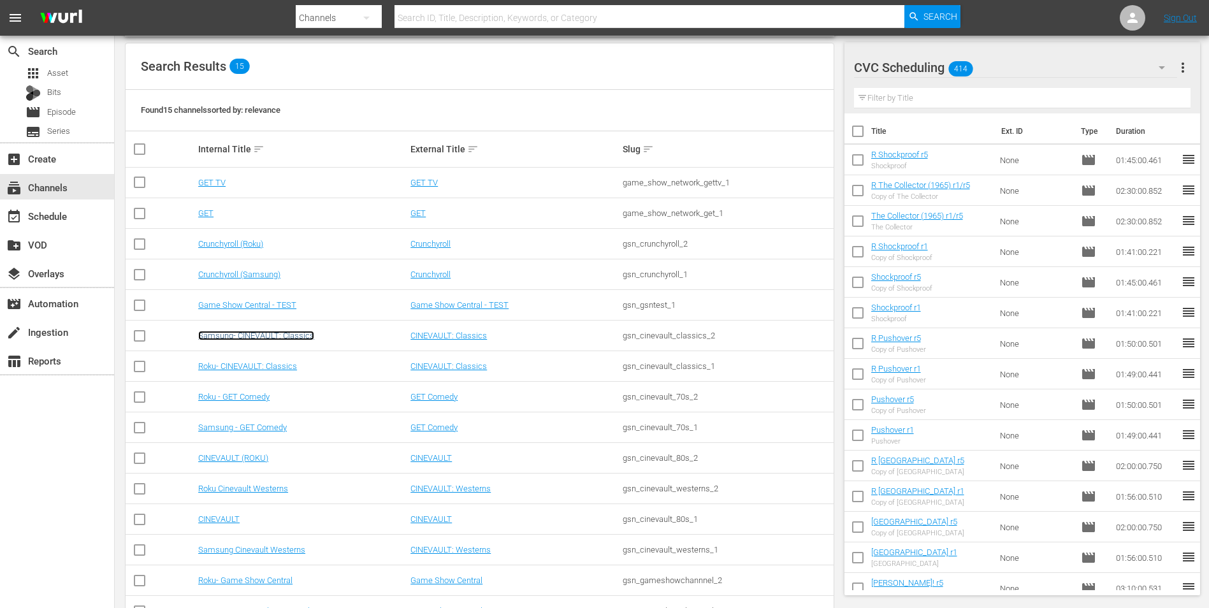
click at [310, 335] on link "Samsung- CINEVAULT: Classics" at bounding box center [256, 336] width 116 height 10
